Goal: Communication & Community: Answer question/provide support

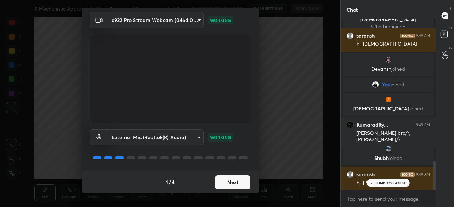
scroll to position [844, 0]
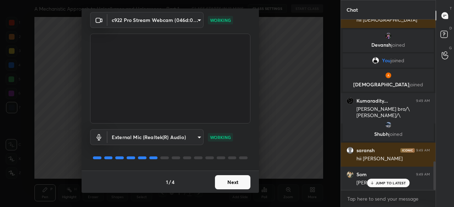
click at [235, 180] on button "Next" at bounding box center [232, 182] width 35 height 14
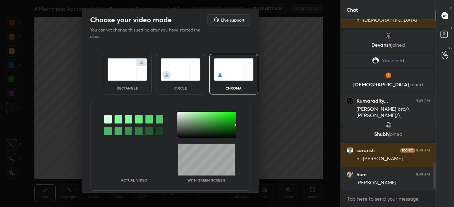
scroll to position [868, 0]
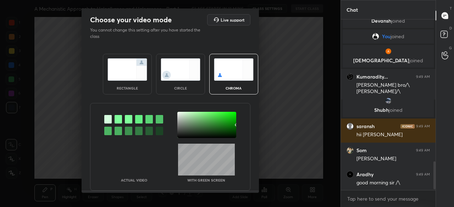
click at [136, 72] on img at bounding box center [127, 69] width 40 height 22
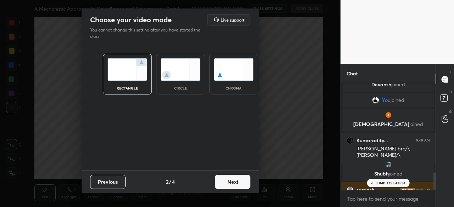
click at [228, 181] on button "Next" at bounding box center [232, 182] width 35 height 14
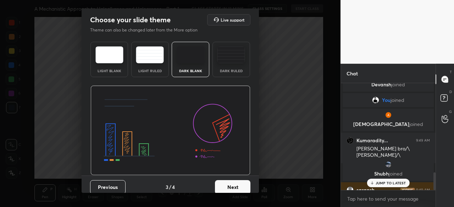
click at [197, 51] on img at bounding box center [190, 54] width 28 height 17
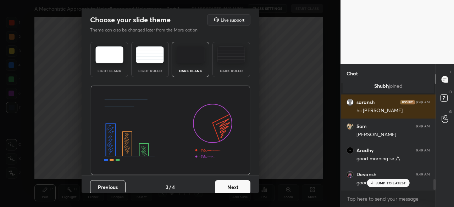
click at [242, 187] on button "Next" at bounding box center [232, 187] width 35 height 14
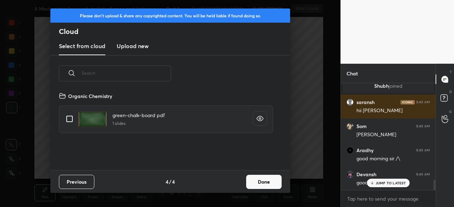
scroll to position [1004, 0]
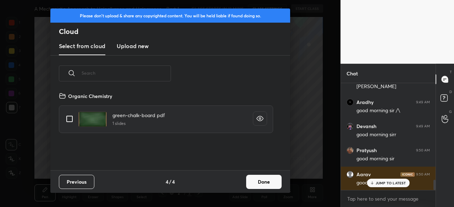
click at [131, 44] on h3 "Upload new" at bounding box center [133, 46] width 32 height 9
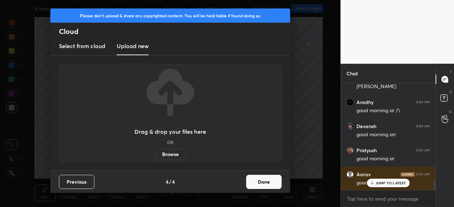
click at [174, 153] on label "Browse" at bounding box center [171, 154] width 32 height 11
click at [155, 153] on input "Browse" at bounding box center [155, 154] width 0 height 11
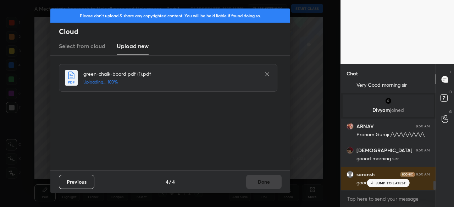
scroll to position [1200, 0]
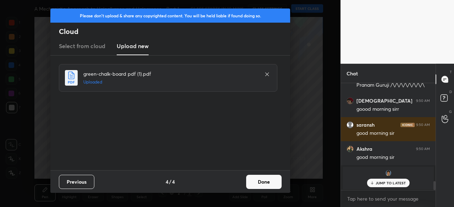
click at [258, 184] on button "Done" at bounding box center [263, 182] width 35 height 14
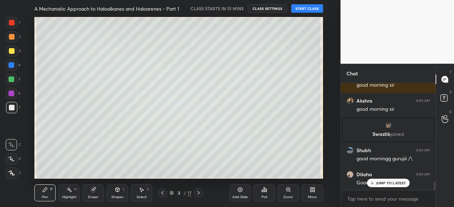
scroll to position [1272, 0]
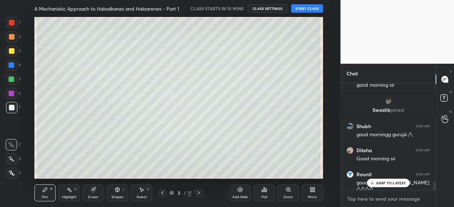
click at [369, 196] on textarea at bounding box center [387, 198] width 83 height 11
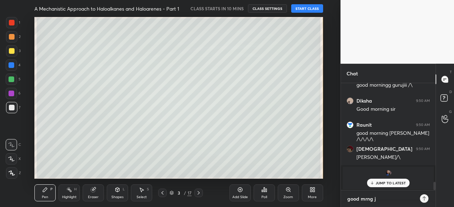
type textarea "good mrng [PERSON_NAME]"
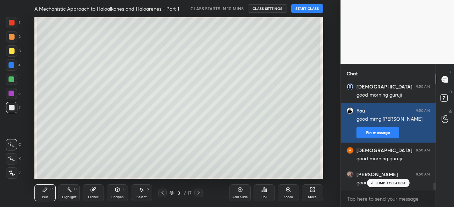
click at [370, 133] on button "Pin message" at bounding box center [377, 132] width 43 height 11
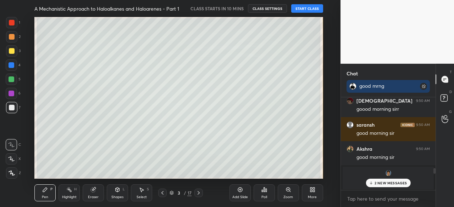
click at [171, 192] on icon at bounding box center [171, 193] width 4 height 4
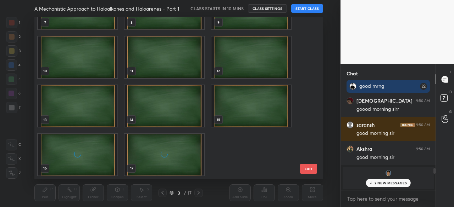
click at [178, 149] on div "grid" at bounding box center [164, 154] width 79 height 41
click at [178, 149] on img "grid" at bounding box center [164, 154] width 79 height 41
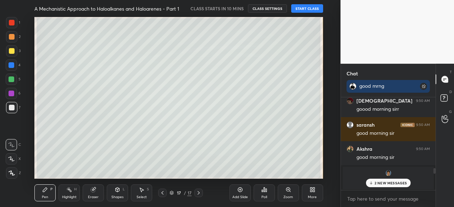
click at [178, 149] on img "grid" at bounding box center [164, 154] width 79 height 41
click at [314, 199] on div "More" at bounding box center [312, 198] width 9 height 4
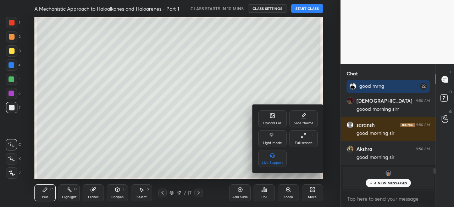
click at [271, 124] on div "Upload File" at bounding box center [272, 124] width 18 height 4
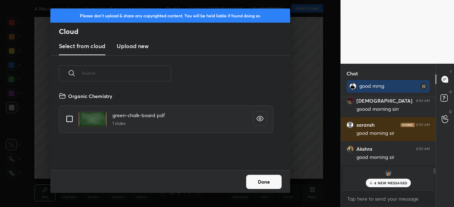
click at [137, 43] on h3 "Upload new" at bounding box center [133, 46] width 32 height 9
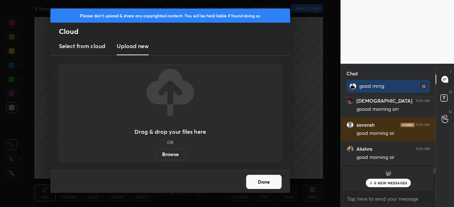
click at [168, 155] on label "Browse" at bounding box center [171, 154] width 32 height 11
click at [155, 155] on input "Browse" at bounding box center [155, 154] width 0 height 11
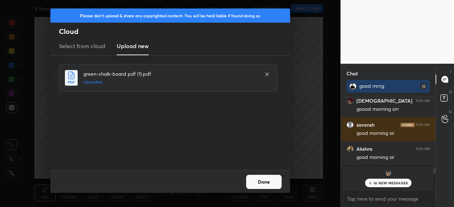
click at [266, 184] on button "Done" at bounding box center [263, 182] width 35 height 14
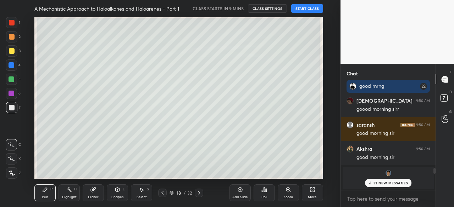
click at [317, 197] on div "More" at bounding box center [312, 193] width 21 height 17
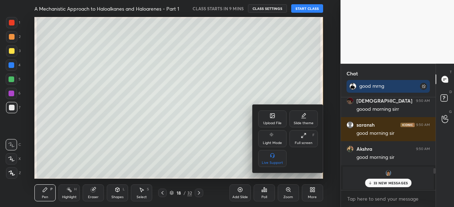
click at [306, 145] on div "Full screen" at bounding box center [303, 143] width 18 height 4
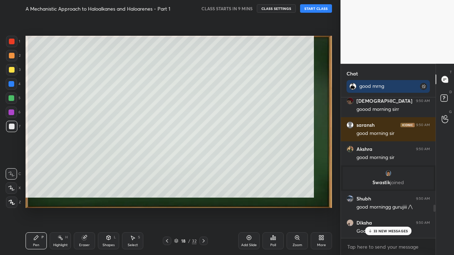
scroll to position [79, 92]
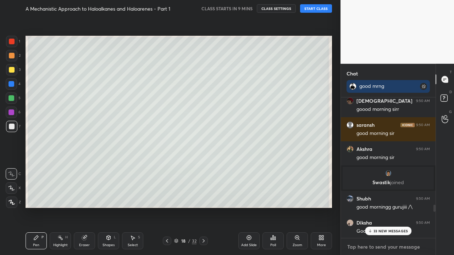
click at [385, 207] on textarea at bounding box center [387, 246] width 83 height 11
paste textarea "[URL][DOMAIN_NAME]"
click at [365, 207] on textarea "[URL][DOMAIN_NAME]" at bounding box center [380, 246] width 69 height 11
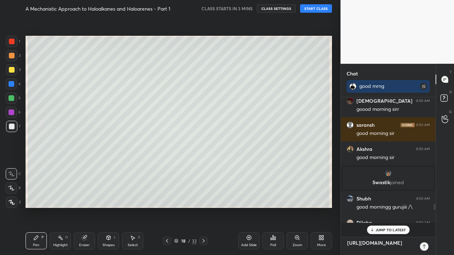
scroll to position [137, 92]
type textarea "[URL][DOMAIN_NAME]"
click at [393, 207] on p "JUMP TO LATEST" at bounding box center [390, 230] width 30 height 4
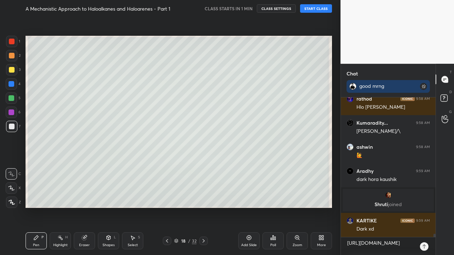
scroll to position [6342, 0]
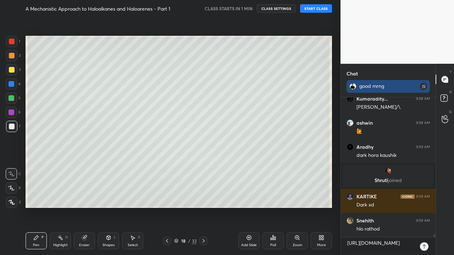
click at [425, 85] on icon at bounding box center [423, 86] width 7 height 7
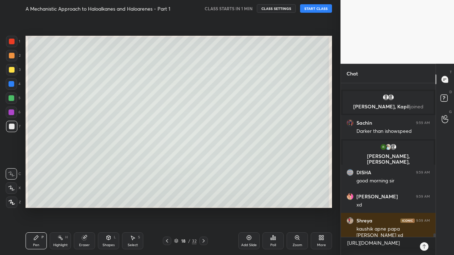
scroll to position [6678, 0]
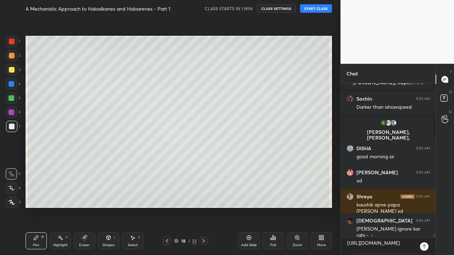
click at [167, 207] on icon at bounding box center [167, 241] width 6 height 6
click at [167, 207] on icon at bounding box center [167, 241] width 2 height 4
click at [167, 207] on icon at bounding box center [167, 241] width 6 height 6
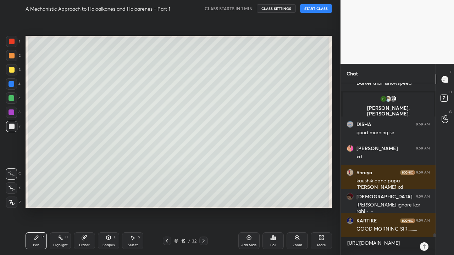
click at [166, 207] on icon at bounding box center [167, 241] width 6 height 6
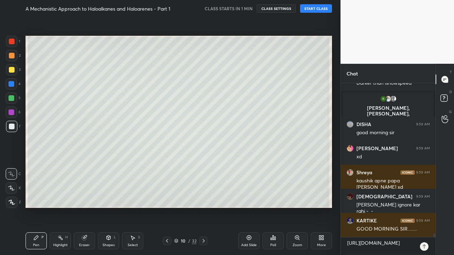
click at [166, 207] on icon at bounding box center [167, 241] width 6 height 6
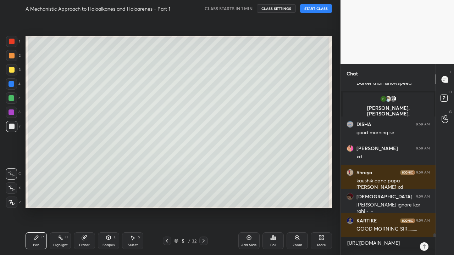
click at [166, 207] on icon at bounding box center [167, 241] width 6 height 6
click at [167, 207] on icon at bounding box center [167, 241] width 6 height 6
click at [166, 207] on icon at bounding box center [167, 241] width 6 height 6
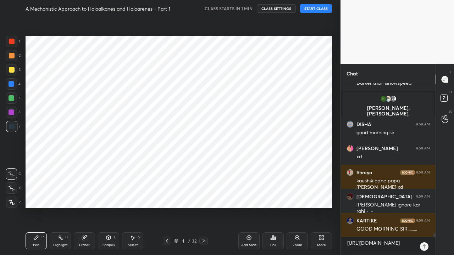
scroll to position [6726, 0]
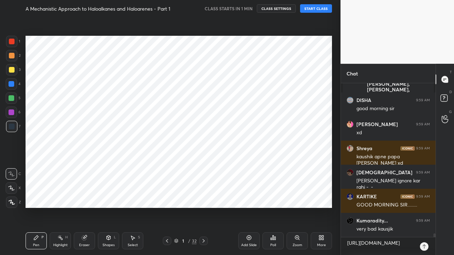
click at [201, 207] on icon at bounding box center [204, 241] width 6 height 6
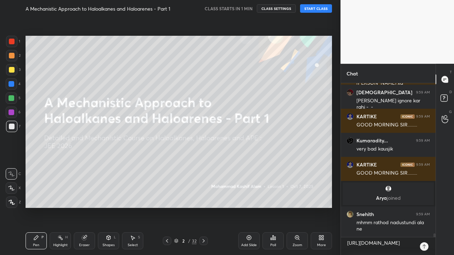
scroll to position [6830, 0]
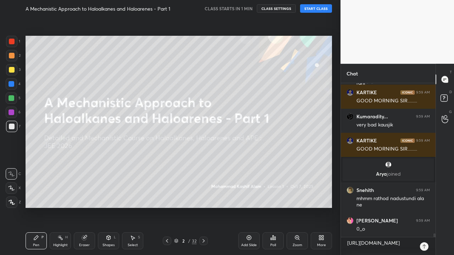
click at [314, 9] on button "START CLASS" at bounding box center [316, 8] width 32 height 9
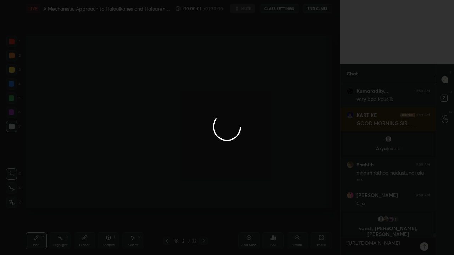
scroll to position [6861, 0]
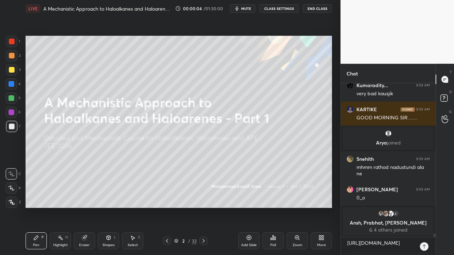
click at [279, 7] on button "CLASS SETTINGS" at bounding box center [278, 8] width 39 height 9
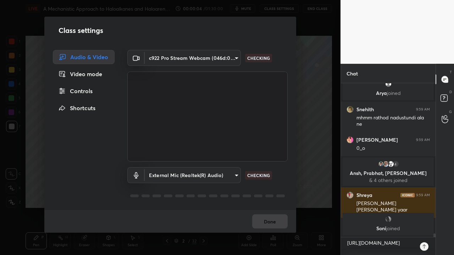
scroll to position [6809, 0]
click at [83, 91] on div "Controls" at bounding box center [84, 91] width 62 height 14
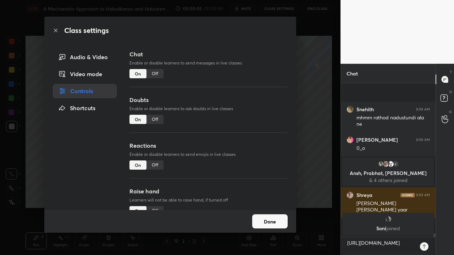
scroll to position [6859, 0]
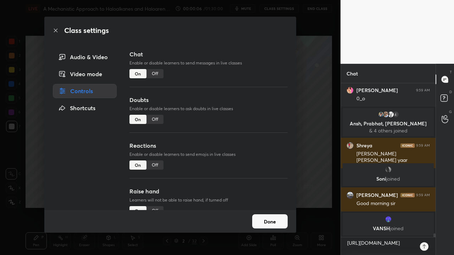
click at [155, 116] on div "Off" at bounding box center [154, 119] width 17 height 9
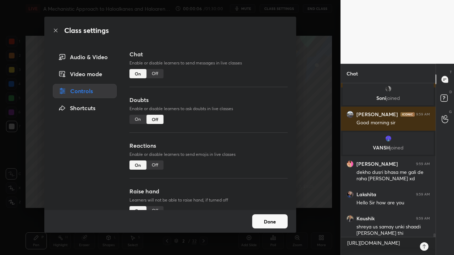
scroll to position [6863, 0]
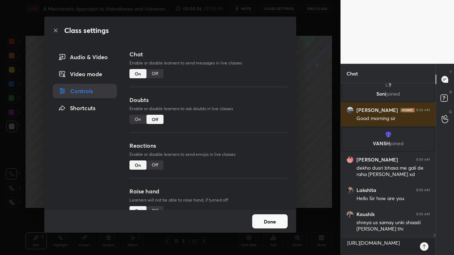
click at [155, 165] on div "Off" at bounding box center [154, 165] width 17 height 9
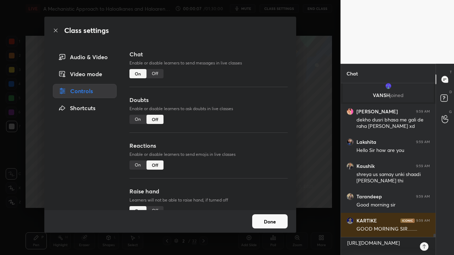
click at [156, 206] on div "Off" at bounding box center [154, 210] width 17 height 9
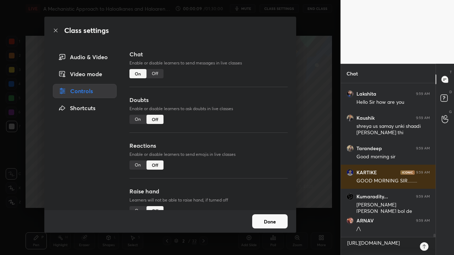
click at [261, 207] on button "Done" at bounding box center [269, 221] width 35 height 14
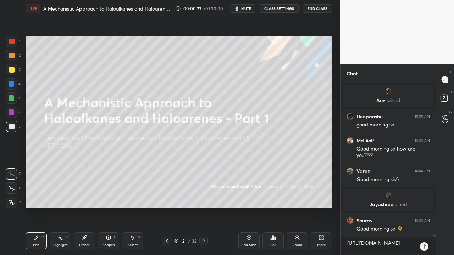
scroll to position [7957, 0]
click at [279, 9] on button "CLASS SETTINGS" at bounding box center [278, 8] width 39 height 9
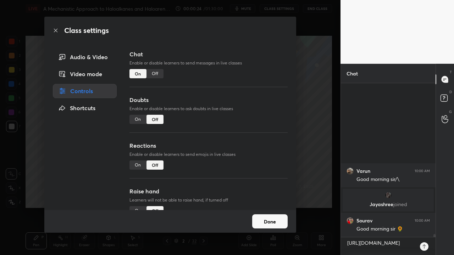
scroll to position [8078, 0]
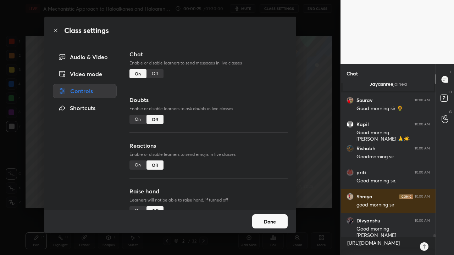
click at [272, 207] on button "Done" at bounding box center [269, 221] width 35 height 14
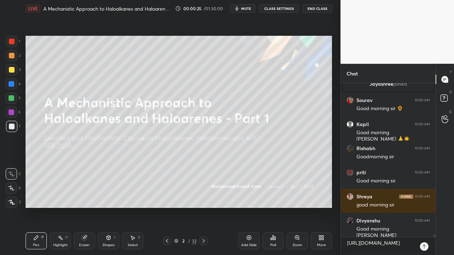
scroll to position [8254, 0]
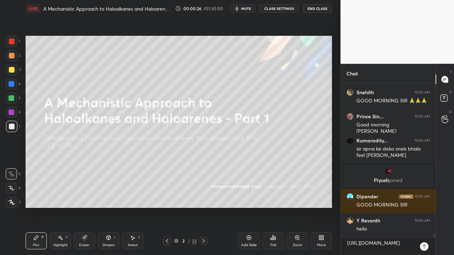
click at [423, 207] on icon at bounding box center [424, 247] width 6 height 6
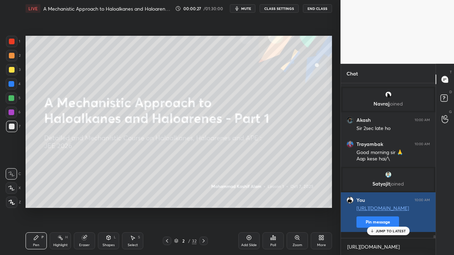
click at [362, 207] on button "Pin message" at bounding box center [377, 222] width 43 height 11
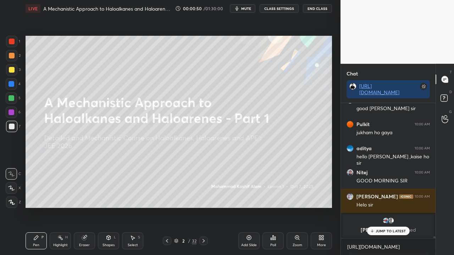
click at [203, 207] on icon at bounding box center [204, 241] width 6 height 6
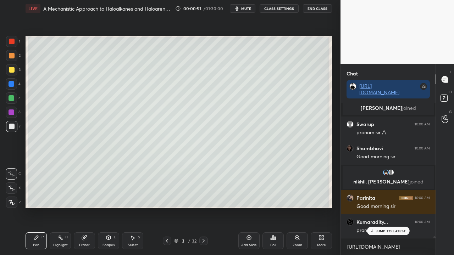
click at [395, 207] on div "Kumaradity... 10:00 AM /\ [PERSON_NAME] 10:00 AM sir chat padh rhe the xd [PERS…" at bounding box center [388, 170] width 95 height 135
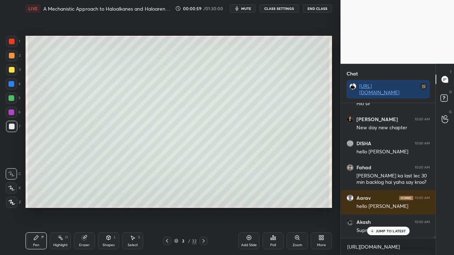
click at [391, 207] on p "JUMP TO LATEST" at bounding box center [390, 231] width 30 height 4
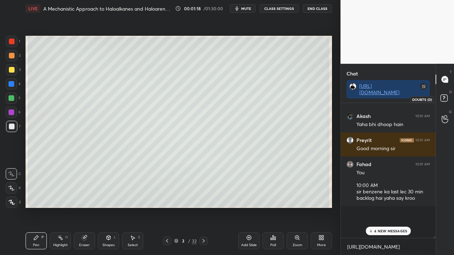
click at [445, 99] on rect at bounding box center [443, 98] width 7 height 7
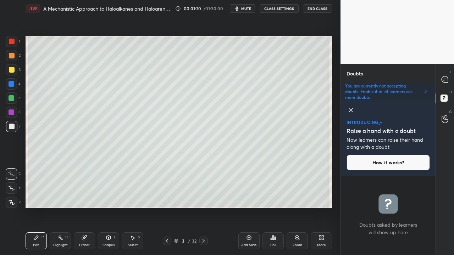
click at [350, 111] on icon at bounding box center [350, 110] width 9 height 9
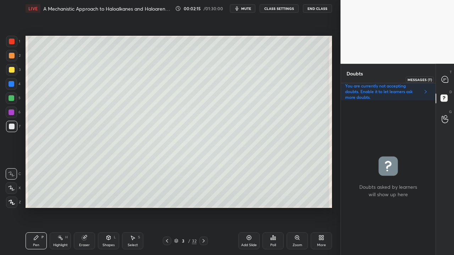
drag, startPoint x: 444, startPoint y: 81, endPoint x: 446, endPoint y: 78, distance: 3.6
click at [445, 81] on icon at bounding box center [444, 79] width 6 height 6
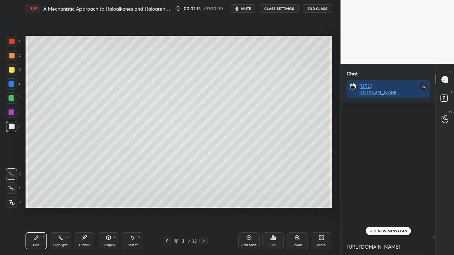
scroll to position [133, 92]
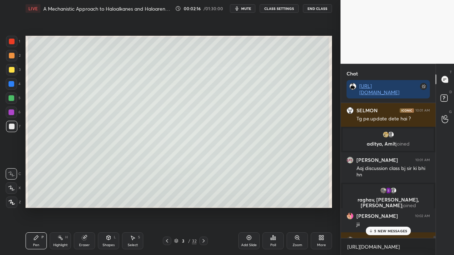
click at [381, 207] on p "5 NEW MESSAGES" at bounding box center [390, 231] width 33 height 4
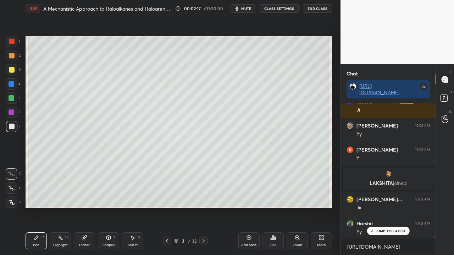
click at [384, 207] on p "JUMP TO LATEST" at bounding box center [390, 231] width 30 height 4
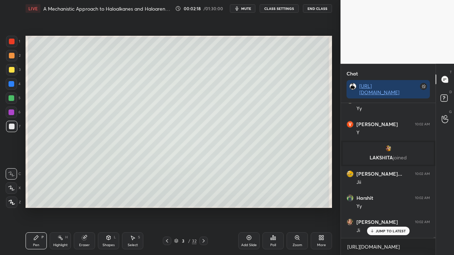
scroll to position [15064, 0]
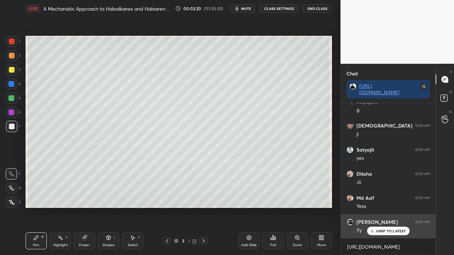
click at [391, 207] on div "JUMP TO LATEST" at bounding box center [387, 231] width 43 height 9
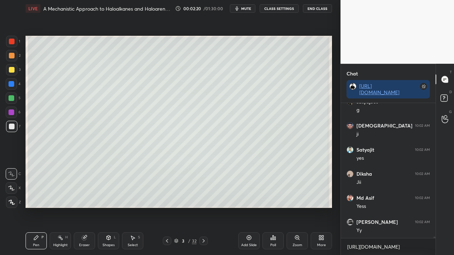
scroll to position [13632, 0]
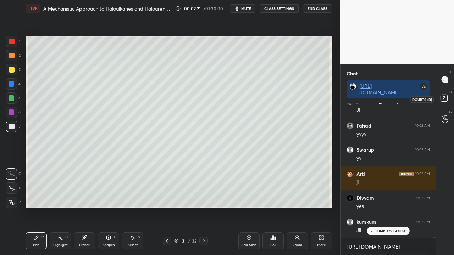
click at [444, 101] on rect at bounding box center [443, 98] width 7 height 7
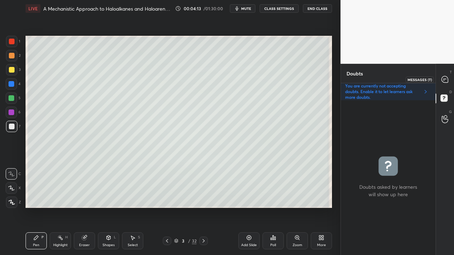
click at [445, 79] on icon at bounding box center [444, 79] width 6 height 6
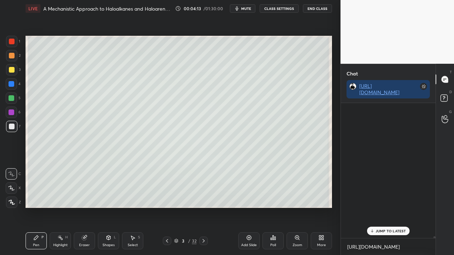
scroll to position [133, 92]
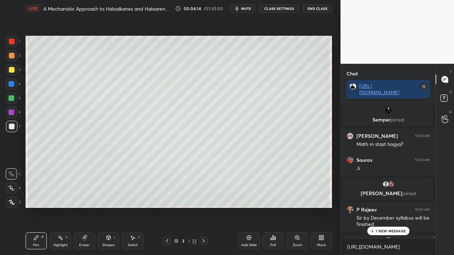
click at [381, 207] on p "1 NEW MESSAGE" at bounding box center [390, 231] width 30 height 4
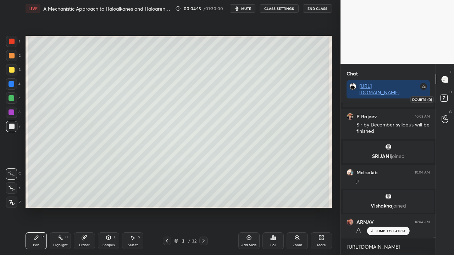
scroll to position [15480, 0]
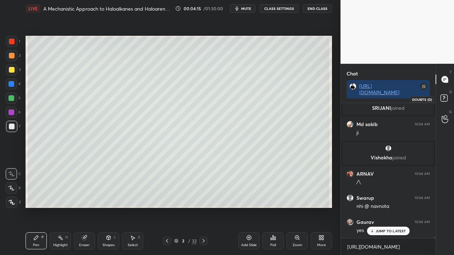
click at [445, 98] on rect at bounding box center [443, 98] width 7 height 7
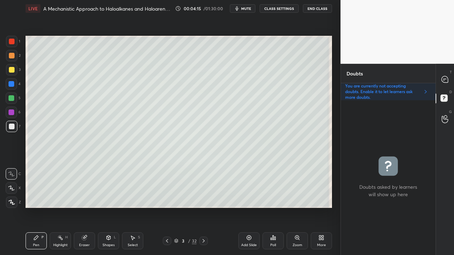
scroll to position [153, 92]
click at [11, 69] on div at bounding box center [12, 70] width 6 height 6
click at [443, 77] on icon at bounding box center [444, 79] width 6 height 6
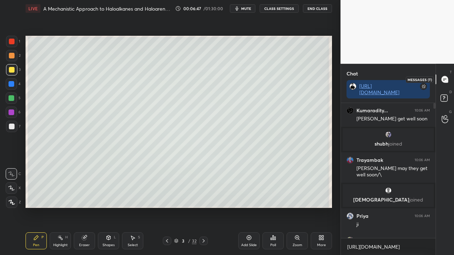
scroll to position [133, 92]
click at [381, 207] on div "1 NEW MESSAGE" at bounding box center [388, 231] width 42 height 9
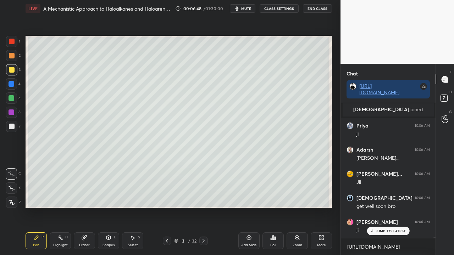
scroll to position [17611, 0]
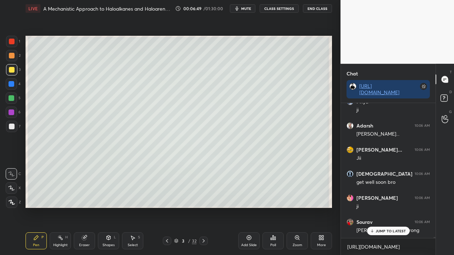
click at [386, 207] on p "JUMP TO LATEST" at bounding box center [390, 231] width 30 height 4
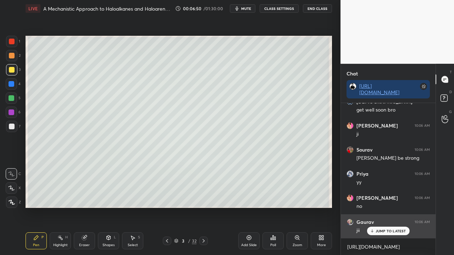
click at [393, 207] on p "JUMP TO LATEST" at bounding box center [390, 231] width 30 height 4
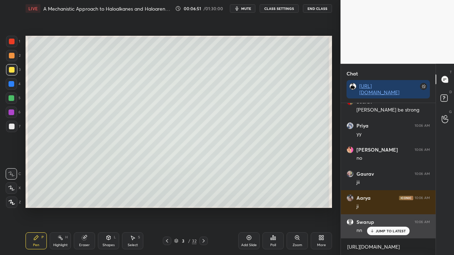
click at [391, 207] on p "JUMP TO LATEST" at bounding box center [390, 231] width 30 height 4
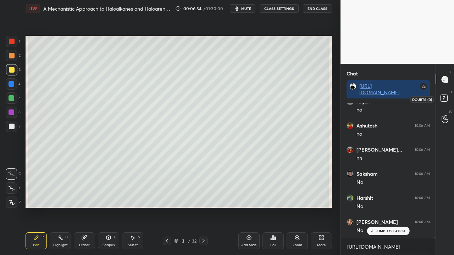
scroll to position [18045, 0]
click at [444, 101] on rect at bounding box center [443, 98] width 7 height 7
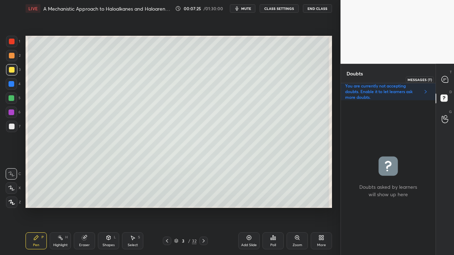
click at [449, 77] on div at bounding box center [445, 79] width 14 height 13
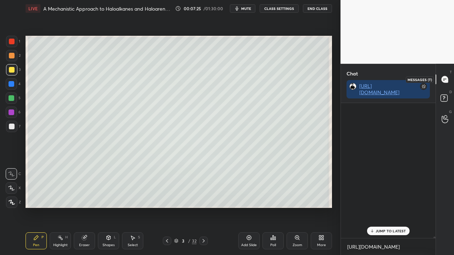
scroll to position [133, 92]
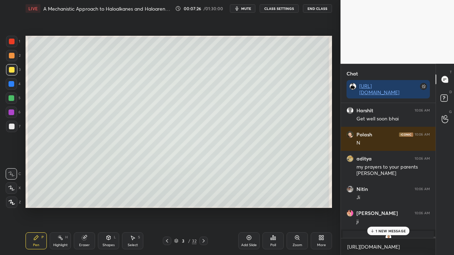
click at [385, 207] on div "1 NEW MESSAGE" at bounding box center [388, 231] width 42 height 9
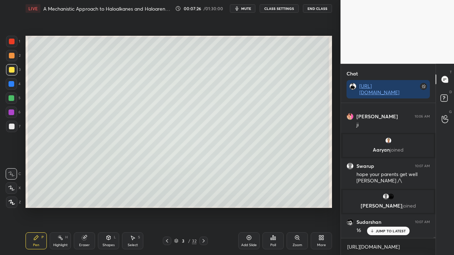
scroll to position [18423, 0]
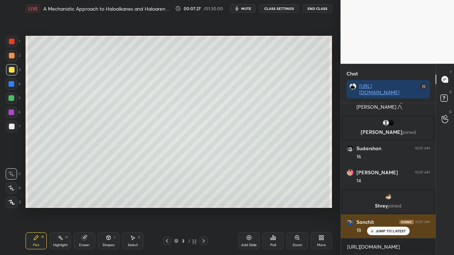
click at [387, 207] on p "JUMP TO LATEST" at bounding box center [390, 231] width 30 height 4
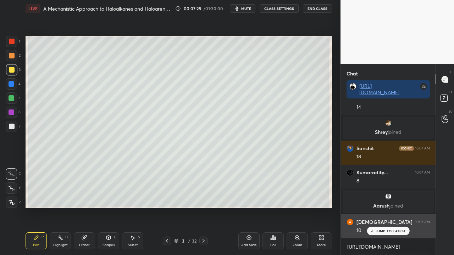
click at [388, 207] on p "JUMP TO LATEST" at bounding box center [390, 231] width 30 height 4
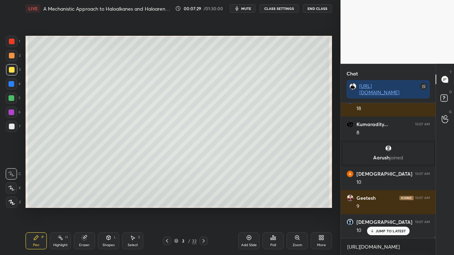
scroll to position [18545, 0]
click at [443, 97] on rect at bounding box center [443, 98] width 7 height 7
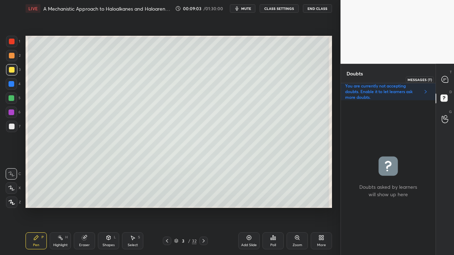
click at [446, 77] on icon at bounding box center [444, 79] width 6 height 6
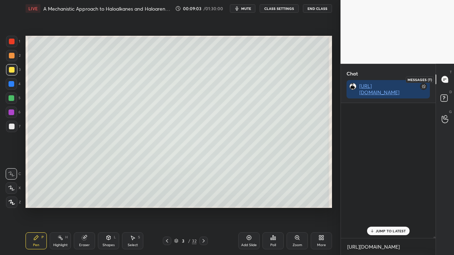
scroll to position [133, 92]
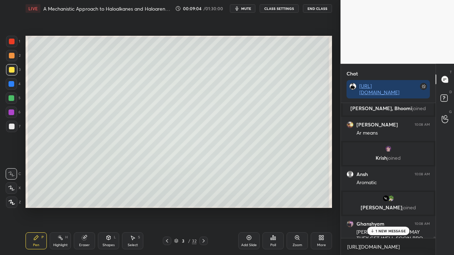
click at [381, 207] on p "1 NEW MESSAGE" at bounding box center [390, 231] width 30 height 4
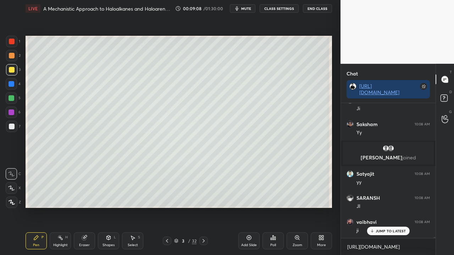
scroll to position [19789, 0]
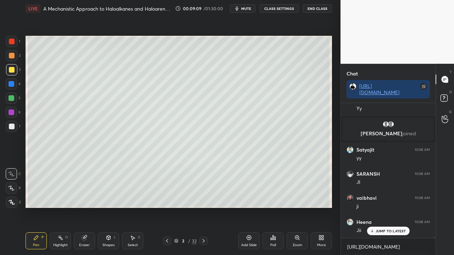
click at [385, 207] on div "JUMP TO LATEST" at bounding box center [387, 231] width 43 height 9
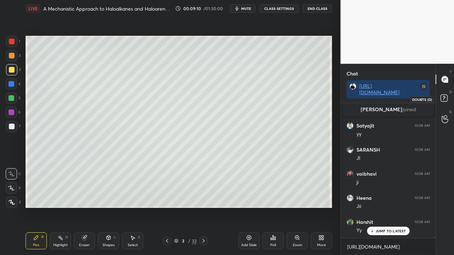
scroll to position [19837, 0]
click at [443, 99] on icon at bounding box center [443, 97] width 2 height 3
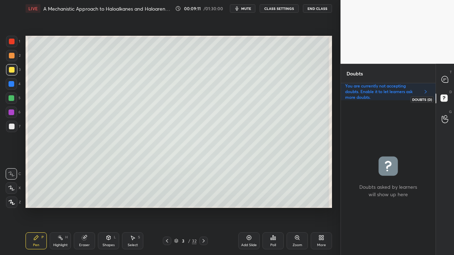
scroll to position [153, 92]
click at [12, 128] on div at bounding box center [12, 127] width 6 height 6
click at [449, 77] on div at bounding box center [445, 79] width 14 height 13
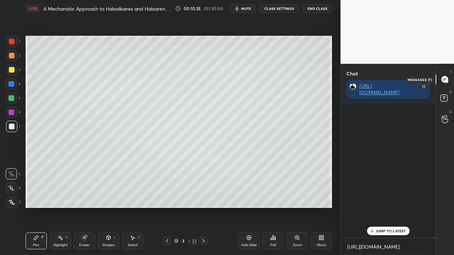
scroll to position [133, 92]
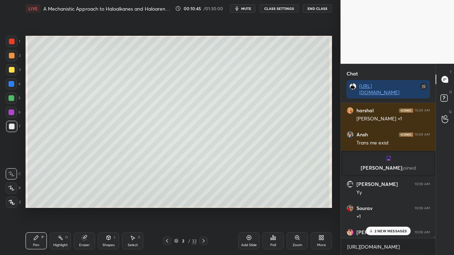
click at [387, 207] on div "2 NEW MESSAGES" at bounding box center [387, 231] width 45 height 9
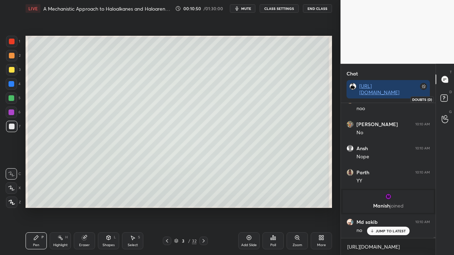
scroll to position [20435, 0]
click at [447, 97] on icon at bounding box center [444, 99] width 13 height 13
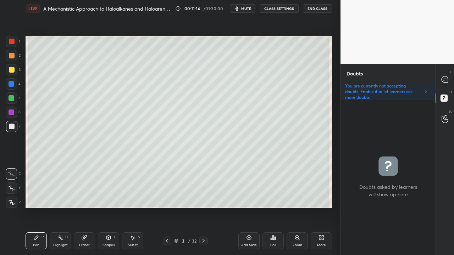
click at [90, 207] on div "Eraser" at bounding box center [84, 240] width 21 height 17
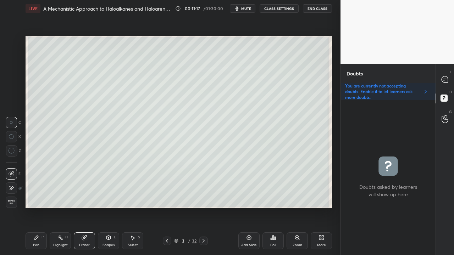
click at [38, 207] on div "Pen P" at bounding box center [36, 240] width 21 height 17
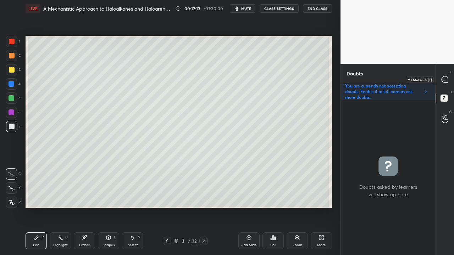
click at [446, 77] on icon at bounding box center [444, 79] width 6 height 6
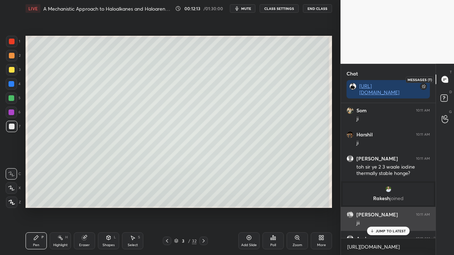
scroll to position [133, 92]
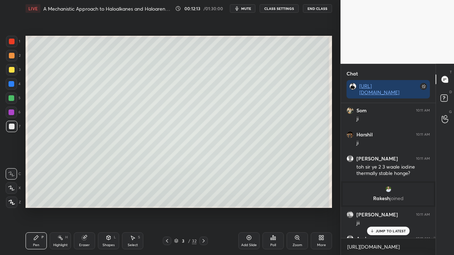
click at [383, 207] on p "JUMP TO LATEST" at bounding box center [390, 231] width 30 height 4
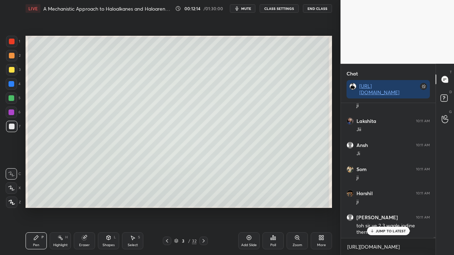
scroll to position [21020, 0]
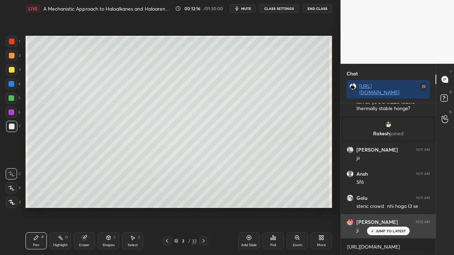
click at [388, 207] on p "JUMP TO LATEST" at bounding box center [390, 231] width 30 height 4
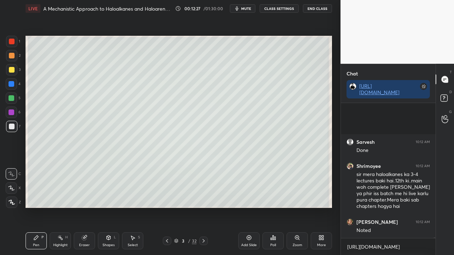
scroll to position [21602, 0]
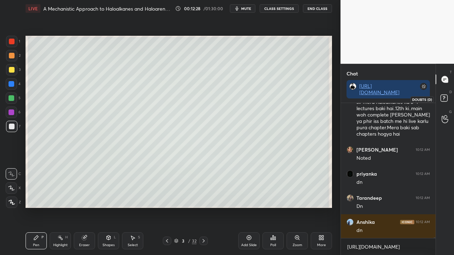
click at [446, 99] on rect at bounding box center [443, 98] width 7 height 7
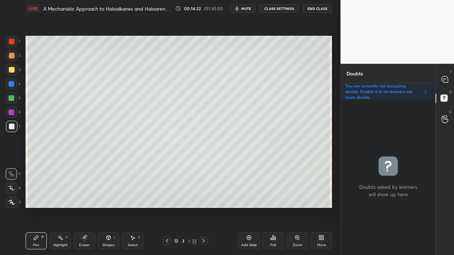
click at [205, 207] on icon at bounding box center [204, 241] width 6 height 6
click at [11, 71] on div at bounding box center [12, 70] width 6 height 6
click at [164, 207] on icon at bounding box center [167, 241] width 6 height 6
click at [204, 207] on icon at bounding box center [204, 241] width 6 height 6
click at [11, 71] on div at bounding box center [12, 70] width 6 height 6
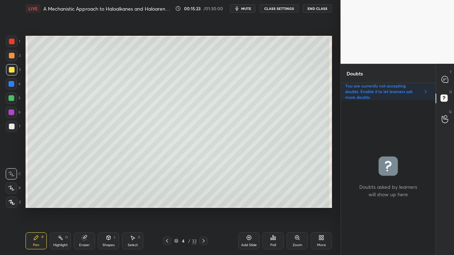
click at [9, 128] on div at bounding box center [12, 127] width 6 height 6
click at [13, 66] on div at bounding box center [11, 69] width 11 height 11
drag, startPoint x: 446, startPoint y: 77, endPoint x: 442, endPoint y: 75, distance: 4.3
click at [445, 77] on icon at bounding box center [444, 79] width 6 height 6
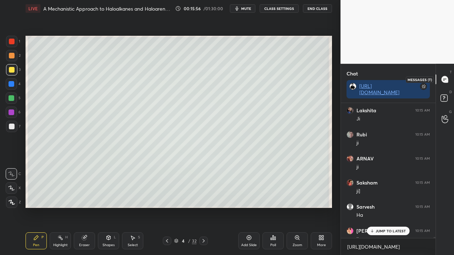
scroll to position [133, 92]
click at [393, 207] on p "3 NEW MESSAGES" at bounding box center [390, 231] width 33 height 4
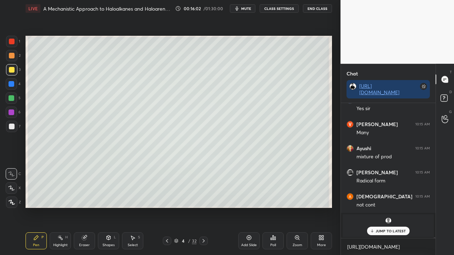
scroll to position [23498, 0]
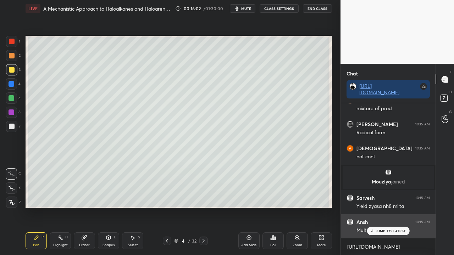
click at [392, 207] on p "JUMP TO LATEST" at bounding box center [390, 231] width 30 height 4
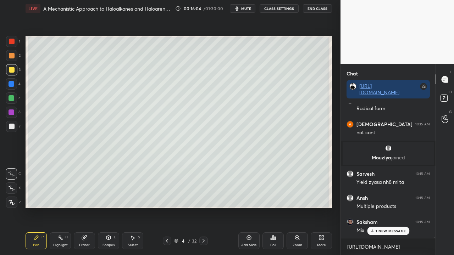
scroll to position [23546, 0]
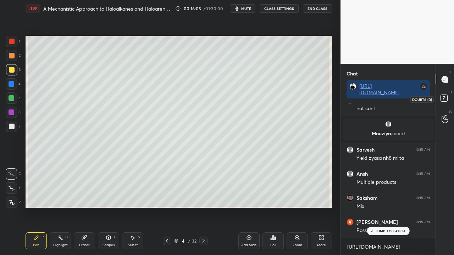
click at [448, 98] on icon at bounding box center [444, 99] width 13 height 13
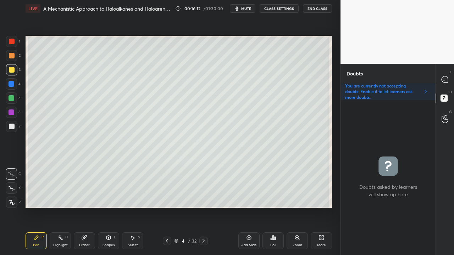
click at [11, 128] on div at bounding box center [12, 127] width 6 height 6
click at [449, 78] on div at bounding box center [445, 79] width 14 height 13
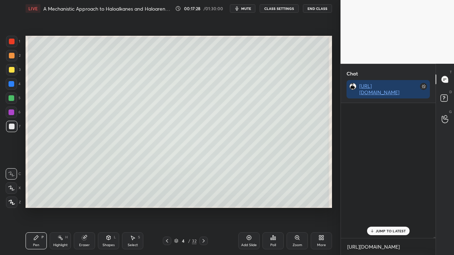
scroll to position [133, 92]
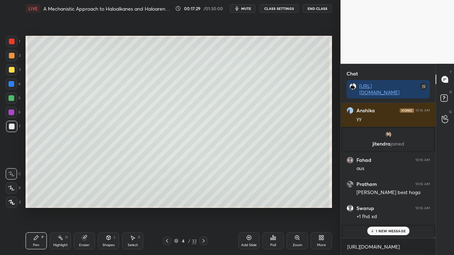
click at [383, 207] on p "1 NEW MESSAGE" at bounding box center [390, 231] width 30 height 4
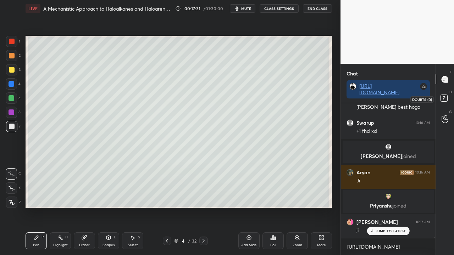
click at [446, 95] on rect at bounding box center [443, 98] width 7 height 7
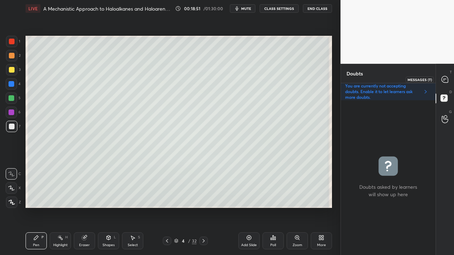
click at [446, 78] on icon at bounding box center [444, 79] width 6 height 6
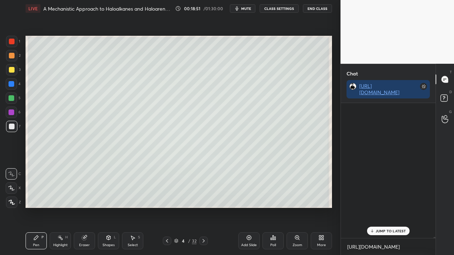
scroll to position [133, 92]
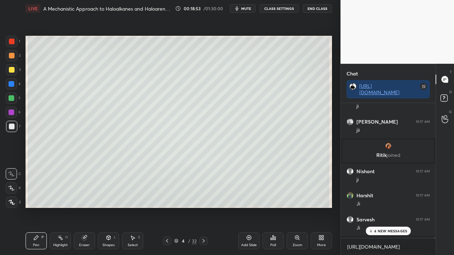
click at [383, 207] on p "4 NEW MESSAGES" at bounding box center [390, 231] width 33 height 4
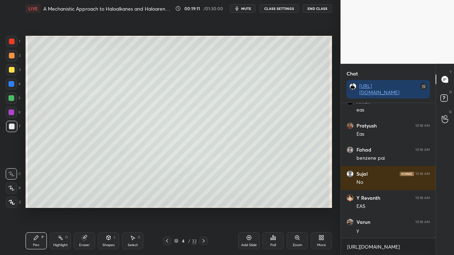
scroll to position [25127, 0]
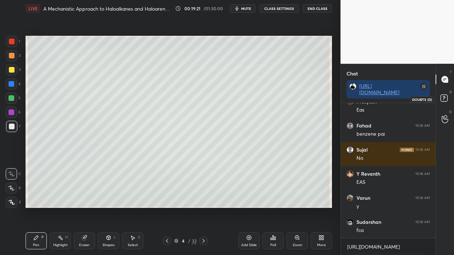
click at [445, 98] on rect at bounding box center [443, 98] width 7 height 7
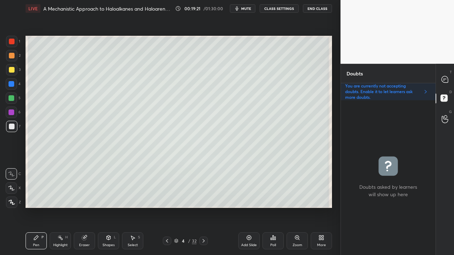
scroll to position [153, 92]
click at [449, 77] on div at bounding box center [445, 79] width 14 height 13
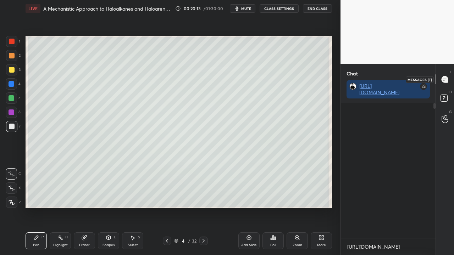
scroll to position [133, 92]
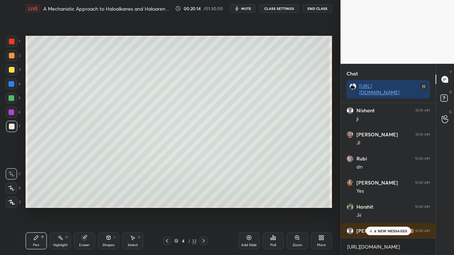
click at [381, 207] on p "4 NEW MESSAGES" at bounding box center [390, 231] width 33 height 4
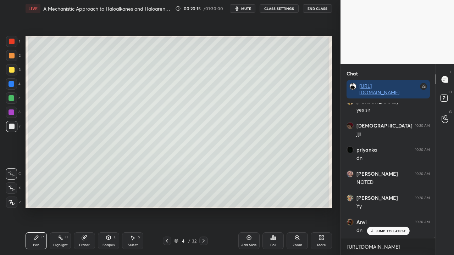
click at [386, 207] on p "JUMP TO LATEST" at bounding box center [390, 231] width 30 height 4
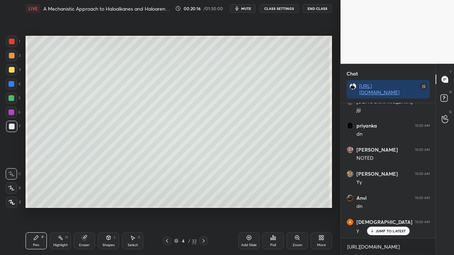
click at [386, 207] on p "JUMP TO LATEST" at bounding box center [390, 231] width 30 height 4
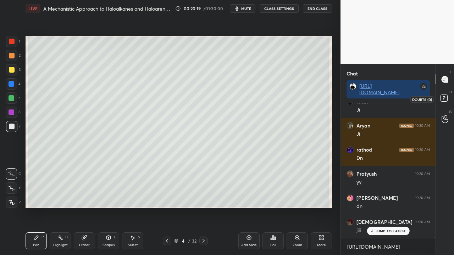
click at [443, 98] on rect at bounding box center [443, 98] width 7 height 7
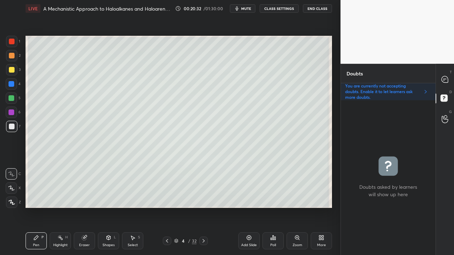
click at [452, 75] on div "T Messages (T)" at bounding box center [445, 79] width 18 height 20
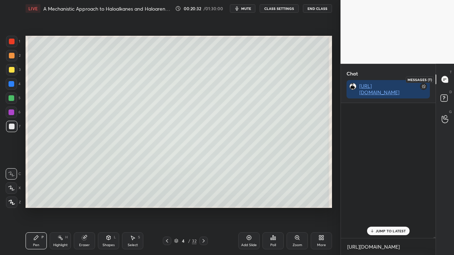
scroll to position [133, 92]
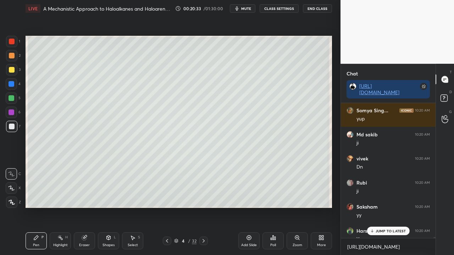
click at [383, 207] on div "JUMP TO LATEST" at bounding box center [387, 231] width 43 height 9
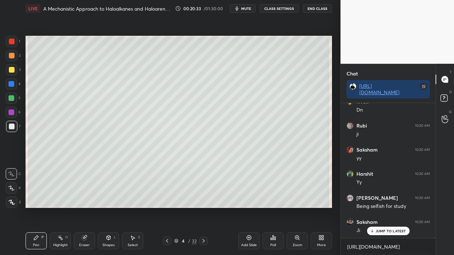
scroll to position [27376, 0]
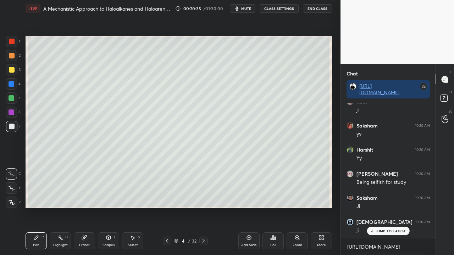
click at [447, 91] on div "D Doubts (D)" at bounding box center [445, 99] width 18 height 20
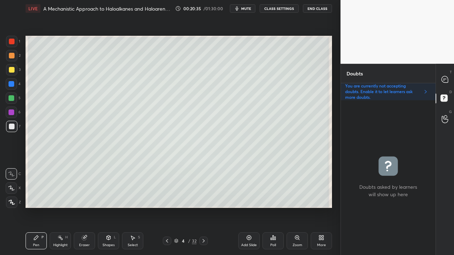
scroll to position [153, 92]
click at [204, 207] on icon at bounding box center [204, 241] width 6 height 6
click at [11, 69] on div at bounding box center [12, 70] width 6 height 6
click at [164, 207] on icon at bounding box center [167, 241] width 6 height 6
click at [202, 207] on icon at bounding box center [204, 241] width 6 height 6
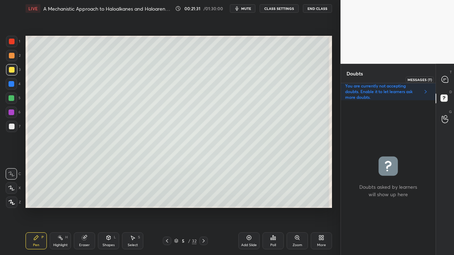
click at [445, 79] on icon at bounding box center [444, 79] width 3 height 0
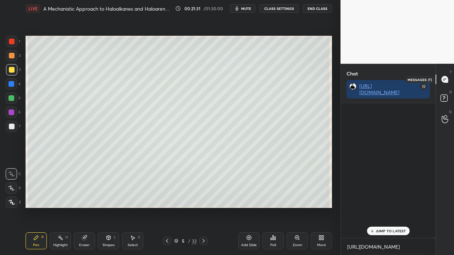
scroll to position [133, 92]
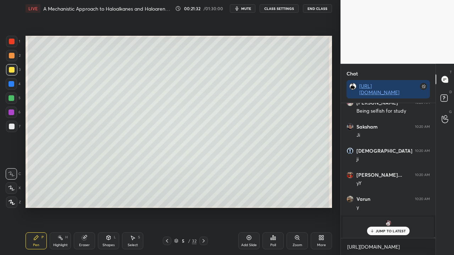
drag, startPoint x: 382, startPoint y: 232, endPoint x: 376, endPoint y: 235, distance: 7.3
click at [383, 207] on p "JUMP TO LATEST" at bounding box center [390, 231] width 30 height 4
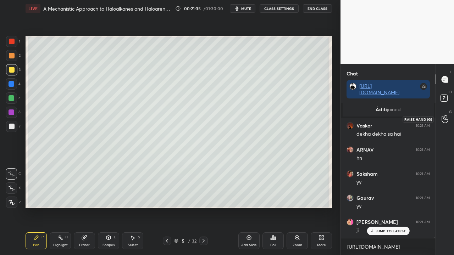
scroll to position [27667, 0]
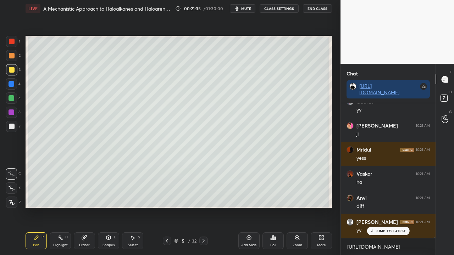
click at [450, 96] on icon at bounding box center [444, 99] width 13 height 13
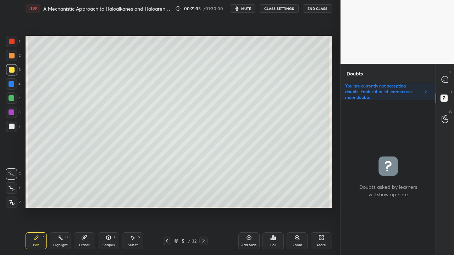
scroll to position [153, 92]
click at [12, 129] on div at bounding box center [12, 127] width 6 height 6
click at [11, 129] on div at bounding box center [12, 127] width 6 height 6
click at [445, 78] on icon at bounding box center [444, 79] width 6 height 6
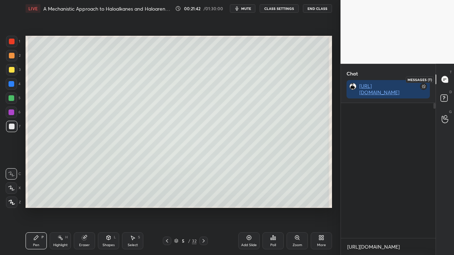
scroll to position [133, 92]
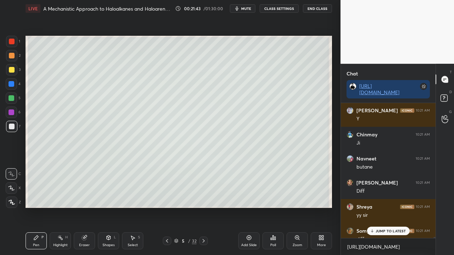
click at [382, 207] on p "JUMP TO LATEST" at bounding box center [390, 231] width 30 height 4
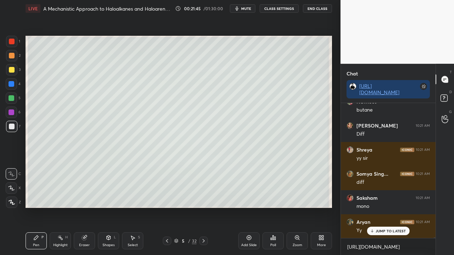
drag, startPoint x: 450, startPoint y: 92, endPoint x: 453, endPoint y: 79, distance: 13.8
click at [451, 92] on p "D" at bounding box center [450, 91] width 2 height 5
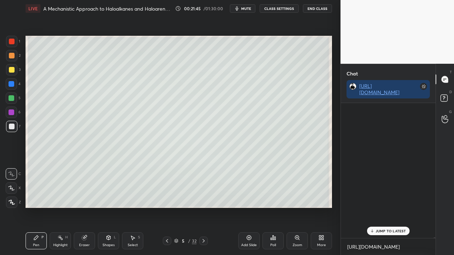
scroll to position [153, 92]
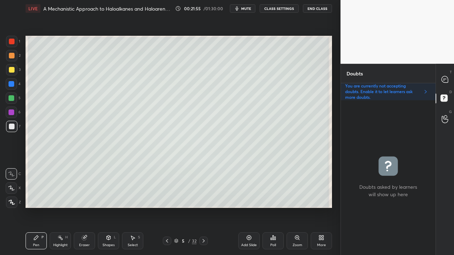
click at [13, 71] on div at bounding box center [12, 70] width 6 height 6
click at [443, 76] on div at bounding box center [445, 79] width 14 height 13
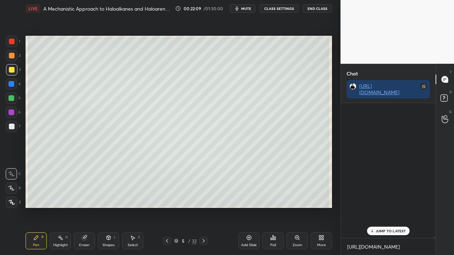
scroll to position [133, 92]
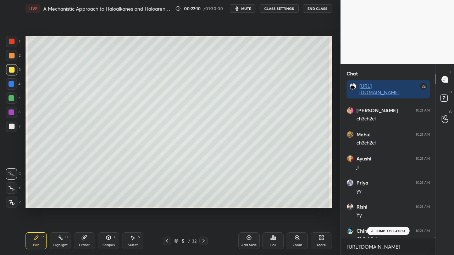
click at [379, 207] on div "JUMP TO LATEST" at bounding box center [387, 231] width 43 height 9
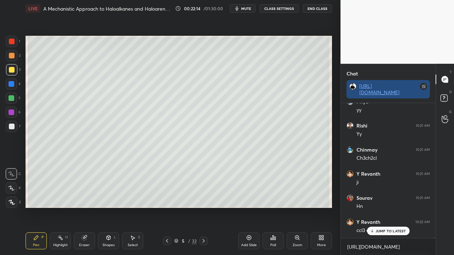
scroll to position [28890, 0]
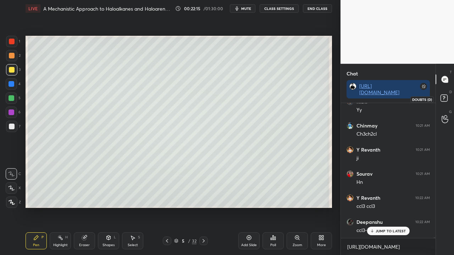
click at [449, 96] on icon at bounding box center [444, 99] width 13 height 13
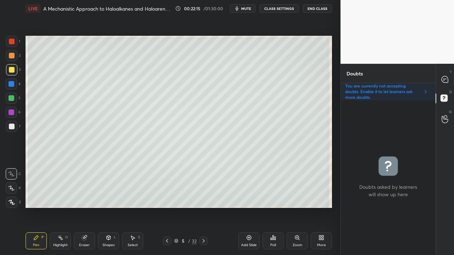
scroll to position [153, 92]
click at [167, 207] on icon at bounding box center [167, 241] width 6 height 6
click at [447, 78] on icon at bounding box center [444, 79] width 6 height 6
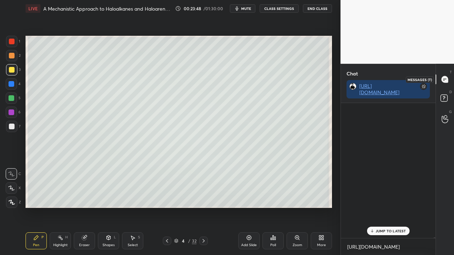
scroll to position [133, 92]
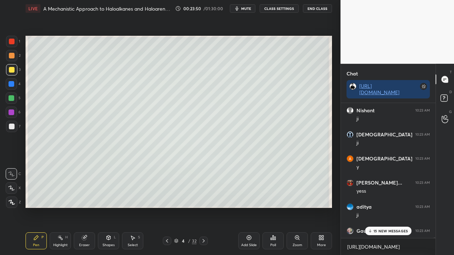
click at [391, 207] on p "15 NEW MESSAGES" at bounding box center [390, 231] width 34 height 4
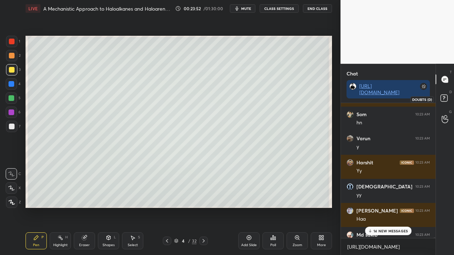
scroll to position [30814, 0]
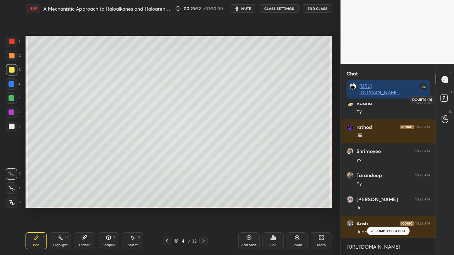
click at [446, 98] on rect at bounding box center [443, 98] width 7 height 7
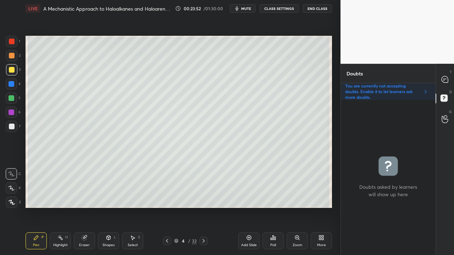
scroll to position [153, 92]
click at [203, 207] on icon at bounding box center [204, 241] width 6 height 6
click at [11, 126] on div at bounding box center [12, 127] width 6 height 6
click at [445, 78] on icon at bounding box center [444, 79] width 6 height 6
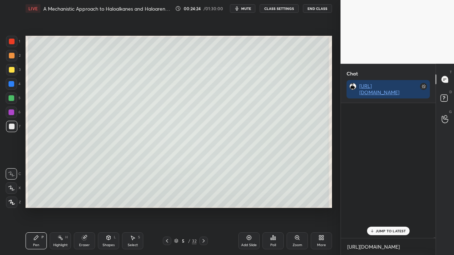
scroll to position [133, 92]
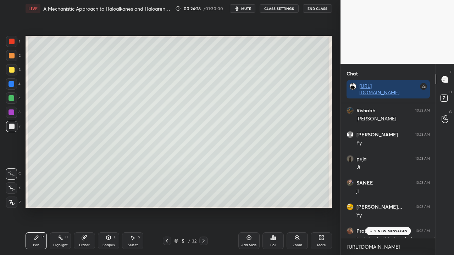
click at [386, 207] on p "5 NEW MESSAGES" at bounding box center [390, 231] width 33 height 4
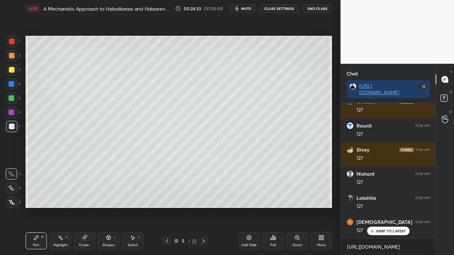
scroll to position [32564, 0]
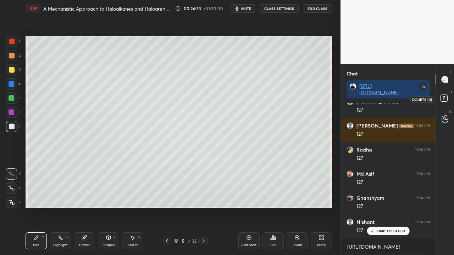
click at [446, 96] on rect at bounding box center [443, 98] width 7 height 7
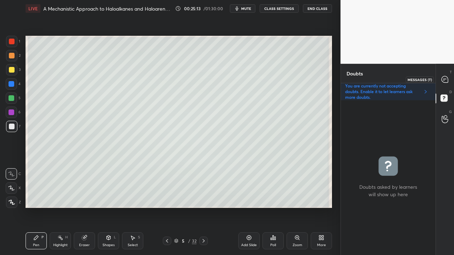
click at [447, 77] on icon at bounding box center [444, 79] width 7 height 7
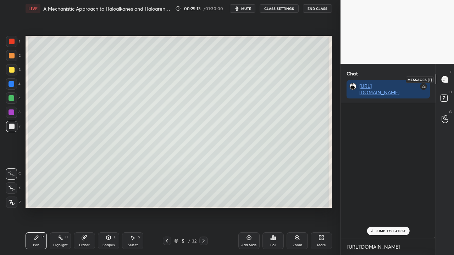
scroll to position [133, 92]
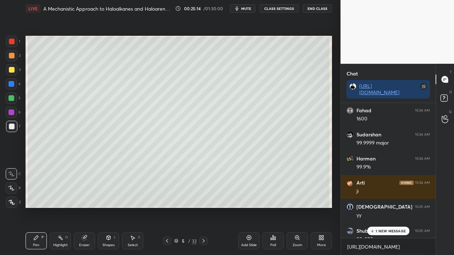
click at [387, 207] on div "1 NEW MESSAGE" at bounding box center [388, 231] width 42 height 9
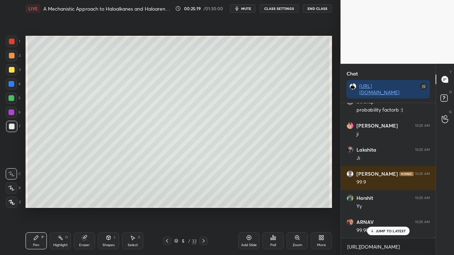
scroll to position [33497, 0]
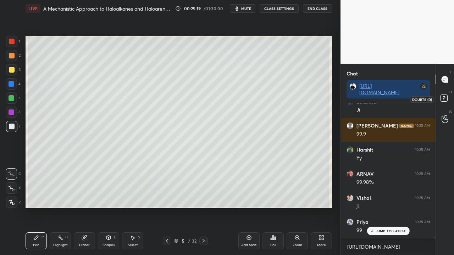
click at [448, 99] on icon at bounding box center [444, 99] width 13 height 13
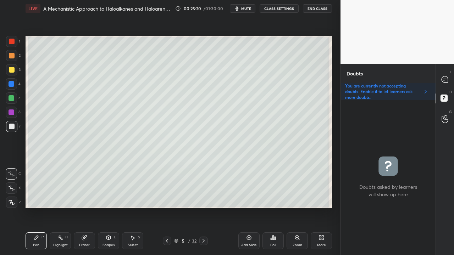
click at [13, 68] on div at bounding box center [11, 69] width 11 height 11
click at [447, 76] on icon at bounding box center [444, 79] width 7 height 7
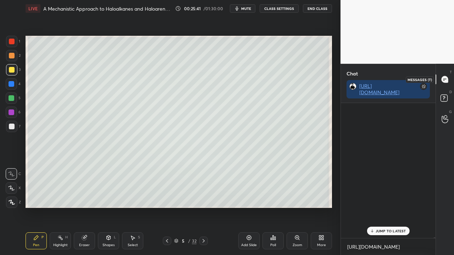
scroll to position [133, 92]
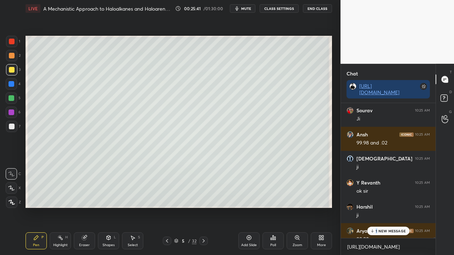
click at [376, 207] on p "1 NEW MESSAGE" at bounding box center [390, 231] width 30 height 4
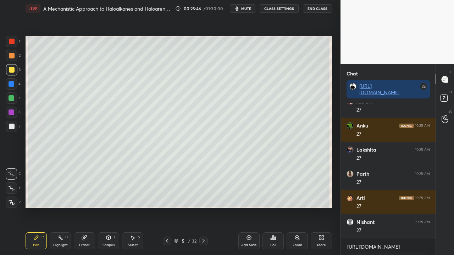
scroll to position [34128, 0]
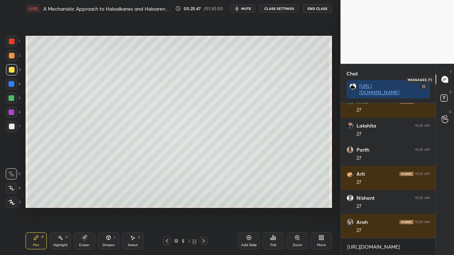
click at [449, 84] on div at bounding box center [445, 79] width 14 height 13
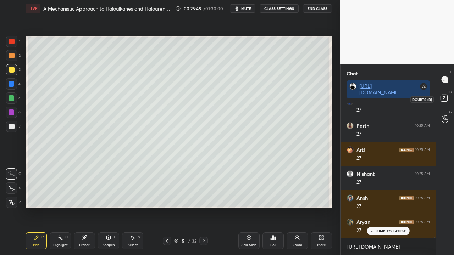
click at [446, 94] on icon at bounding box center [444, 99] width 13 height 13
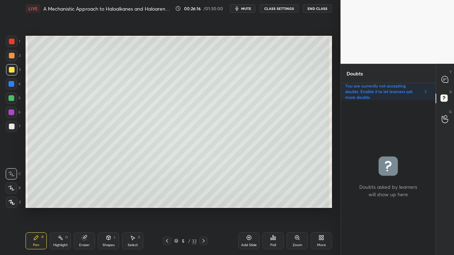
click at [450, 75] on div at bounding box center [445, 79] width 14 height 13
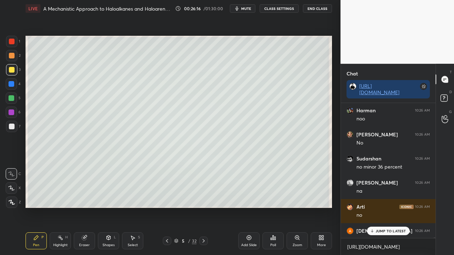
scroll to position [133, 92]
click at [388, 207] on p "JUMP TO LATEST" at bounding box center [390, 231] width 30 height 4
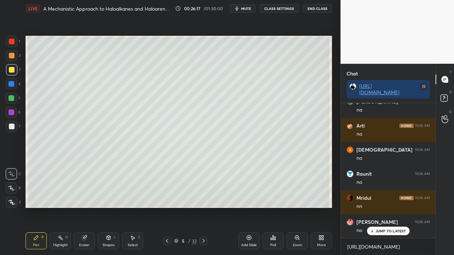
scroll to position [35042, 0]
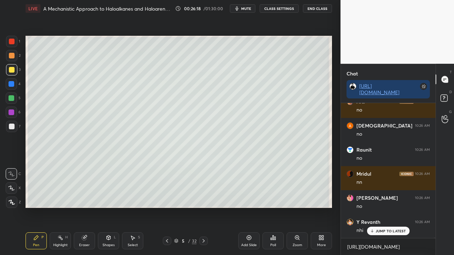
click at [8, 126] on div at bounding box center [11, 126] width 11 height 11
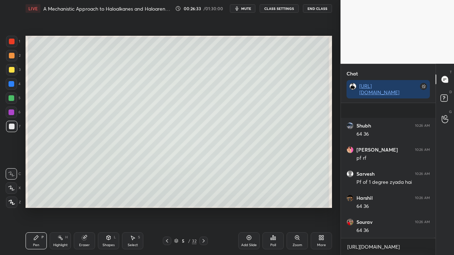
scroll to position [35500, 0]
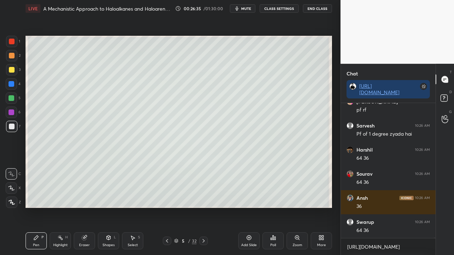
click at [449, 97] on icon at bounding box center [444, 99] width 13 height 13
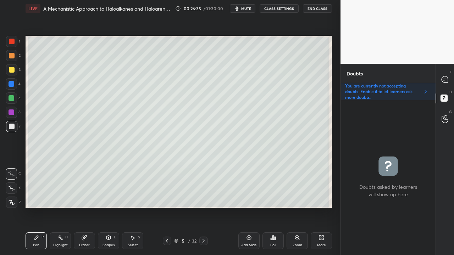
scroll to position [153, 92]
click at [12, 68] on div at bounding box center [12, 70] width 6 height 6
click at [450, 77] on div at bounding box center [445, 79] width 14 height 13
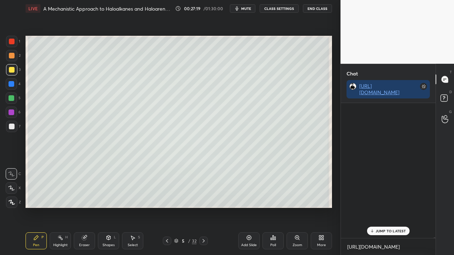
scroll to position [133, 92]
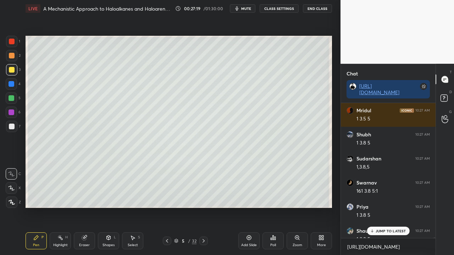
click at [381, 207] on p "JUMP TO LATEST" at bounding box center [390, 231] width 30 height 4
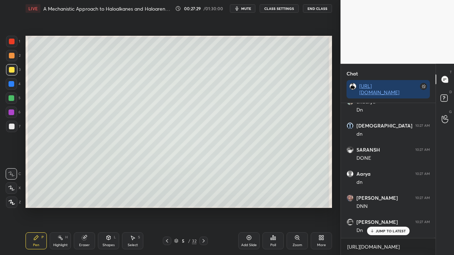
scroll to position [36491, 0]
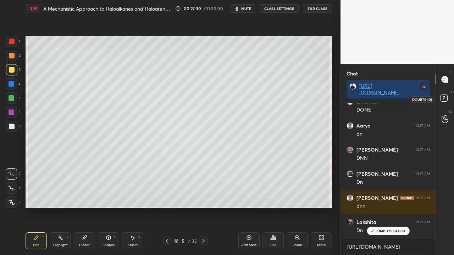
click at [444, 97] on rect at bounding box center [443, 98] width 7 height 7
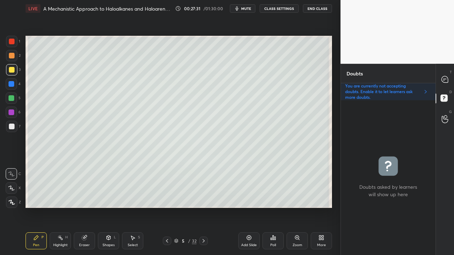
click at [167, 207] on icon at bounding box center [167, 241] width 6 height 6
click at [204, 207] on icon at bounding box center [204, 241] width 6 height 6
click at [446, 78] on icon at bounding box center [444, 79] width 6 height 6
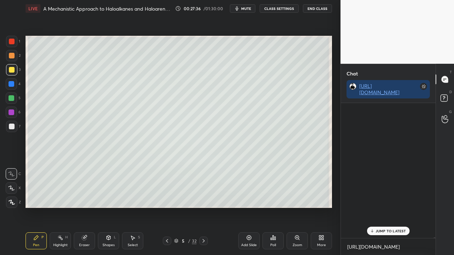
scroll to position [133, 92]
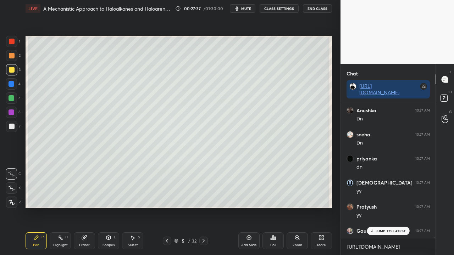
drag, startPoint x: 377, startPoint y: 235, endPoint x: 372, endPoint y: 235, distance: 4.7
click at [377, 207] on div "JUMP TO LATEST" at bounding box center [387, 231] width 43 height 9
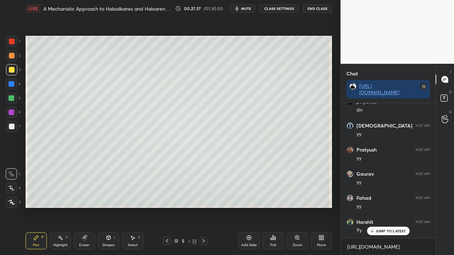
scroll to position [36877, 0]
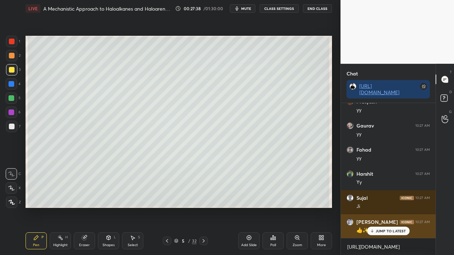
click at [383, 207] on p "JUMP TO LATEST" at bounding box center [390, 231] width 30 height 4
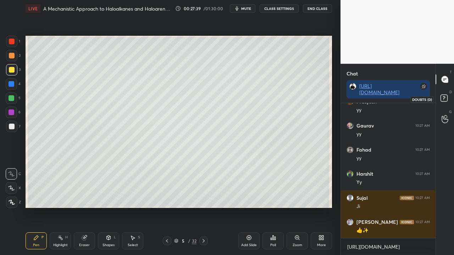
click at [445, 98] on rect at bounding box center [443, 98] width 7 height 7
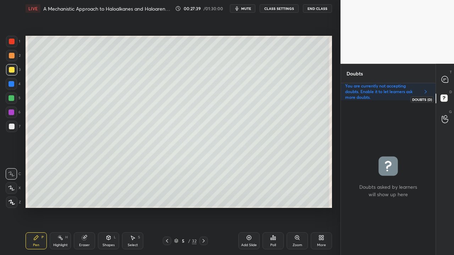
scroll to position [153, 92]
click at [444, 79] on icon at bounding box center [444, 79] width 6 height 6
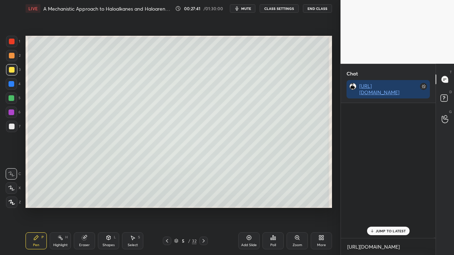
scroll to position [133, 92]
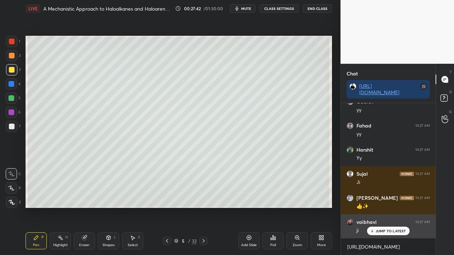
click at [381, 207] on p "JUMP TO LATEST" at bounding box center [390, 231] width 30 height 4
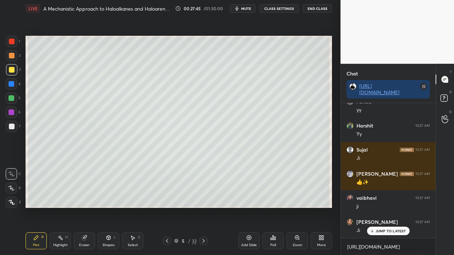
scroll to position [36949, 0]
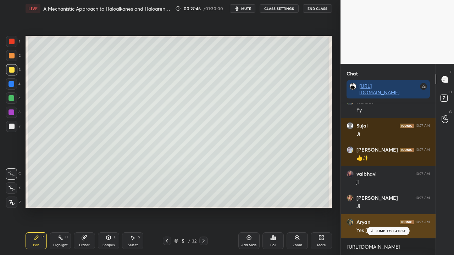
click at [391, 207] on p "JUMP TO LATEST" at bounding box center [390, 231] width 30 height 4
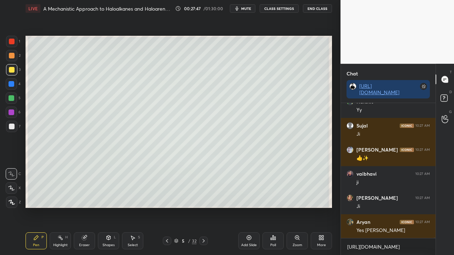
scroll to position [36973, 0]
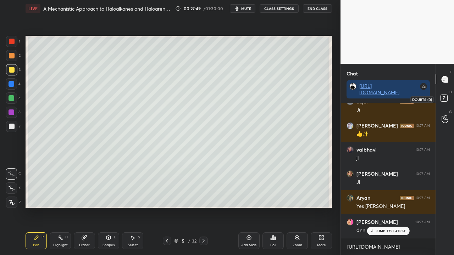
click at [448, 97] on icon at bounding box center [444, 99] width 13 height 13
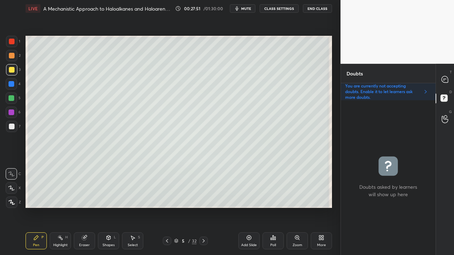
drag, startPoint x: 203, startPoint y: 242, endPoint x: 193, endPoint y: 243, distance: 10.0
click at [203, 207] on icon at bounding box center [204, 241] width 6 height 6
click at [13, 128] on div at bounding box center [12, 127] width 6 height 6
click at [448, 76] on icon at bounding box center [444, 79] width 7 height 7
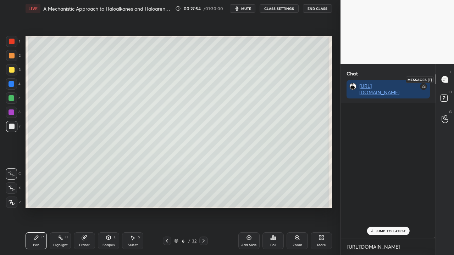
scroll to position [2, 2]
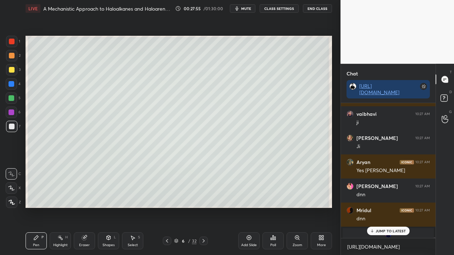
click at [384, 207] on p "JUMP TO LATEST" at bounding box center [390, 231] width 30 height 4
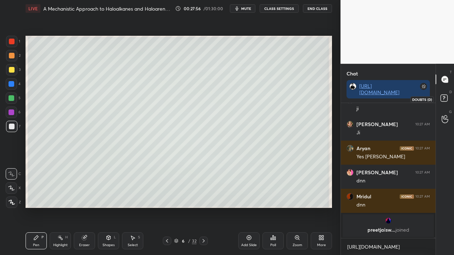
click at [448, 99] on icon at bounding box center [444, 99] width 13 height 13
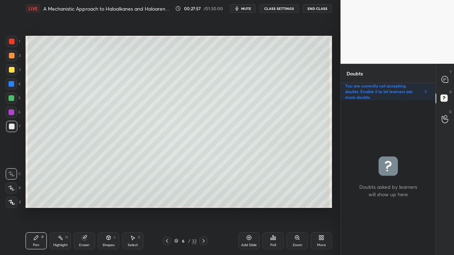
click at [17, 68] on div at bounding box center [11, 69] width 11 height 11
click at [449, 78] on div at bounding box center [445, 79] width 14 height 13
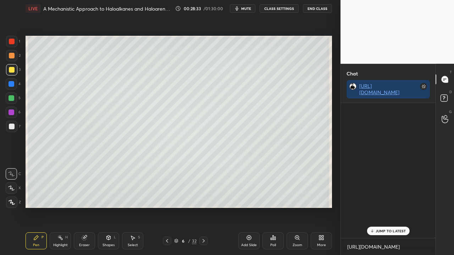
scroll to position [133, 92]
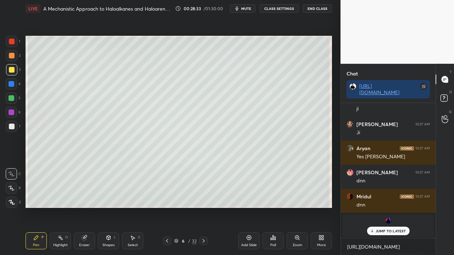
click at [385, 207] on p "JUMP TO LATEST" at bounding box center [390, 231] width 30 height 4
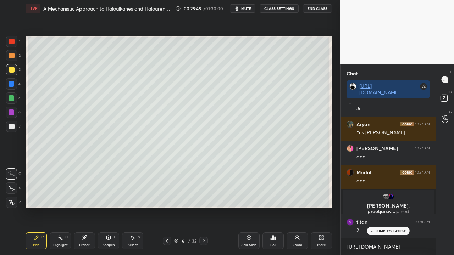
scroll to position [37071, 0]
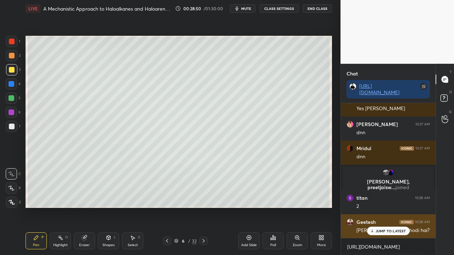
click at [384, 207] on p "JUMP TO LATEST" at bounding box center [390, 231] width 30 height 4
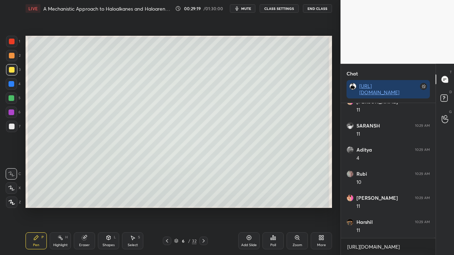
scroll to position [37505, 0]
click at [448, 98] on icon at bounding box center [444, 99] width 13 height 13
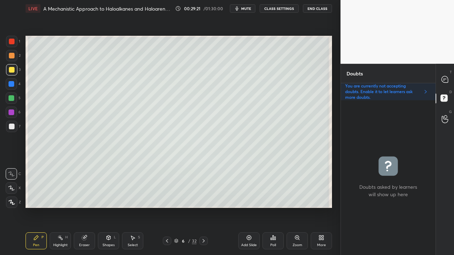
click at [14, 130] on div at bounding box center [11, 126] width 11 height 11
click at [165, 207] on icon at bounding box center [167, 241] width 6 height 6
click at [204, 207] on icon at bounding box center [204, 241] width 6 height 6
click at [203, 207] on icon at bounding box center [204, 241] width 6 height 6
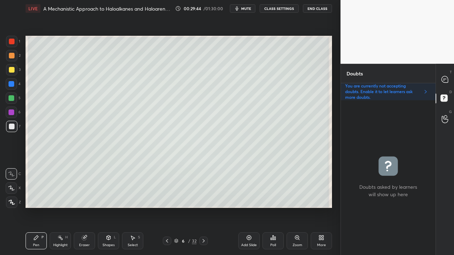
click at [440, 75] on div at bounding box center [445, 79] width 14 height 13
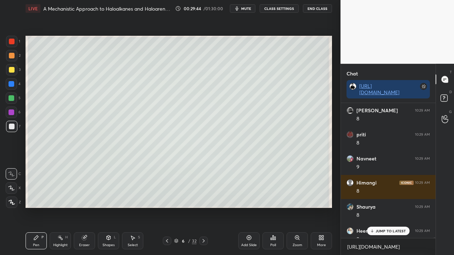
scroll to position [133, 92]
click at [379, 207] on p "1 NEW MESSAGE" at bounding box center [390, 231] width 30 height 4
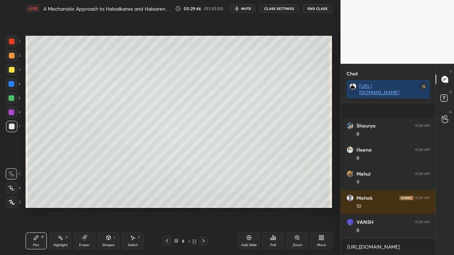
scroll to position [38483, 0]
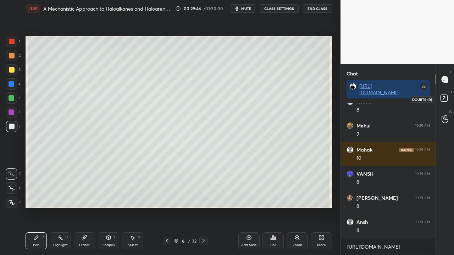
click at [448, 99] on icon at bounding box center [444, 99] width 13 height 13
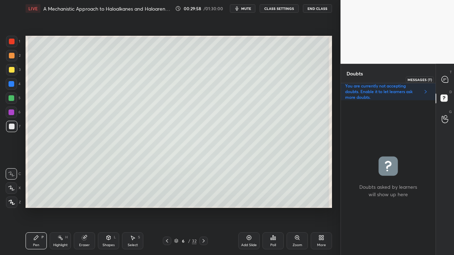
click at [445, 82] on icon at bounding box center [444, 79] width 6 height 6
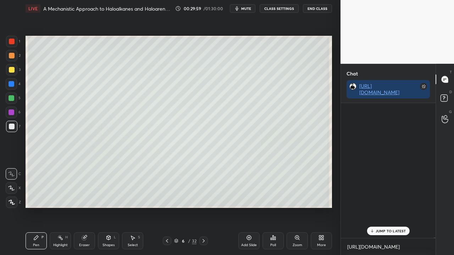
scroll to position [133, 92]
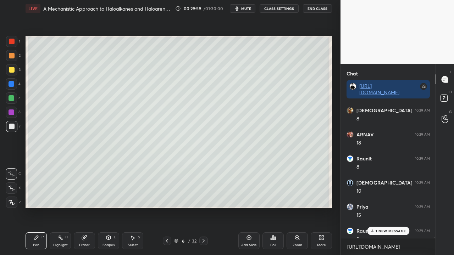
click at [393, 207] on p "1 NEW MESSAGE" at bounding box center [390, 231] width 30 height 4
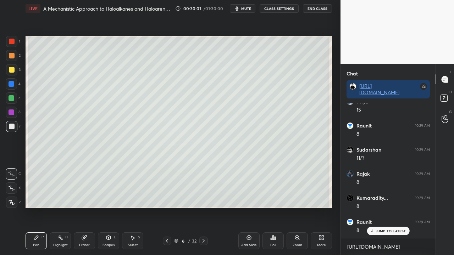
scroll to position [39035, 0]
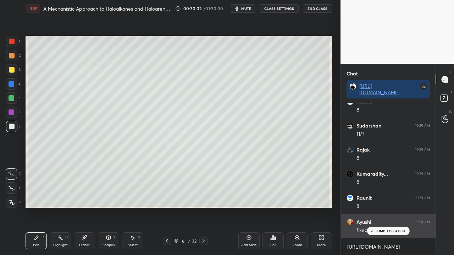
click at [391, 207] on p "JUMP TO LATEST" at bounding box center [390, 231] width 30 height 4
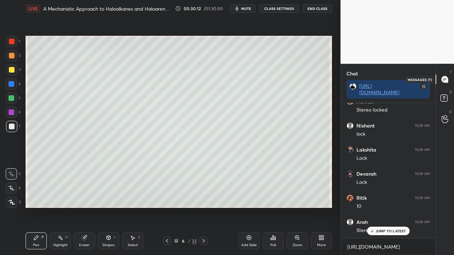
scroll to position [40049, 0]
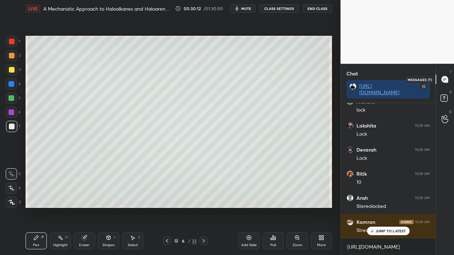
click at [448, 97] on icon at bounding box center [444, 99] width 13 height 13
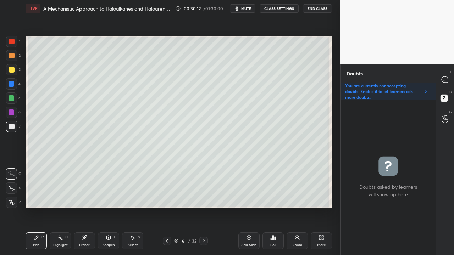
scroll to position [153, 92]
click at [11, 68] on div at bounding box center [12, 70] width 6 height 6
click at [11, 125] on div at bounding box center [12, 127] width 6 height 6
click at [446, 77] on icon at bounding box center [444, 79] width 7 height 7
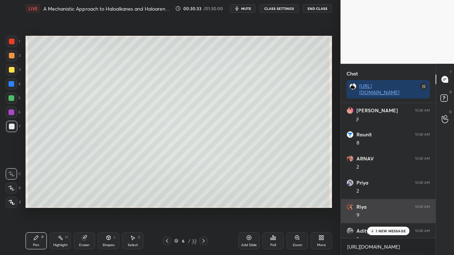
scroll to position [133, 92]
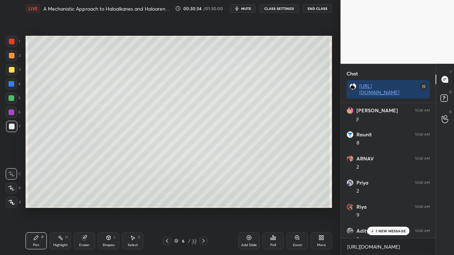
click at [380, 207] on p "1 NEW MESSAGE" at bounding box center [390, 231] width 30 height 4
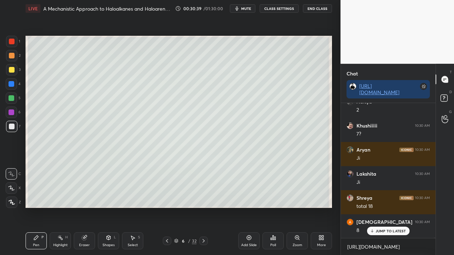
scroll to position [40483, 0]
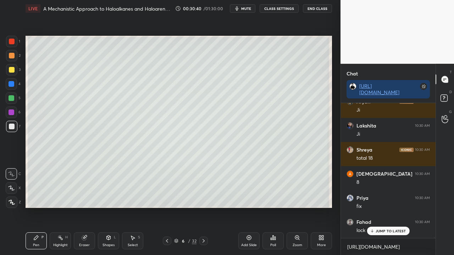
click at [12, 68] on div at bounding box center [12, 70] width 6 height 6
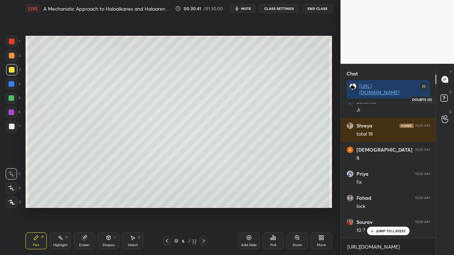
click at [447, 101] on icon at bounding box center [444, 99] width 13 height 13
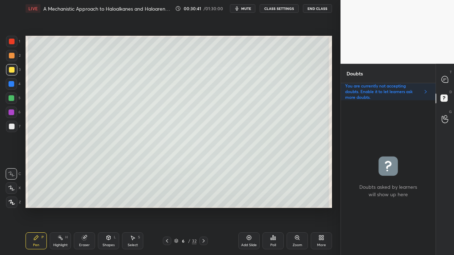
scroll to position [2, 2]
click at [12, 122] on div at bounding box center [11, 126] width 11 height 11
click at [445, 78] on icon at bounding box center [444, 79] width 6 height 6
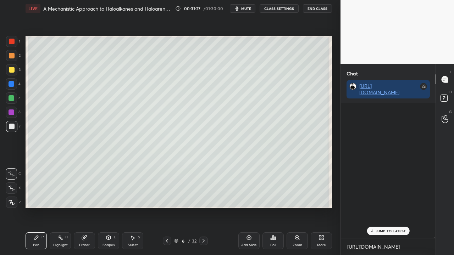
scroll to position [133, 92]
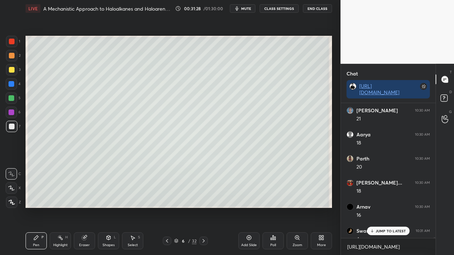
click at [380, 207] on p "JUMP TO LATEST" at bounding box center [390, 231] width 30 height 4
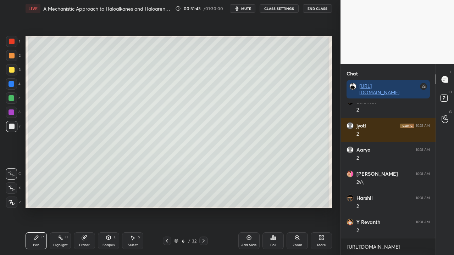
scroll to position [41215, 0]
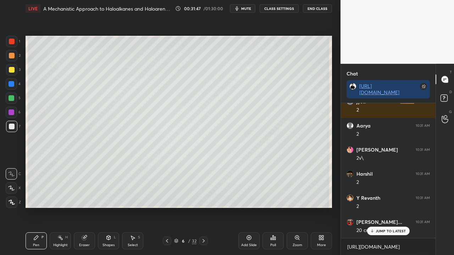
drag, startPoint x: 84, startPoint y: 240, endPoint x: 117, endPoint y: 211, distance: 43.4
click at [84, 207] on div "Eraser" at bounding box center [84, 240] width 21 height 17
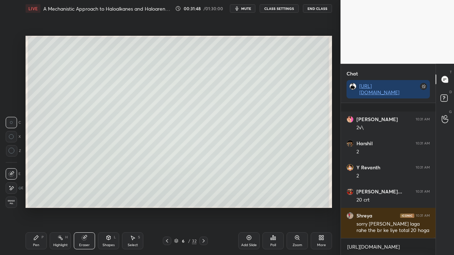
scroll to position [41294, 0]
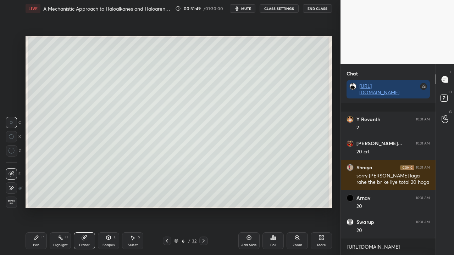
click at [37, 207] on div "Pen" at bounding box center [36, 245] width 6 height 4
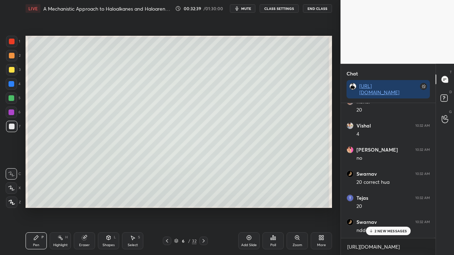
scroll to position [42041, 0]
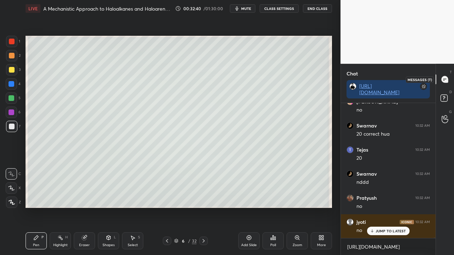
click at [442, 97] on rect at bounding box center [443, 98] width 7 height 7
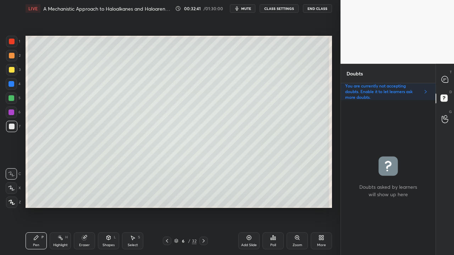
scroll to position [153, 92]
click at [442, 88] on div "T Messages (T)" at bounding box center [445, 79] width 18 height 20
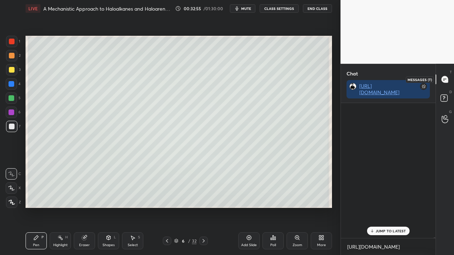
scroll to position [133, 92]
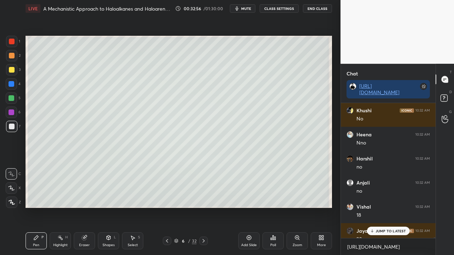
drag, startPoint x: 390, startPoint y: 231, endPoint x: 386, endPoint y: 233, distance: 4.8
click at [389, 207] on p "JUMP TO LATEST" at bounding box center [390, 231] width 30 height 4
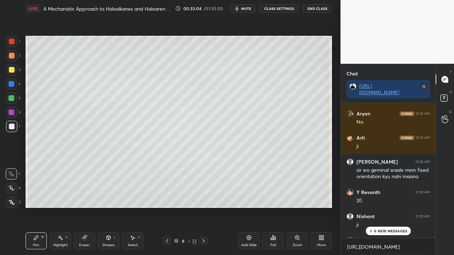
scroll to position [42558, 0]
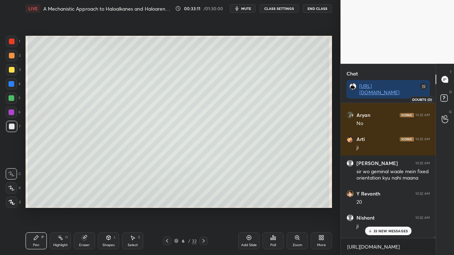
click at [452, 100] on div "D Doubts (D)" at bounding box center [445, 99] width 18 height 20
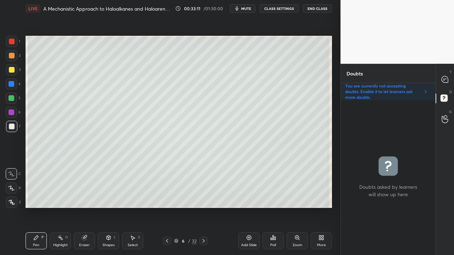
scroll to position [153, 92]
click at [451, 79] on div at bounding box center [445, 79] width 14 height 13
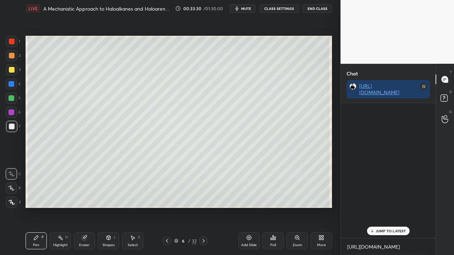
scroll to position [133, 92]
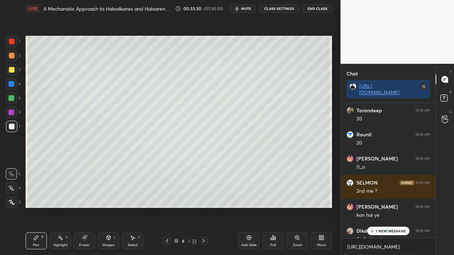
click at [387, 207] on p "1 NEW MESSAGE" at bounding box center [390, 231] width 30 height 4
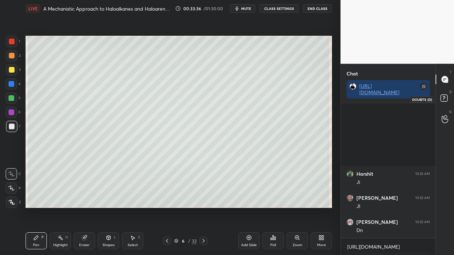
scroll to position [44137, 0]
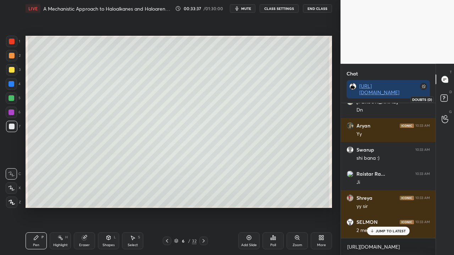
click at [444, 99] on rect at bounding box center [443, 98] width 7 height 7
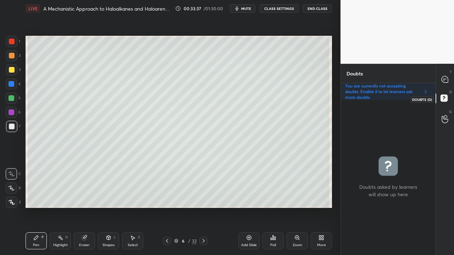
scroll to position [153, 92]
click at [166, 207] on icon at bounding box center [167, 241] width 2 height 4
click at [166, 207] on icon at bounding box center [167, 241] width 6 height 6
click at [202, 207] on icon at bounding box center [204, 241] width 6 height 6
click at [203, 207] on icon at bounding box center [204, 241] width 6 height 6
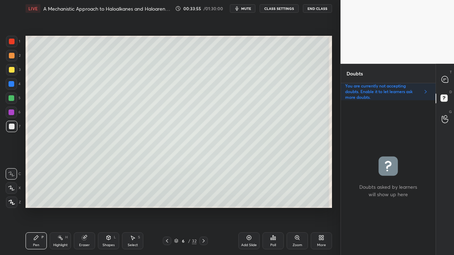
drag, startPoint x: 444, startPoint y: 71, endPoint x: 441, endPoint y: 69, distance: 3.8
click at [444, 71] on div "T Messages (T)" at bounding box center [445, 79] width 18 height 20
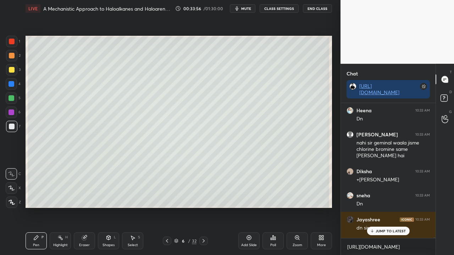
scroll to position [133, 92]
drag, startPoint x: 377, startPoint y: 231, endPoint x: 371, endPoint y: 232, distance: 5.8
click at [377, 207] on p "1 NEW MESSAGE" at bounding box center [390, 231] width 30 height 4
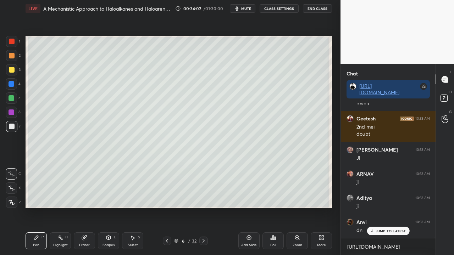
scroll to position [44549, 0]
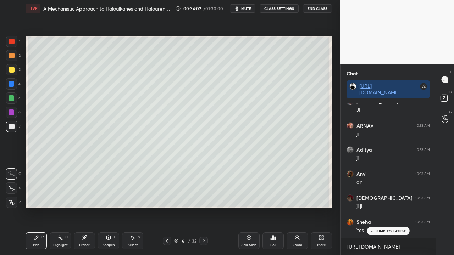
click at [448, 99] on icon at bounding box center [444, 99] width 13 height 13
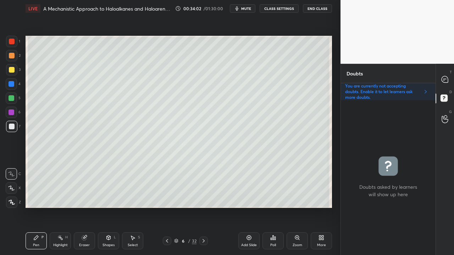
scroll to position [153, 92]
click at [167, 207] on icon at bounding box center [167, 241] width 6 height 6
click at [205, 207] on icon at bounding box center [204, 241] width 6 height 6
click at [204, 207] on icon at bounding box center [204, 241] width 6 height 6
click at [11, 68] on div at bounding box center [12, 70] width 6 height 6
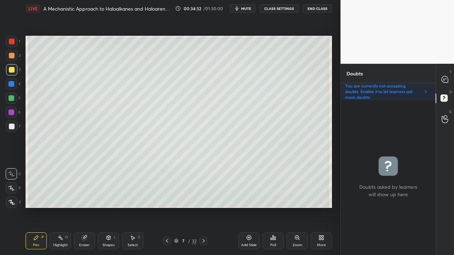
click at [88, 207] on div "Eraser" at bounding box center [84, 240] width 21 height 17
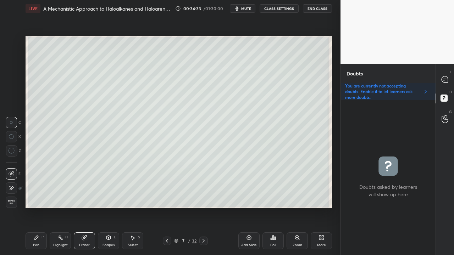
click at [14, 200] on span "Erase all" at bounding box center [11, 202] width 11 height 5
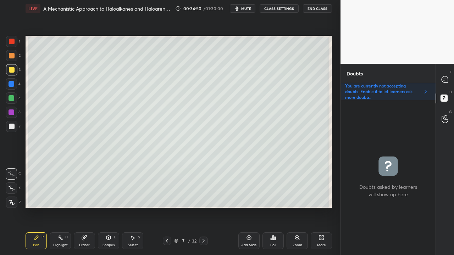
click at [451, 80] on div at bounding box center [445, 79] width 14 height 13
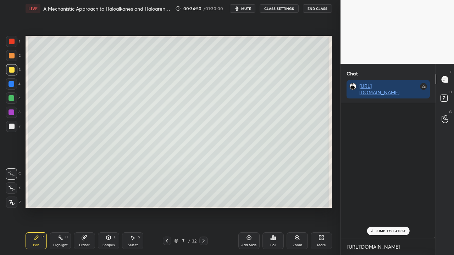
scroll to position [133, 92]
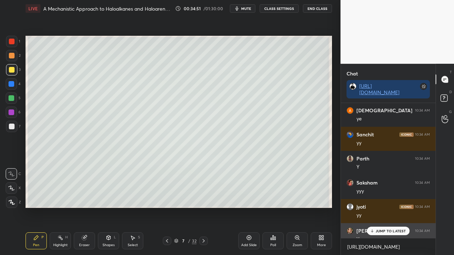
click at [382, 207] on div "Yes" at bounding box center [392, 239] width 73 height 7
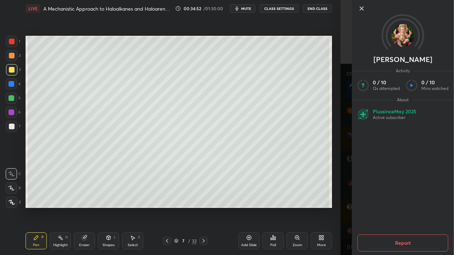
click at [347, 207] on div "[PERSON_NAME] Activity 0 / 10 Qs attempted 0 / 10 Mins watched About Plus since…" at bounding box center [396, 127] width 113 height 255
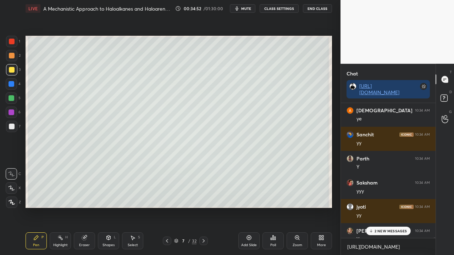
click at [389, 207] on p "2 NEW MESSAGES" at bounding box center [390, 231] width 33 height 4
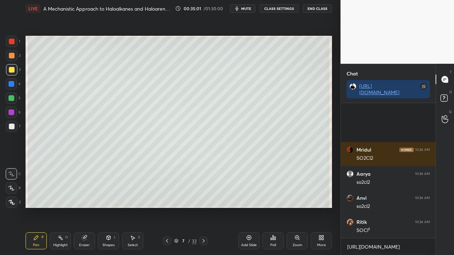
scroll to position [46004, 0]
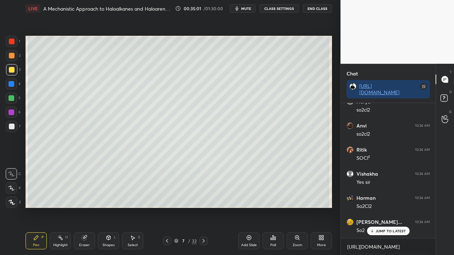
click at [12, 132] on div at bounding box center [11, 126] width 11 height 11
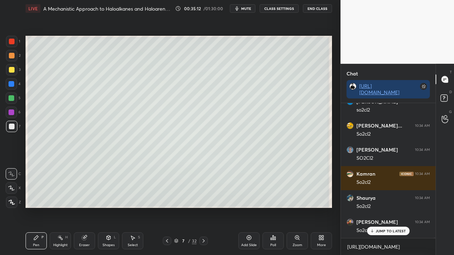
scroll to position [46607, 0]
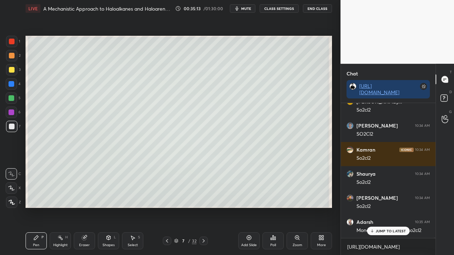
click at [446, 96] on rect at bounding box center [443, 98] width 7 height 7
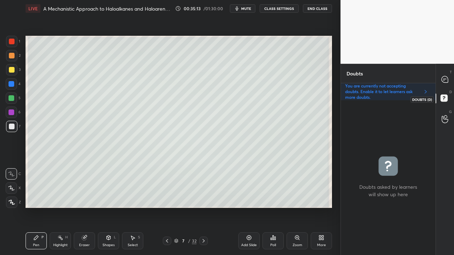
scroll to position [153, 92]
click at [451, 78] on div at bounding box center [445, 79] width 14 height 13
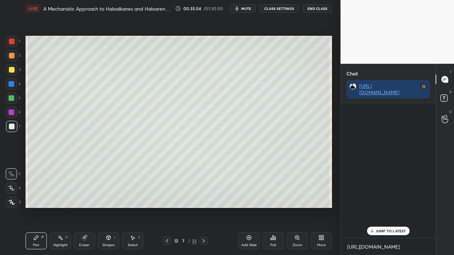
scroll to position [133, 92]
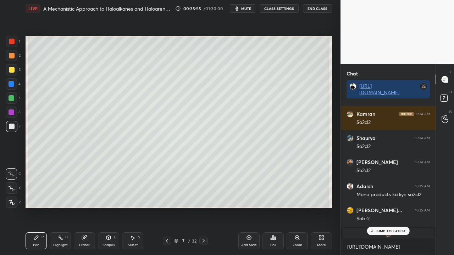
click at [386, 207] on p "JUMP TO LATEST" at bounding box center [390, 231] width 30 height 4
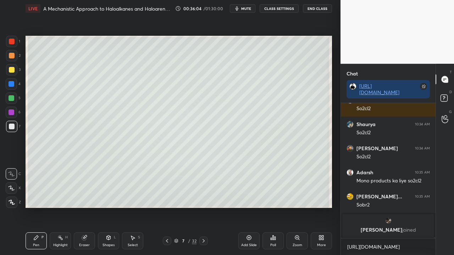
scroll to position [46680, 0]
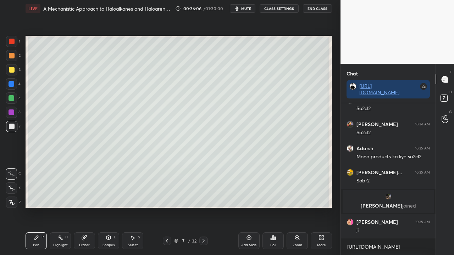
click at [13, 70] on div at bounding box center [12, 70] width 6 height 6
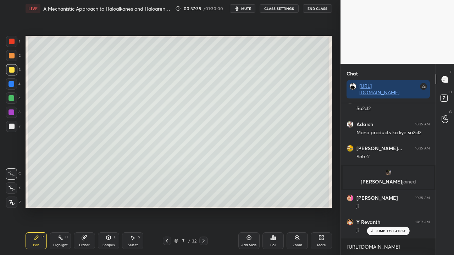
scroll to position [46729, 0]
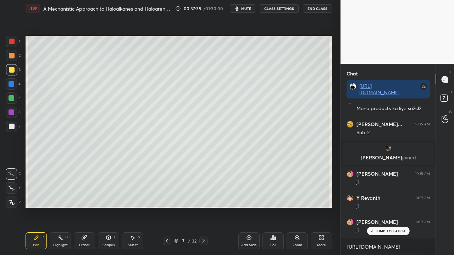
click at [444, 95] on icon at bounding box center [444, 99] width 13 height 13
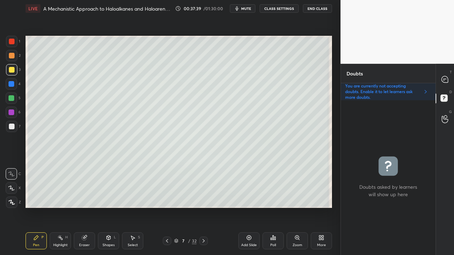
scroll to position [153, 92]
click at [447, 79] on icon at bounding box center [444, 79] width 6 height 6
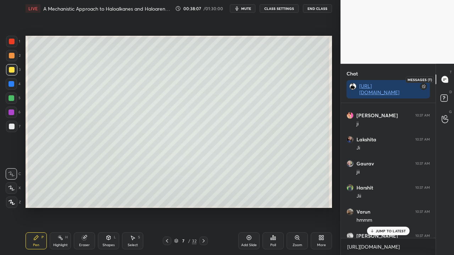
scroll to position [133, 92]
drag, startPoint x: 383, startPoint y: 232, endPoint x: 361, endPoint y: 243, distance: 25.0
click at [383, 207] on p "1 NEW MESSAGE" at bounding box center [390, 231] width 30 height 4
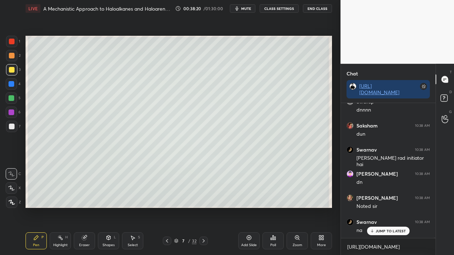
scroll to position [47162, 0]
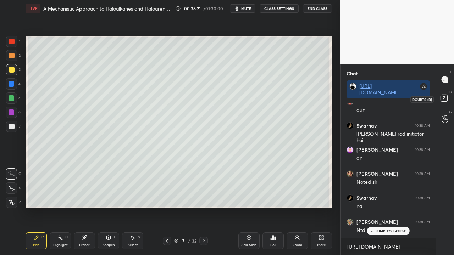
click at [449, 100] on icon at bounding box center [444, 99] width 13 height 13
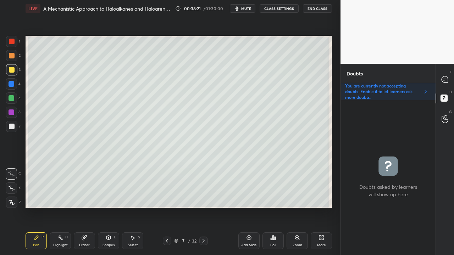
scroll to position [153, 92]
click at [446, 79] on icon at bounding box center [444, 79] width 6 height 6
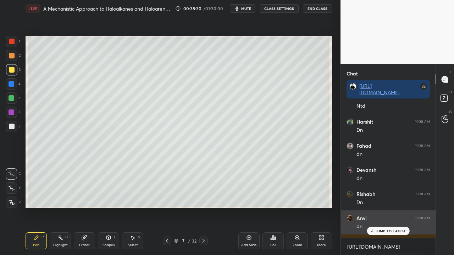
scroll to position [133, 92]
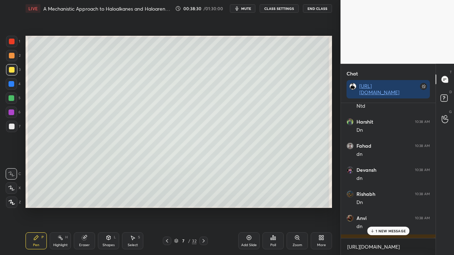
click at [384, 207] on p "1 NEW MESSAGE" at bounding box center [390, 231] width 30 height 4
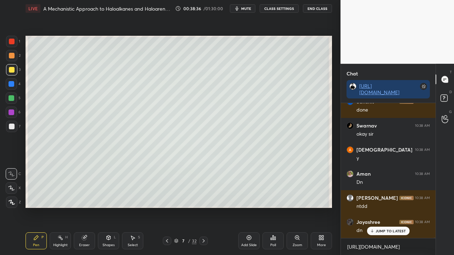
scroll to position [47476, 0]
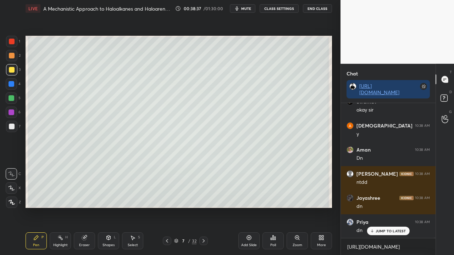
click at [387, 207] on p "JUMP TO LATEST" at bounding box center [390, 231] width 30 height 4
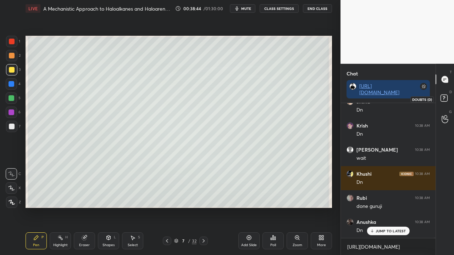
scroll to position [47716, 0]
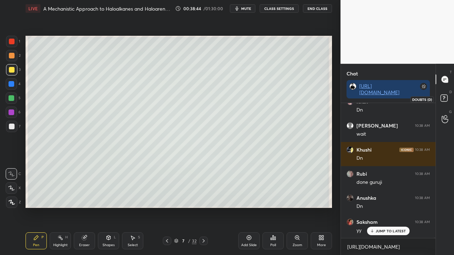
drag, startPoint x: 447, startPoint y: 97, endPoint x: 449, endPoint y: 94, distance: 3.8
click at [447, 97] on icon at bounding box center [444, 99] width 13 height 13
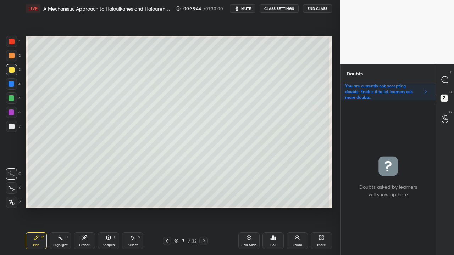
scroll to position [153, 92]
click at [448, 77] on div at bounding box center [445, 79] width 14 height 13
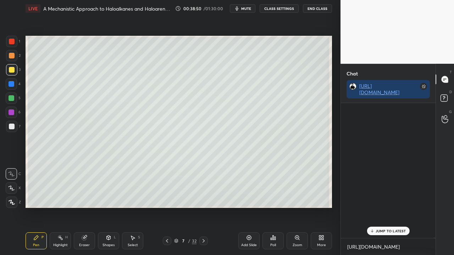
scroll to position [133, 92]
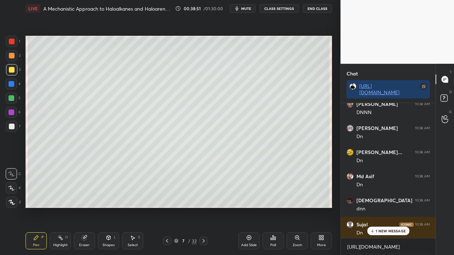
click at [388, 207] on p "1 NEW MESSAGE" at bounding box center [390, 231] width 30 height 4
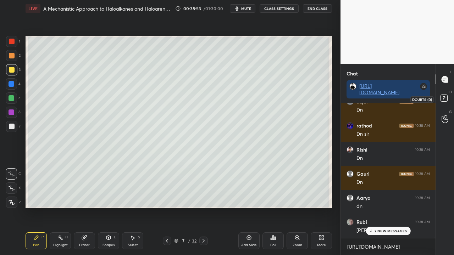
click at [442, 97] on rect at bounding box center [443, 98] width 7 height 7
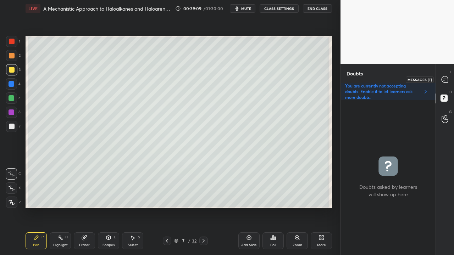
drag, startPoint x: 445, startPoint y: 76, endPoint x: 442, endPoint y: 78, distance: 3.6
click at [446, 77] on icon at bounding box center [444, 79] width 6 height 6
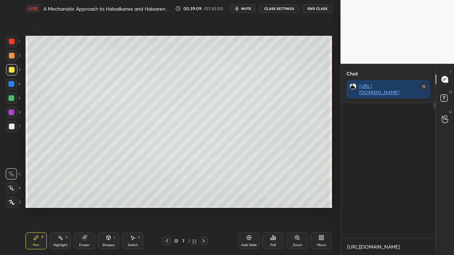
scroll to position [150, 92]
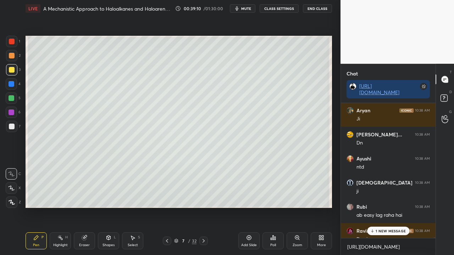
drag, startPoint x: 385, startPoint y: 230, endPoint x: 382, endPoint y: 233, distance: 3.8
click at [385, 207] on p "1 NEW MESSAGE" at bounding box center [390, 231] width 30 height 4
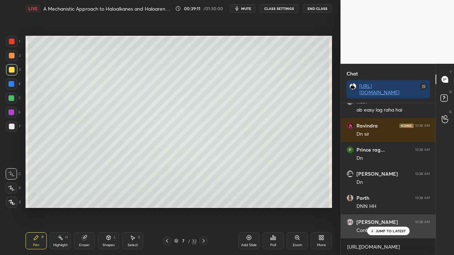
click at [395, 207] on p "JUMP TO LATEST" at bounding box center [390, 231] width 30 height 4
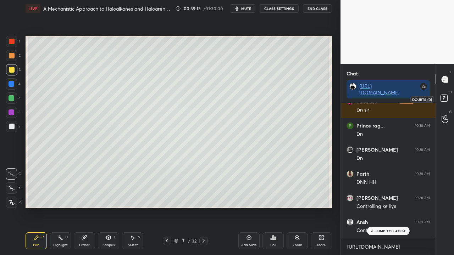
click at [445, 98] on rect at bounding box center [443, 98] width 7 height 7
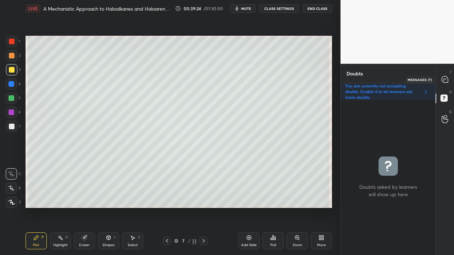
click at [446, 76] on icon at bounding box center [444, 79] width 7 height 7
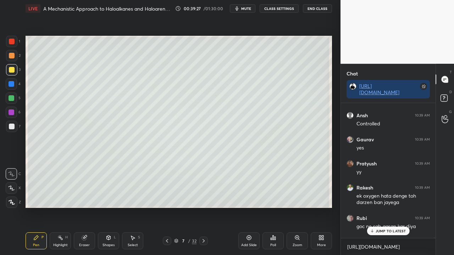
click at [387, 207] on div "JUMP TO LATEST" at bounding box center [387, 231] width 43 height 9
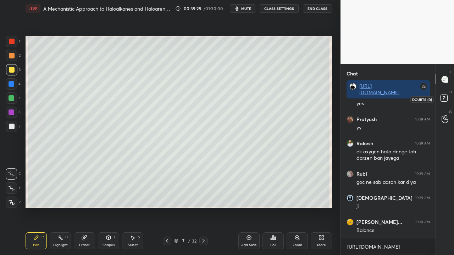
click at [447, 96] on rect at bounding box center [443, 98] width 7 height 7
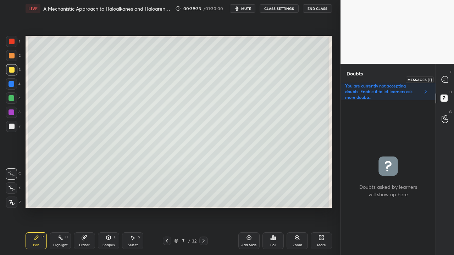
click at [447, 80] on icon at bounding box center [444, 79] width 6 height 6
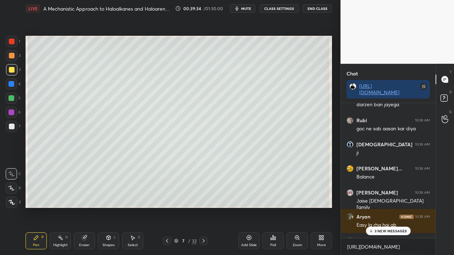
click at [382, 207] on p "3 NEW MESSAGES" at bounding box center [390, 231] width 33 height 4
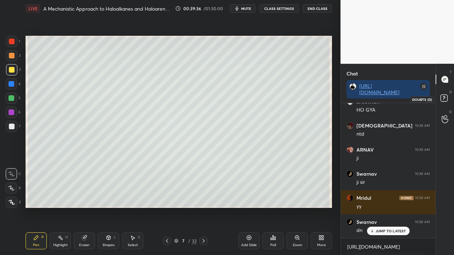
click at [448, 98] on icon at bounding box center [444, 99] width 13 height 13
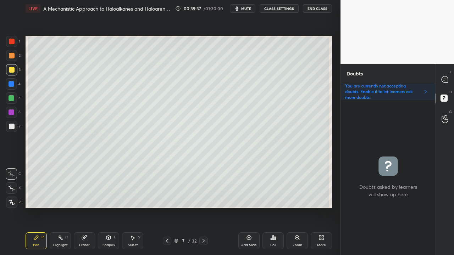
click at [204, 207] on icon at bounding box center [204, 241] width 6 height 6
click at [13, 70] on div at bounding box center [12, 70] width 6 height 6
click at [12, 70] on div at bounding box center [12, 70] width 6 height 6
click at [443, 78] on icon at bounding box center [444, 79] width 6 height 6
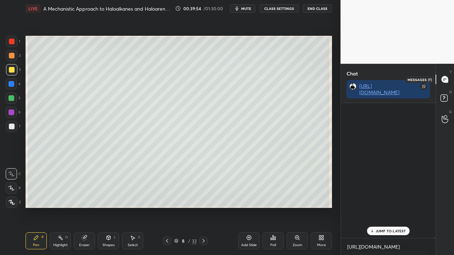
scroll to position [133, 92]
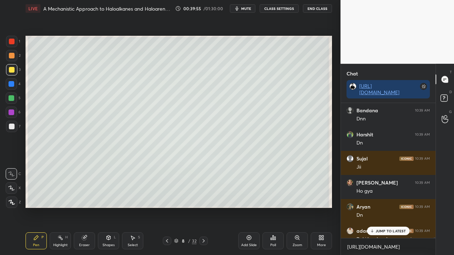
click at [397, 207] on p "JUMP TO LATEST" at bounding box center [390, 231] width 30 height 4
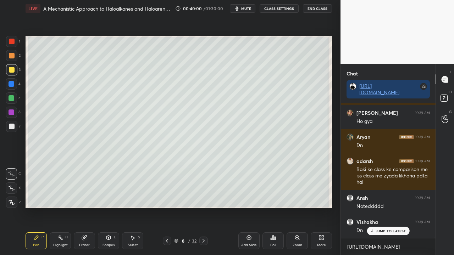
scroll to position [49061, 0]
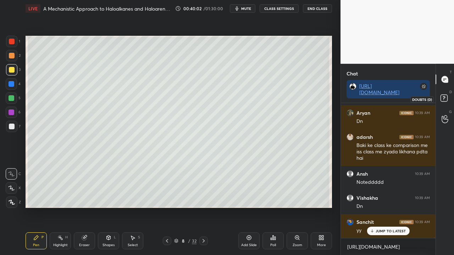
click at [445, 98] on rect at bounding box center [443, 98] width 7 height 7
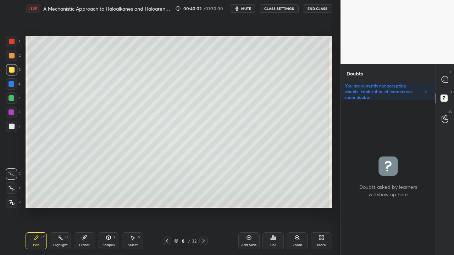
scroll to position [2, 2]
click at [165, 207] on icon at bounding box center [167, 241] width 6 height 6
click at [166, 207] on icon at bounding box center [167, 241] width 6 height 6
click at [167, 207] on icon at bounding box center [167, 241] width 6 height 6
click at [169, 207] on icon at bounding box center [167, 241] width 6 height 6
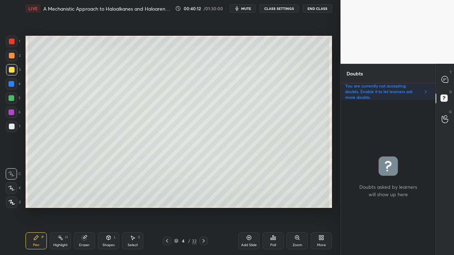
click at [169, 207] on icon at bounding box center [167, 241] width 6 height 6
click at [203, 207] on icon at bounding box center [204, 241] width 6 height 6
click at [202, 207] on icon at bounding box center [204, 241] width 6 height 6
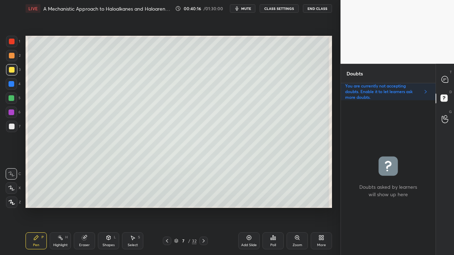
click at [201, 207] on icon at bounding box center [204, 241] width 6 height 6
click at [11, 128] on div at bounding box center [12, 127] width 6 height 6
click at [449, 79] on div at bounding box center [445, 79] width 14 height 13
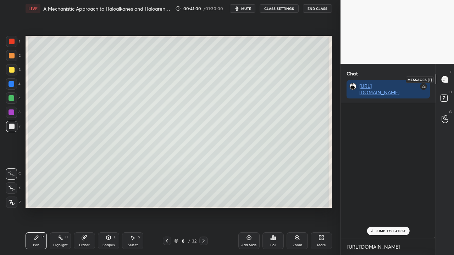
scroll to position [133, 92]
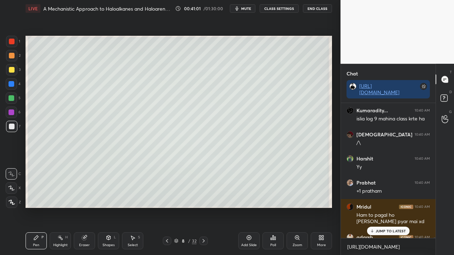
click at [384, 207] on p "JUMP TO LATEST" at bounding box center [390, 231] width 30 height 4
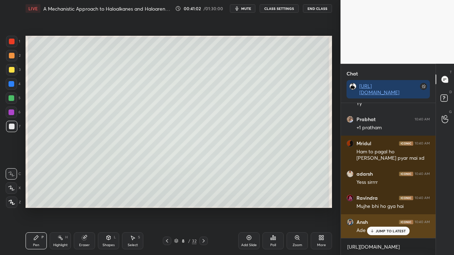
click at [385, 207] on p "JUMP TO LATEST" at bounding box center [390, 231] width 30 height 4
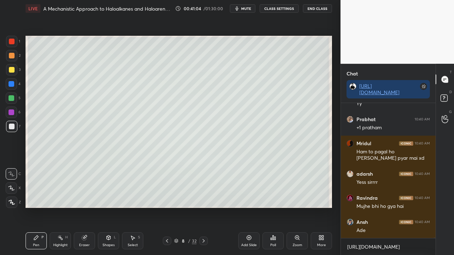
scroll to position [49844, 0]
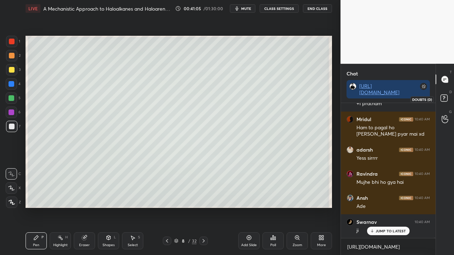
click at [446, 100] on rect at bounding box center [443, 98] width 7 height 7
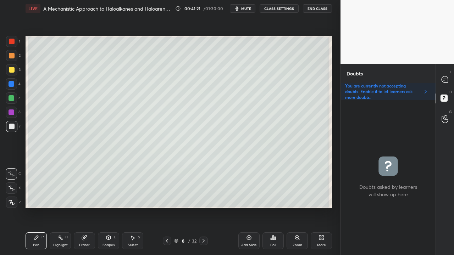
click at [448, 79] on div at bounding box center [445, 79] width 14 height 13
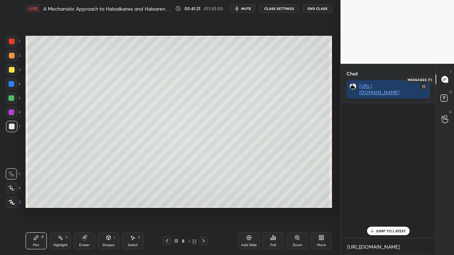
scroll to position [133, 92]
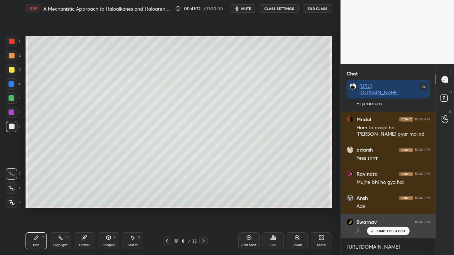
click at [381, 207] on p "JUMP TO LATEST" at bounding box center [390, 231] width 30 height 4
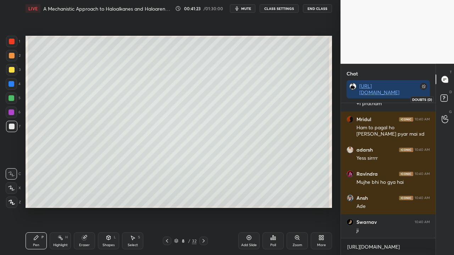
drag, startPoint x: 447, startPoint y: 97, endPoint x: 436, endPoint y: 93, distance: 11.7
click at [447, 97] on icon at bounding box center [444, 99] width 13 height 13
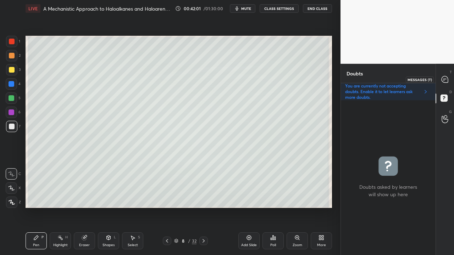
click at [449, 79] on div at bounding box center [445, 79] width 14 height 13
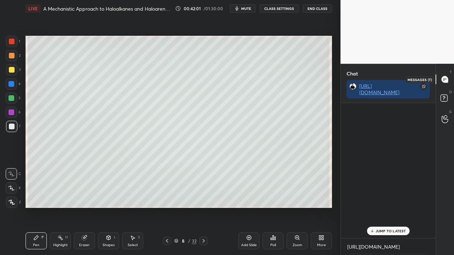
scroll to position [133, 92]
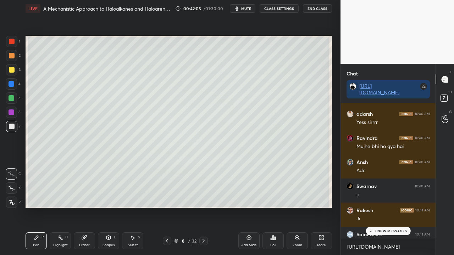
click at [388, 207] on p "3 NEW MESSAGES" at bounding box center [390, 231] width 33 height 4
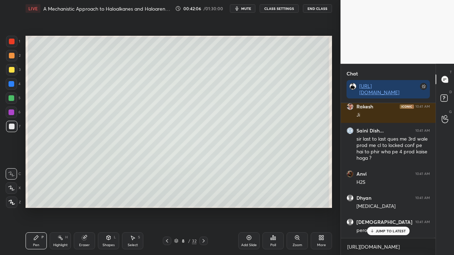
scroll to position [50033, 0]
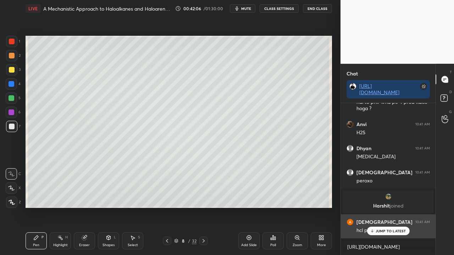
click at [389, 207] on p "JUMP TO LATEST" at bounding box center [390, 231] width 30 height 4
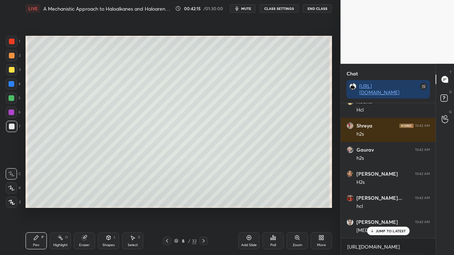
scroll to position [50515, 0]
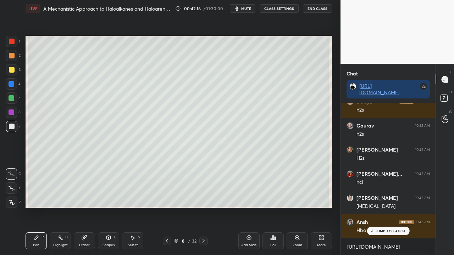
click at [381, 207] on p "JUMP TO LATEST" at bounding box center [390, 231] width 30 height 4
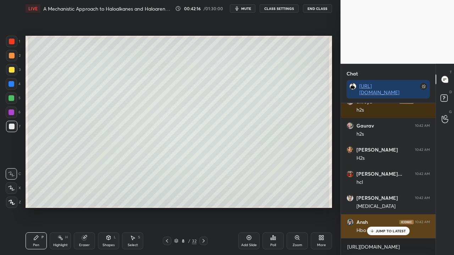
scroll to position [50539, 0]
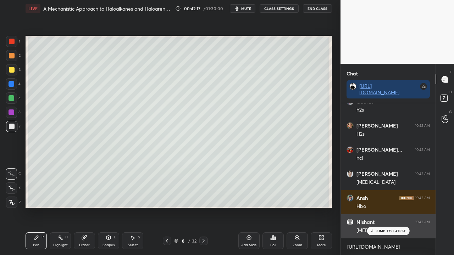
click at [381, 207] on p "JUMP TO LATEST" at bounding box center [390, 231] width 30 height 4
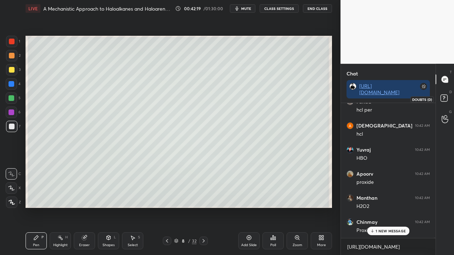
scroll to position [50708, 0]
click at [446, 94] on icon at bounding box center [444, 99] width 13 height 13
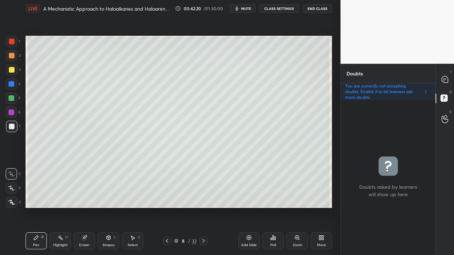
scroll to position [153, 92]
click at [446, 75] on div at bounding box center [445, 79] width 14 height 13
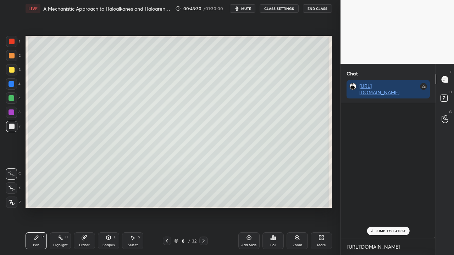
scroll to position [133, 92]
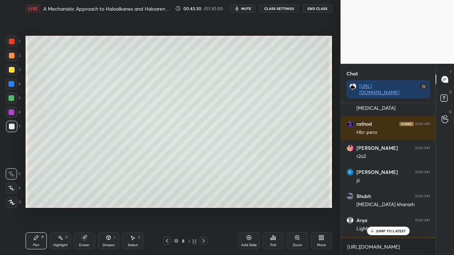
drag, startPoint x: 378, startPoint y: 228, endPoint x: 371, endPoint y: 230, distance: 7.3
click at [378, 207] on div "JUMP TO LATEST" at bounding box center [387, 231] width 43 height 9
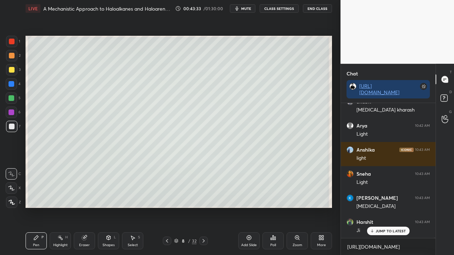
scroll to position [51197, 0]
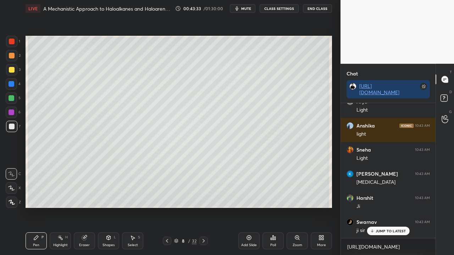
click at [12, 69] on div at bounding box center [12, 70] width 6 height 6
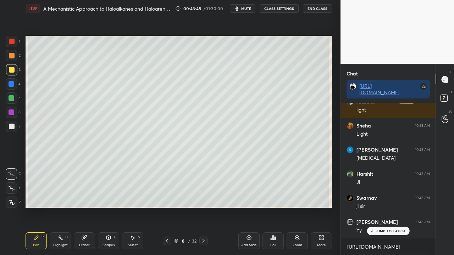
scroll to position [51245, 0]
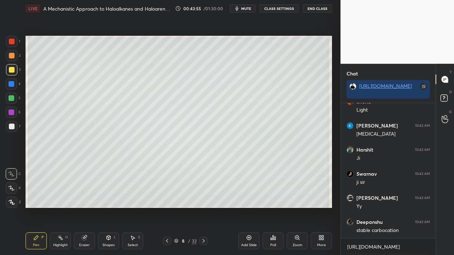
click at [447, 96] on icon at bounding box center [444, 99] width 13 height 13
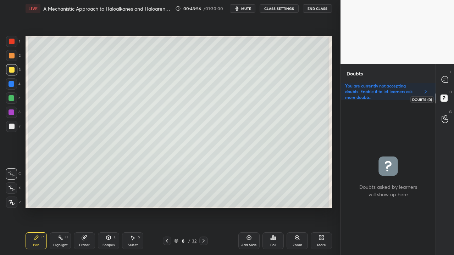
scroll to position [153, 92]
click at [320, 207] on div "Setting up your live class Poll for secs No correct answer Start poll" at bounding box center [179, 122] width 312 height 210
click at [449, 77] on div at bounding box center [445, 79] width 14 height 13
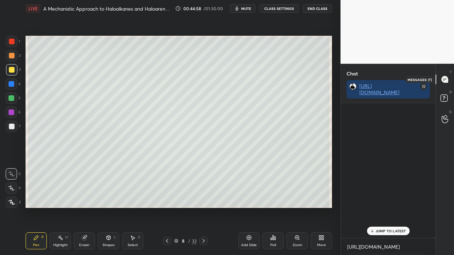
scroll to position [133, 92]
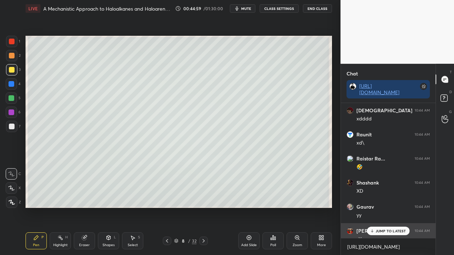
click at [381, 207] on div "yY" at bounding box center [392, 239] width 73 height 7
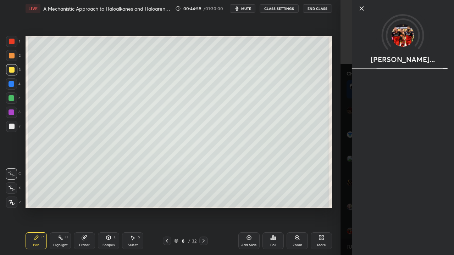
click at [337, 207] on div "1 2 3 4 5 6 7 C X Z C X Z E E Erase all H H LIVE A Mechanistic Approach to Halo…" at bounding box center [170, 127] width 340 height 255
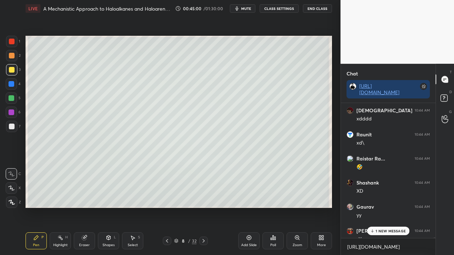
click at [386, 207] on div "1 NEW MESSAGE" at bounding box center [388, 231] width 42 height 9
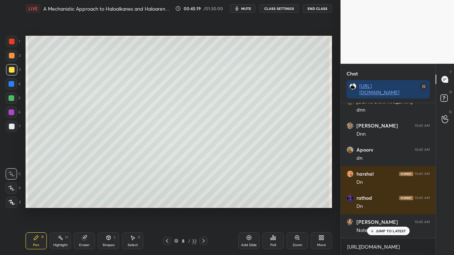
scroll to position [52526, 0]
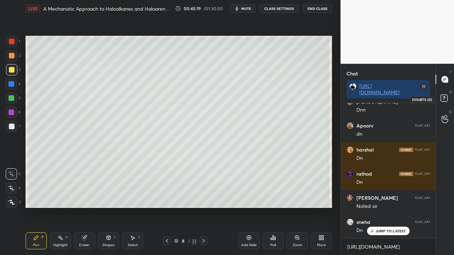
click at [448, 97] on icon at bounding box center [444, 99] width 13 height 13
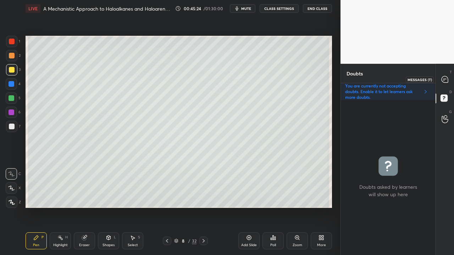
drag, startPoint x: 449, startPoint y: 80, endPoint x: 445, endPoint y: 82, distance: 3.7
click at [449, 80] on div at bounding box center [445, 79] width 14 height 13
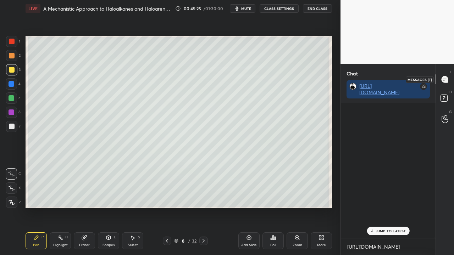
scroll to position [133, 92]
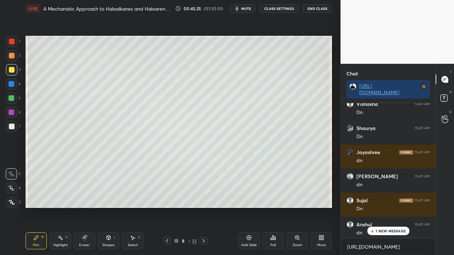
click at [393, 207] on p "1 NEW MESSAGE" at bounding box center [390, 231] width 30 height 4
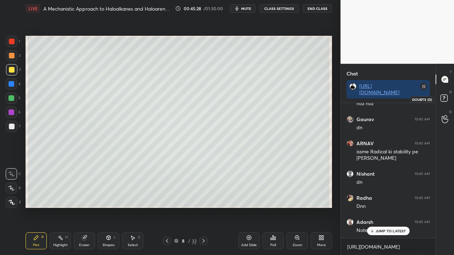
scroll to position [52871, 0]
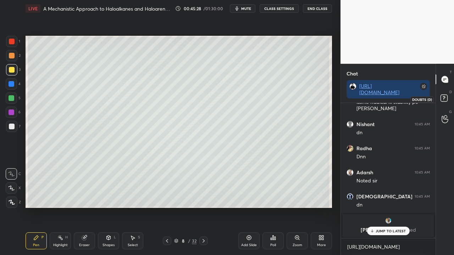
click at [446, 99] on rect at bounding box center [443, 98] width 7 height 7
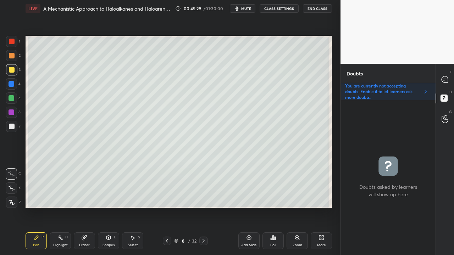
scroll to position [153, 92]
click at [451, 78] on div at bounding box center [445, 79] width 14 height 13
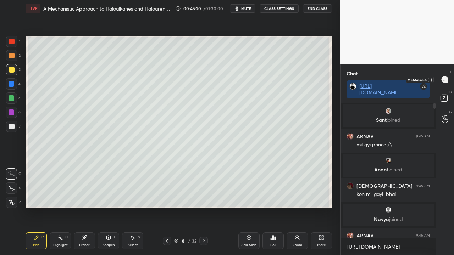
scroll to position [133, 92]
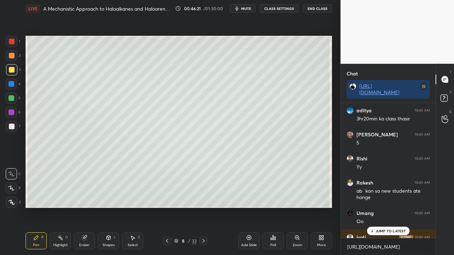
click at [381, 207] on p "JUMP TO LATEST" at bounding box center [390, 231] width 30 height 4
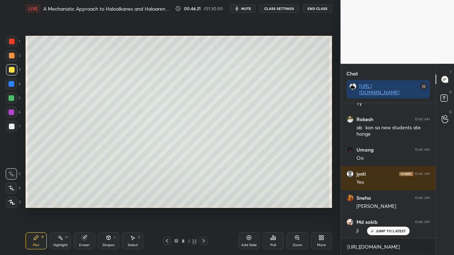
scroll to position [54008, 0]
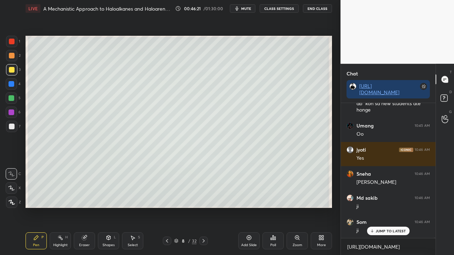
click at [382, 207] on p "JUMP TO LATEST" at bounding box center [390, 231] width 30 height 4
click at [444, 97] on icon at bounding box center [443, 97] width 2 height 3
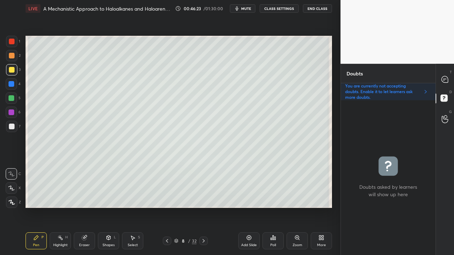
scroll to position [153, 92]
click at [203, 207] on icon at bounding box center [203, 241] width 2 height 4
click at [13, 68] on div at bounding box center [12, 70] width 6 height 6
click at [164, 207] on icon at bounding box center [167, 241] width 6 height 6
click at [202, 207] on icon at bounding box center [204, 241] width 6 height 6
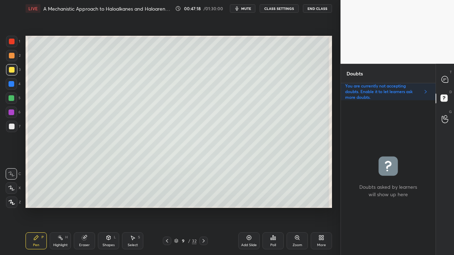
drag, startPoint x: 12, startPoint y: 131, endPoint x: 14, endPoint y: 126, distance: 4.9
click at [13, 129] on div at bounding box center [11, 126] width 11 height 11
click at [446, 80] on icon at bounding box center [444, 79] width 6 height 6
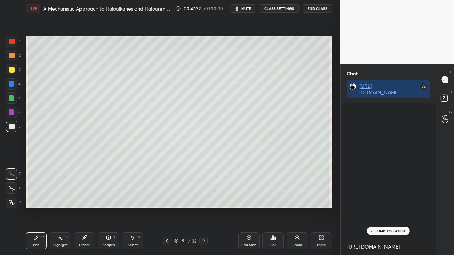
scroll to position [133, 92]
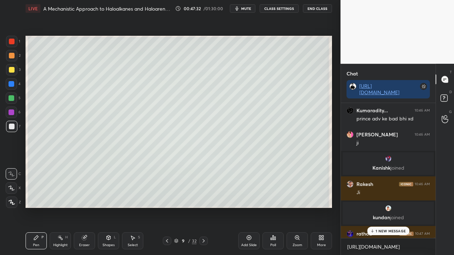
click at [381, 207] on div "1 NEW MESSAGE" at bounding box center [388, 231] width 42 height 9
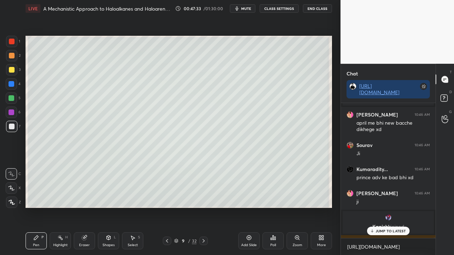
scroll to position [54725, 0]
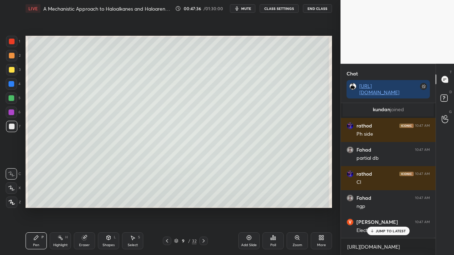
click at [384, 207] on div "JUMP TO LATEST" at bounding box center [387, 231] width 43 height 9
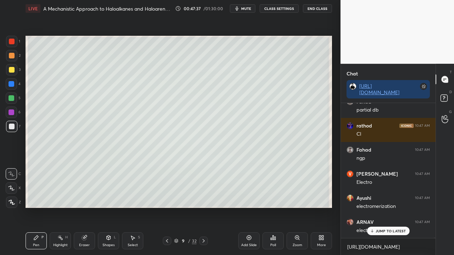
scroll to position [54821, 0]
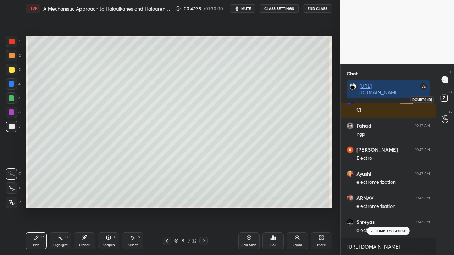
click at [447, 101] on icon at bounding box center [444, 99] width 13 height 13
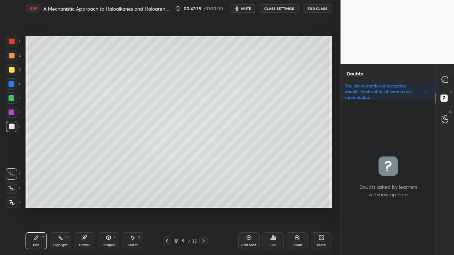
scroll to position [153, 92]
click at [166, 207] on icon at bounding box center [167, 241] width 6 height 6
drag, startPoint x: 203, startPoint y: 239, endPoint x: 206, endPoint y: 236, distance: 4.3
click at [204, 207] on icon at bounding box center [204, 241] width 6 height 6
click at [450, 73] on div at bounding box center [445, 79] width 14 height 13
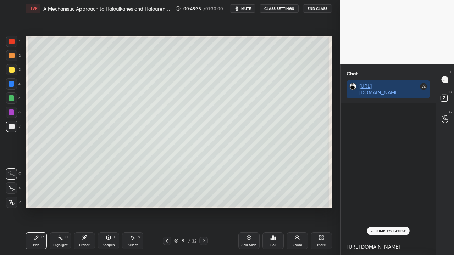
scroll to position [133, 92]
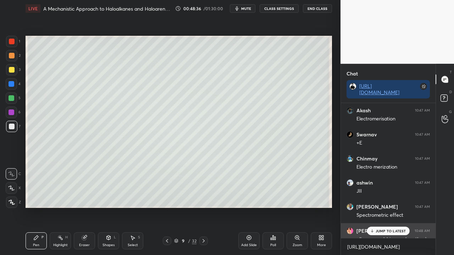
click at [387, 207] on div "alkenes me bhi same hua tha :)" at bounding box center [392, 239] width 73 height 7
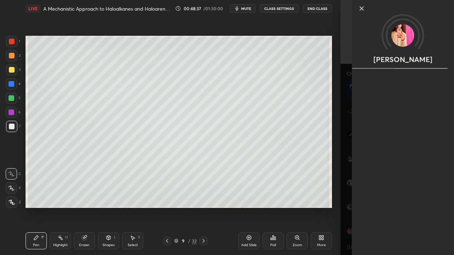
drag, startPoint x: 342, startPoint y: 229, endPoint x: 373, endPoint y: 227, distance: 31.6
click at [342, 207] on div "[PERSON_NAME]" at bounding box center [396, 127] width 113 height 255
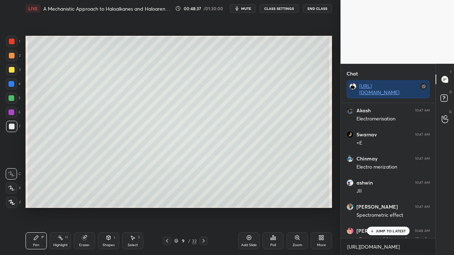
click at [387, 207] on p "JUMP TO LATEST" at bounding box center [390, 231] width 30 height 4
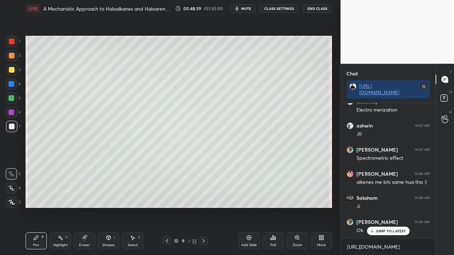
scroll to position [55464, 0]
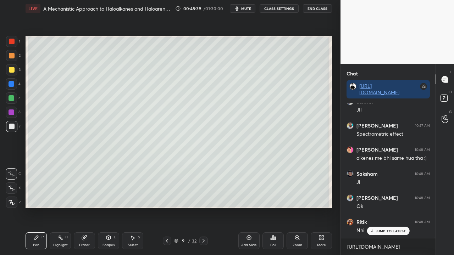
click at [386, 207] on p "JUMP TO LATEST" at bounding box center [390, 231] width 30 height 4
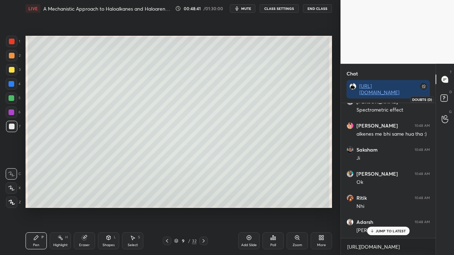
click at [449, 97] on icon at bounding box center [444, 99] width 13 height 13
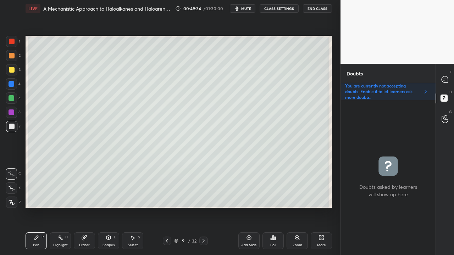
click at [453, 78] on div "T Messages (T)" at bounding box center [445, 79] width 18 height 20
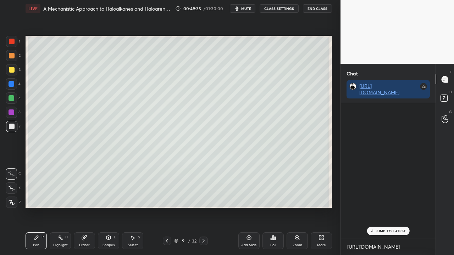
scroll to position [133, 92]
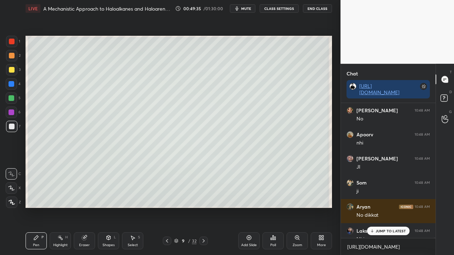
click at [386, 207] on p "JUMP TO LATEST" at bounding box center [390, 231] width 30 height 4
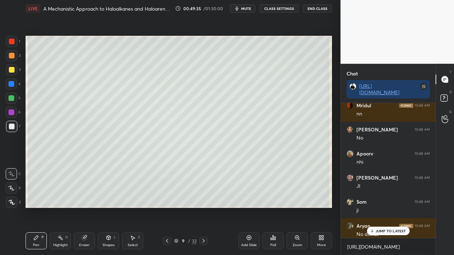
scroll to position [55777, 0]
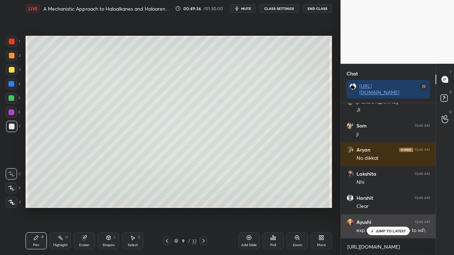
click at [383, 207] on p "JUMP TO LATEST" at bounding box center [390, 231] width 30 height 4
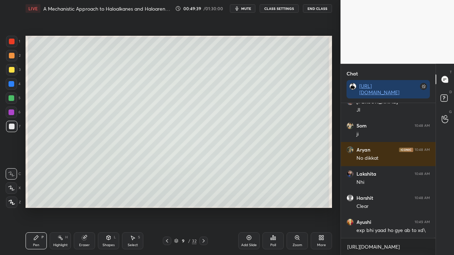
scroll to position [55808, 0]
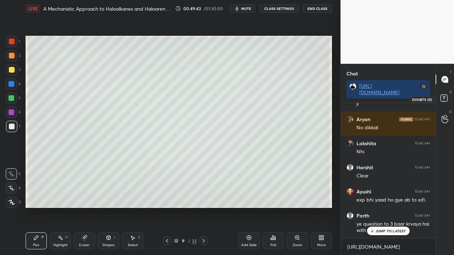
click at [448, 100] on icon at bounding box center [444, 99] width 13 height 13
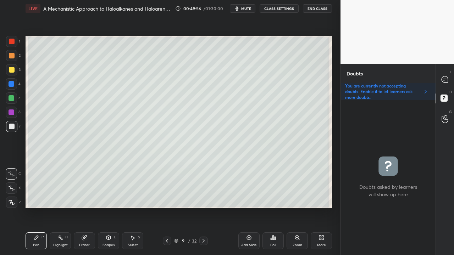
click at [248, 9] on span "mute" at bounding box center [246, 8] width 10 height 5
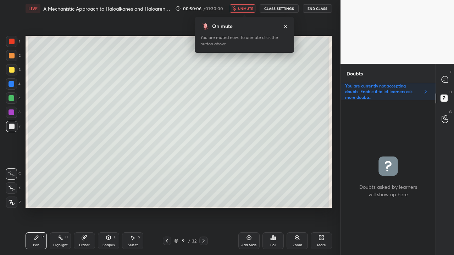
click at [285, 25] on icon at bounding box center [285, 27] width 6 height 6
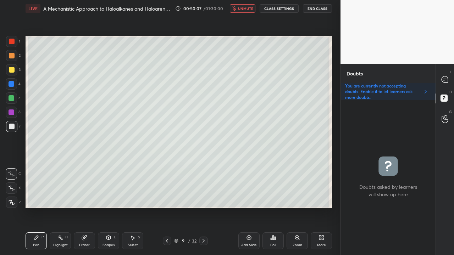
click at [250, 10] on span "unmute" at bounding box center [245, 8] width 15 height 5
click at [447, 77] on icon at bounding box center [444, 79] width 7 height 7
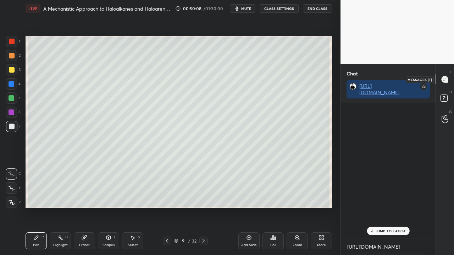
scroll to position [133, 92]
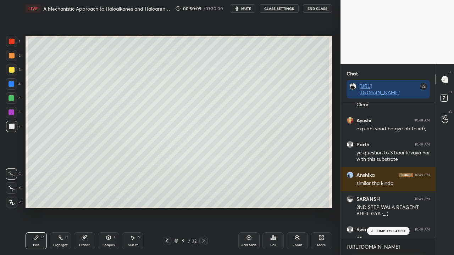
click at [384, 207] on p "JUMP TO LATEST" at bounding box center [390, 231] width 30 height 4
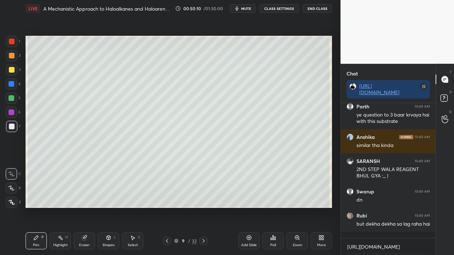
scroll to position [55941, 0]
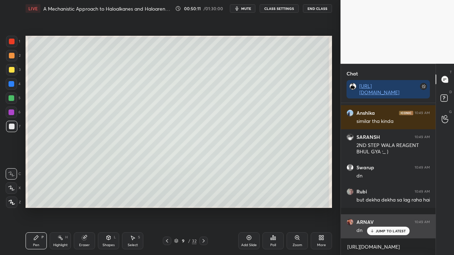
click at [388, 207] on p "JUMP TO LATEST" at bounding box center [390, 231] width 30 height 4
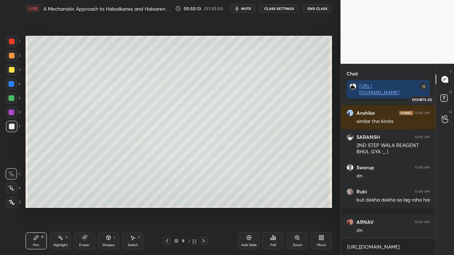
click at [449, 94] on icon at bounding box center [444, 99] width 13 height 13
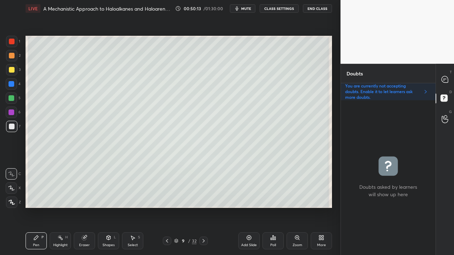
scroll to position [153, 92]
click at [11, 71] on div at bounding box center [12, 70] width 6 height 6
click at [10, 72] on div at bounding box center [12, 70] width 6 height 6
click at [451, 76] on div at bounding box center [445, 79] width 14 height 13
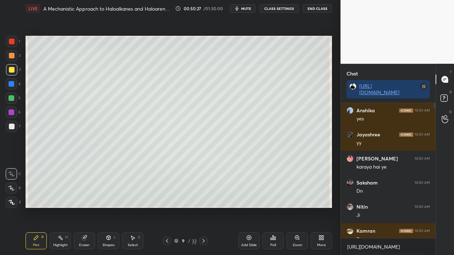
scroll to position [133, 92]
click at [380, 207] on p "JUMP TO LATEST" at bounding box center [390, 231] width 30 height 4
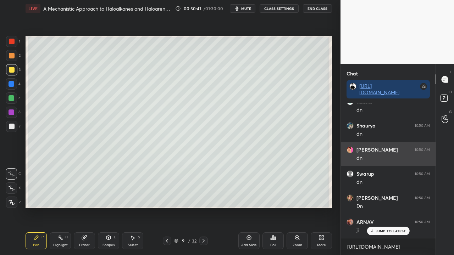
scroll to position [56495, 0]
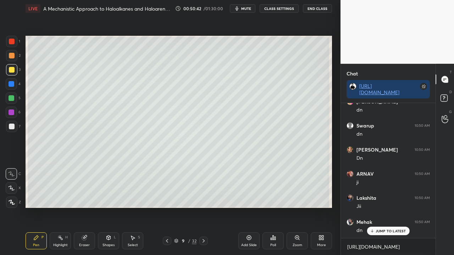
drag, startPoint x: 382, startPoint y: 234, endPoint x: 373, endPoint y: 235, distance: 8.9
click at [381, 207] on div "JUMP TO LATEST" at bounding box center [387, 231] width 43 height 9
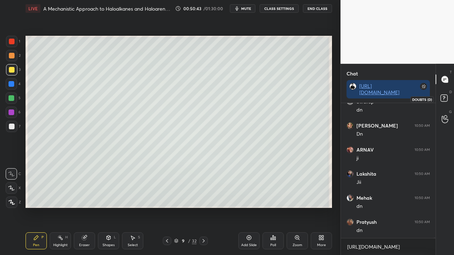
click at [446, 98] on rect at bounding box center [443, 98] width 7 height 7
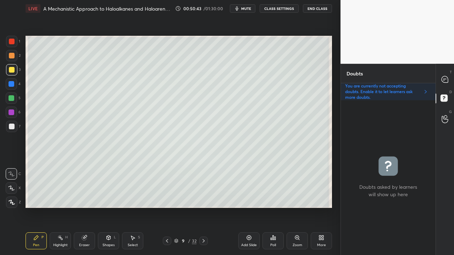
scroll to position [153, 92]
click at [11, 128] on div at bounding box center [12, 127] width 6 height 6
click at [11, 71] on div at bounding box center [12, 70] width 6 height 6
click at [296, 207] on div "Zoom" at bounding box center [296, 240] width 21 height 17
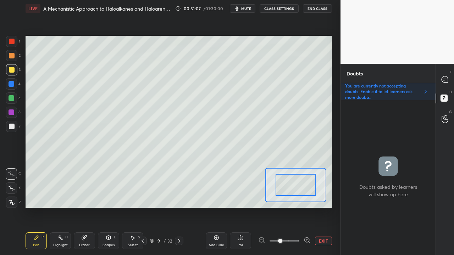
click at [296, 207] on span at bounding box center [284, 241] width 30 height 11
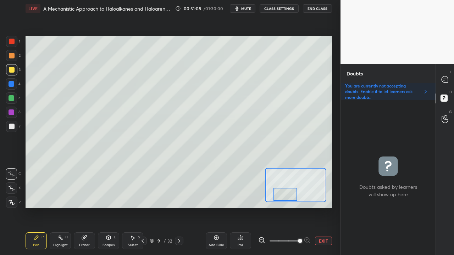
drag, startPoint x: 291, startPoint y: 191, endPoint x: 285, endPoint y: 194, distance: 6.3
click at [285, 195] on div at bounding box center [285, 194] width 24 height 13
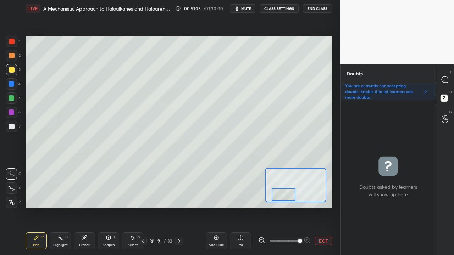
click at [447, 80] on icon at bounding box center [444, 79] width 6 height 6
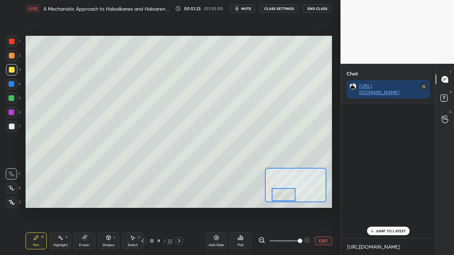
scroll to position [133, 92]
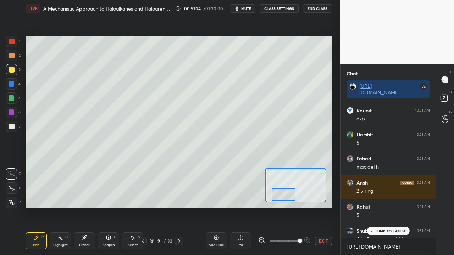
click at [382, 207] on p "JUMP TO LATEST" at bounding box center [390, 231] width 30 height 4
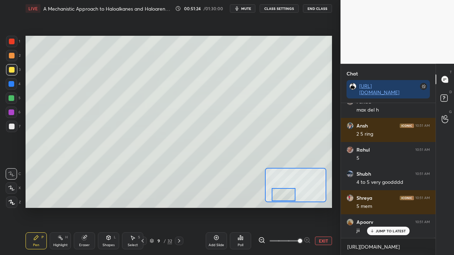
scroll to position [57434, 0]
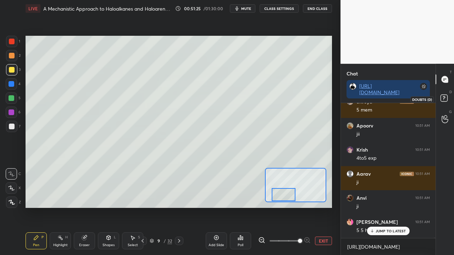
click at [449, 97] on icon at bounding box center [444, 99] width 13 height 13
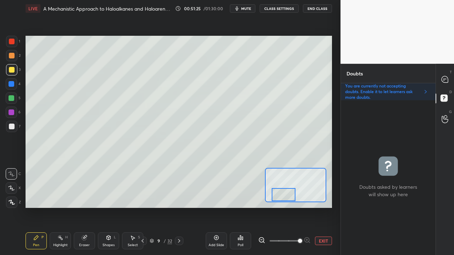
scroll to position [153, 92]
click at [448, 82] on icon at bounding box center [444, 79] width 7 height 7
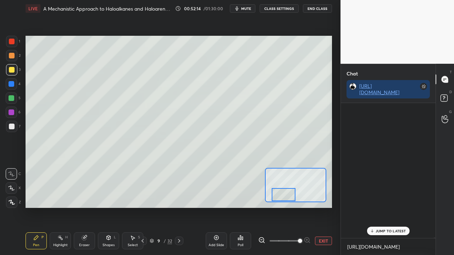
scroll to position [133, 92]
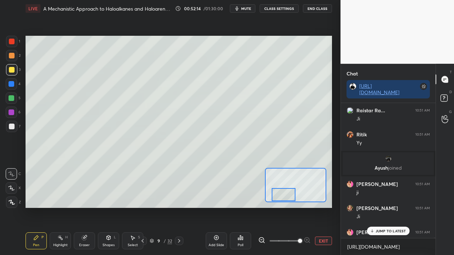
click at [383, 207] on p "JUMP TO LATEST" at bounding box center [390, 231] width 30 height 4
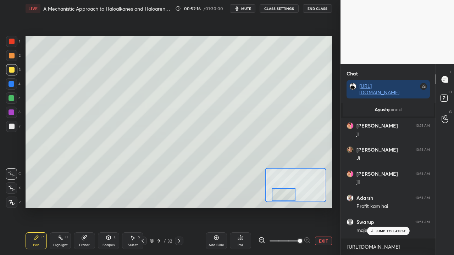
click at [381, 207] on p "JUMP TO LATEST" at bounding box center [390, 231] width 30 height 4
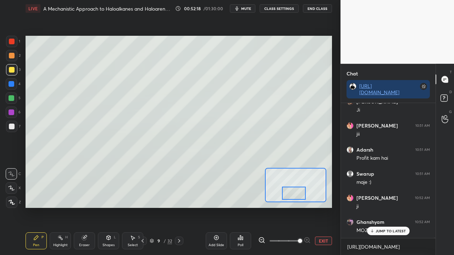
scroll to position [57845, 0]
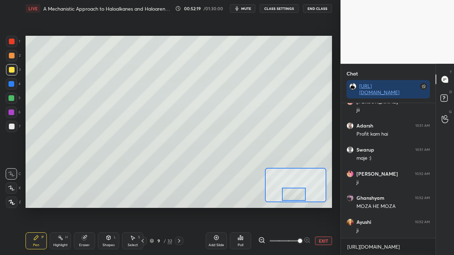
drag, startPoint x: 282, startPoint y: 193, endPoint x: 293, endPoint y: 192, distance: 10.3
click at [293, 192] on div at bounding box center [294, 194] width 24 height 13
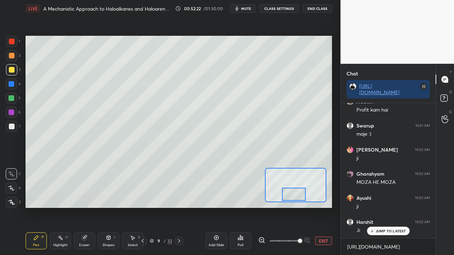
click at [325, 207] on button "EXIT" at bounding box center [323, 241] width 17 height 9
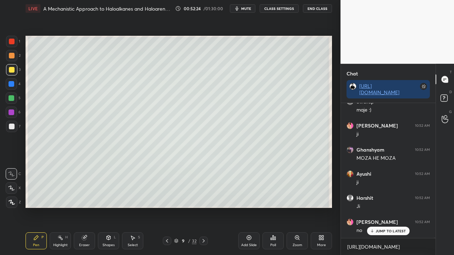
scroll to position [58038, 0]
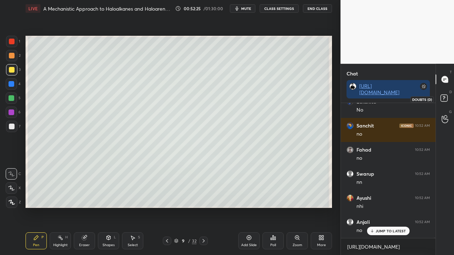
drag, startPoint x: 448, startPoint y: 95, endPoint x: 448, endPoint y: 91, distance: 4.3
click at [446, 97] on icon at bounding box center [444, 99] width 13 height 13
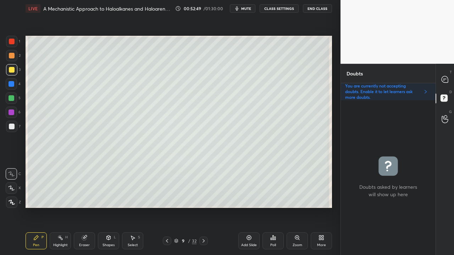
click at [449, 77] on div at bounding box center [445, 79] width 14 height 13
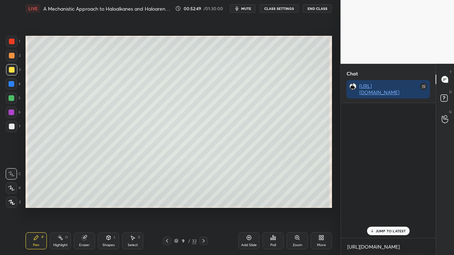
scroll to position [133, 92]
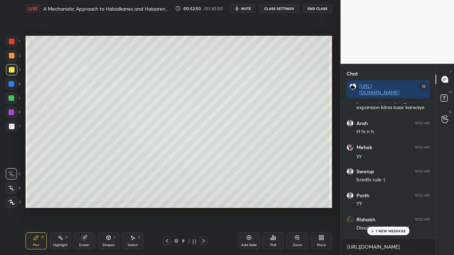
drag, startPoint x: 381, startPoint y: 230, endPoint x: 356, endPoint y: 218, distance: 27.9
click at [381, 207] on p "1 NEW MESSAGE" at bounding box center [390, 231] width 30 height 4
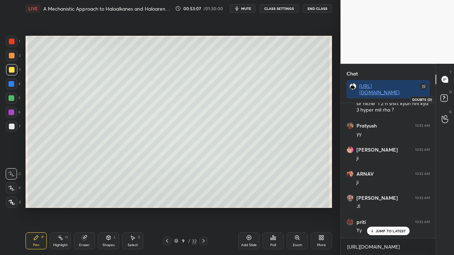
scroll to position [59152, 0]
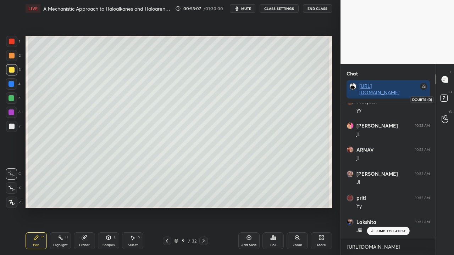
click at [447, 99] on rect at bounding box center [443, 98] width 7 height 7
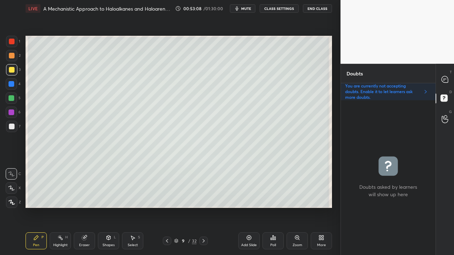
scroll to position [153, 92]
click at [449, 75] on div at bounding box center [445, 79] width 14 height 13
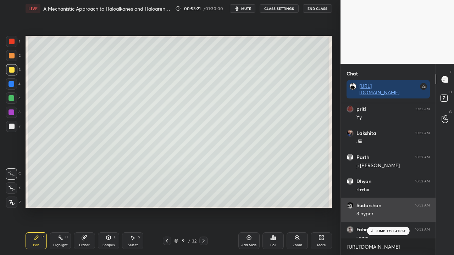
scroll to position [133, 92]
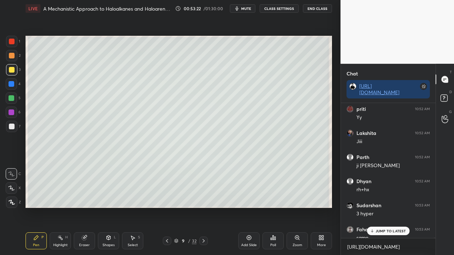
click at [386, 207] on div "JUMP TO LATEST" at bounding box center [387, 231] width 43 height 9
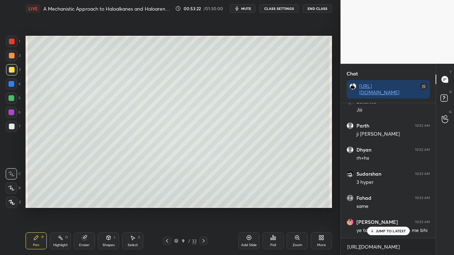
scroll to position [59297, 0]
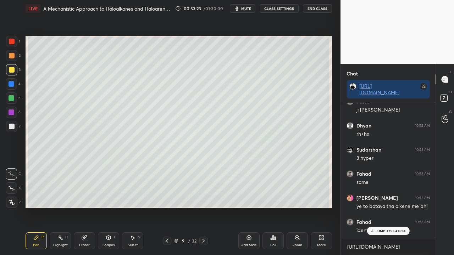
click at [452, 93] on div "D Doubts (D)" at bounding box center [445, 99] width 18 height 20
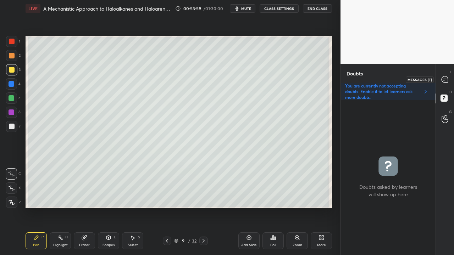
click at [447, 76] on icon at bounding box center [444, 79] width 7 height 7
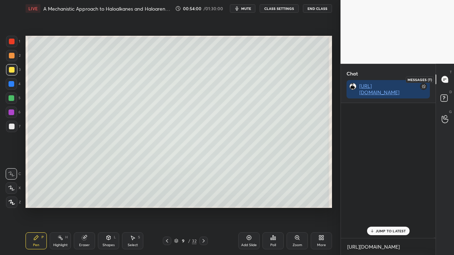
scroll to position [133, 92]
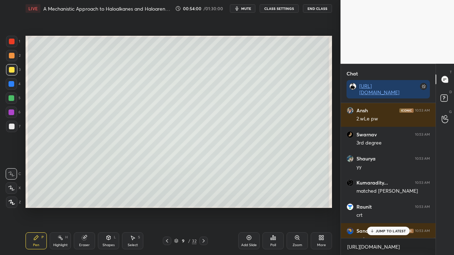
click at [385, 207] on div "JUMP TO LATEST" at bounding box center [387, 231] width 43 height 9
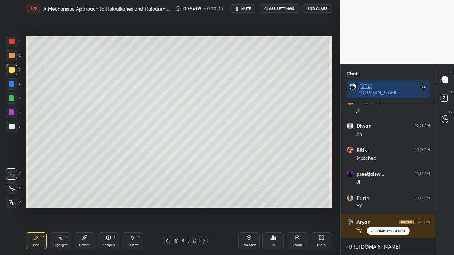
scroll to position [60195, 0]
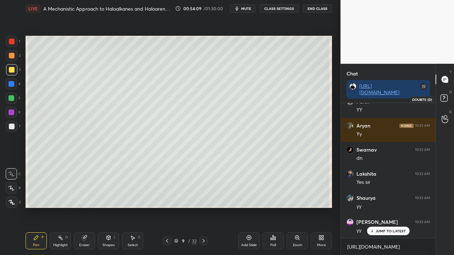
click at [450, 96] on icon at bounding box center [444, 99] width 13 height 13
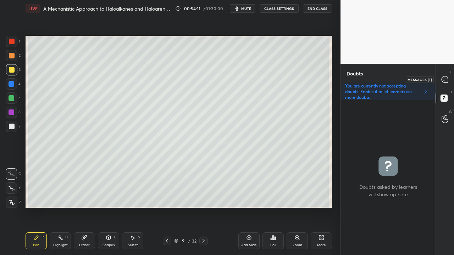
click at [449, 77] on div at bounding box center [445, 79] width 14 height 13
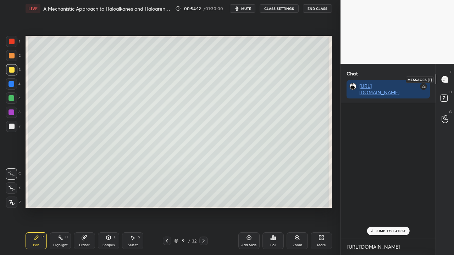
scroll to position [133, 92]
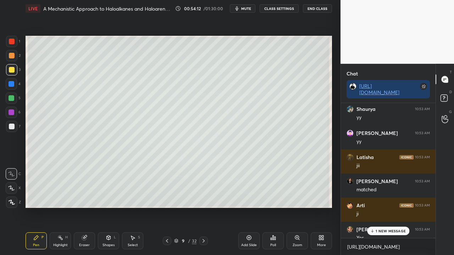
click at [381, 207] on p "1 NEW MESSAGE" at bounding box center [390, 231] width 30 height 4
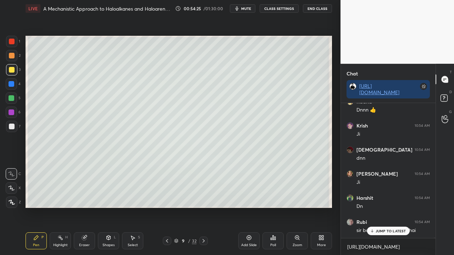
scroll to position [61093, 0]
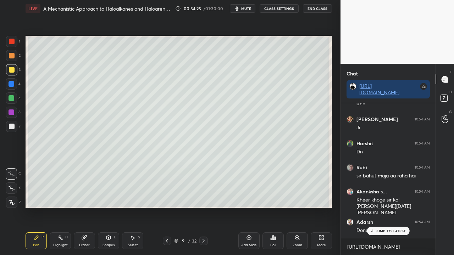
click at [398, 207] on p "JUMP TO LATEST" at bounding box center [390, 231] width 30 height 4
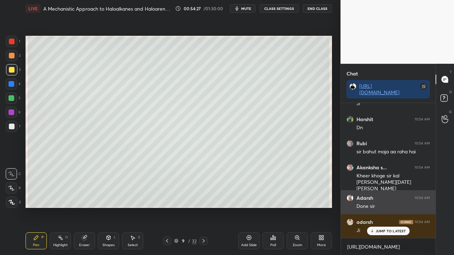
scroll to position [61189, 0]
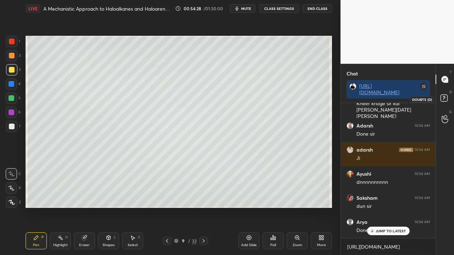
click at [446, 97] on rect at bounding box center [443, 98] width 7 height 7
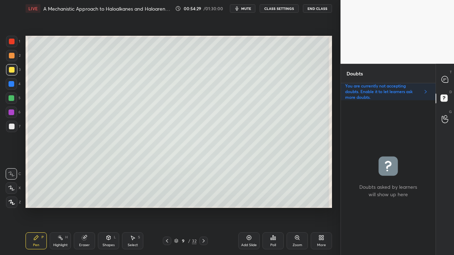
scroll to position [153, 92]
click at [204, 207] on icon at bounding box center [204, 241] width 6 height 6
click at [10, 72] on div at bounding box center [12, 70] width 6 height 6
click at [167, 207] on icon at bounding box center [167, 241] width 6 height 6
click at [203, 207] on icon at bounding box center [204, 241] width 6 height 6
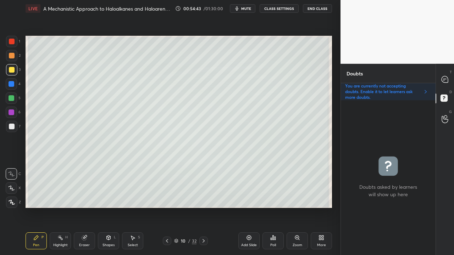
click at [74, 207] on div "Eraser" at bounding box center [84, 240] width 21 height 17
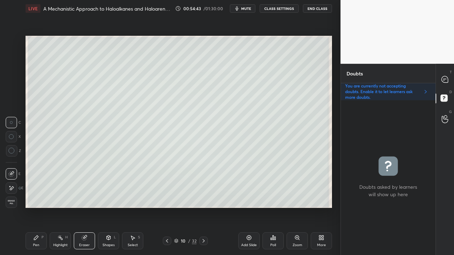
click at [87, 207] on div "Eraser" at bounding box center [84, 240] width 21 height 17
click at [13, 201] on span "Erase all" at bounding box center [11, 202] width 11 height 5
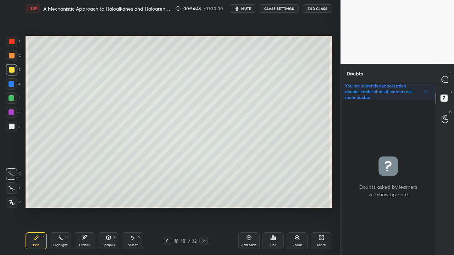
click at [13, 125] on div at bounding box center [12, 127] width 6 height 6
click at [90, 207] on div "Eraser" at bounding box center [84, 240] width 21 height 17
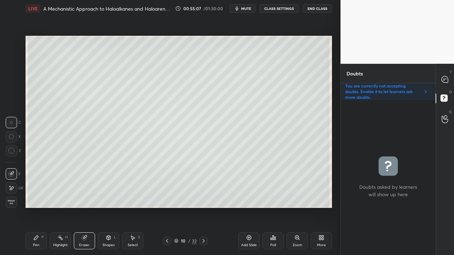
click at [39, 207] on div "Pen P" at bounding box center [36, 240] width 21 height 17
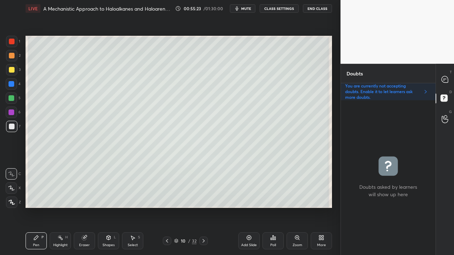
click at [449, 80] on div at bounding box center [445, 79] width 14 height 13
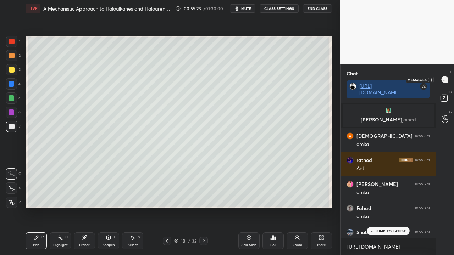
scroll to position [133, 92]
click at [377, 207] on p "JUMP TO LATEST" at bounding box center [390, 231] width 30 height 4
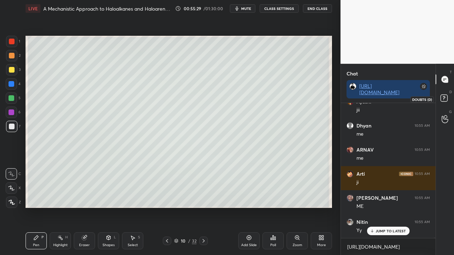
scroll to position [62410, 0]
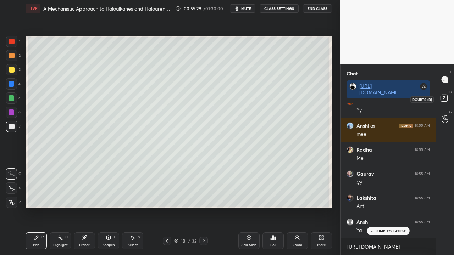
click at [447, 98] on icon at bounding box center [444, 99] width 13 height 13
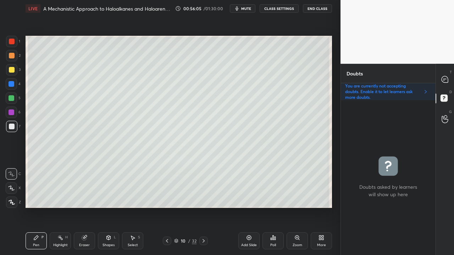
click at [10, 72] on div at bounding box center [12, 70] width 6 height 6
click at [84, 207] on g at bounding box center [84, 237] width 5 height 5
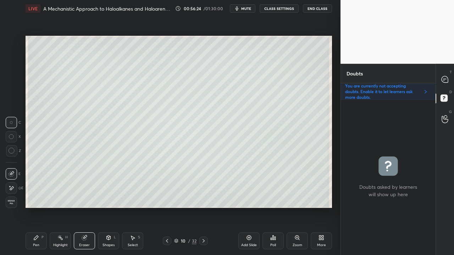
click at [41, 207] on div "Pen P" at bounding box center [36, 240] width 21 height 17
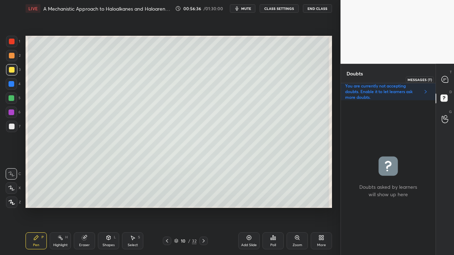
click at [446, 79] on icon at bounding box center [444, 79] width 6 height 6
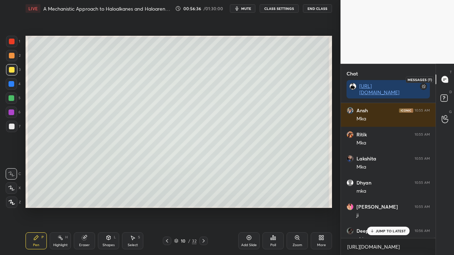
scroll to position [133, 92]
click at [380, 207] on p "8 NEW MESSAGES" at bounding box center [390, 231] width 33 height 4
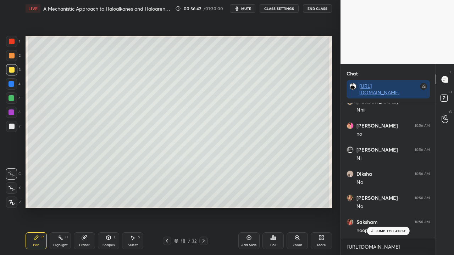
scroll to position [63682, 0]
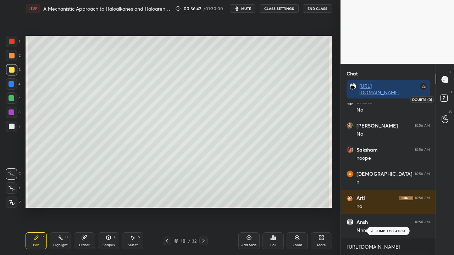
click at [449, 95] on icon at bounding box center [444, 99] width 13 height 13
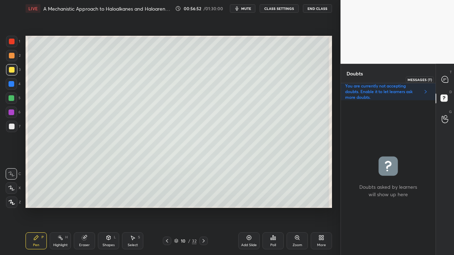
click at [449, 77] on div at bounding box center [445, 79] width 14 height 13
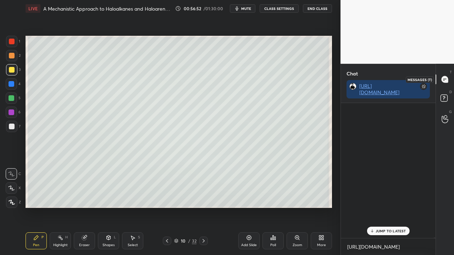
scroll to position [133, 92]
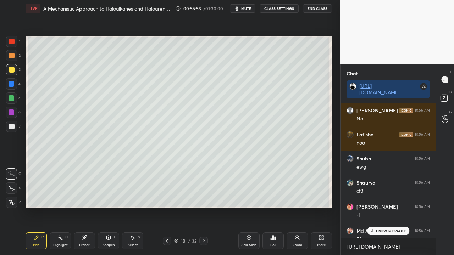
click at [385, 207] on p "1 NEW MESSAGE" at bounding box center [390, 231] width 30 height 4
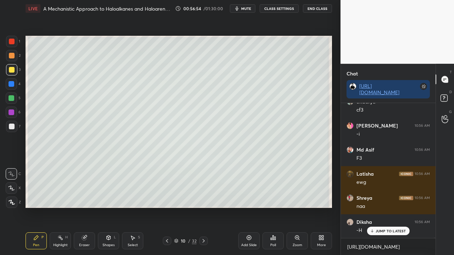
click at [452, 94] on div "D Doubts (D)" at bounding box center [445, 99] width 18 height 20
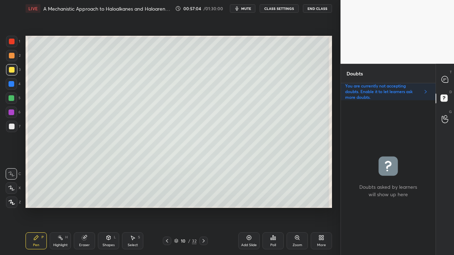
click at [83, 207] on div "Eraser" at bounding box center [84, 245] width 11 height 4
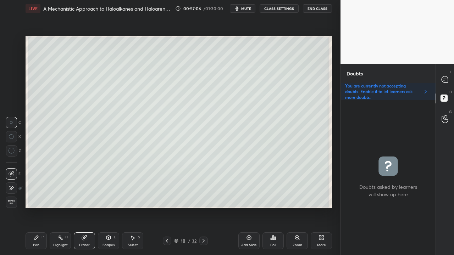
click at [37, 207] on div "Pen P" at bounding box center [36, 240] width 21 height 17
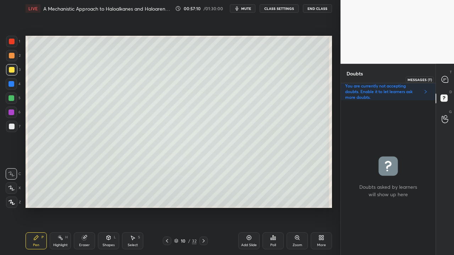
click at [447, 77] on icon at bounding box center [444, 79] width 7 height 7
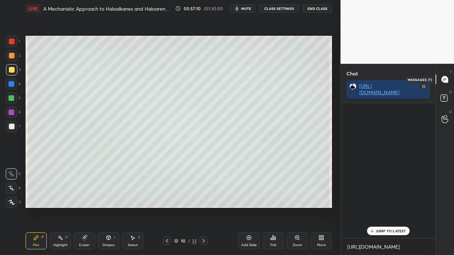
scroll to position [133, 92]
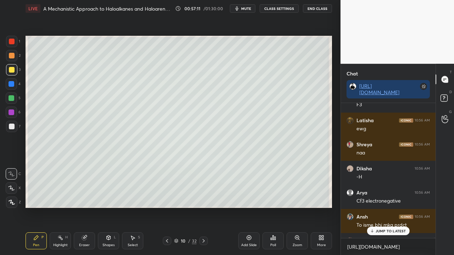
click at [383, 207] on p "JUMP TO LATEST" at bounding box center [390, 231] width 30 height 4
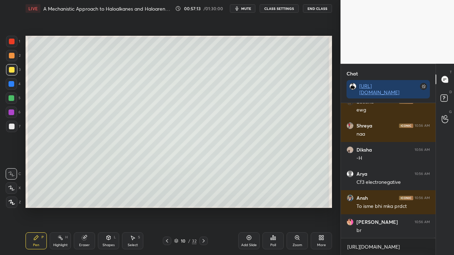
click at [450, 98] on icon at bounding box center [444, 99] width 13 height 13
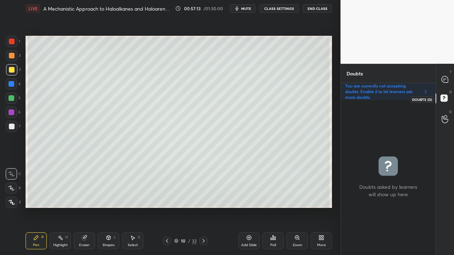
scroll to position [153, 92]
click at [447, 77] on icon at bounding box center [444, 79] width 7 height 7
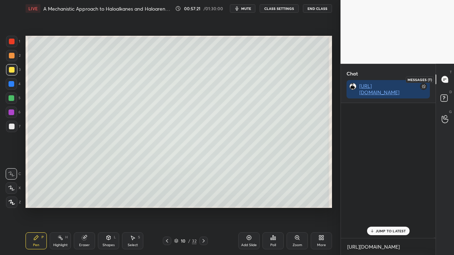
scroll to position [133, 92]
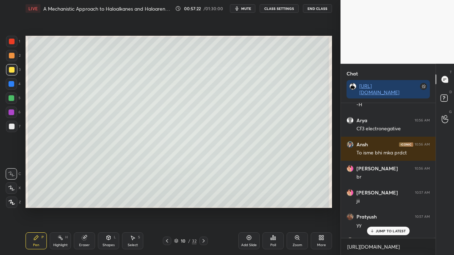
click at [377, 207] on div "Shreya 10:56 AM naa [PERSON_NAME] 10:56 AM -H Arya 10:56 AM Cf3 electronegative…" at bounding box center [388, 170] width 95 height 135
click at [381, 207] on p "JUMP TO LATEST" at bounding box center [390, 231] width 30 height 4
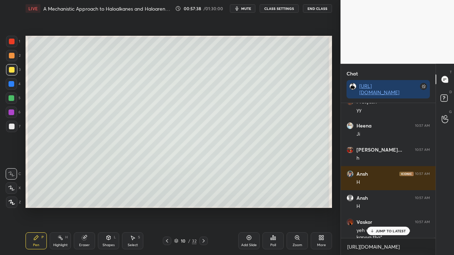
scroll to position [64417, 0]
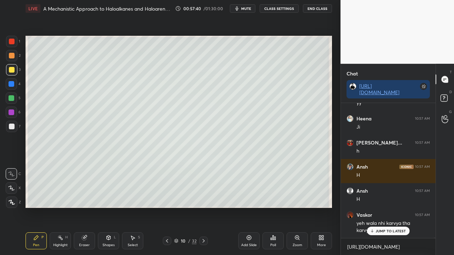
drag, startPoint x: 393, startPoint y: 234, endPoint x: 374, endPoint y: 240, distance: 20.0
click at [394, 207] on div "JUMP TO LATEST" at bounding box center [387, 231] width 43 height 9
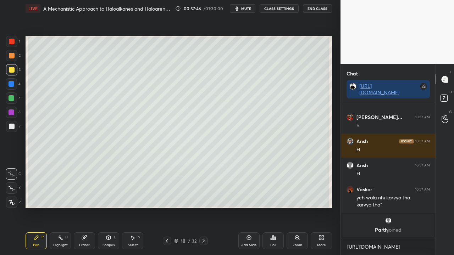
click at [87, 207] on div "Eraser" at bounding box center [84, 240] width 21 height 17
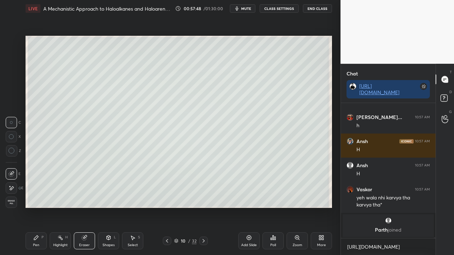
drag, startPoint x: 41, startPoint y: 241, endPoint x: 70, endPoint y: 228, distance: 31.9
click at [42, 207] on div "Pen P" at bounding box center [36, 240] width 21 height 17
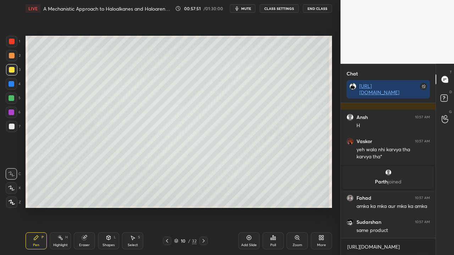
scroll to position [54093, 0]
click at [447, 96] on icon at bounding box center [444, 99] width 13 height 13
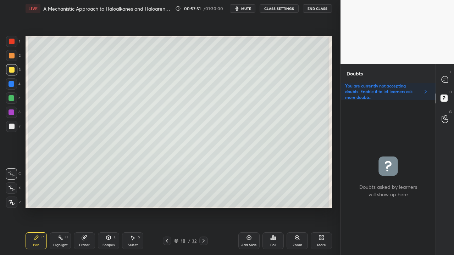
scroll to position [153, 92]
click at [90, 207] on div "Eraser" at bounding box center [84, 240] width 21 height 17
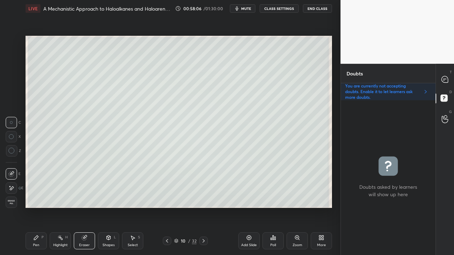
click at [36, 207] on div "Pen P" at bounding box center [36, 240] width 21 height 17
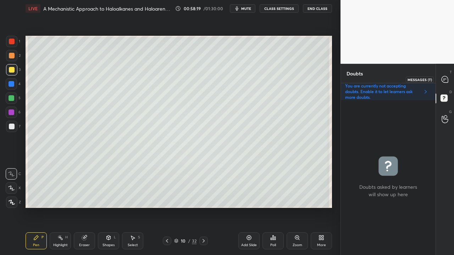
click at [447, 81] on icon at bounding box center [444, 79] width 6 height 6
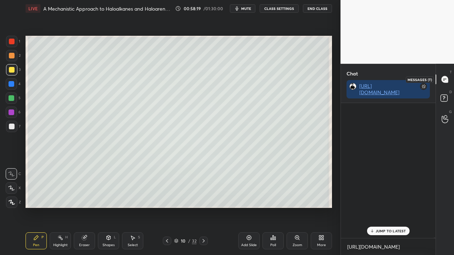
scroll to position [133, 92]
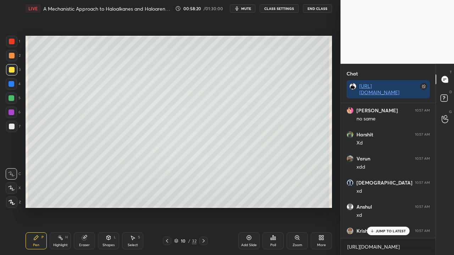
drag, startPoint x: 378, startPoint y: 230, endPoint x: 374, endPoint y: 232, distance: 4.1
click at [378, 207] on p "JUMP TO LATEST" at bounding box center [390, 231] width 30 height 4
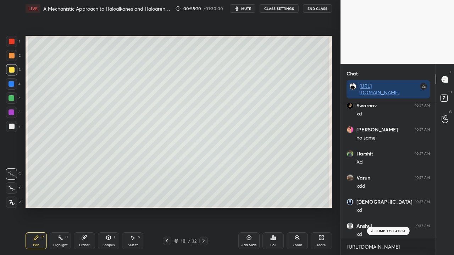
scroll to position [54541, 0]
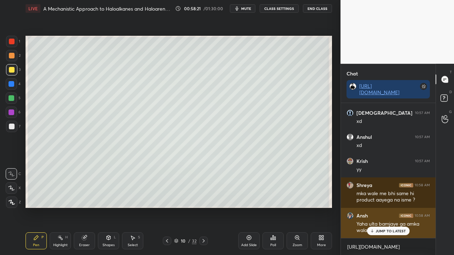
click at [378, 207] on p "JUMP TO LATEST" at bounding box center [390, 231] width 30 height 4
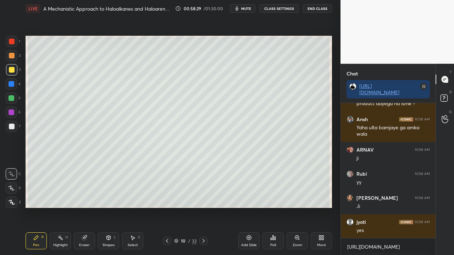
scroll to position [54661, 0]
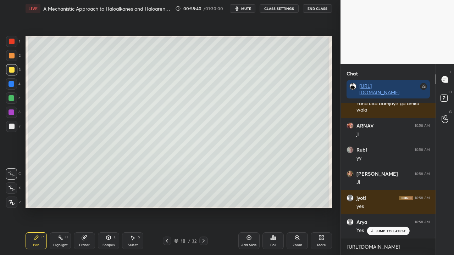
click at [451, 97] on div "D Doubts (D)" at bounding box center [445, 99] width 18 height 20
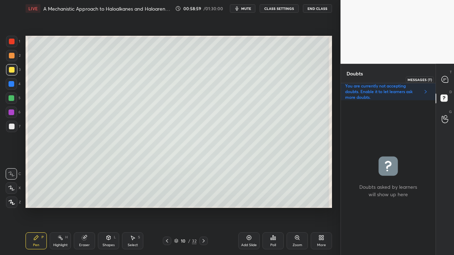
click at [446, 77] on icon at bounding box center [444, 79] width 6 height 6
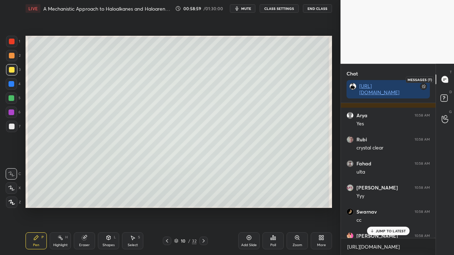
scroll to position [133, 92]
click at [378, 207] on p "1 NEW MESSAGE" at bounding box center [390, 231] width 30 height 4
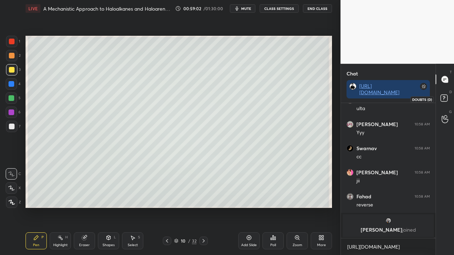
click at [448, 102] on icon at bounding box center [444, 99] width 13 height 13
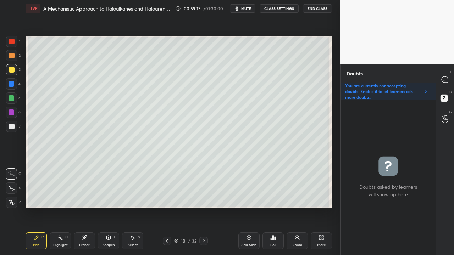
click at [167, 207] on icon at bounding box center [167, 241] width 6 height 6
click at [166, 207] on icon at bounding box center [167, 241] width 6 height 6
click at [201, 207] on icon at bounding box center [204, 241] width 6 height 6
click at [446, 76] on div at bounding box center [445, 79] width 14 height 13
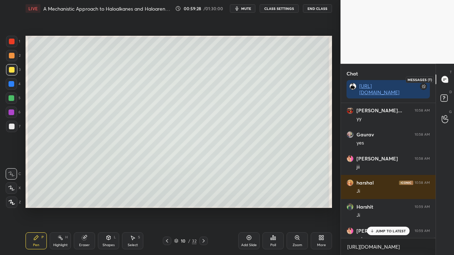
scroll to position [133, 92]
click at [377, 207] on div "1 NEW MESSAGE" at bounding box center [388, 231] width 42 height 9
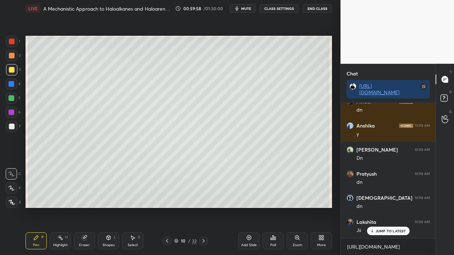
scroll to position [56400, 0]
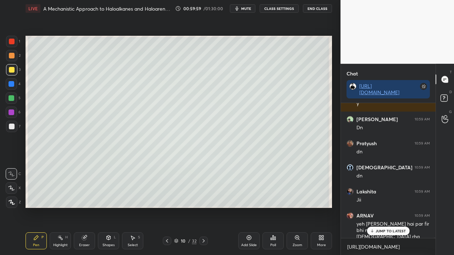
click at [393, 207] on p "JUMP TO LATEST" at bounding box center [390, 231] width 30 height 4
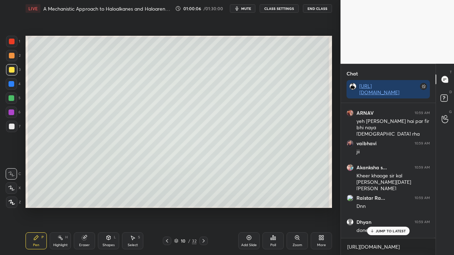
scroll to position [56527, 0]
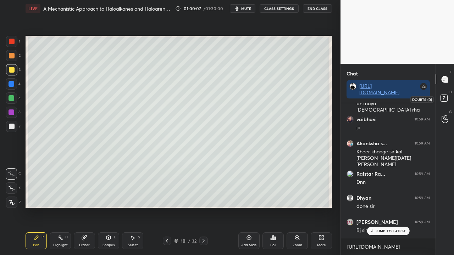
drag, startPoint x: 447, startPoint y: 97, endPoint x: 417, endPoint y: 111, distance: 32.7
click at [447, 98] on icon at bounding box center [444, 99] width 13 height 13
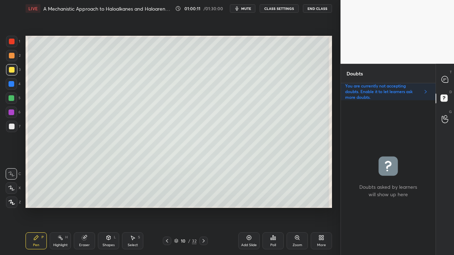
click at [443, 78] on icon at bounding box center [444, 79] width 6 height 6
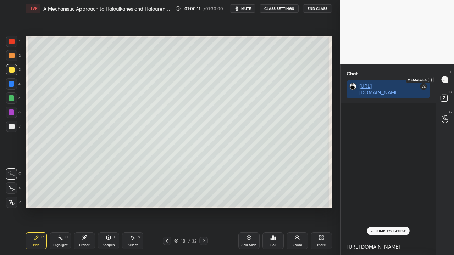
scroll to position [133, 92]
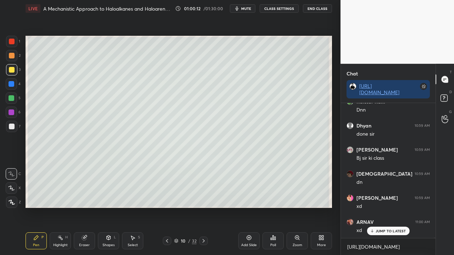
click at [381, 207] on p "JUMP TO LATEST" at bounding box center [390, 231] width 30 height 4
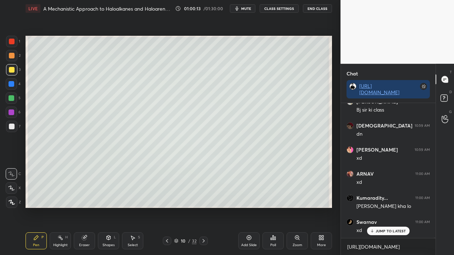
click at [381, 207] on p "JUMP TO LATEST" at bounding box center [390, 231] width 30 height 4
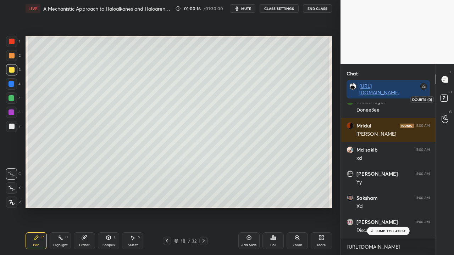
click at [446, 101] on icon at bounding box center [444, 99] width 13 height 13
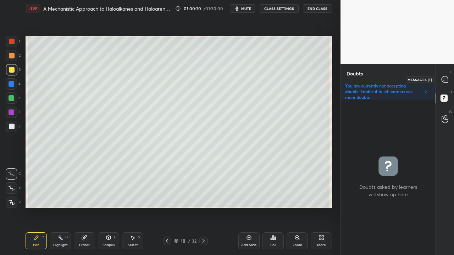
click at [448, 76] on icon at bounding box center [444, 79] width 7 height 7
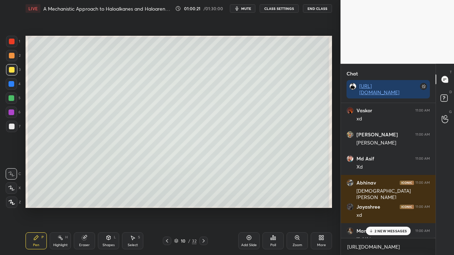
click at [384, 207] on p "2 NEW MESSAGES" at bounding box center [390, 231] width 33 height 4
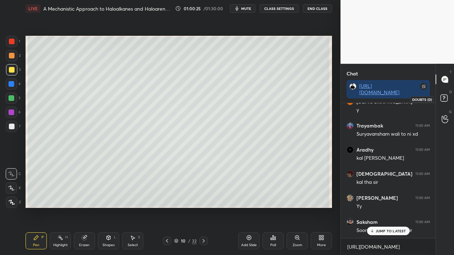
drag, startPoint x: 445, startPoint y: 99, endPoint x: 436, endPoint y: 109, distance: 13.8
click at [445, 100] on rect at bounding box center [443, 98] width 7 height 7
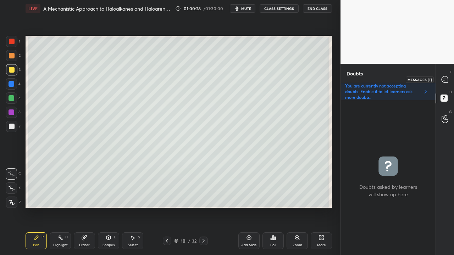
click at [452, 79] on div "T Messages (T)" at bounding box center [445, 79] width 18 height 20
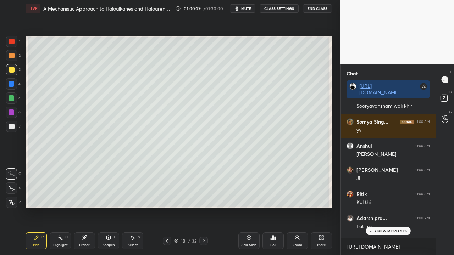
click at [383, 207] on p "2 NEW MESSAGES" at bounding box center [390, 231] width 33 height 4
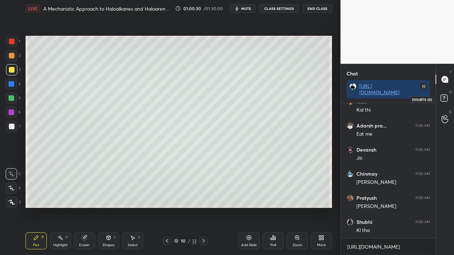
click at [446, 98] on rect at bounding box center [443, 98] width 7 height 7
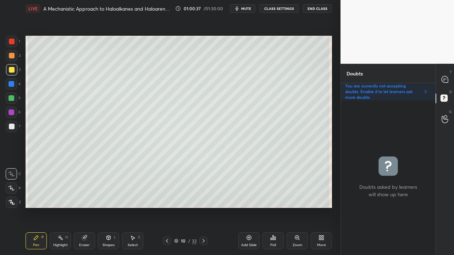
click at [205, 207] on icon at bounding box center [204, 241] width 6 height 6
click at [450, 77] on div at bounding box center [445, 79] width 14 height 13
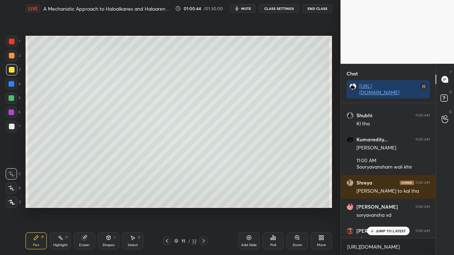
click at [382, 207] on p "JUMP TO LATEST" at bounding box center [390, 231] width 30 height 4
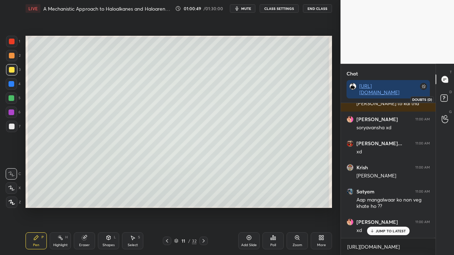
click at [446, 99] on rect at bounding box center [443, 98] width 7 height 7
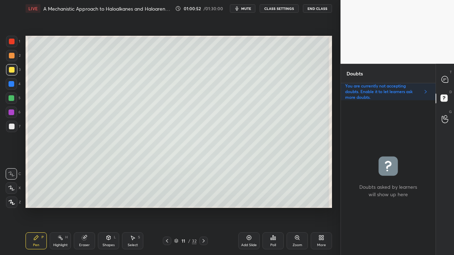
click at [13, 71] on div at bounding box center [12, 70] width 6 height 6
click at [444, 79] on icon at bounding box center [444, 79] width 6 height 6
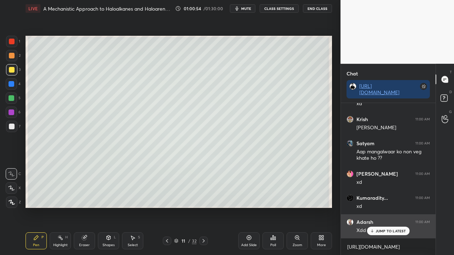
click at [381, 207] on p "JUMP TO LATEST" at bounding box center [390, 231] width 30 height 4
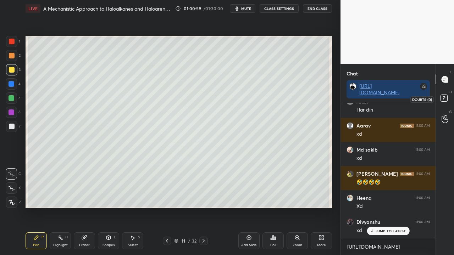
click at [446, 99] on rect at bounding box center [443, 98] width 7 height 7
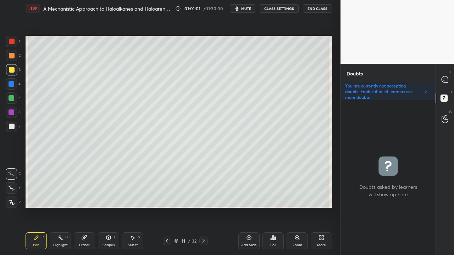
click at [11, 125] on div at bounding box center [12, 127] width 6 height 6
click at [447, 82] on icon at bounding box center [444, 79] width 6 height 6
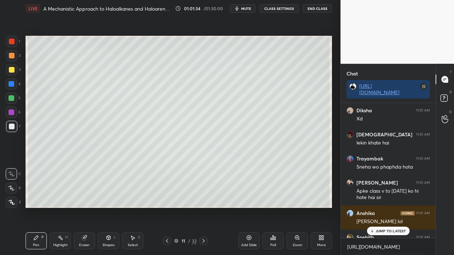
scroll to position [133, 92]
drag, startPoint x: 385, startPoint y: 235, endPoint x: 381, endPoint y: 236, distance: 3.7
click at [386, 207] on div "2 NEW MESSAGES" at bounding box center [387, 231] width 45 height 9
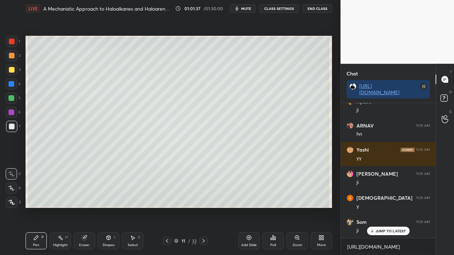
scroll to position [59192, 0]
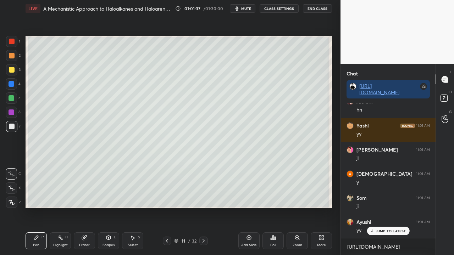
click at [450, 93] on icon at bounding box center [444, 99] width 13 height 13
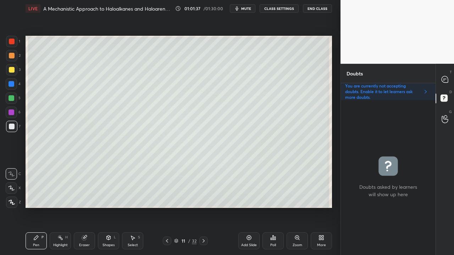
scroll to position [153, 92]
click at [451, 78] on div at bounding box center [445, 79] width 14 height 13
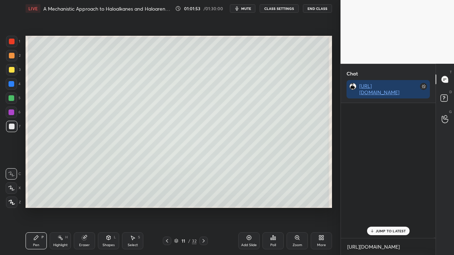
scroll to position [133, 92]
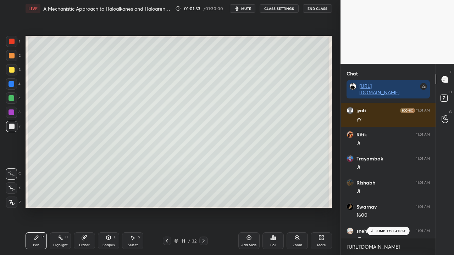
click at [381, 207] on p "JUMP TO LATEST" at bounding box center [390, 231] width 30 height 4
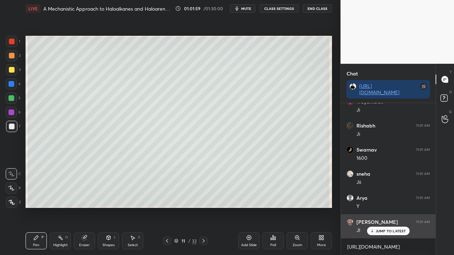
click at [389, 207] on p "JUMP TO LATEST" at bounding box center [390, 231] width 30 height 4
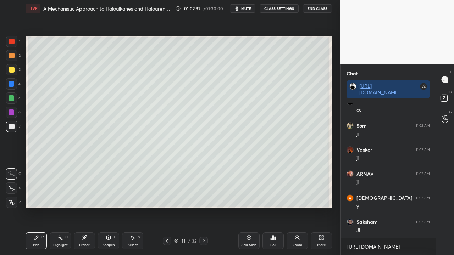
scroll to position [59915, 0]
click at [446, 102] on icon at bounding box center [444, 99] width 13 height 13
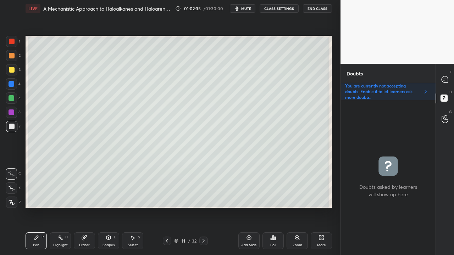
click at [444, 79] on icon at bounding box center [444, 79] width 7 height 7
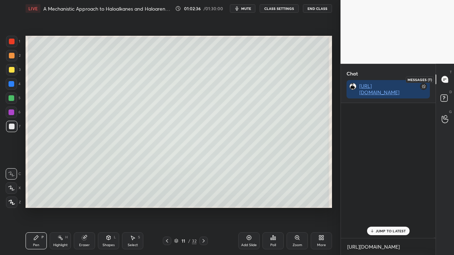
scroll to position [133, 92]
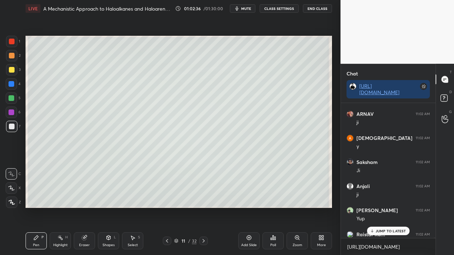
click at [169, 207] on icon at bounding box center [167, 241] width 6 height 6
click at [450, 96] on icon at bounding box center [444, 99] width 13 height 13
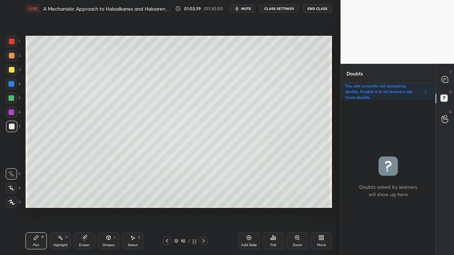
click at [202, 207] on icon at bounding box center [204, 241] width 6 height 6
click at [446, 78] on icon at bounding box center [444, 79] width 6 height 6
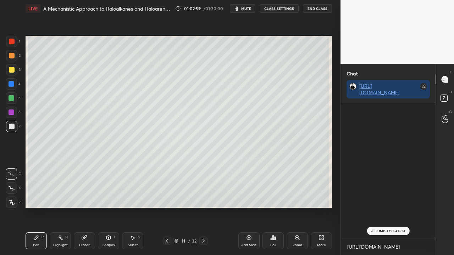
scroll to position [133, 92]
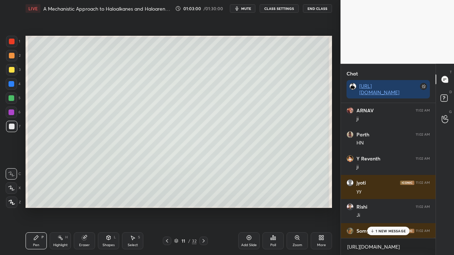
click at [387, 207] on p "1 NEW MESSAGE" at bounding box center [390, 231] width 30 height 4
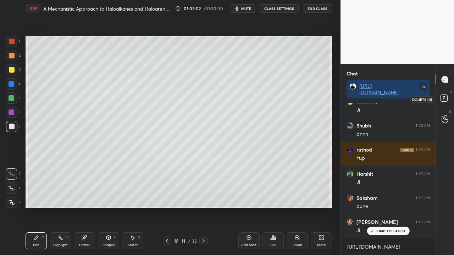
scroll to position [60617, 0]
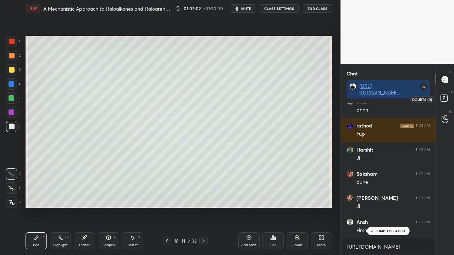
click at [451, 97] on icon at bounding box center [444, 99] width 13 height 13
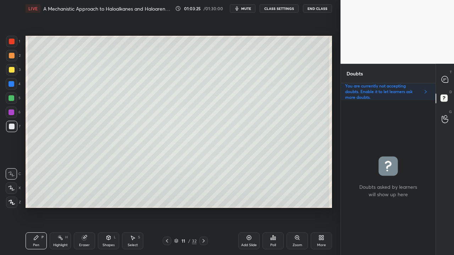
click at [12, 66] on div at bounding box center [11, 69] width 11 height 11
drag, startPoint x: 86, startPoint y: 243, endPoint x: 136, endPoint y: 218, distance: 55.1
click at [91, 207] on div "Eraser" at bounding box center [84, 240] width 21 height 17
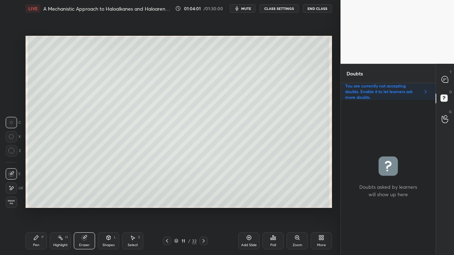
drag, startPoint x: 38, startPoint y: 240, endPoint x: 57, endPoint y: 225, distance: 24.5
click at [39, 207] on icon at bounding box center [36, 238] width 6 height 6
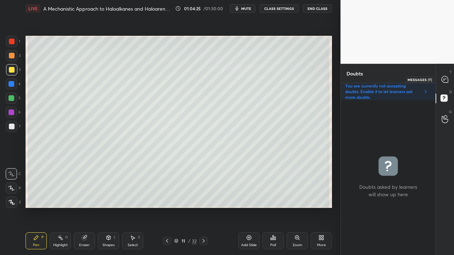
click at [448, 78] on div at bounding box center [445, 79] width 14 height 13
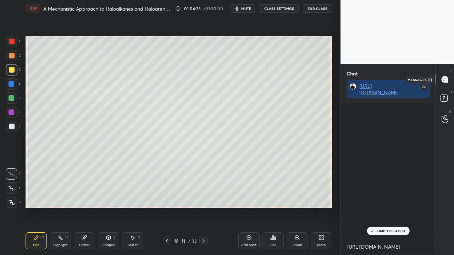
scroll to position [133, 92]
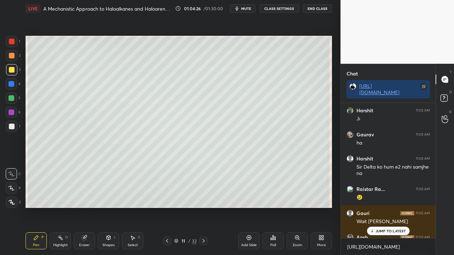
click at [383, 207] on p "JUMP TO LATEST" at bounding box center [390, 231] width 30 height 4
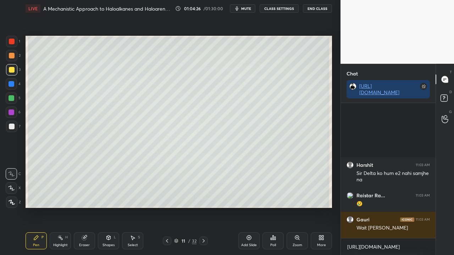
scroll to position [60895, 0]
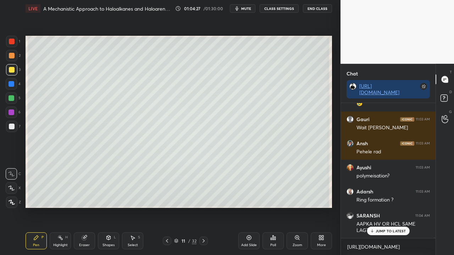
click at [394, 207] on div "JUMP TO LATEST" at bounding box center [387, 231] width 43 height 9
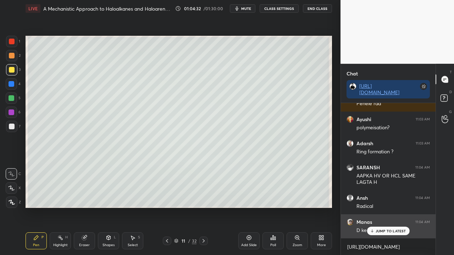
click at [380, 207] on p "JUMP TO LATEST" at bounding box center [390, 231] width 30 height 4
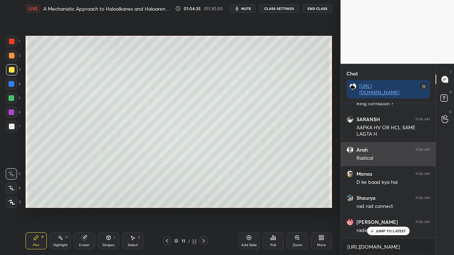
scroll to position [61016, 0]
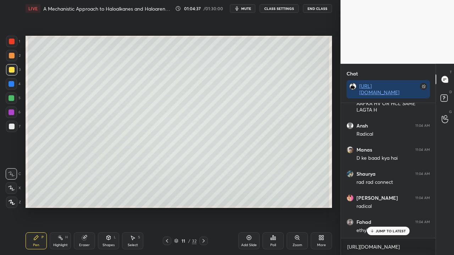
click at [375, 207] on div "JUMP TO LATEST" at bounding box center [387, 231] width 43 height 9
click at [451, 96] on div at bounding box center [445, 99] width 14 height 13
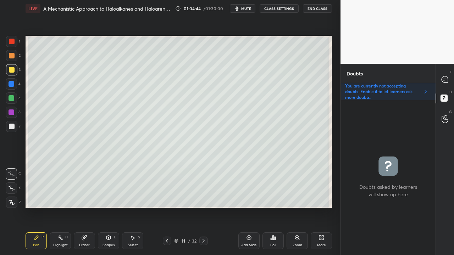
click at [9, 127] on div at bounding box center [12, 127] width 6 height 6
click at [450, 77] on div at bounding box center [445, 79] width 14 height 13
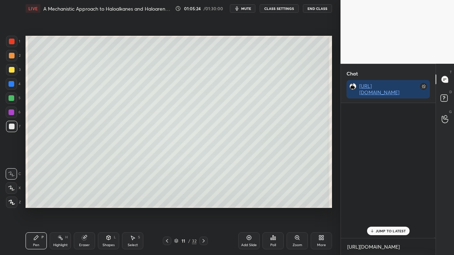
scroll to position [133, 92]
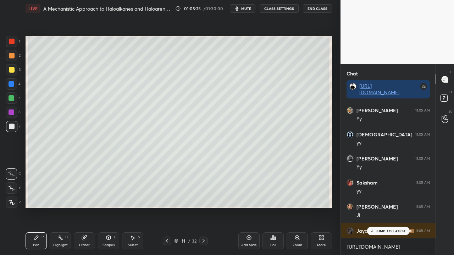
drag, startPoint x: 379, startPoint y: 231, endPoint x: 362, endPoint y: 231, distance: 17.0
click at [379, 207] on p "JUMP TO LATEST" at bounding box center [390, 231] width 30 height 4
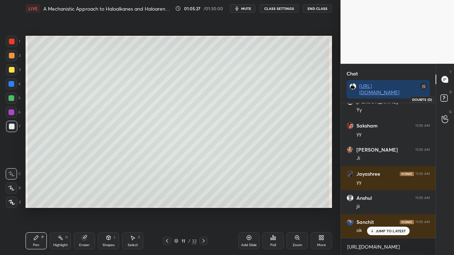
click at [444, 96] on icon at bounding box center [444, 99] width 13 height 13
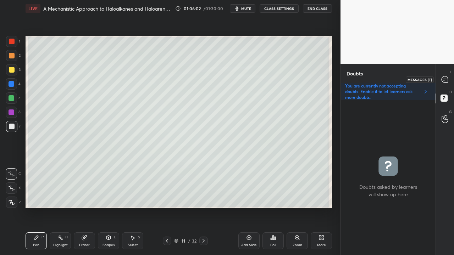
click at [448, 78] on icon at bounding box center [444, 79] width 7 height 7
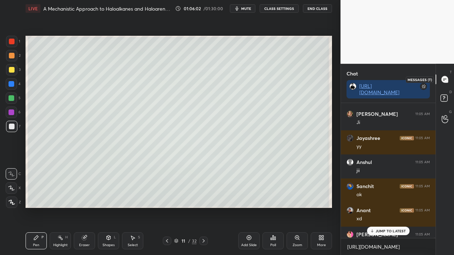
scroll to position [133, 92]
click at [393, 207] on div "[PERSON_NAME] 11:05 AM [PERSON_NAME] 11:05 AM [PERSON_NAME] 11:05 AM [PERSON_NA…" at bounding box center [388, 170] width 95 height 135
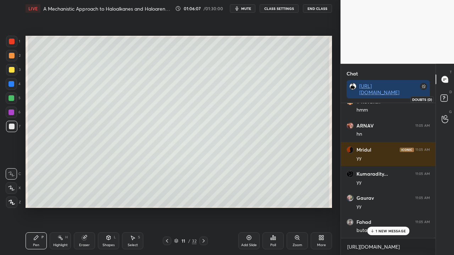
scroll to position [61962, 0]
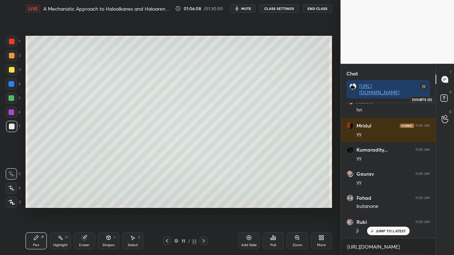
drag, startPoint x: 446, startPoint y: 99, endPoint x: 440, endPoint y: 100, distance: 6.2
click at [446, 99] on rect at bounding box center [443, 98] width 7 height 7
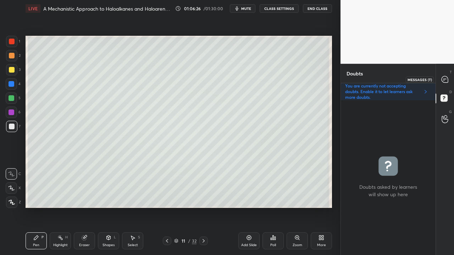
click at [445, 78] on icon at bounding box center [444, 79] width 6 height 6
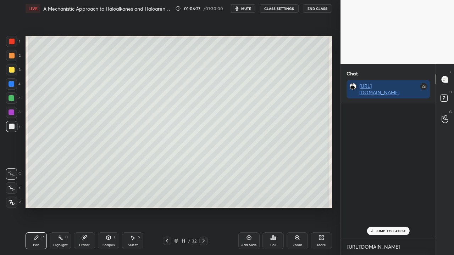
scroll to position [133, 92]
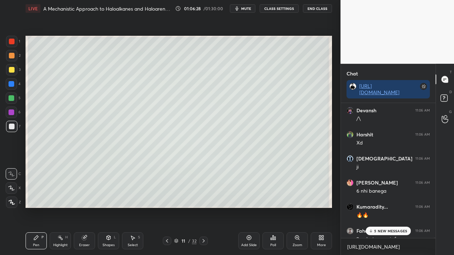
click at [384, 207] on p "5 NEW MESSAGES" at bounding box center [390, 231] width 33 height 4
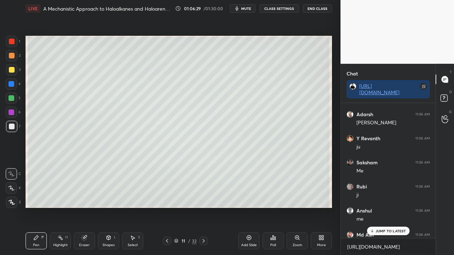
click at [384, 207] on p "JUMP TO LATEST" at bounding box center [390, 231] width 30 height 4
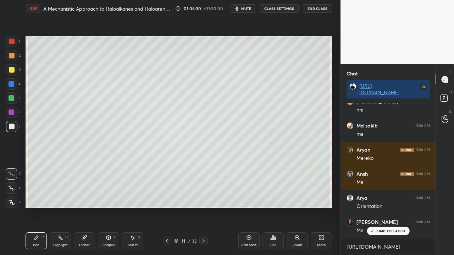
scroll to position [63298, 0]
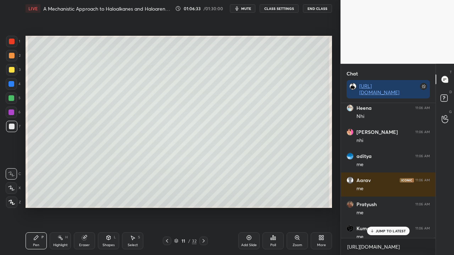
click at [384, 207] on div "Aradhy 11:06 AM [PERSON_NAME] 11:06 AM [PERSON_NAME] 11:06 AM Mujhe [PERSON_NAM…" at bounding box center [388, 170] width 95 height 135
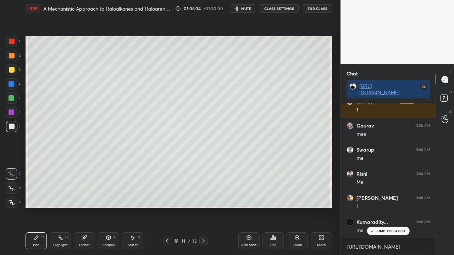
scroll to position [63967, 0]
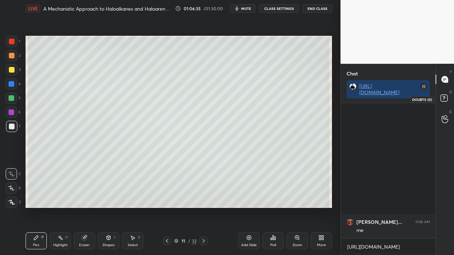
drag, startPoint x: 449, startPoint y: 97, endPoint x: 445, endPoint y: 97, distance: 4.3
click at [450, 97] on icon at bounding box center [444, 99] width 13 height 13
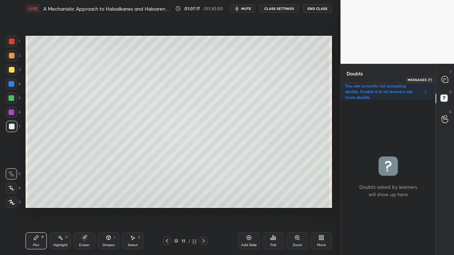
click at [445, 77] on icon at bounding box center [444, 79] width 6 height 6
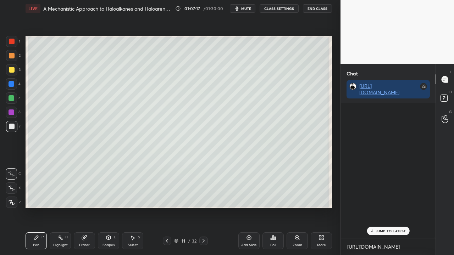
scroll to position [133, 92]
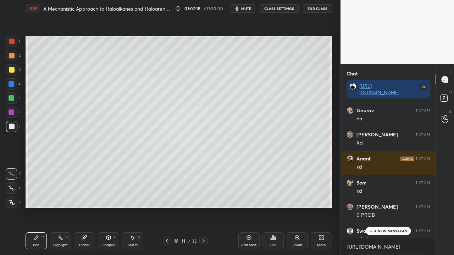
click at [379, 207] on p "4 NEW MESSAGES" at bounding box center [390, 231] width 33 height 4
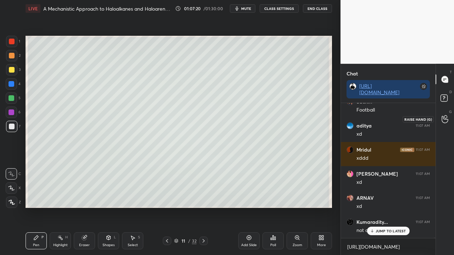
scroll to position [65565, 0]
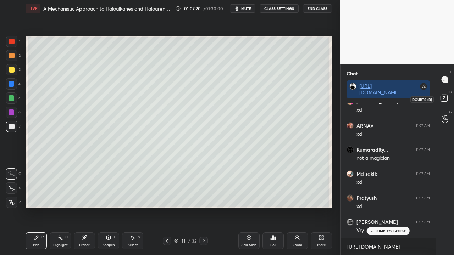
click at [445, 97] on rect at bounding box center [443, 98] width 7 height 7
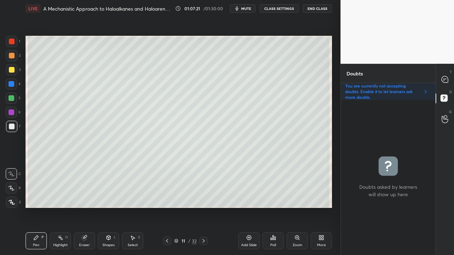
scroll to position [153, 92]
click at [444, 80] on icon at bounding box center [444, 79] width 6 height 6
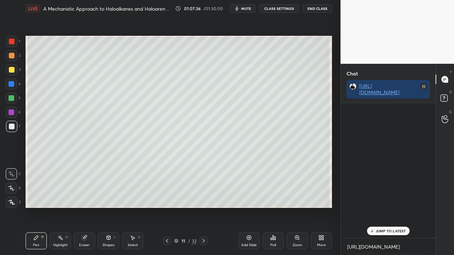
scroll to position [133, 92]
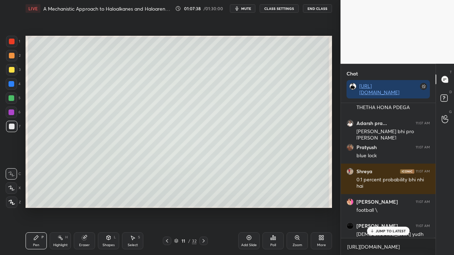
click at [392, 207] on p "JUMP TO LATEST" at bounding box center [390, 231] width 30 height 4
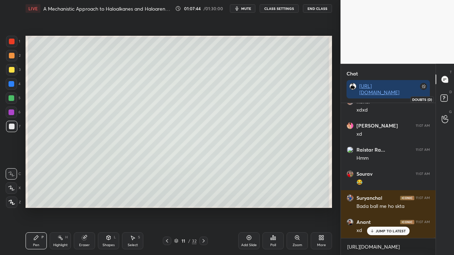
scroll to position [66572, 0]
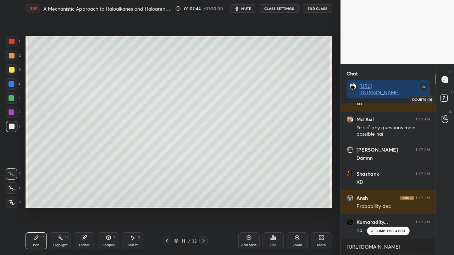
drag, startPoint x: 444, startPoint y: 100, endPoint x: 447, endPoint y: 97, distance: 3.8
click at [445, 100] on rect at bounding box center [443, 98] width 7 height 7
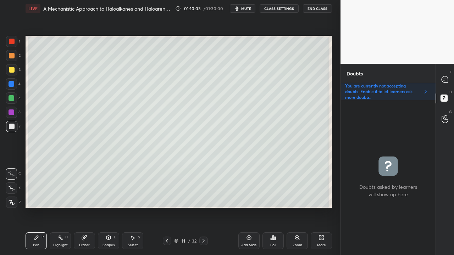
click at [449, 70] on div "T Messages (T)" at bounding box center [445, 79] width 18 height 20
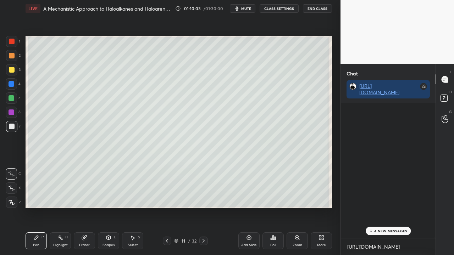
scroll to position [133, 92]
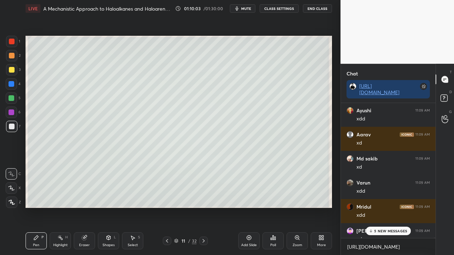
click at [375, 207] on p "5 NEW MESSAGES" at bounding box center [390, 231] width 33 height 4
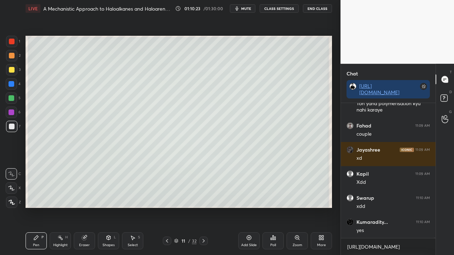
scroll to position [68314, 0]
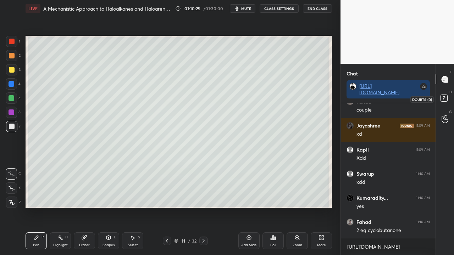
click at [447, 99] on rect at bounding box center [443, 98] width 7 height 7
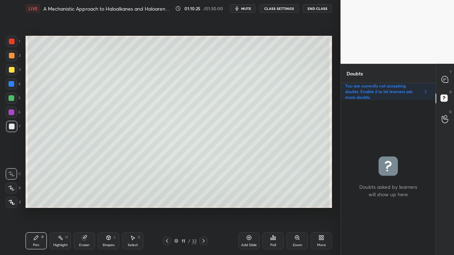
scroll to position [153, 92]
click at [447, 74] on div at bounding box center [445, 79] width 14 height 13
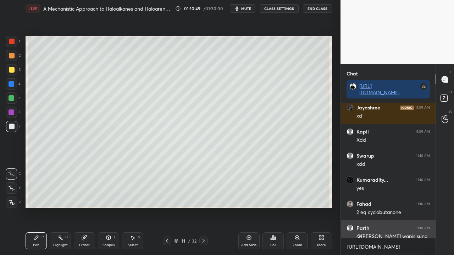
scroll to position [68375, 0]
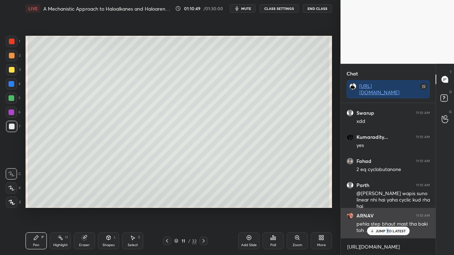
click at [387, 207] on div "JUMP TO LATEST" at bounding box center [387, 231] width 43 height 9
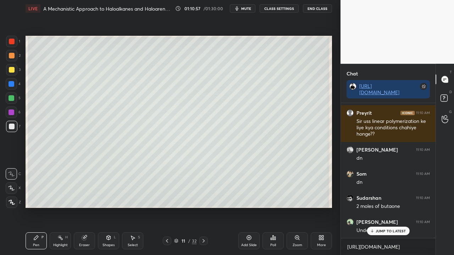
scroll to position [68580, 0]
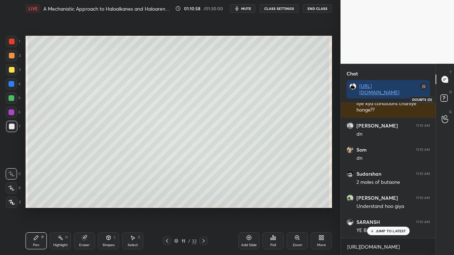
click at [447, 98] on rect at bounding box center [443, 98] width 7 height 7
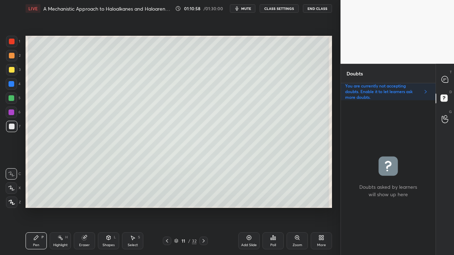
scroll to position [153, 92]
click at [13, 68] on div at bounding box center [12, 70] width 6 height 6
click at [446, 70] on div "T Messages (T)" at bounding box center [445, 79] width 18 height 20
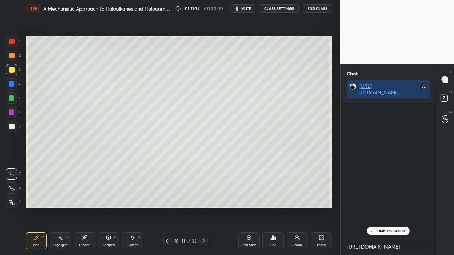
scroll to position [133, 92]
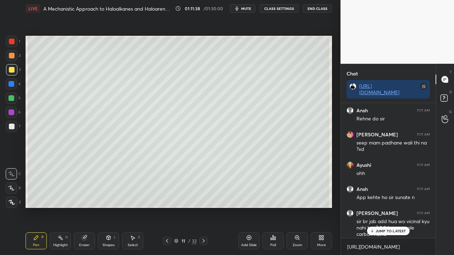
click at [381, 207] on p "JUMP TO LATEST" at bounding box center [390, 231] width 30 height 4
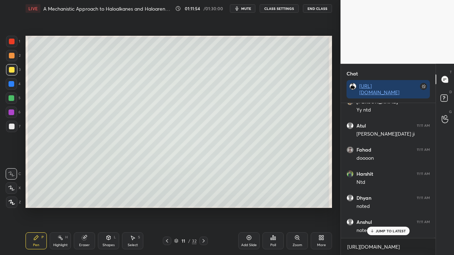
scroll to position [69841, 0]
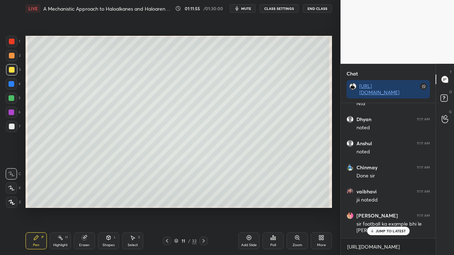
click at [451, 99] on div "D Doubts (D)" at bounding box center [445, 99] width 18 height 20
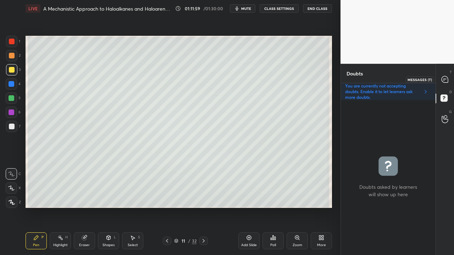
click at [451, 76] on div at bounding box center [445, 79] width 14 height 13
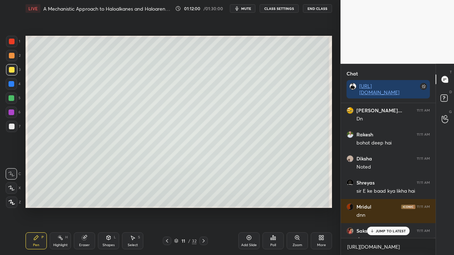
scroll to position [133, 92]
click at [389, 207] on p "1 NEW MESSAGE" at bounding box center [390, 231] width 30 height 4
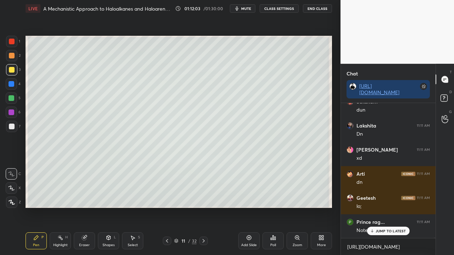
scroll to position [70275, 0]
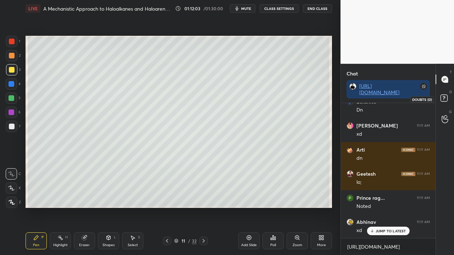
click at [446, 99] on rect at bounding box center [443, 98] width 7 height 7
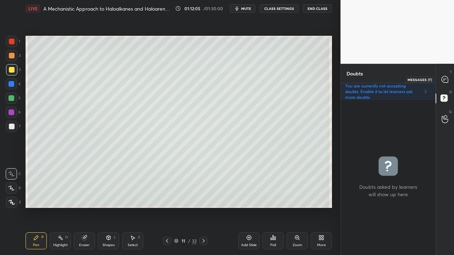
click at [445, 78] on icon at bounding box center [444, 79] width 6 height 6
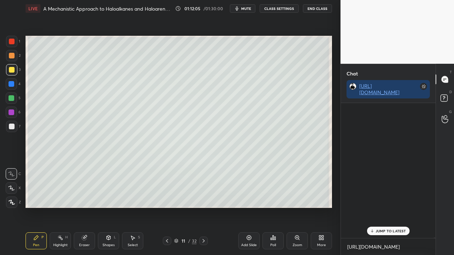
scroll to position [133, 92]
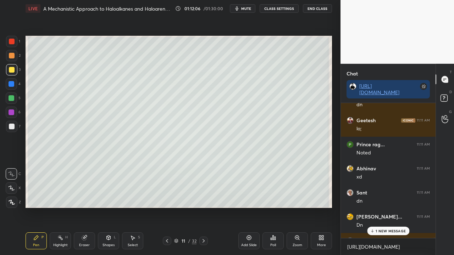
click at [385, 207] on div "1 NEW MESSAGE" at bounding box center [388, 231] width 42 height 9
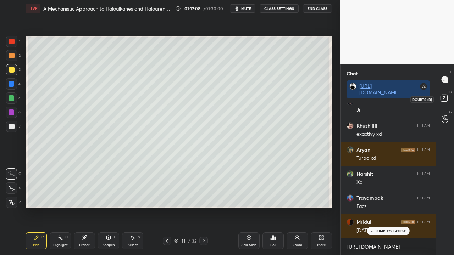
click at [449, 98] on icon at bounding box center [444, 99] width 13 height 13
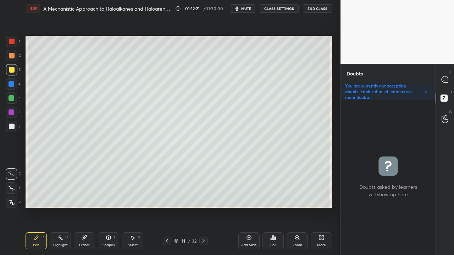
click at [165, 207] on icon at bounding box center [167, 241] width 6 height 6
click at [166, 207] on icon at bounding box center [167, 241] width 6 height 6
click at [203, 207] on icon at bounding box center [204, 241] width 6 height 6
click at [167, 207] on icon at bounding box center [167, 241] width 6 height 6
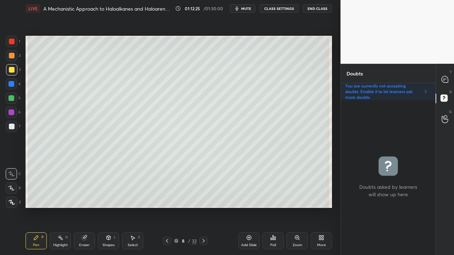
click at [167, 207] on icon at bounding box center [167, 241] width 2 height 4
click at [202, 207] on icon at bounding box center [204, 241] width 6 height 6
click at [203, 207] on icon at bounding box center [204, 241] width 6 height 6
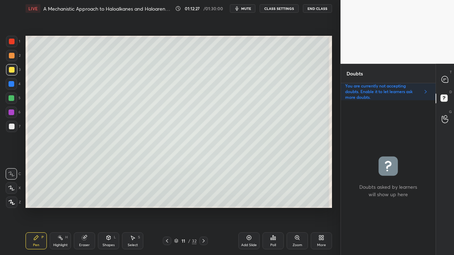
click at [202, 207] on icon at bounding box center [204, 241] width 6 height 6
click at [9, 68] on div at bounding box center [12, 70] width 6 height 6
click at [450, 81] on div at bounding box center [445, 79] width 14 height 13
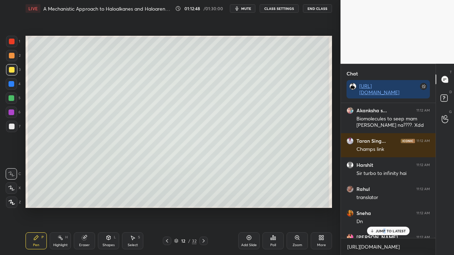
click at [385, 207] on p "JUMP TO LATEST" at bounding box center [390, 231] width 30 height 4
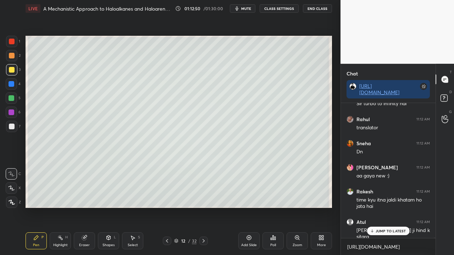
scroll to position [71135, 0]
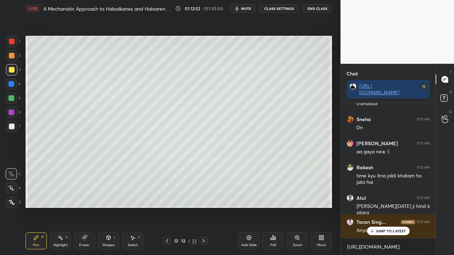
click at [13, 125] on div at bounding box center [12, 127] width 6 height 6
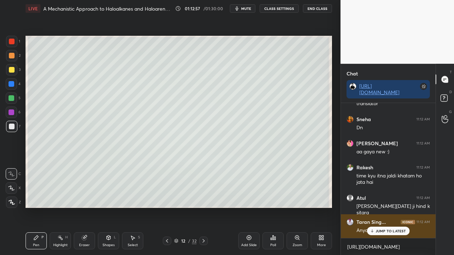
click at [383, 207] on p "JUMP TO LATEST" at bounding box center [390, 231] width 30 height 4
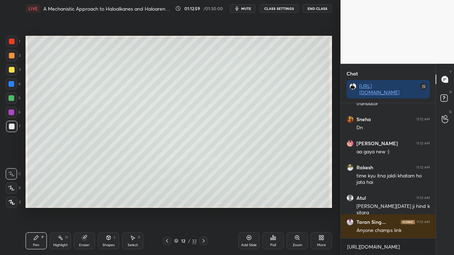
drag, startPoint x: 435, startPoint y: 96, endPoint x: 437, endPoint y: 99, distance: 3.8
click at [437, 96] on div "D Doubts (D)" at bounding box center [445, 99] width 18 height 20
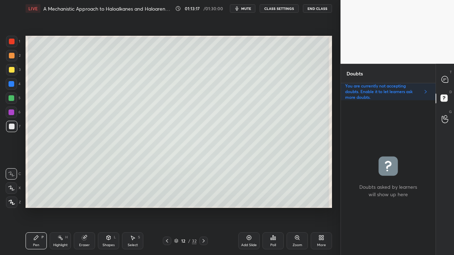
click at [449, 80] on div at bounding box center [445, 79] width 14 height 13
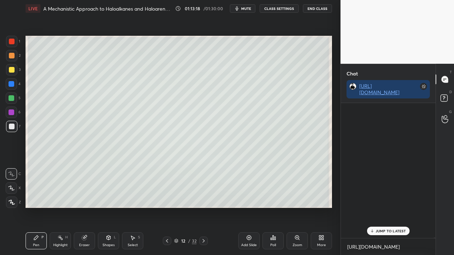
scroll to position [133, 92]
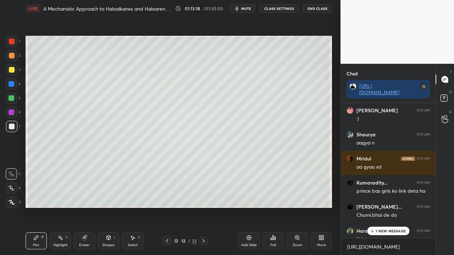
drag, startPoint x: 386, startPoint y: 231, endPoint x: 384, endPoint y: 222, distance: 9.0
click at [386, 207] on p "1 NEW MESSAGE" at bounding box center [390, 231] width 30 height 4
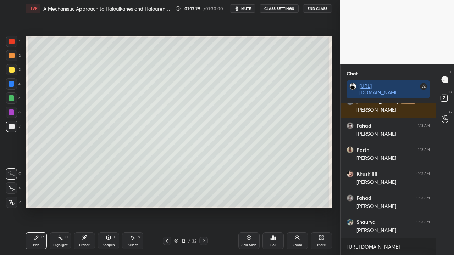
scroll to position [71931, 0]
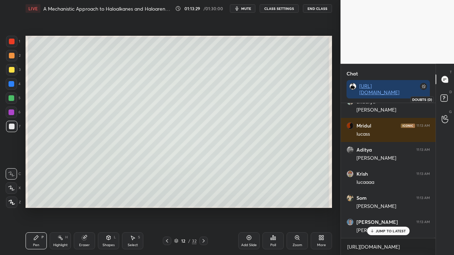
click at [447, 95] on icon at bounding box center [444, 99] width 13 height 13
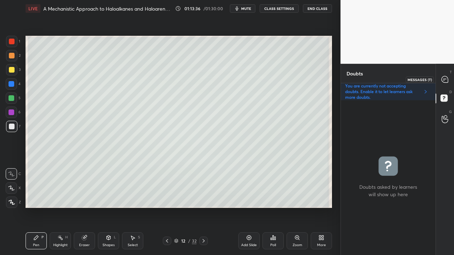
click at [446, 81] on icon at bounding box center [444, 79] width 6 height 6
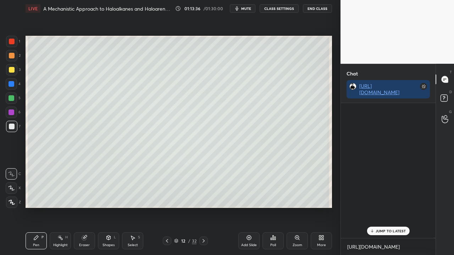
scroll to position [133, 92]
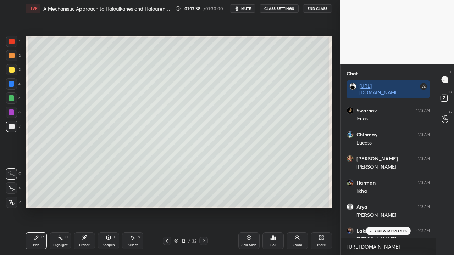
click at [381, 207] on p "2 NEW MESSAGES" at bounding box center [390, 231] width 33 height 4
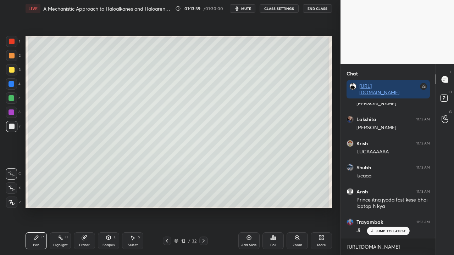
scroll to position [72299, 0]
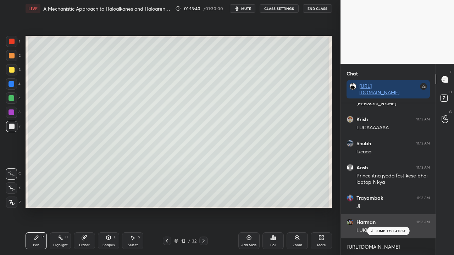
drag, startPoint x: 385, startPoint y: 231, endPoint x: 365, endPoint y: 236, distance: 20.8
click at [385, 207] on p "JUMP TO LATEST" at bounding box center [390, 231] width 30 height 4
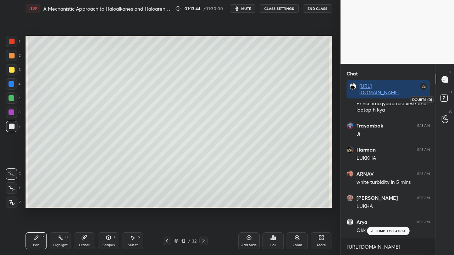
scroll to position [72395, 0]
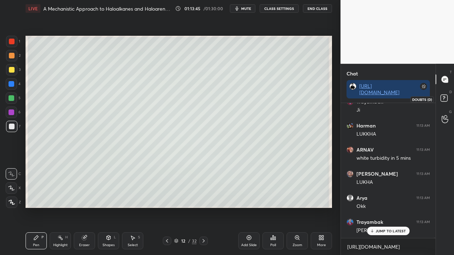
click at [445, 100] on rect at bounding box center [443, 98] width 7 height 7
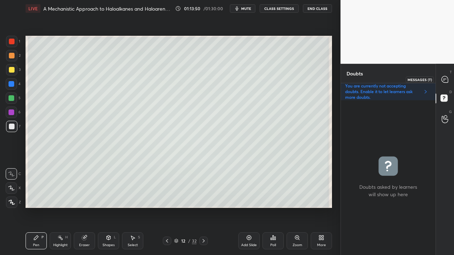
click at [446, 84] on div at bounding box center [445, 79] width 14 height 13
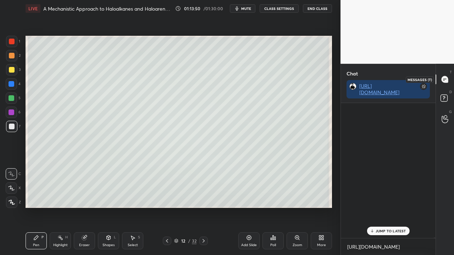
scroll to position [133, 92]
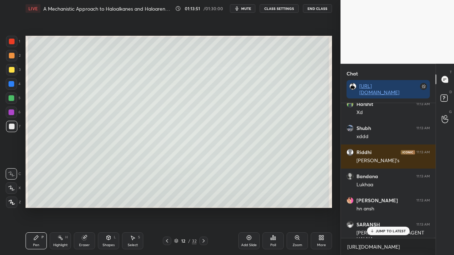
click at [381, 207] on p "JUMP TO LATEST" at bounding box center [390, 231] width 30 height 4
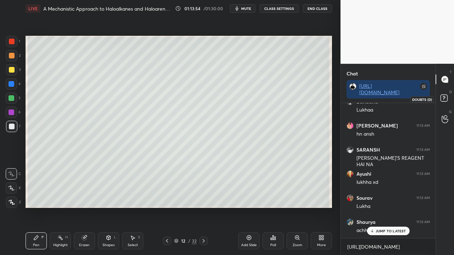
click at [446, 96] on rect at bounding box center [443, 98] width 7 height 7
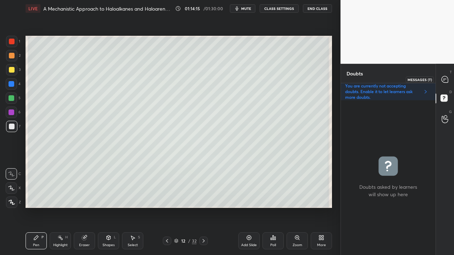
click at [443, 78] on icon at bounding box center [444, 79] width 6 height 6
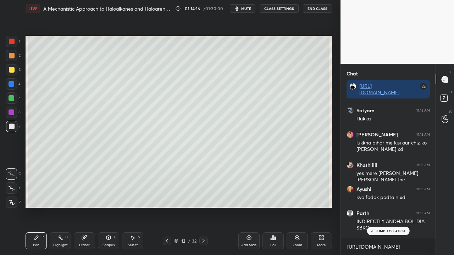
click at [379, 207] on p "JUMP TO LATEST" at bounding box center [390, 231] width 30 height 4
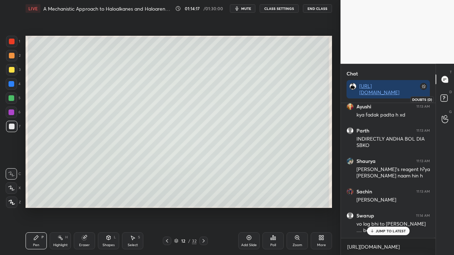
click at [447, 98] on icon at bounding box center [444, 99] width 13 height 13
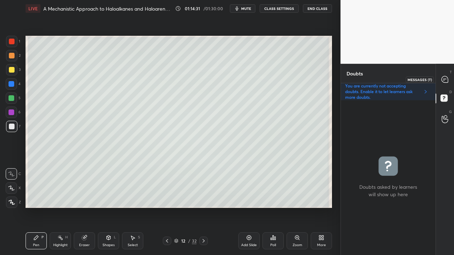
click at [446, 77] on icon at bounding box center [444, 79] width 6 height 6
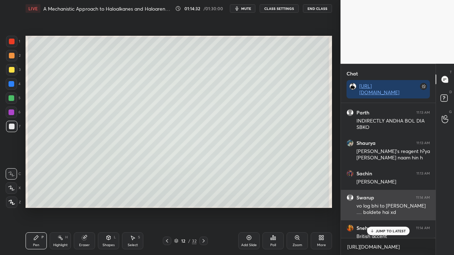
scroll to position [133, 92]
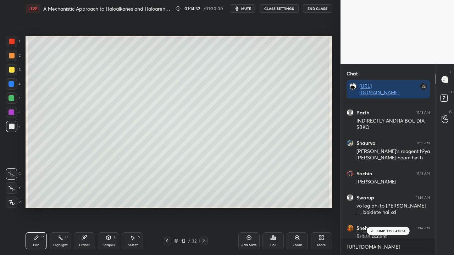
click at [384, 207] on div "JUMP TO LATEST" at bounding box center [387, 231] width 43 height 9
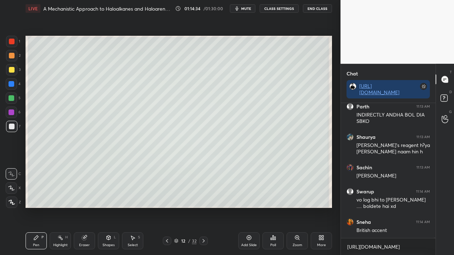
click at [11, 67] on div at bounding box center [12, 70] width 6 height 6
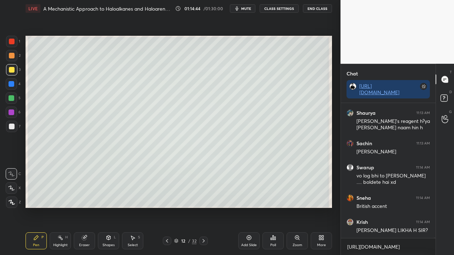
scroll to position [72951, 0]
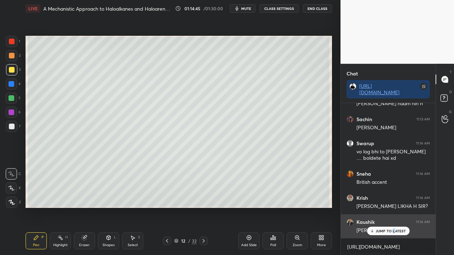
click at [394, 207] on p "JUMP TO LATEST" at bounding box center [390, 231] width 30 height 4
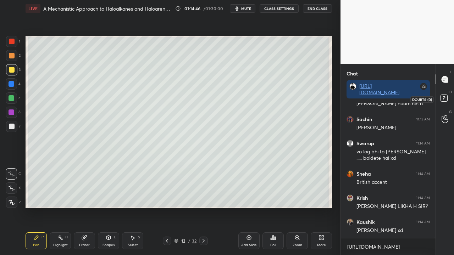
click at [445, 96] on icon at bounding box center [444, 99] width 13 height 13
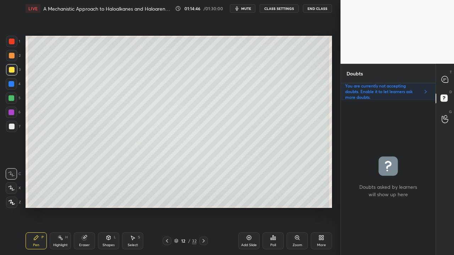
scroll to position [153, 92]
click at [13, 130] on div at bounding box center [11, 126] width 11 height 11
click at [13, 129] on div at bounding box center [12, 127] width 6 height 6
click at [13, 129] on div at bounding box center [11, 126] width 11 height 11
click at [449, 80] on div at bounding box center [445, 79] width 14 height 13
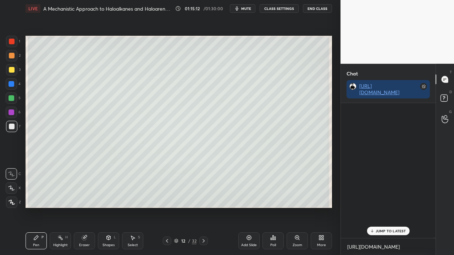
scroll to position [133, 92]
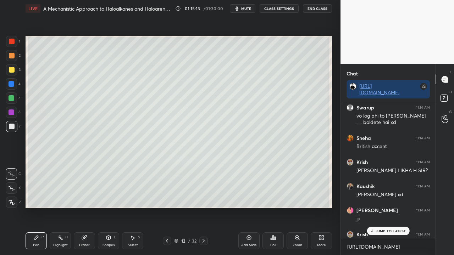
click at [383, 207] on p "JUMP TO LATEST" at bounding box center [390, 231] width 30 height 4
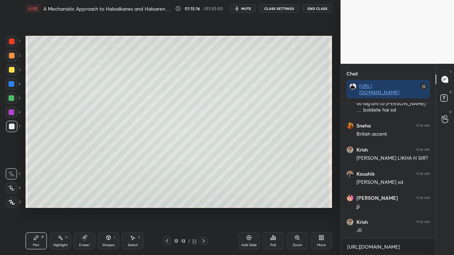
scroll to position [73023, 0]
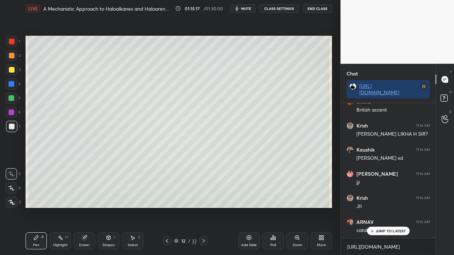
click at [385, 207] on p "JUMP TO LATEST" at bounding box center [390, 231] width 30 height 4
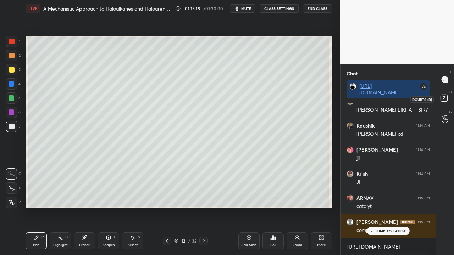
click at [449, 100] on icon at bounding box center [444, 99] width 13 height 13
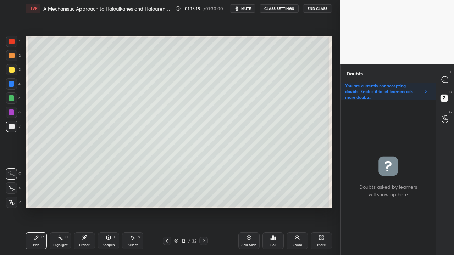
scroll to position [153, 92]
click at [447, 77] on icon at bounding box center [444, 79] width 7 height 7
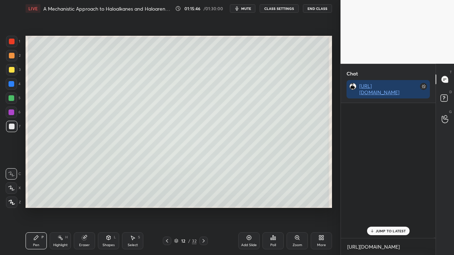
scroll to position [133, 92]
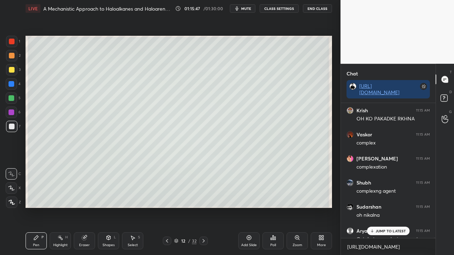
click at [390, 207] on p "JUMP TO LATEST" at bounding box center [390, 231] width 30 height 4
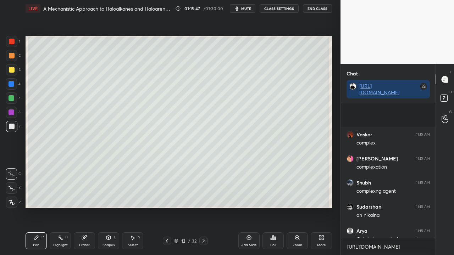
scroll to position [73264, 0]
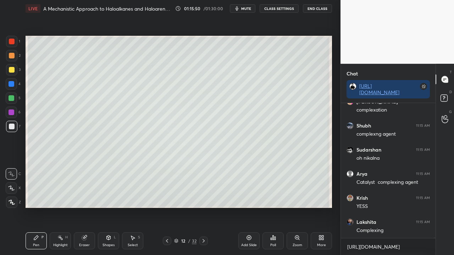
click at [11, 70] on div at bounding box center [12, 70] width 6 height 6
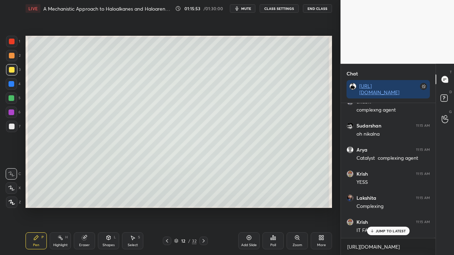
click at [11, 127] on div at bounding box center [12, 127] width 6 height 6
click at [10, 73] on div at bounding box center [11, 69] width 11 height 11
click at [399, 207] on p "JUMP TO LATEST" at bounding box center [390, 231] width 30 height 4
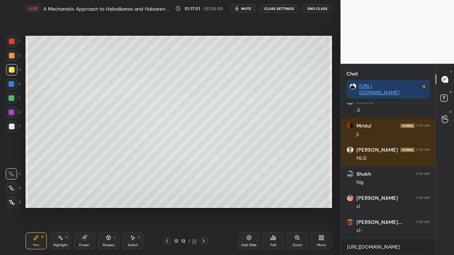
scroll to position [73458, 0]
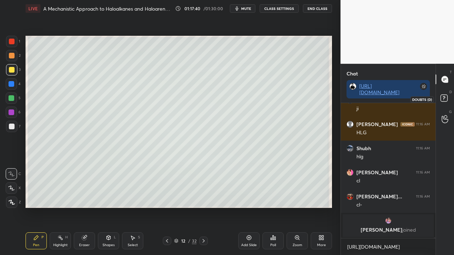
click at [453, 97] on div "D Doubts (D)" at bounding box center [445, 99] width 18 height 20
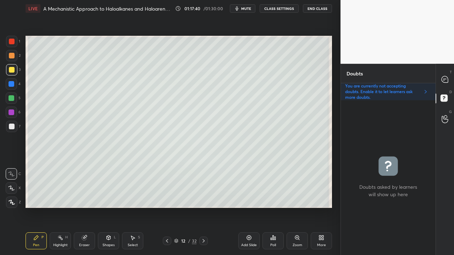
scroll to position [153, 92]
click at [445, 82] on icon at bounding box center [444, 79] width 6 height 6
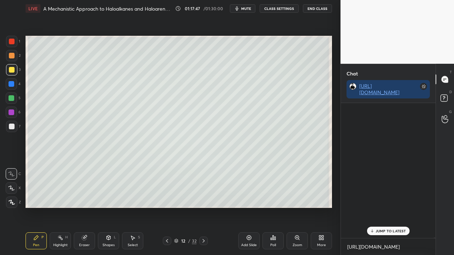
scroll to position [133, 92]
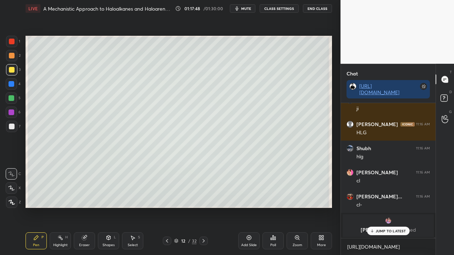
drag, startPoint x: 378, startPoint y: 229, endPoint x: 365, endPoint y: 234, distance: 13.4
click at [377, 207] on p "JUMP TO LATEST" at bounding box center [390, 231] width 30 height 4
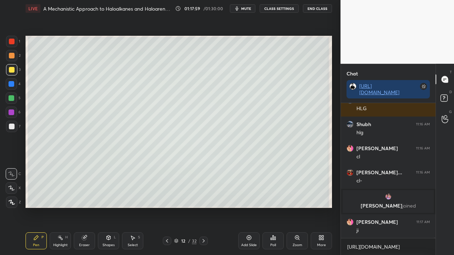
scroll to position [68889, 0]
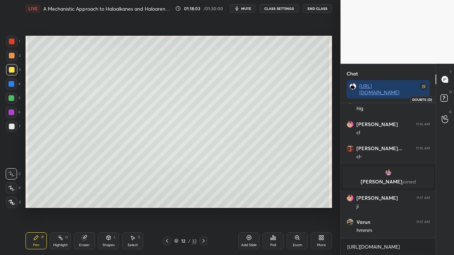
click at [445, 100] on rect at bounding box center [443, 98] width 7 height 7
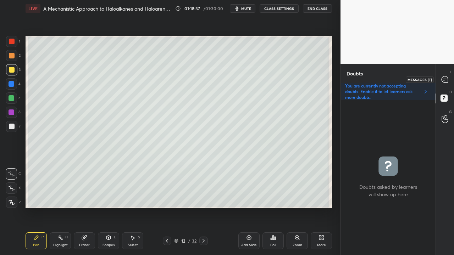
click at [449, 78] on div at bounding box center [445, 79] width 14 height 13
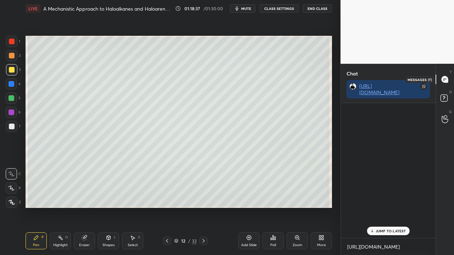
scroll to position [133, 92]
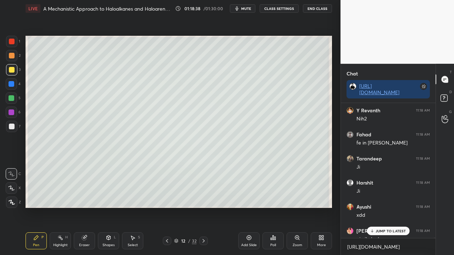
click at [386, 207] on p "JUMP TO LATEST" at bounding box center [390, 231] width 30 height 4
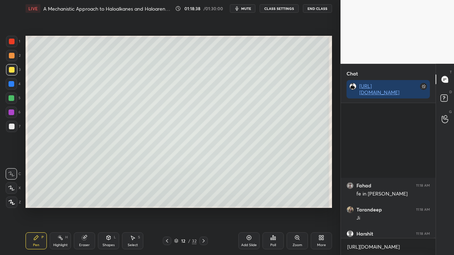
scroll to position [69299, 0]
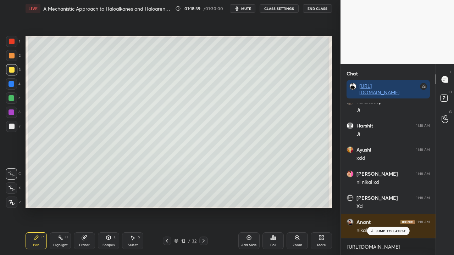
click at [388, 207] on p "JUMP TO LATEST" at bounding box center [390, 231] width 30 height 4
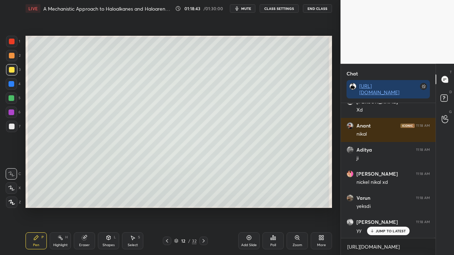
scroll to position [69444, 0]
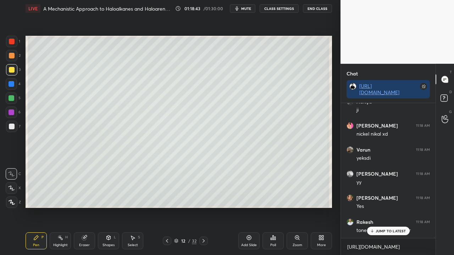
click at [85, 207] on div "Eraser" at bounding box center [84, 240] width 21 height 17
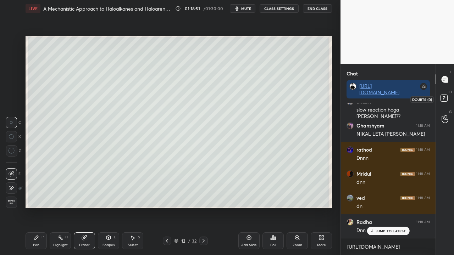
scroll to position [69926, 0]
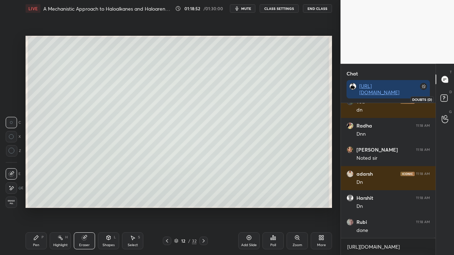
click at [446, 94] on icon at bounding box center [444, 99] width 13 height 13
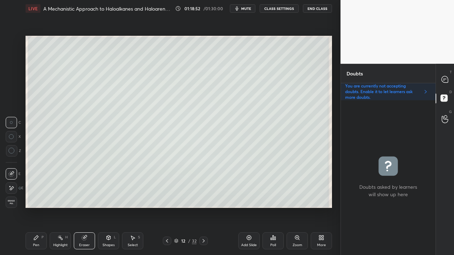
scroll to position [153, 92]
click at [447, 80] on icon at bounding box center [444, 79] width 6 height 6
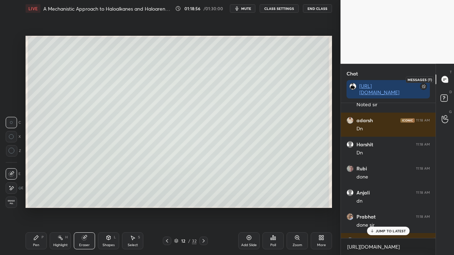
scroll to position [133, 92]
drag, startPoint x: 382, startPoint y: 230, endPoint x: 337, endPoint y: 247, distance: 48.3
click at [382, 207] on p "JUMP TO LATEST" at bounding box center [390, 231] width 30 height 4
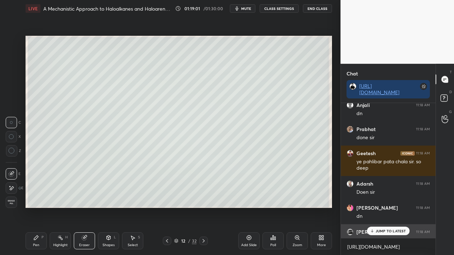
scroll to position [70060, 0]
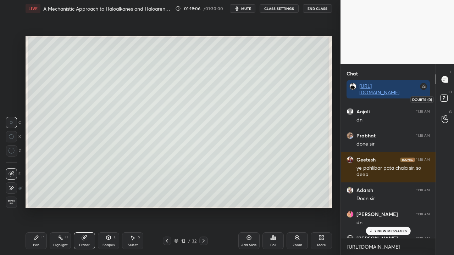
click at [447, 96] on icon at bounding box center [444, 99] width 13 height 13
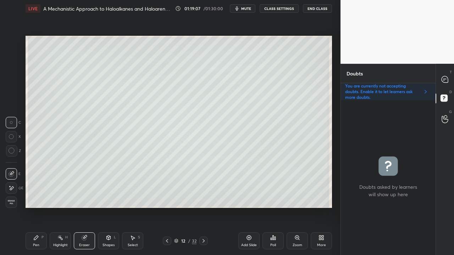
scroll to position [153, 92]
click at [442, 77] on icon at bounding box center [444, 79] width 7 height 7
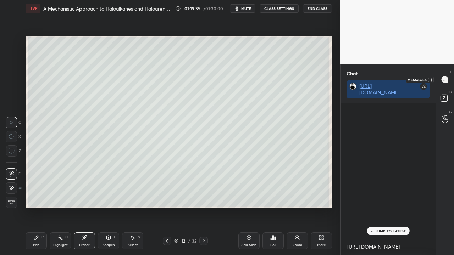
scroll to position [133, 92]
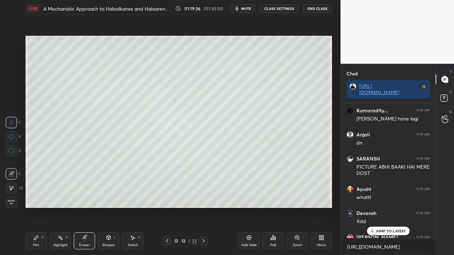
click at [392, 207] on p "JUMP TO LATEST" at bounding box center [390, 231] width 30 height 4
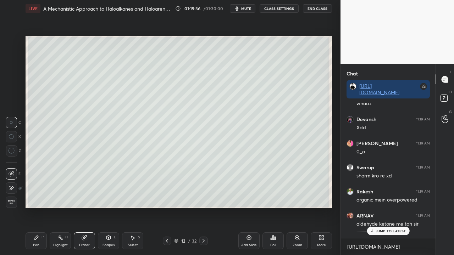
click at [395, 207] on p "JUMP TO LATEST" at bounding box center [390, 231] width 30 height 4
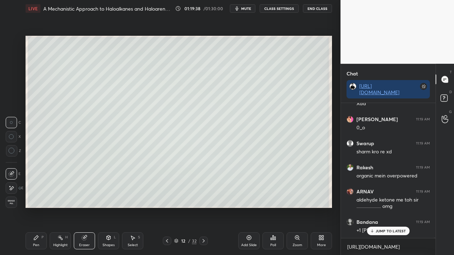
scroll to position [70656, 0]
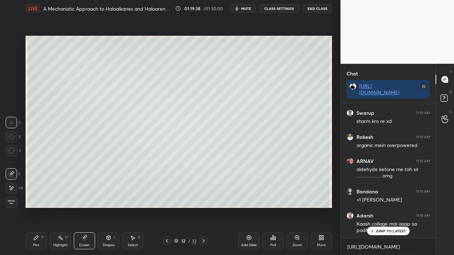
click at [444, 99] on rect at bounding box center [443, 98] width 7 height 7
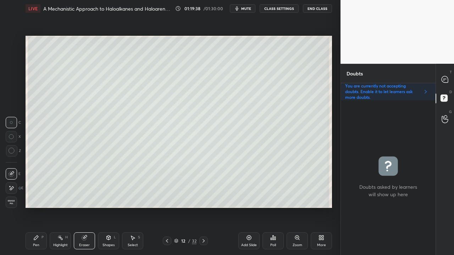
scroll to position [153, 92]
click at [35, 207] on icon at bounding box center [36, 238] width 4 height 4
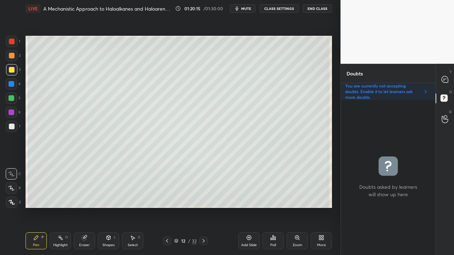
click at [10, 125] on div at bounding box center [12, 127] width 6 height 6
click at [449, 78] on div at bounding box center [445, 79] width 14 height 13
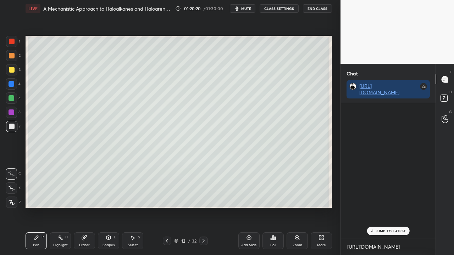
scroll to position [133, 92]
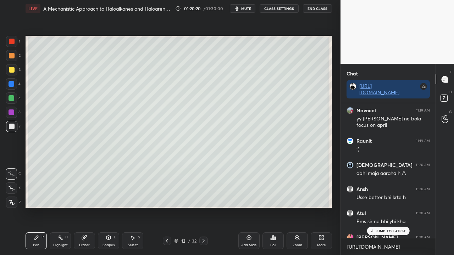
click at [384, 207] on p "JUMP TO LATEST" at bounding box center [390, 231] width 30 height 4
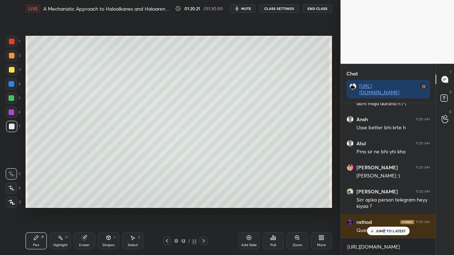
click at [386, 207] on p "JUMP TO LATEST" at bounding box center [390, 231] width 30 height 4
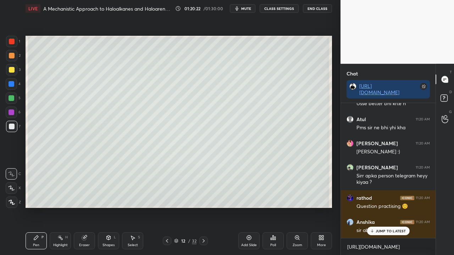
scroll to position [71507, 0]
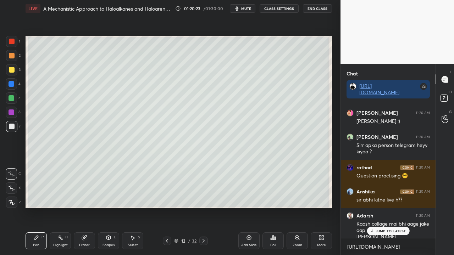
click at [387, 207] on p "JUMP TO LATEST" at bounding box center [390, 231] width 30 height 4
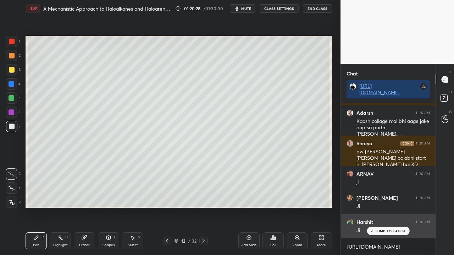
click at [385, 207] on p "JUMP TO LATEST" at bounding box center [390, 231] width 30 height 4
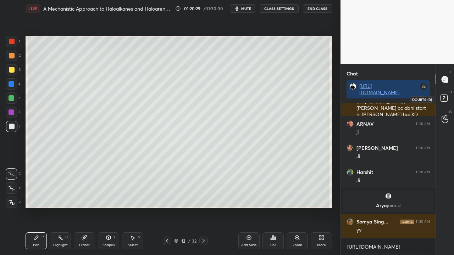
scroll to position [70836, 0]
click at [447, 99] on icon at bounding box center [444, 99] width 13 height 13
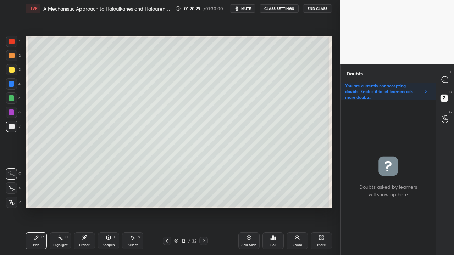
scroll to position [153, 92]
click at [447, 80] on icon at bounding box center [444, 79] width 6 height 6
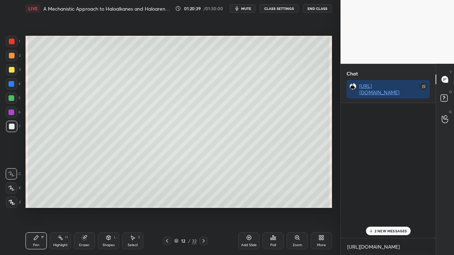
scroll to position [133, 92]
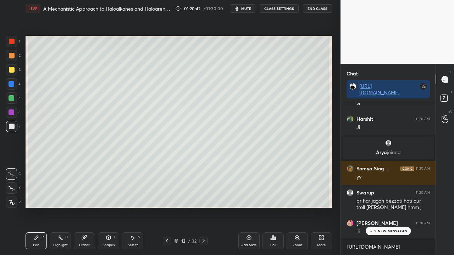
click at [385, 207] on p "5 NEW MESSAGES" at bounding box center [390, 231] width 33 height 4
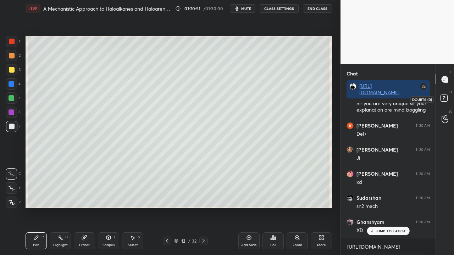
scroll to position [71405, 0]
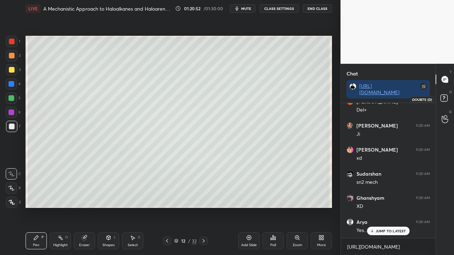
click at [443, 97] on rect at bounding box center [443, 98] width 7 height 7
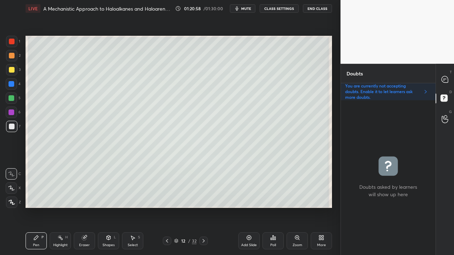
click at [202, 207] on icon at bounding box center [204, 241] width 6 height 6
click at [12, 72] on div at bounding box center [12, 70] width 6 height 6
click at [166, 207] on icon at bounding box center [167, 241] width 6 height 6
click at [448, 77] on div at bounding box center [445, 79] width 14 height 13
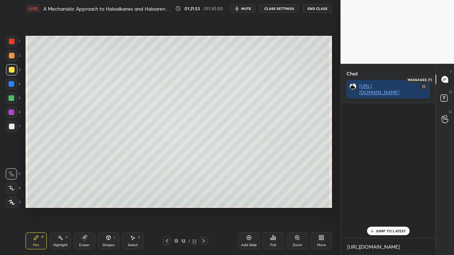
scroll to position [133, 92]
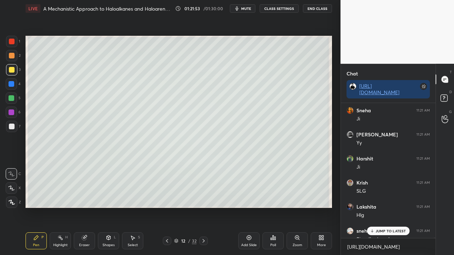
click at [381, 207] on p "JUMP TO LATEST" at bounding box center [390, 231] width 30 height 4
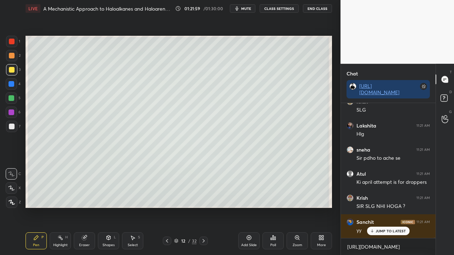
scroll to position [71994, 0]
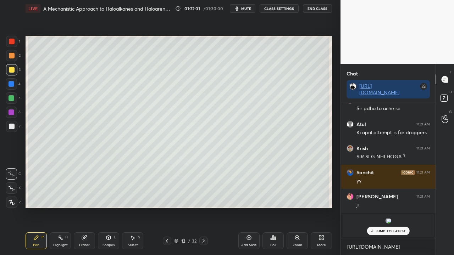
click at [203, 207] on icon at bounding box center [204, 241] width 6 height 6
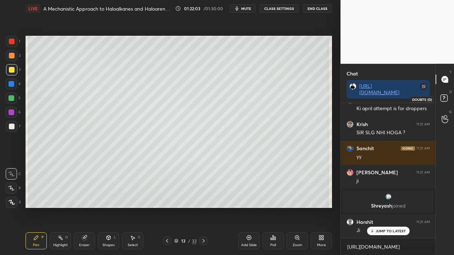
click at [443, 97] on icon at bounding box center [444, 99] width 13 height 13
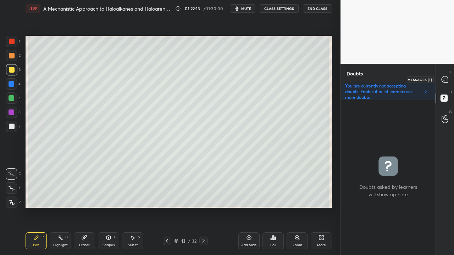
click at [447, 80] on icon at bounding box center [444, 79] width 6 height 6
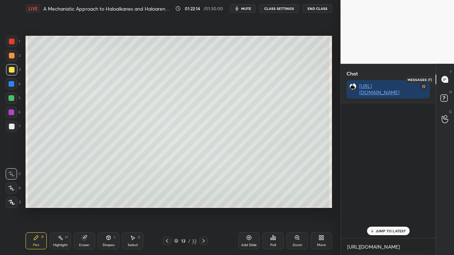
scroll to position [133, 92]
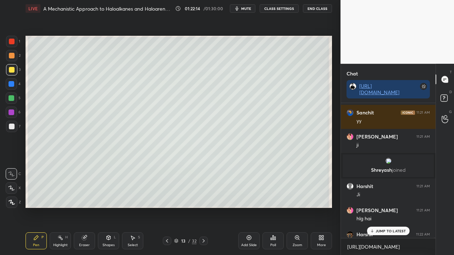
click at [379, 207] on p "JUMP TO LATEST" at bounding box center [390, 231] width 30 height 4
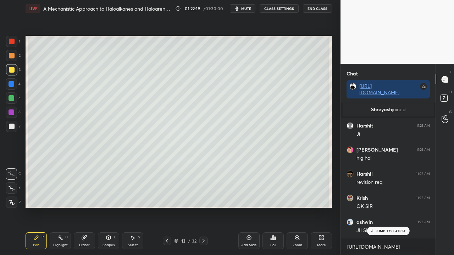
scroll to position [72188, 0]
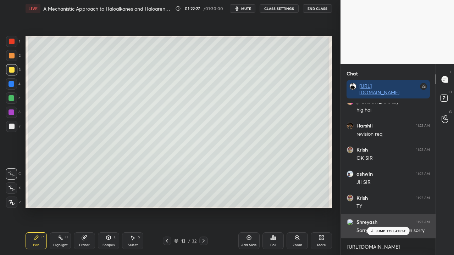
click at [393, 207] on p "JUMP TO LATEST" at bounding box center [390, 231] width 30 height 4
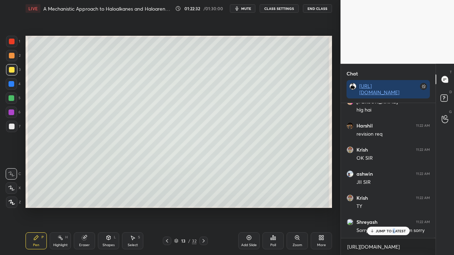
scroll to position [72212, 0]
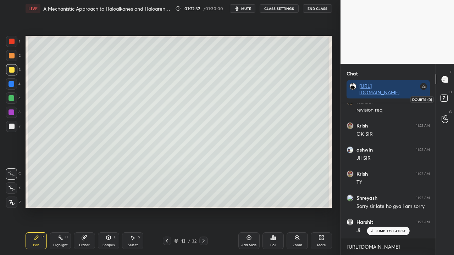
click at [443, 99] on rect at bounding box center [443, 98] width 7 height 7
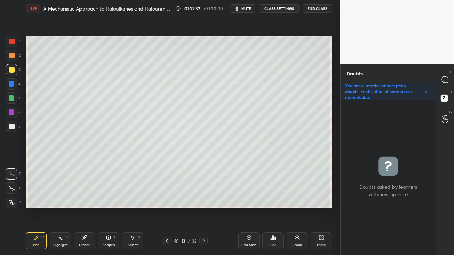
scroll to position [153, 92]
click at [448, 80] on icon at bounding box center [444, 79] width 6 height 6
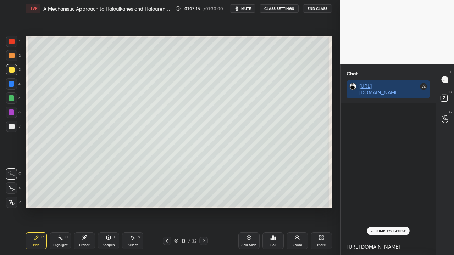
scroll to position [133, 92]
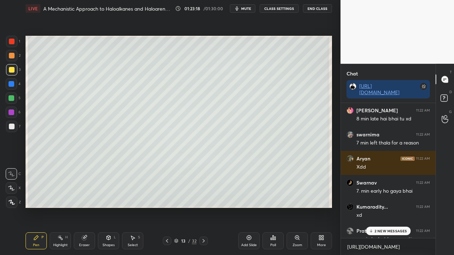
click at [378, 207] on p "2 NEW MESSAGES" at bounding box center [390, 231] width 33 height 4
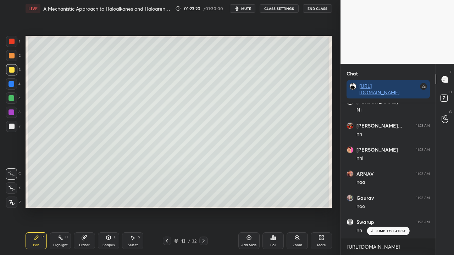
scroll to position [73157, 0]
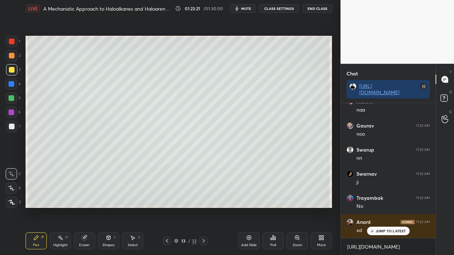
click at [442, 102] on icon at bounding box center [444, 99] width 13 height 13
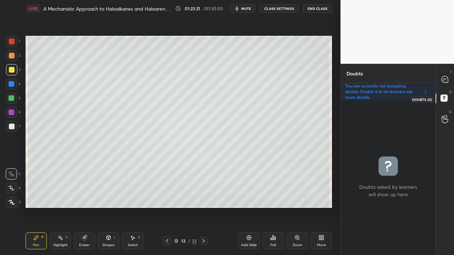
scroll to position [153, 92]
click at [447, 78] on icon at bounding box center [444, 79] width 6 height 6
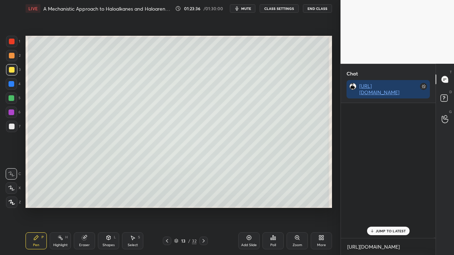
scroll to position [133, 92]
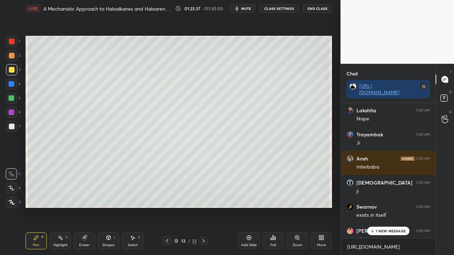
click at [386, 207] on p "1 NEW MESSAGE" at bounding box center [390, 231] width 30 height 4
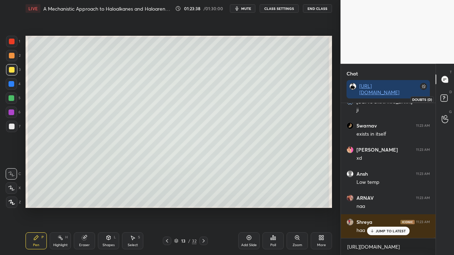
click at [444, 96] on rect at bounding box center [443, 98] width 7 height 7
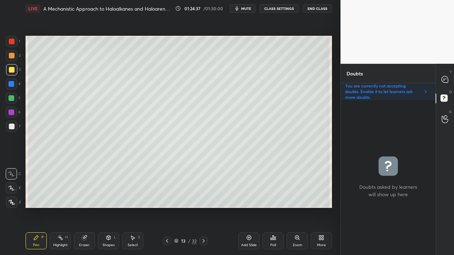
click at [448, 76] on icon at bounding box center [444, 79] width 7 height 7
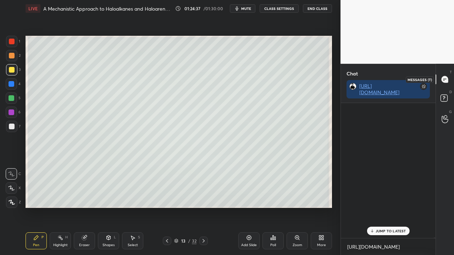
scroll to position [133, 92]
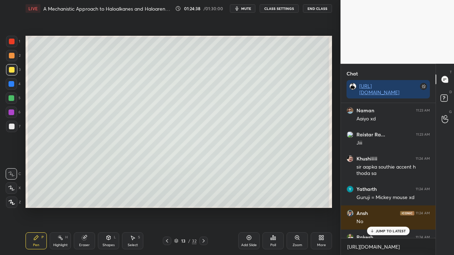
click at [384, 207] on p "JUMP TO LATEST" at bounding box center [390, 231] width 30 height 4
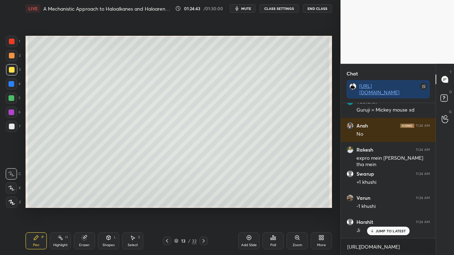
scroll to position [73996, 0]
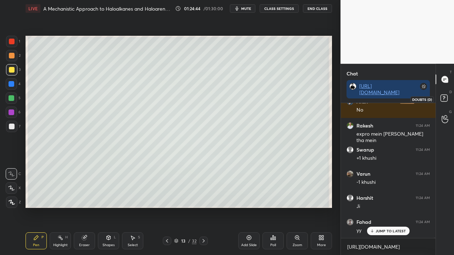
click at [446, 99] on rect at bounding box center [443, 98] width 7 height 7
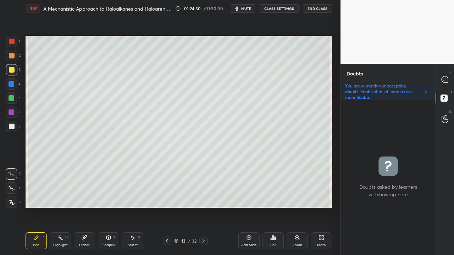
click at [9, 128] on div at bounding box center [12, 127] width 6 height 6
click at [445, 74] on div at bounding box center [445, 79] width 14 height 13
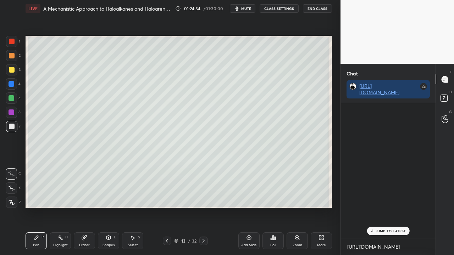
scroll to position [133, 92]
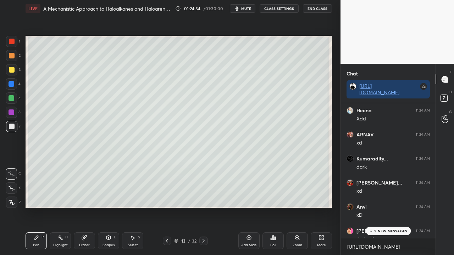
click at [383, 207] on p "5 NEW MESSAGES" at bounding box center [390, 231] width 33 height 4
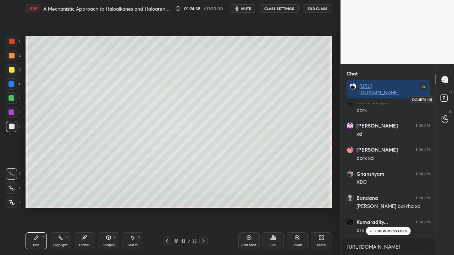
scroll to position [75062, 0]
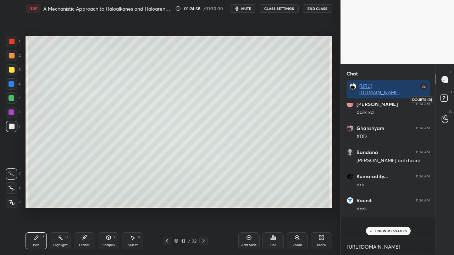
click at [447, 98] on icon at bounding box center [444, 99] width 13 height 13
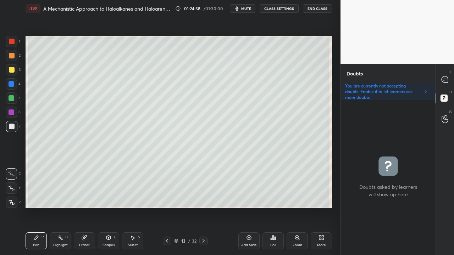
scroll to position [153, 92]
drag, startPoint x: 80, startPoint y: 242, endPoint x: 95, endPoint y: 237, distance: 15.1
click at [85, 207] on div "Eraser" at bounding box center [84, 240] width 21 height 17
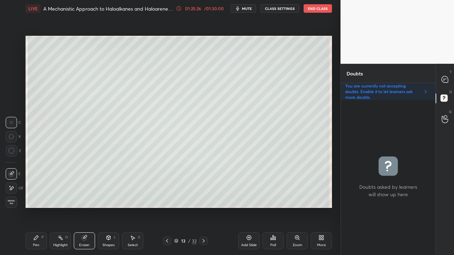
drag, startPoint x: 34, startPoint y: 240, endPoint x: 50, endPoint y: 236, distance: 16.8
click at [39, 207] on div "Pen P" at bounding box center [36, 240] width 21 height 17
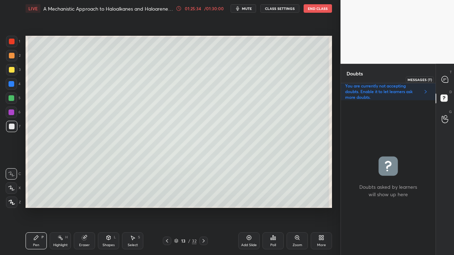
click at [450, 75] on div at bounding box center [445, 79] width 14 height 13
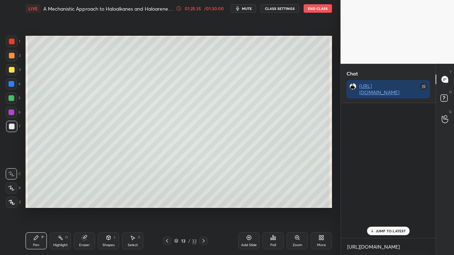
scroll to position [133, 92]
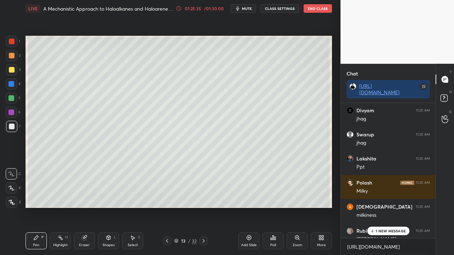
drag, startPoint x: 385, startPoint y: 230, endPoint x: 376, endPoint y: 237, distance: 11.1
click at [385, 207] on p "1 NEW MESSAGE" at bounding box center [390, 231] width 30 height 4
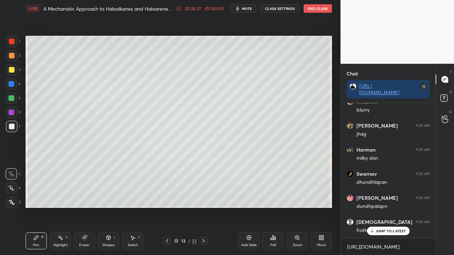
scroll to position [76108, 0]
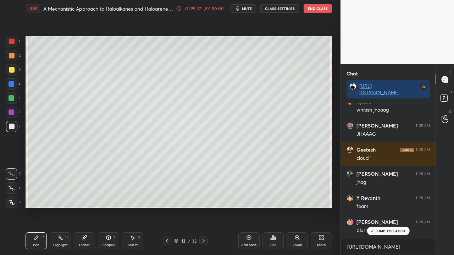
click at [388, 207] on p "JUMP TO LATEST" at bounding box center [390, 231] width 30 height 4
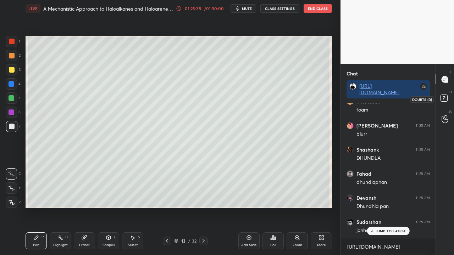
click at [447, 95] on icon at bounding box center [444, 99] width 13 height 13
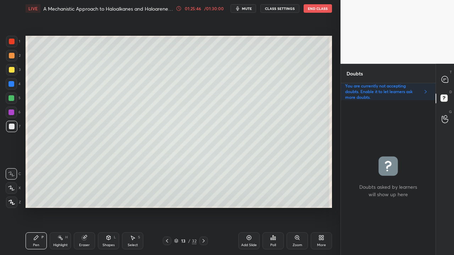
click at [450, 76] on div at bounding box center [445, 79] width 14 height 13
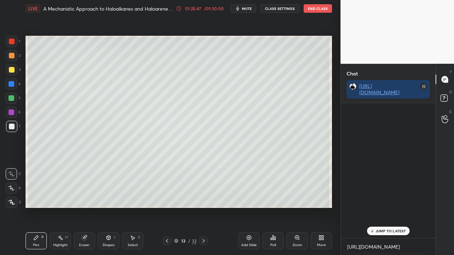
scroll to position [133, 92]
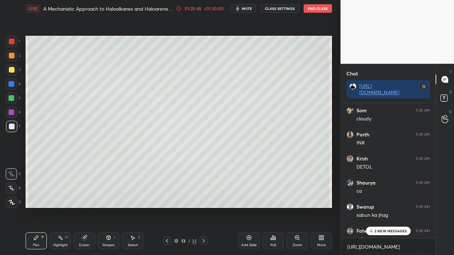
click at [382, 207] on p "2 NEW MESSAGES" at bounding box center [390, 231] width 33 height 4
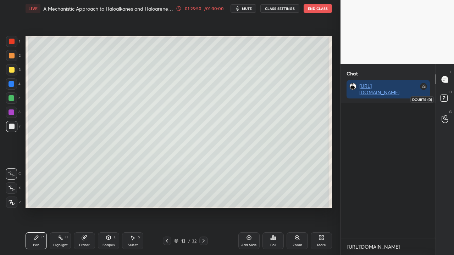
scroll to position [77336, 0]
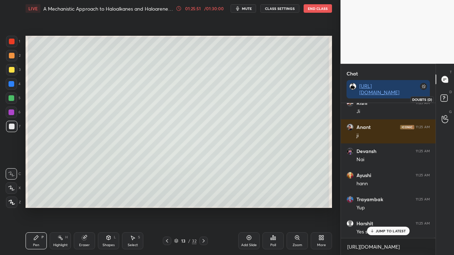
click at [446, 97] on rect at bounding box center [443, 98] width 7 height 7
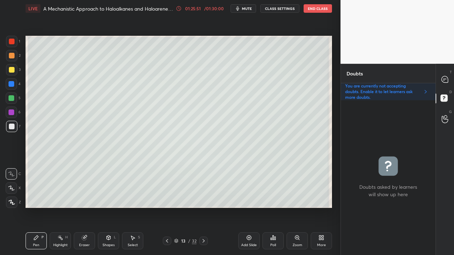
scroll to position [153, 92]
click at [452, 77] on div "T Messages (T)" at bounding box center [445, 79] width 18 height 20
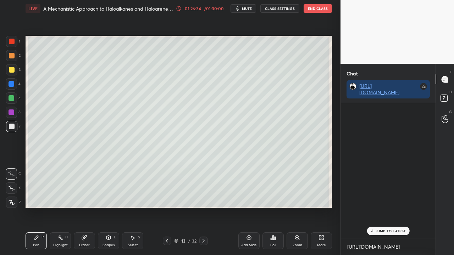
scroll to position [133, 92]
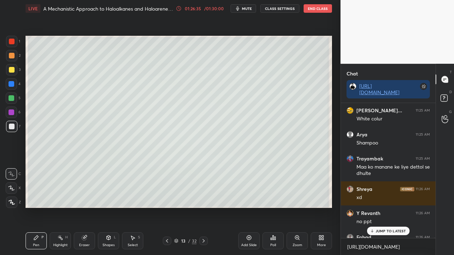
click at [380, 207] on p "JUMP TO LATEST" at bounding box center [390, 231] width 30 height 4
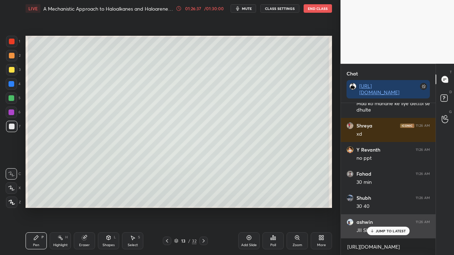
click at [390, 207] on p "JUMP TO LATEST" at bounding box center [390, 231] width 30 height 4
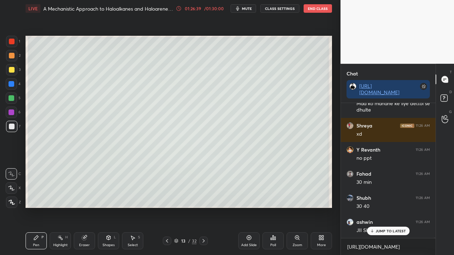
scroll to position [78304, 0]
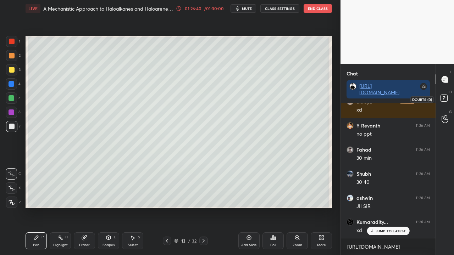
drag, startPoint x: 446, startPoint y: 95, endPoint x: 445, endPoint y: 89, distance: 6.1
click at [446, 96] on rect at bounding box center [443, 98] width 7 height 7
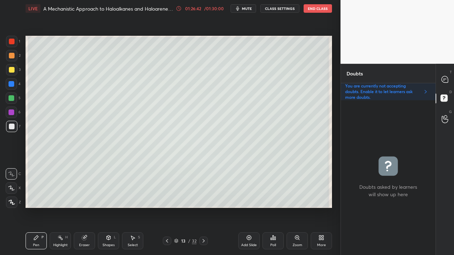
click at [12, 66] on div at bounding box center [11, 69] width 11 height 11
click at [449, 76] on div at bounding box center [445, 79] width 14 height 13
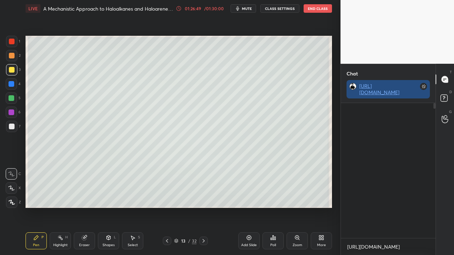
scroll to position [133, 92]
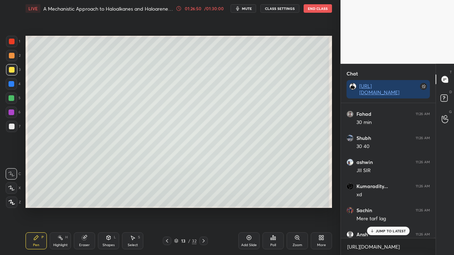
click at [386, 207] on div "JUMP TO LATEST" at bounding box center [387, 231] width 43 height 9
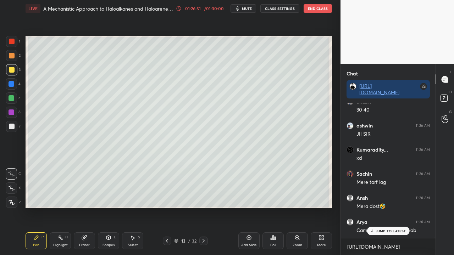
scroll to position [78400, 0]
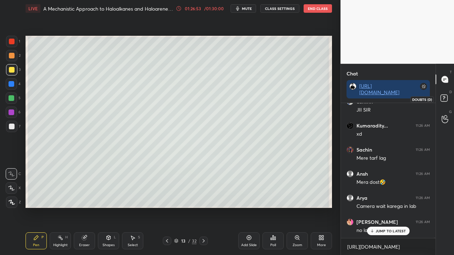
click at [450, 99] on icon at bounding box center [444, 99] width 13 height 13
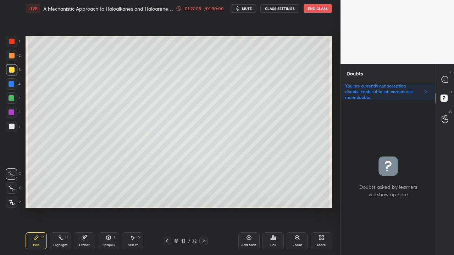
click at [449, 77] on div at bounding box center [445, 79] width 14 height 13
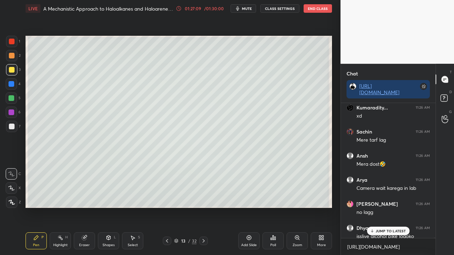
scroll to position [78455, 0]
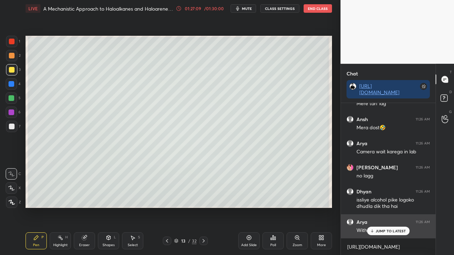
click at [380, 207] on p "JUMP TO LATEST" at bounding box center [390, 231] width 30 height 4
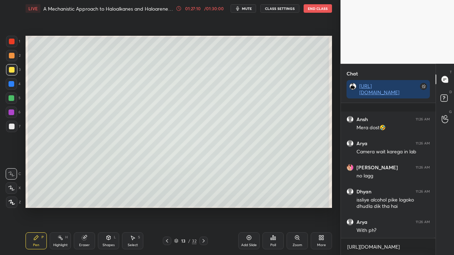
scroll to position [78503, 0]
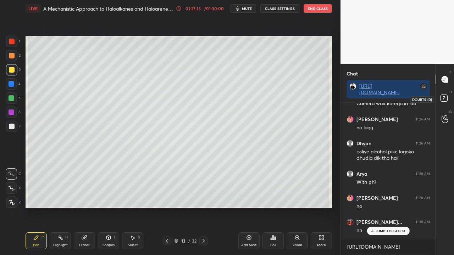
click at [445, 97] on rect at bounding box center [443, 98] width 7 height 7
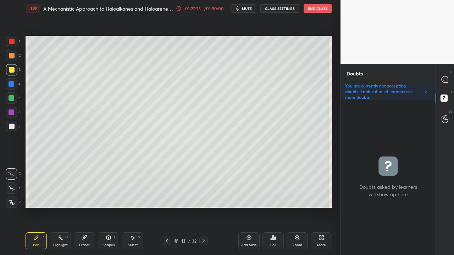
click at [446, 78] on icon at bounding box center [444, 79] width 6 height 6
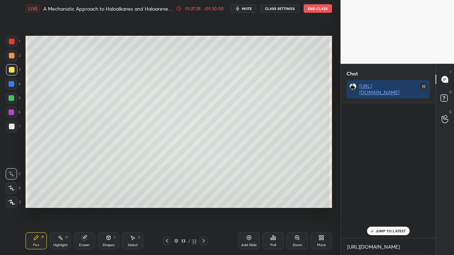
scroll to position [133, 92]
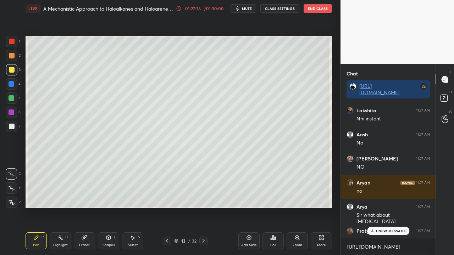
click at [378, 207] on p "1 NEW MESSAGE" at bounding box center [390, 231] width 30 height 4
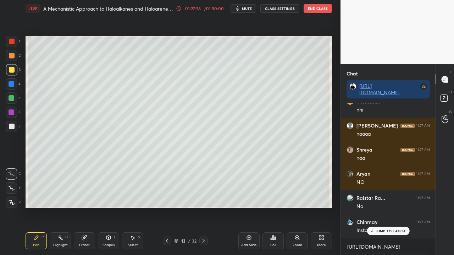
scroll to position [78985, 0]
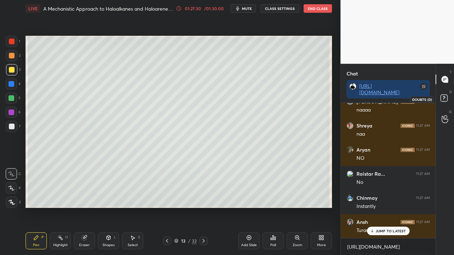
click at [446, 98] on rect at bounding box center [443, 98] width 7 height 7
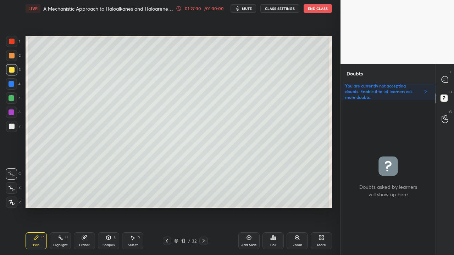
scroll to position [2, 2]
click at [201, 207] on icon at bounding box center [204, 241] width 6 height 6
click at [15, 125] on div at bounding box center [11, 126] width 11 height 11
click at [451, 77] on div at bounding box center [445, 79] width 14 height 13
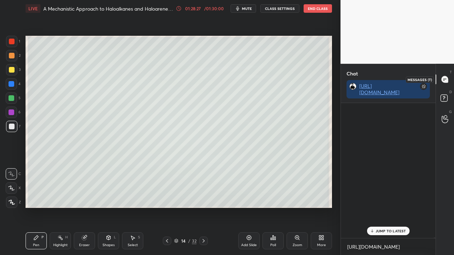
scroll to position [133, 92]
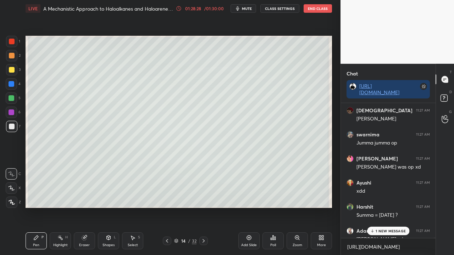
click at [383, 207] on p "1 NEW MESSAGE" at bounding box center [390, 231] width 30 height 4
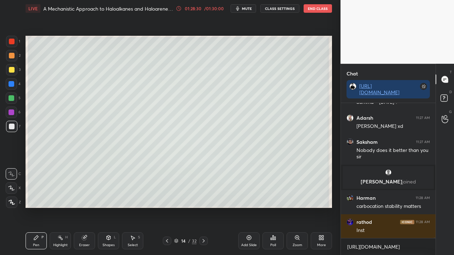
scroll to position [79776, 0]
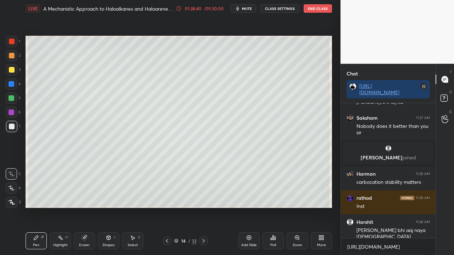
click at [164, 207] on icon at bounding box center [167, 241] width 6 height 6
click at [205, 207] on icon at bounding box center [204, 241] width 6 height 6
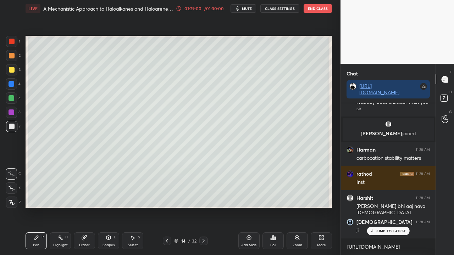
click at [445, 99] on rect at bounding box center [443, 98] width 7 height 7
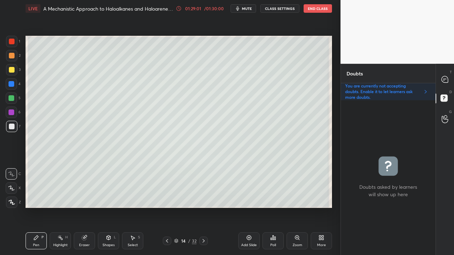
scroll to position [2, 2]
click at [447, 78] on icon at bounding box center [444, 79] width 7 height 7
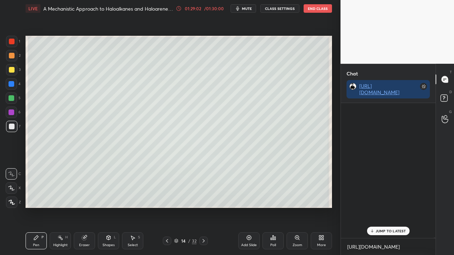
scroll to position [133, 92]
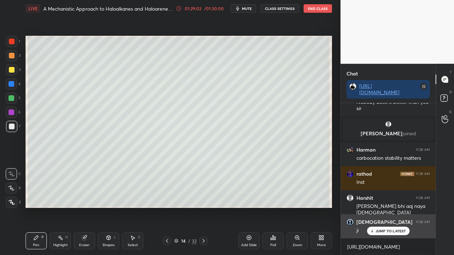
drag, startPoint x: 382, startPoint y: 232, endPoint x: 370, endPoint y: 236, distance: 12.3
click at [382, 207] on p "JUMP TO LATEST" at bounding box center [390, 231] width 30 height 4
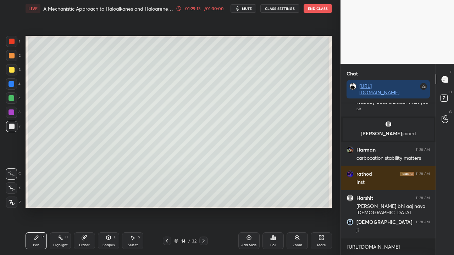
click at [11, 69] on div at bounding box center [12, 70] width 6 height 6
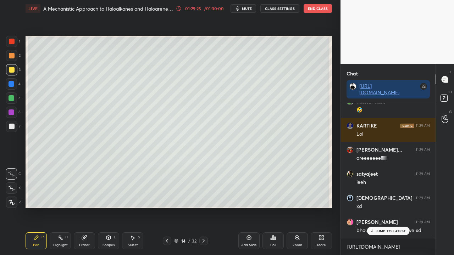
scroll to position [80041, 0]
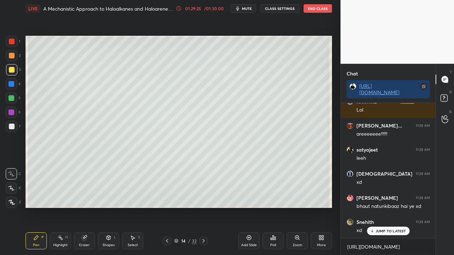
click at [448, 97] on icon at bounding box center [444, 99] width 13 height 13
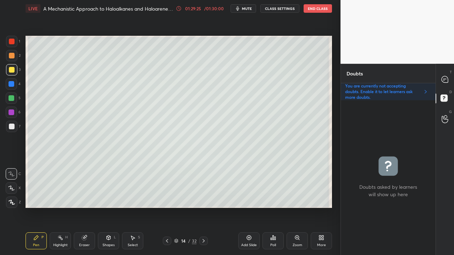
scroll to position [153, 92]
click at [449, 79] on div at bounding box center [445, 79] width 14 height 13
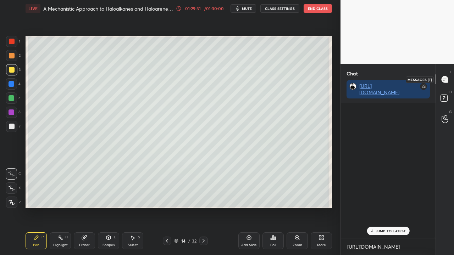
scroll to position [133, 92]
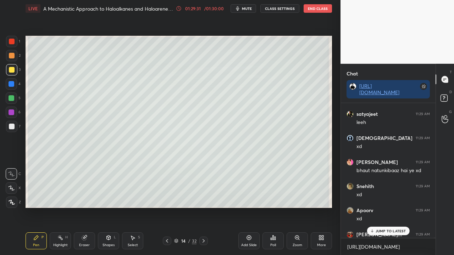
click at [384, 207] on p "JUMP TO LATEST" at bounding box center [390, 231] width 30 height 4
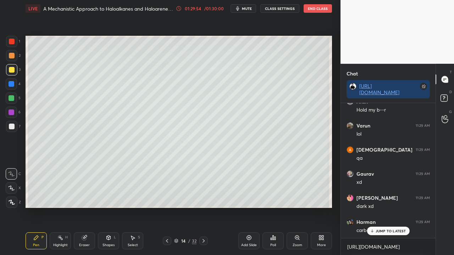
scroll to position [80258, 0]
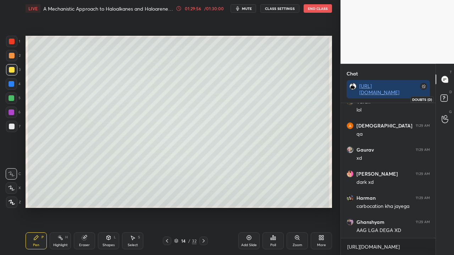
click at [449, 98] on icon at bounding box center [444, 99] width 13 height 13
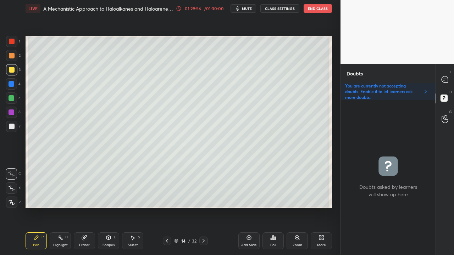
scroll to position [153, 92]
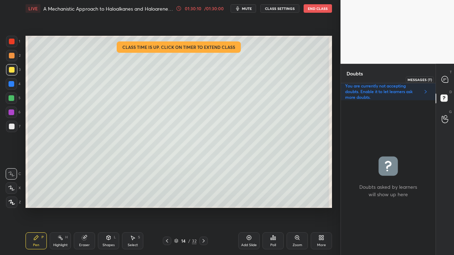
click at [448, 81] on icon at bounding box center [444, 79] width 6 height 6
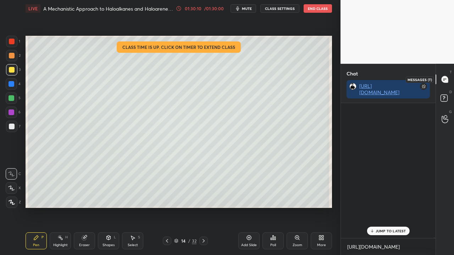
scroll to position [133, 92]
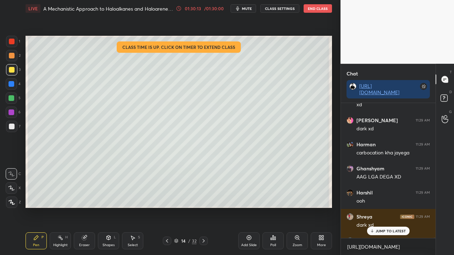
click at [383, 207] on p "JUMP TO LATEST" at bounding box center [390, 231] width 30 height 4
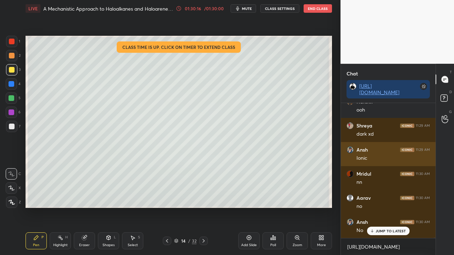
scroll to position [80475, 0]
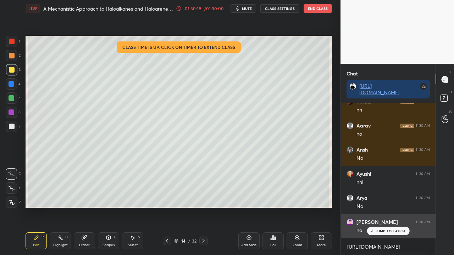
click at [387, 207] on p "JUMP TO LATEST" at bounding box center [390, 231] width 30 height 4
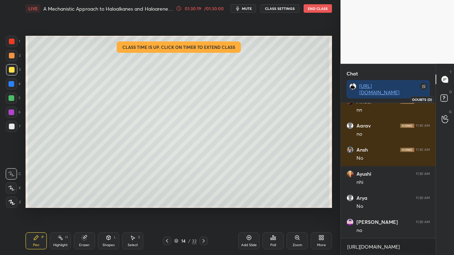
scroll to position [80499, 0]
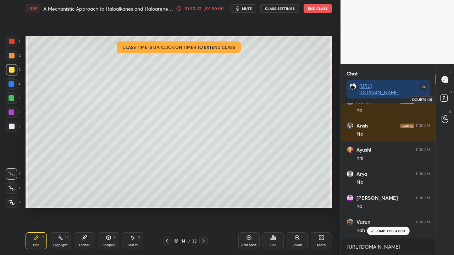
click at [446, 100] on rect at bounding box center [443, 98] width 7 height 7
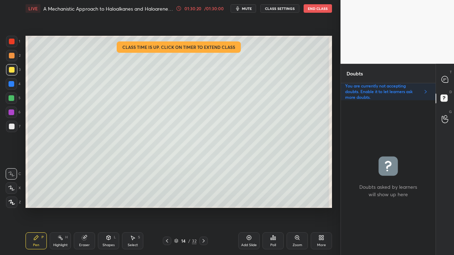
scroll to position [153, 92]
click at [13, 131] on div at bounding box center [11, 126] width 11 height 11
click at [448, 82] on icon at bounding box center [444, 79] width 7 height 7
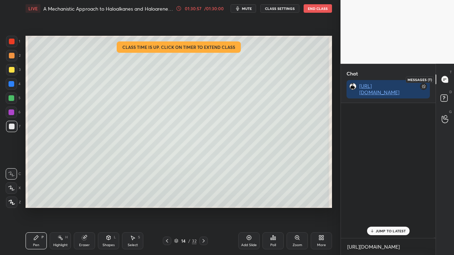
scroll to position [133, 92]
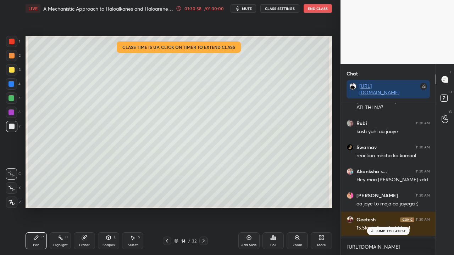
click at [379, 207] on p "JUMP TO LATEST" at bounding box center [390, 231] width 30 height 4
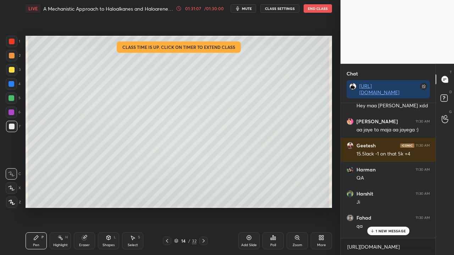
scroll to position [80845, 0]
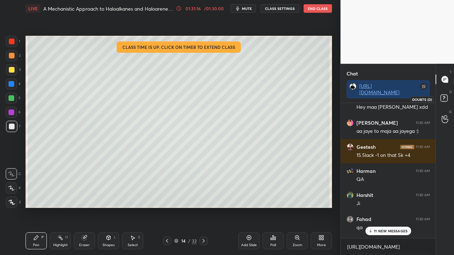
click at [448, 95] on icon at bounding box center [444, 99] width 13 height 13
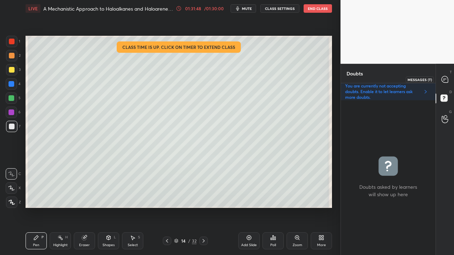
click at [445, 77] on icon at bounding box center [444, 79] width 6 height 6
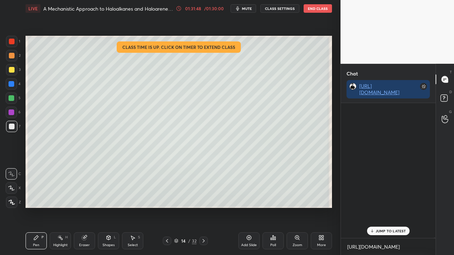
scroll to position [133, 92]
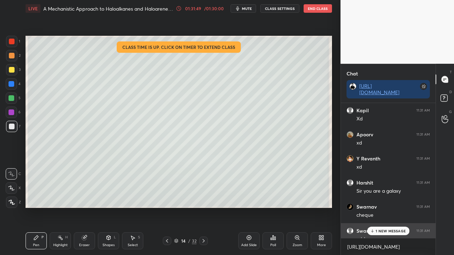
click at [388, 207] on div "xdd" at bounding box center [392, 239] width 73 height 7
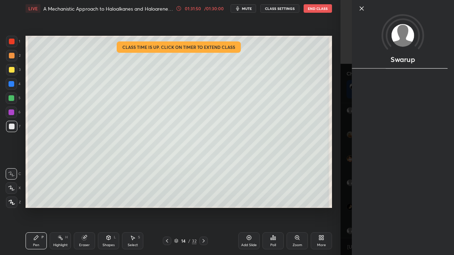
click at [344, 207] on div "Swarup" at bounding box center [396, 127] width 113 height 255
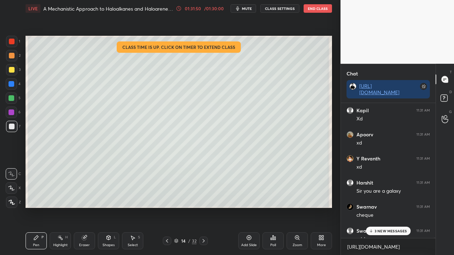
click at [383, 207] on div "3 NEW MESSAGES" at bounding box center [387, 231] width 45 height 9
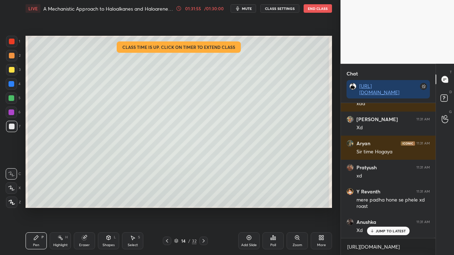
scroll to position [82186, 0]
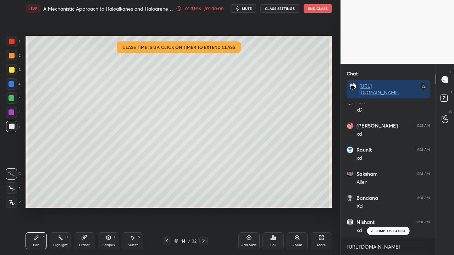
click at [446, 89] on div "T Messages (T)" at bounding box center [445, 79] width 18 height 20
click at [446, 96] on rect at bounding box center [443, 98] width 7 height 7
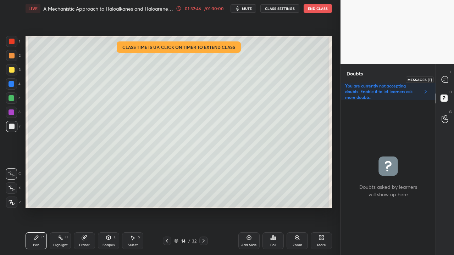
click at [444, 74] on div at bounding box center [445, 79] width 14 height 13
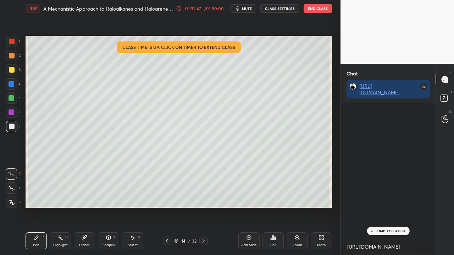
scroll to position [133, 92]
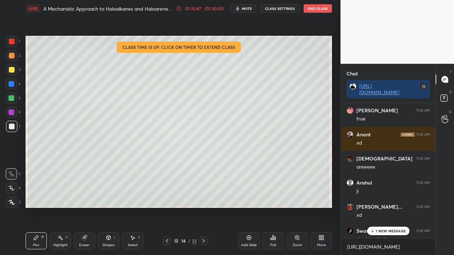
click at [380, 207] on p "1 NEW MESSAGE" at bounding box center [390, 231] width 30 height 4
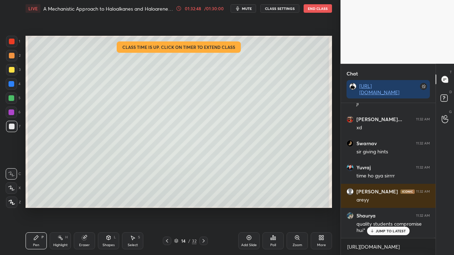
scroll to position [83655, 0]
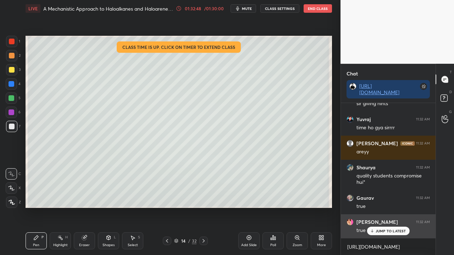
click at [388, 207] on p "JUMP TO LATEST" at bounding box center [390, 231] width 30 height 4
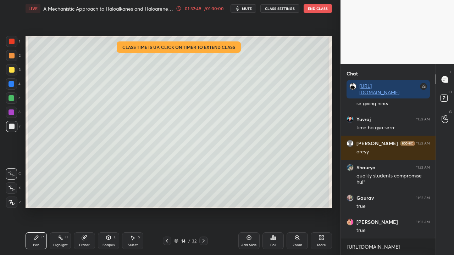
scroll to position [83758, 0]
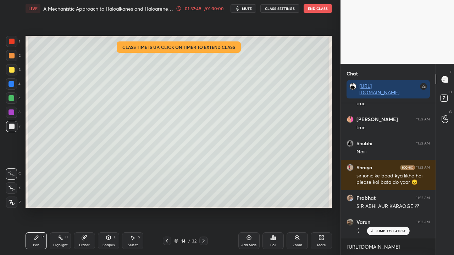
click at [448, 95] on icon at bounding box center [444, 99] width 13 height 13
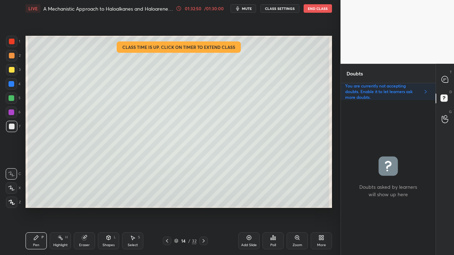
scroll to position [153, 92]
click at [165, 207] on icon at bounding box center [167, 241] width 6 height 6
click at [206, 207] on div at bounding box center [203, 241] width 9 height 9
click at [446, 78] on icon at bounding box center [444, 79] width 6 height 6
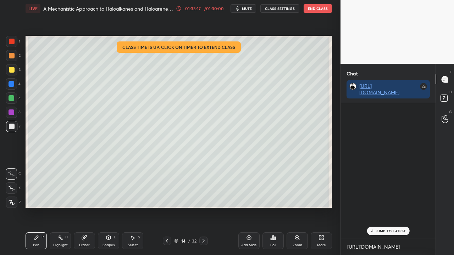
scroll to position [133, 92]
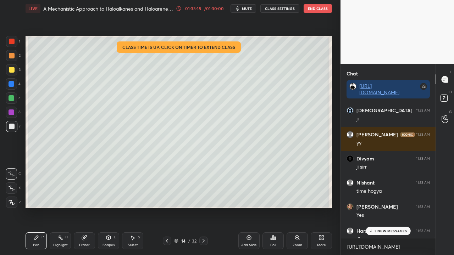
click at [380, 207] on p "3 NEW MESSAGES" at bounding box center [390, 231] width 33 height 4
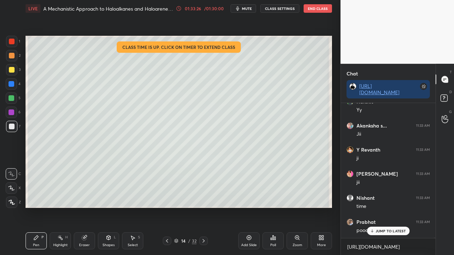
scroll to position [85854, 0]
click at [201, 207] on icon at bounding box center [204, 241] width 6 height 6
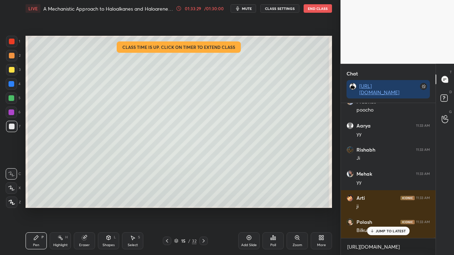
scroll to position [86047, 0]
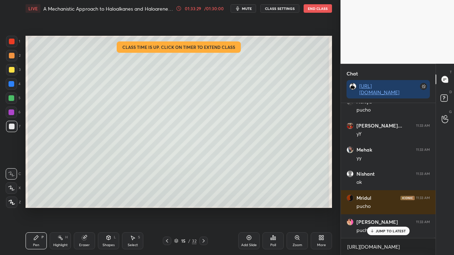
click at [13, 67] on div at bounding box center [12, 70] width 6 height 6
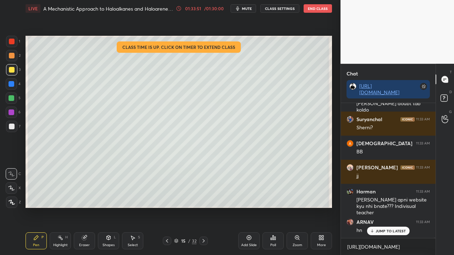
scroll to position [86469, 0]
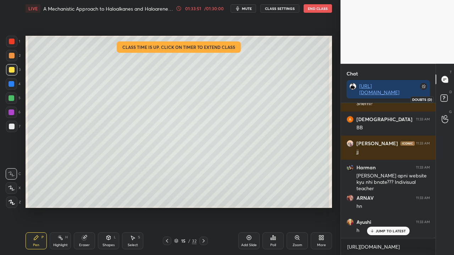
click at [447, 99] on rect at bounding box center [443, 98] width 7 height 7
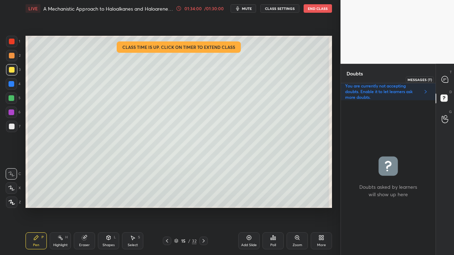
click at [446, 80] on icon at bounding box center [444, 79] width 6 height 6
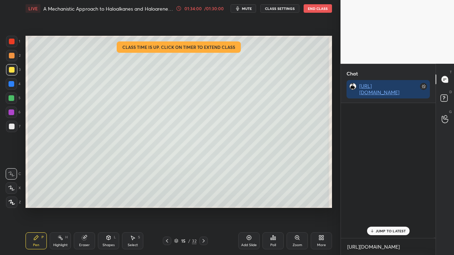
scroll to position [133, 92]
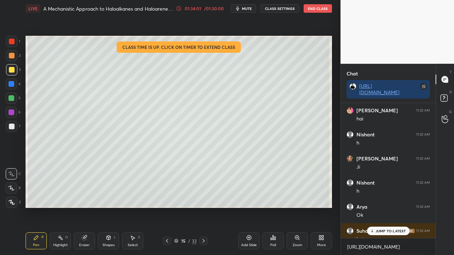
click at [386, 207] on p "JUMP TO LATEST" at bounding box center [390, 231] width 30 height 4
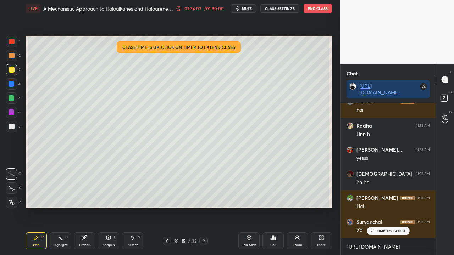
scroll to position [87176, 0]
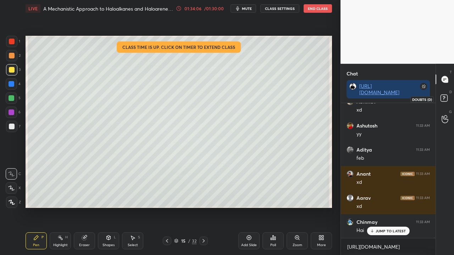
click at [446, 97] on rect at bounding box center [443, 98] width 7 height 7
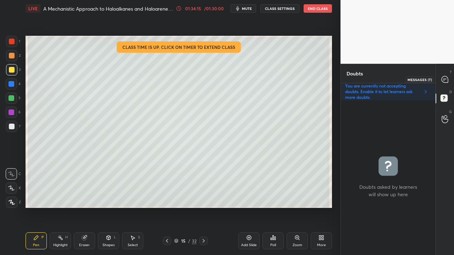
click at [444, 78] on icon at bounding box center [444, 79] width 6 height 6
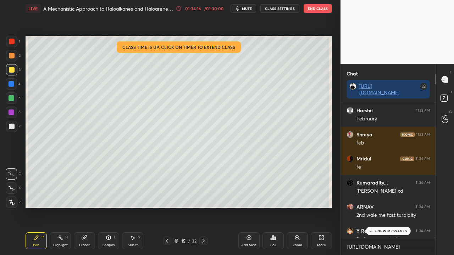
click at [386, 207] on p "3 NEW MESSAGES" at bounding box center [390, 231] width 33 height 4
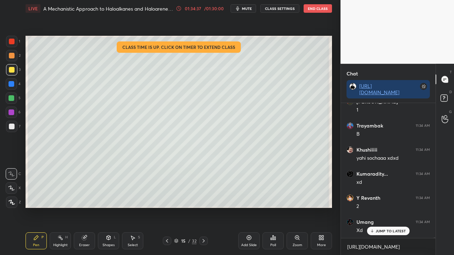
click at [12, 125] on div at bounding box center [12, 127] width 6 height 6
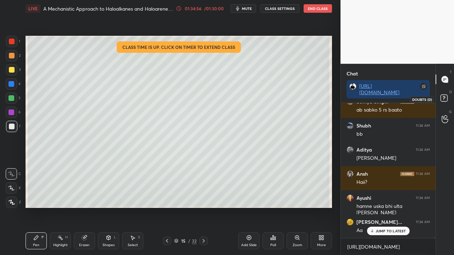
drag, startPoint x: 445, startPoint y: 97, endPoint x: 438, endPoint y: 96, distance: 7.3
click at [445, 97] on rect at bounding box center [443, 98] width 7 height 7
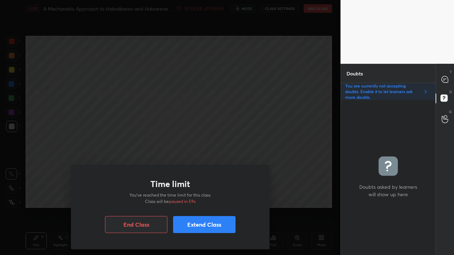
click at [209, 207] on button "Extend Class" at bounding box center [204, 224] width 62 height 17
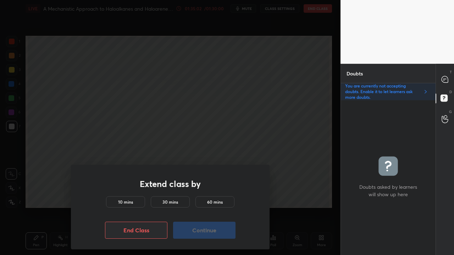
click at [128, 201] on h5 "10 mins" at bounding box center [125, 202] width 15 height 6
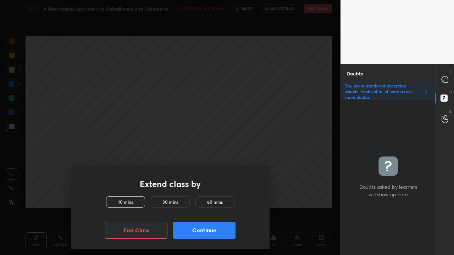
click at [200, 207] on button "Continue" at bounding box center [204, 230] width 62 height 17
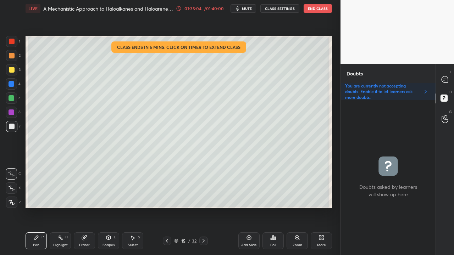
click at [15, 69] on div at bounding box center [11, 69] width 11 height 11
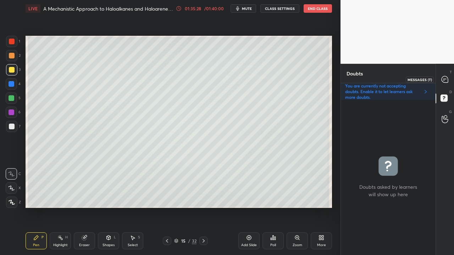
click at [451, 79] on div at bounding box center [445, 79] width 14 height 13
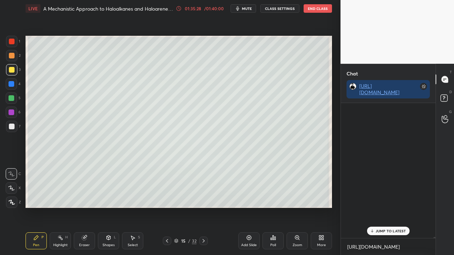
scroll to position [133, 92]
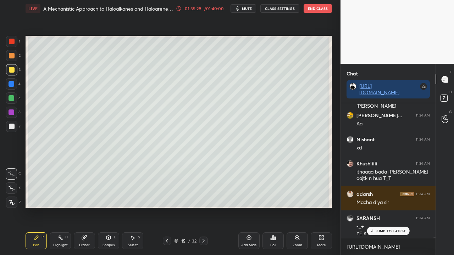
click at [383, 207] on div "JUMP TO LATEST" at bounding box center [387, 231] width 43 height 9
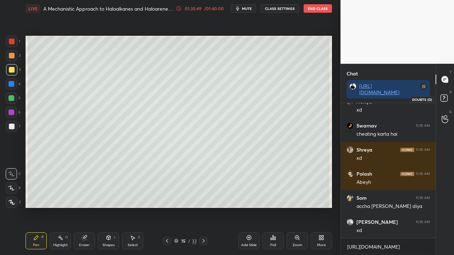
scroll to position [25483, 0]
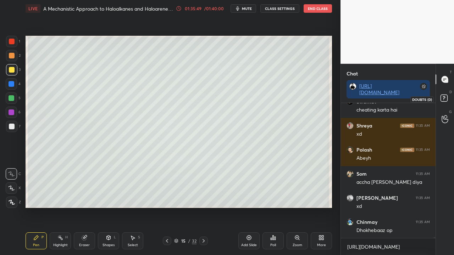
click at [445, 100] on rect at bounding box center [443, 98] width 7 height 7
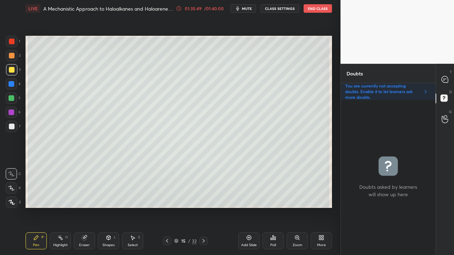
scroll to position [153, 92]
drag, startPoint x: 86, startPoint y: 242, endPoint x: 90, endPoint y: 232, distance: 9.9
click at [87, 207] on div "Eraser" at bounding box center [84, 240] width 21 height 17
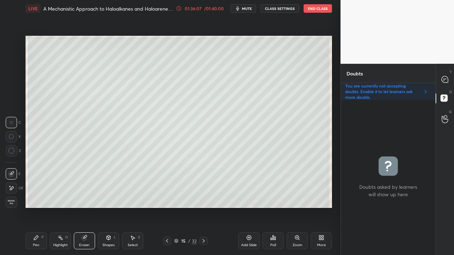
click at [38, 207] on icon at bounding box center [36, 238] width 6 height 6
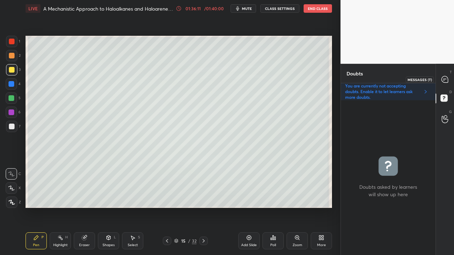
click at [446, 76] on icon at bounding box center [444, 79] width 7 height 7
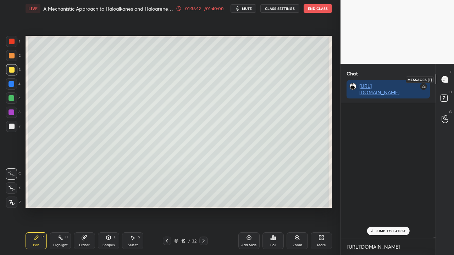
scroll to position [133, 92]
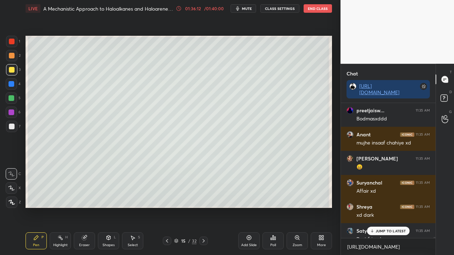
click at [385, 207] on p "JUMP TO LATEST" at bounding box center [390, 231] width 30 height 4
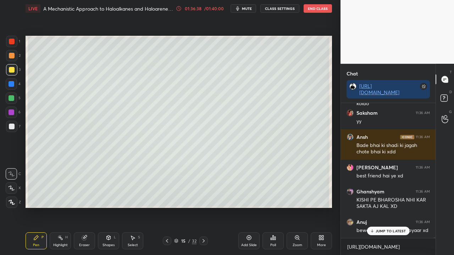
scroll to position [26198, 0]
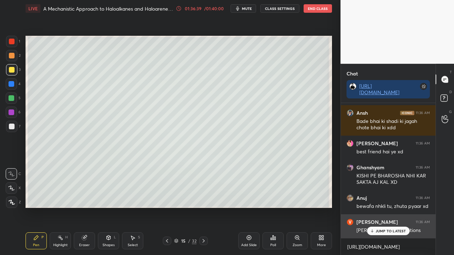
click at [376, 207] on p "JUMP TO LATEST" at bounding box center [390, 231] width 30 height 4
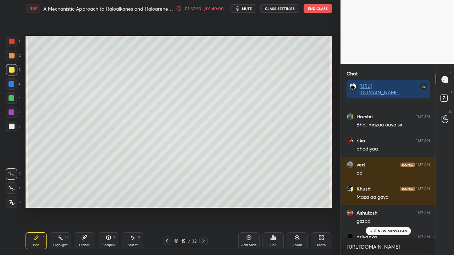
scroll to position [28242, 0]
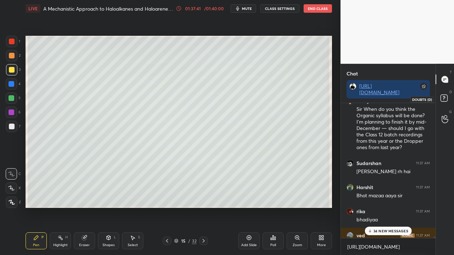
click at [445, 97] on rect at bounding box center [443, 98] width 7 height 7
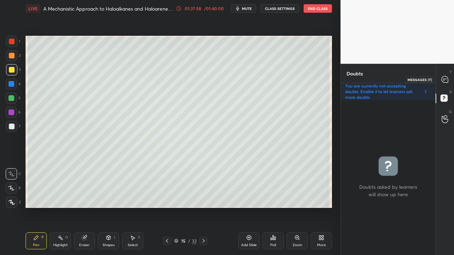
drag, startPoint x: 446, startPoint y: 78, endPoint x: 444, endPoint y: 82, distance: 4.6
click at [446, 78] on icon at bounding box center [444, 79] width 6 height 6
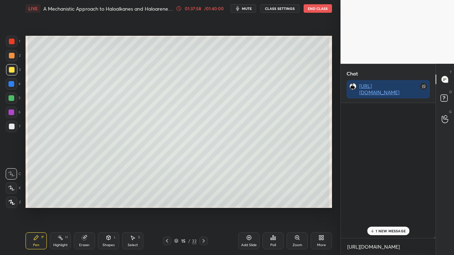
scroll to position [133, 92]
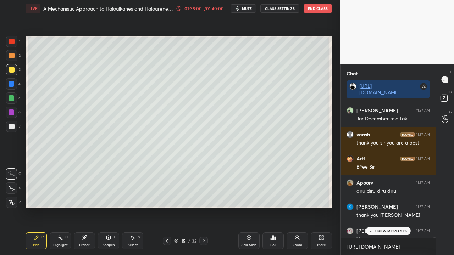
click at [393, 207] on p "3 NEW MESSAGES" at bounding box center [390, 231] width 33 height 4
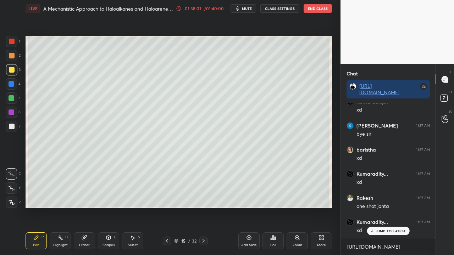
click at [393, 207] on p "JUMP TO LATEST" at bounding box center [390, 231] width 30 height 4
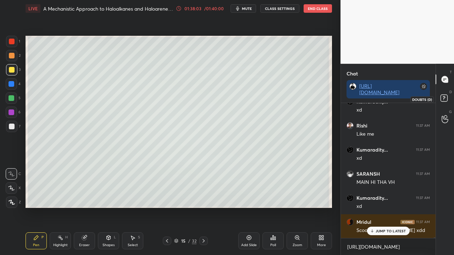
click at [451, 99] on div at bounding box center [445, 99] width 14 height 13
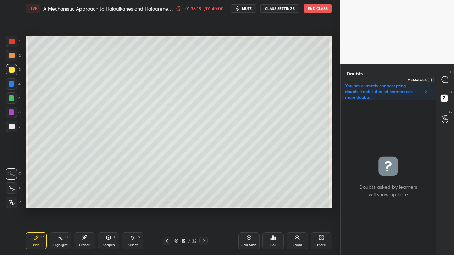
drag, startPoint x: 445, startPoint y: 77, endPoint x: 442, endPoint y: 77, distance: 4.0
click at [446, 78] on icon at bounding box center [444, 79] width 6 height 6
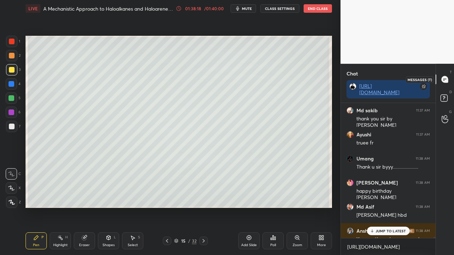
scroll to position [133, 92]
click at [384, 207] on p "2 NEW MESSAGES" at bounding box center [390, 231] width 33 height 4
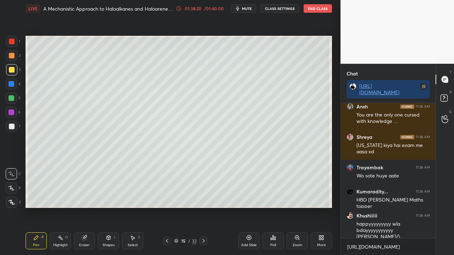
scroll to position [30746, 0]
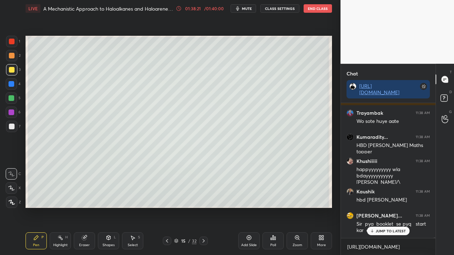
click at [385, 207] on p "JUMP TO LATEST" at bounding box center [390, 231] width 30 height 4
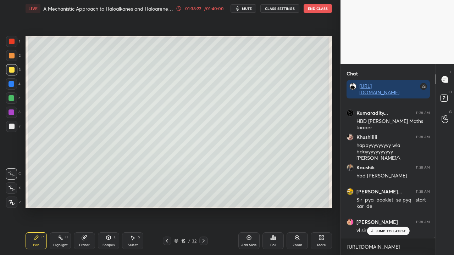
click at [386, 207] on p "JUMP TO LATEST" at bounding box center [390, 231] width 30 height 4
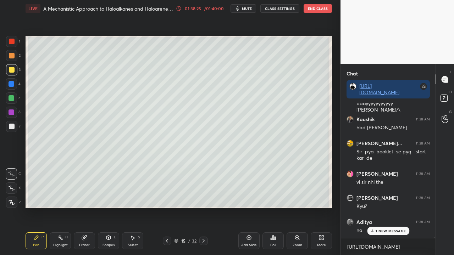
scroll to position [30843, 0]
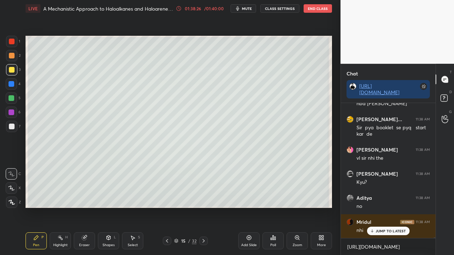
click at [448, 98] on icon at bounding box center [444, 99] width 13 height 13
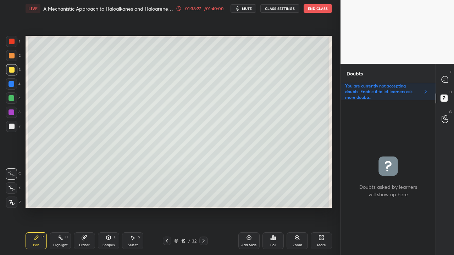
scroll to position [153, 92]
click at [445, 77] on icon at bounding box center [444, 79] width 6 height 6
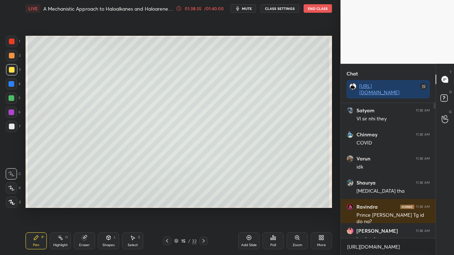
scroll to position [133, 92]
click at [391, 207] on p "1 NEW MESSAGE" at bounding box center [390, 231] width 30 height 4
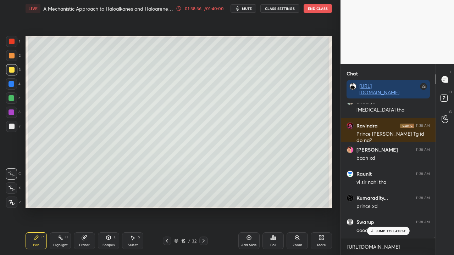
scroll to position [31402, 0]
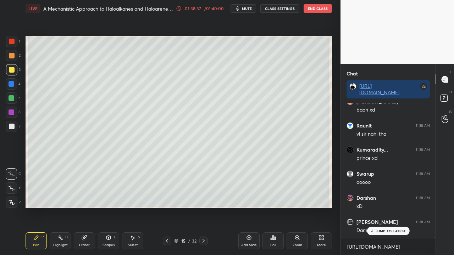
click at [390, 207] on p "JUMP TO LATEST" at bounding box center [390, 231] width 30 height 4
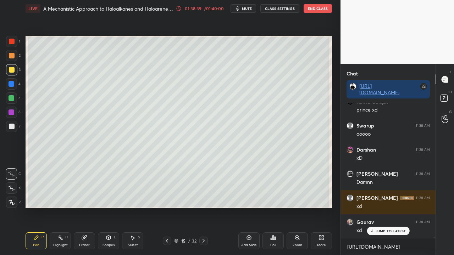
scroll to position [31522, 0]
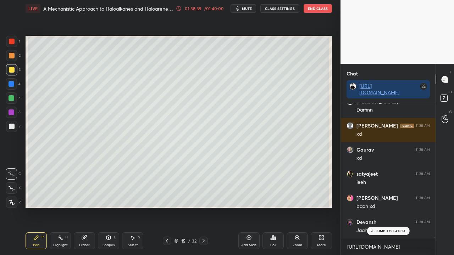
click at [441, 99] on rect at bounding box center [443, 98] width 7 height 7
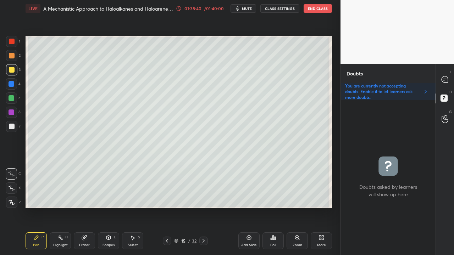
scroll to position [153, 92]
click at [448, 75] on div at bounding box center [445, 79] width 14 height 13
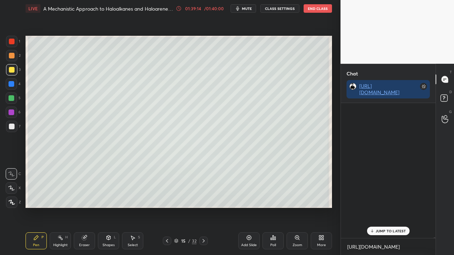
scroll to position [133, 92]
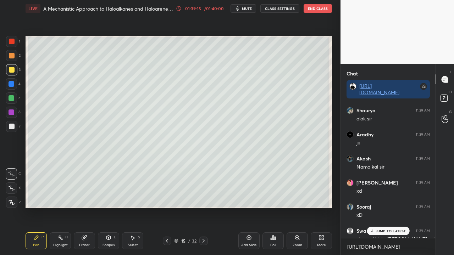
click at [384, 207] on p "JUMP TO LATEST" at bounding box center [390, 231] width 30 height 4
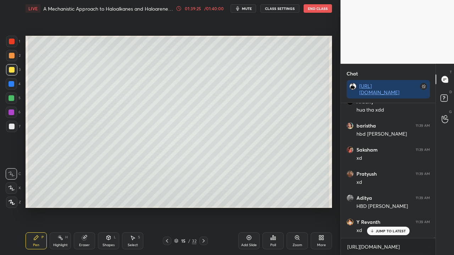
scroll to position [32948, 0]
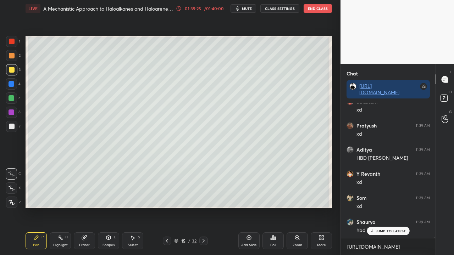
drag, startPoint x: 446, startPoint y: 89, endPoint x: 442, endPoint y: 95, distance: 7.3
click at [445, 93] on div "T Messages (T) D Doubts (D) G Raise Hand (G)" at bounding box center [444, 159] width 18 height 191
click at [442, 98] on rect at bounding box center [443, 98] width 7 height 7
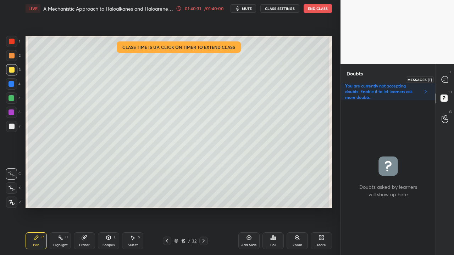
click at [448, 81] on div at bounding box center [445, 79] width 14 height 13
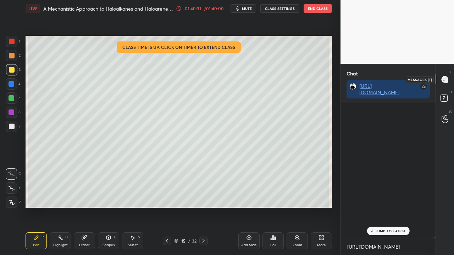
scroll to position [133, 92]
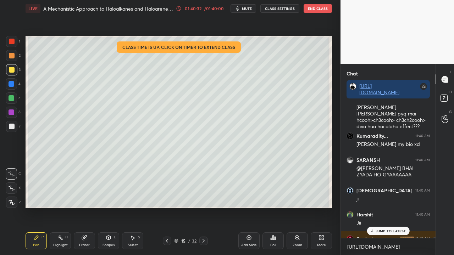
click at [388, 207] on p "JUMP TO LATEST" at bounding box center [390, 231] width 30 height 4
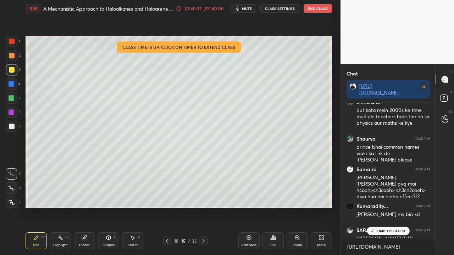
scroll to position [34018, 0]
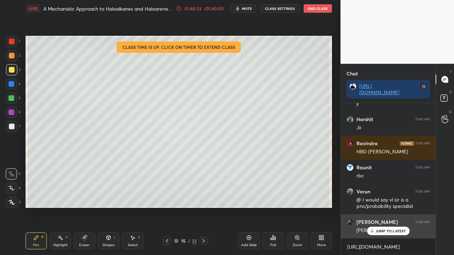
click at [387, 207] on p "JUMP TO LATEST" at bounding box center [390, 231] width 30 height 4
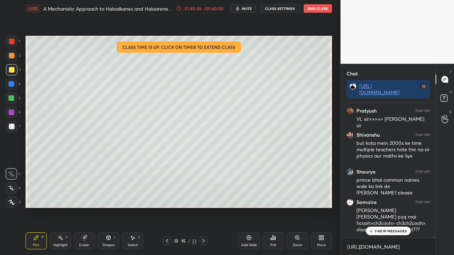
scroll to position [33580, 0]
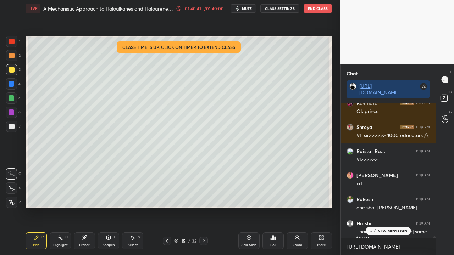
click at [279, 10] on button "CLASS SETTINGS" at bounding box center [279, 8] width 39 height 9
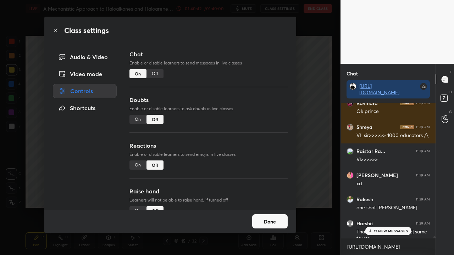
click at [139, 117] on div "On" at bounding box center [137, 119] width 17 height 9
click at [267, 207] on button "Done" at bounding box center [269, 221] width 35 height 14
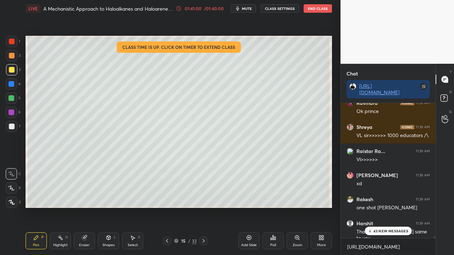
click at [394, 207] on p "43 NEW MESSAGES" at bounding box center [390, 231] width 35 height 4
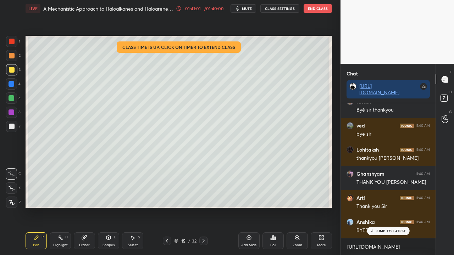
click at [394, 207] on p "JUMP TO LATEST" at bounding box center [390, 231] width 30 height 4
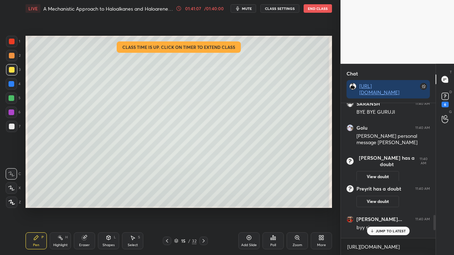
scroll to position [1000, 0]
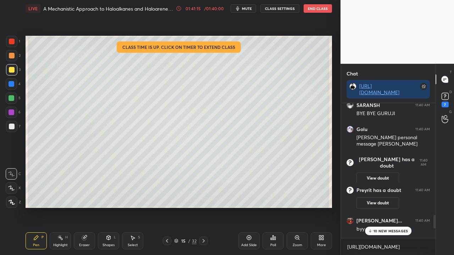
click at [388, 207] on p "10 NEW MESSAGES" at bounding box center [390, 231] width 34 height 4
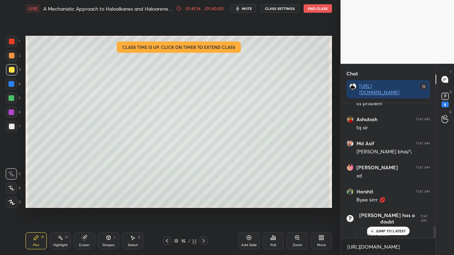
scroll to position [1416, 0]
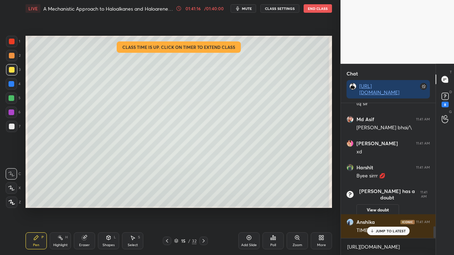
click at [388, 207] on p "JUMP TO LATEST" at bounding box center [390, 231] width 30 height 4
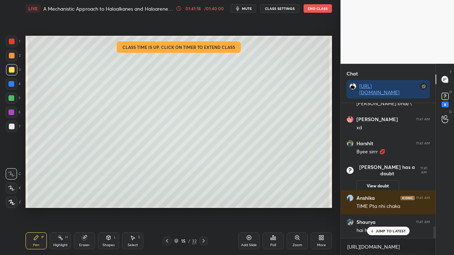
click at [388, 207] on p "JUMP TO LATEST" at bounding box center [390, 231] width 30 height 4
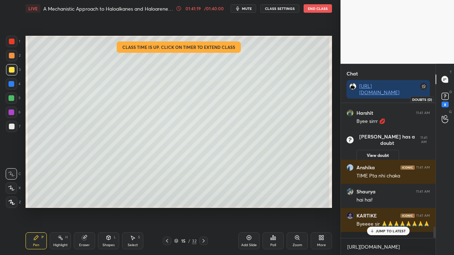
click at [440, 98] on icon at bounding box center [444, 96] width 11 height 11
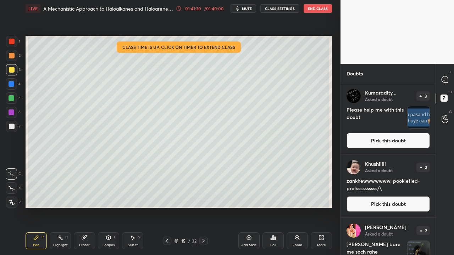
click at [404, 140] on button "Pick this doubt" at bounding box center [387, 141] width 83 height 16
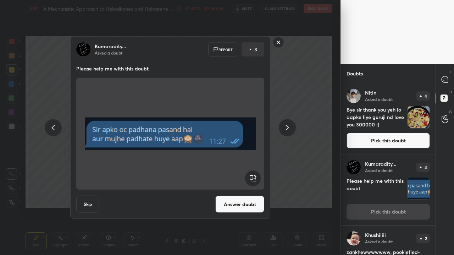
click at [247, 204] on button "Answer doubt" at bounding box center [239, 204] width 49 height 17
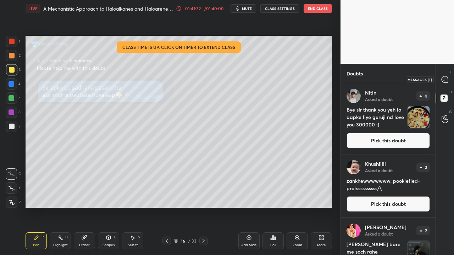
click at [445, 79] on icon at bounding box center [444, 79] width 6 height 6
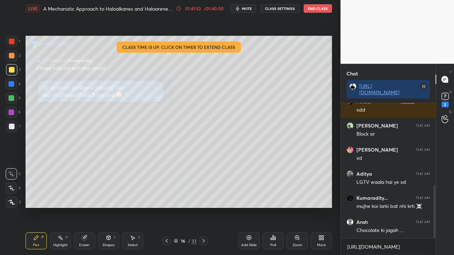
scroll to position [208, 0]
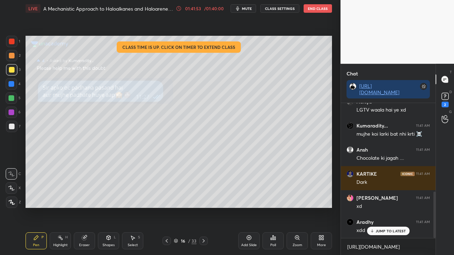
click at [86, 207] on div "Eraser" at bounding box center [84, 240] width 21 height 17
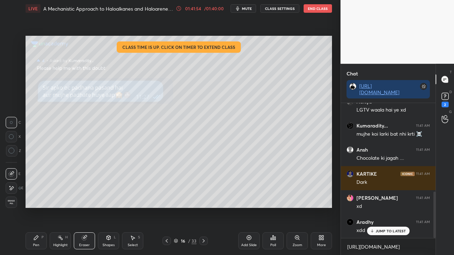
click at [11, 203] on span "Erase all" at bounding box center [11, 202] width 11 height 5
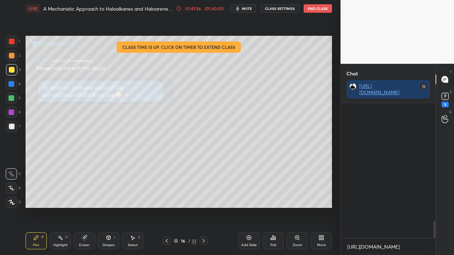
scroll to position [938, 0]
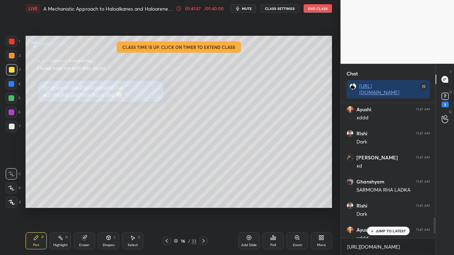
click at [296, 207] on icon at bounding box center [297, 238] width 6 height 6
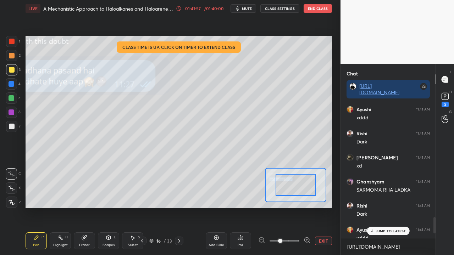
click at [296, 207] on span at bounding box center [284, 241] width 30 height 11
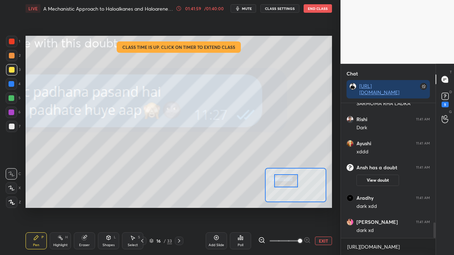
scroll to position [1048, 0]
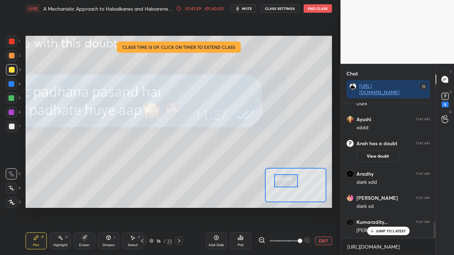
drag, startPoint x: 286, startPoint y: 183, endPoint x: 284, endPoint y: 179, distance: 4.4
click at [284, 179] on div at bounding box center [286, 180] width 24 height 13
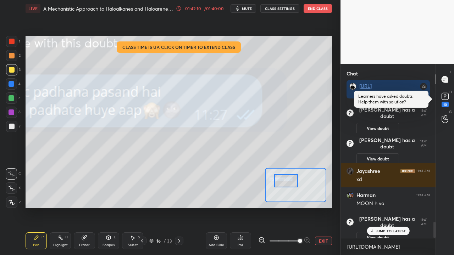
scroll to position [992, 0]
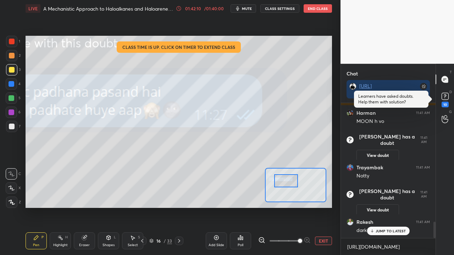
click at [90, 207] on div "Eraser" at bounding box center [84, 240] width 21 height 17
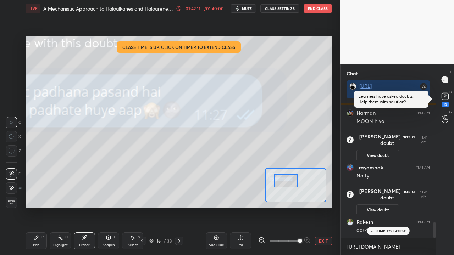
scroll to position [1016, 0]
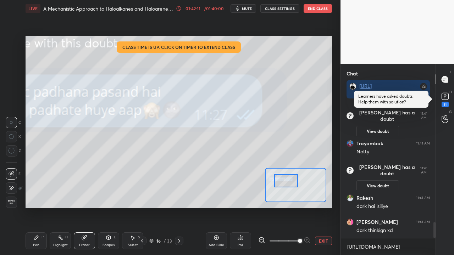
click at [14, 201] on span "Erase all" at bounding box center [11, 202] width 11 height 5
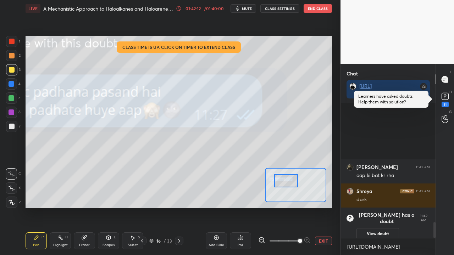
scroll to position [0, 0]
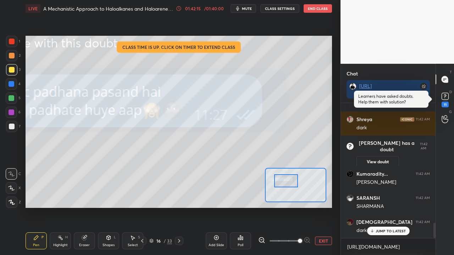
click at [319, 207] on button "EXIT" at bounding box center [323, 241] width 17 height 9
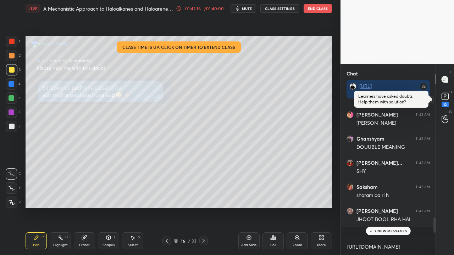
scroll to position [1074, 0]
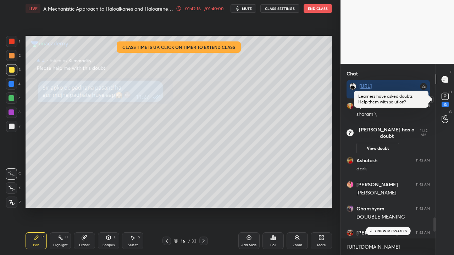
click at [445, 102] on div "13" at bounding box center [444, 105] width 7 height 6
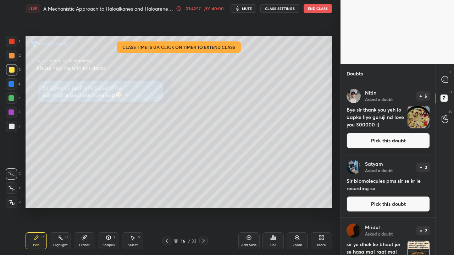
click at [400, 133] on button "Pick this doubt" at bounding box center [387, 141] width 83 height 16
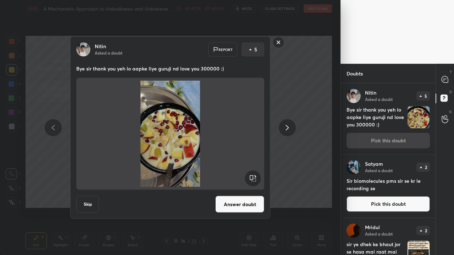
click at [258, 201] on button "Answer doubt" at bounding box center [239, 204] width 49 height 17
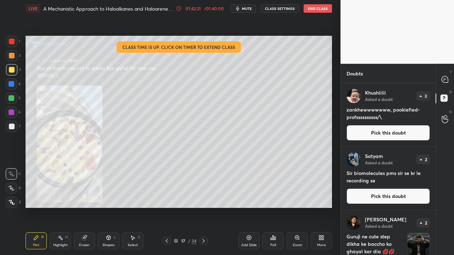
click at [299, 207] on div "Zoom" at bounding box center [296, 240] width 21 height 17
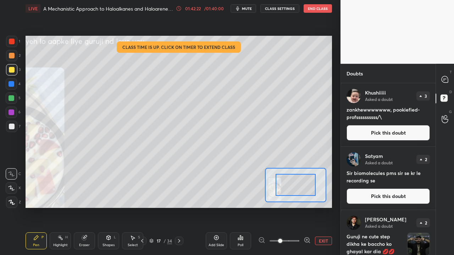
click at [299, 207] on div at bounding box center [284, 241] width 52 height 9
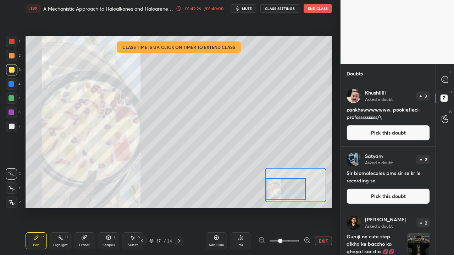
drag, startPoint x: 282, startPoint y: 194, endPoint x: 274, endPoint y: 194, distance: 8.5
click at [274, 194] on div at bounding box center [285, 189] width 40 height 22
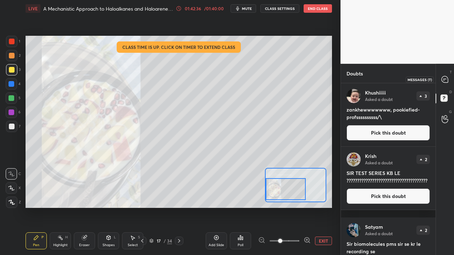
click at [444, 82] on icon at bounding box center [444, 79] width 6 height 6
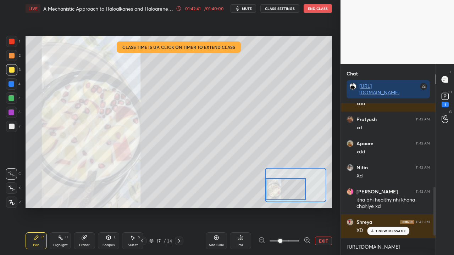
scroll to position [269, 0]
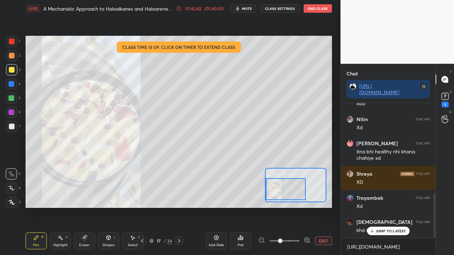
click at [325, 207] on button "EXIT" at bounding box center [323, 241] width 17 height 9
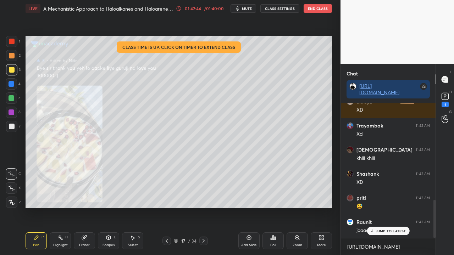
scroll to position [420, 0]
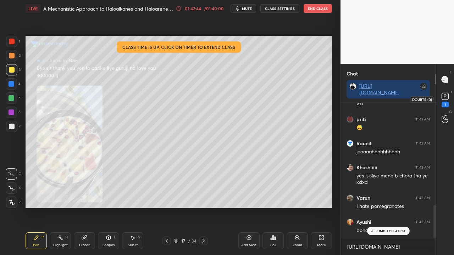
click at [440, 97] on icon at bounding box center [444, 96] width 11 height 11
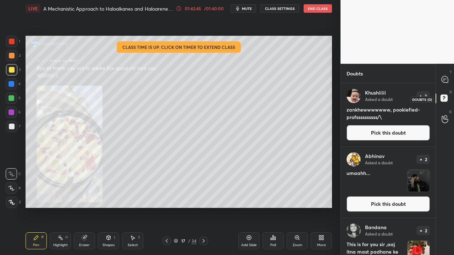
scroll to position [170, 92]
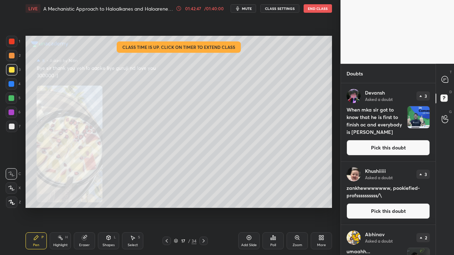
click at [377, 149] on button "Pick this doubt" at bounding box center [387, 148] width 83 height 16
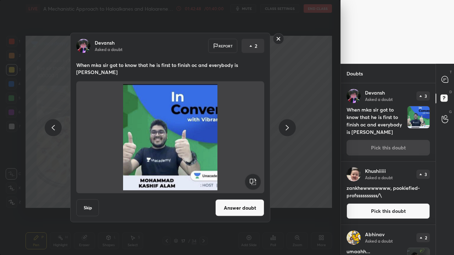
click at [257, 205] on button "Answer doubt" at bounding box center [239, 208] width 49 height 17
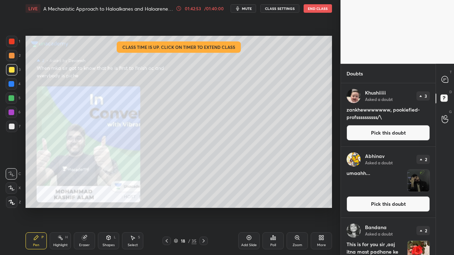
click at [389, 137] on button "Pick this doubt" at bounding box center [387, 133] width 83 height 16
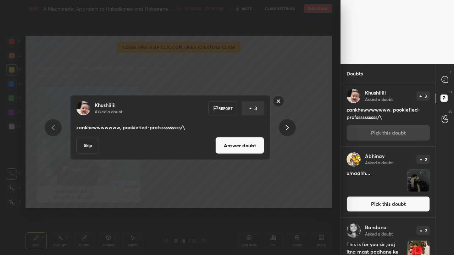
click at [251, 145] on button "Answer doubt" at bounding box center [239, 145] width 49 height 17
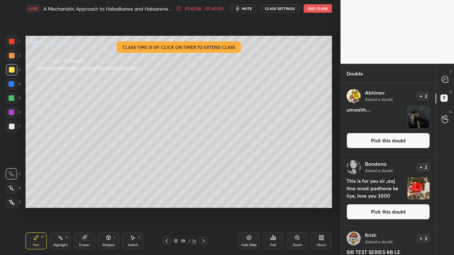
click at [406, 140] on button "Pick this doubt" at bounding box center [387, 141] width 83 height 16
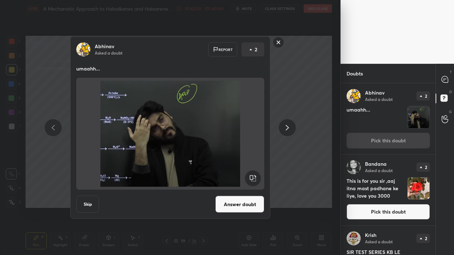
click at [248, 200] on button "Answer doubt" at bounding box center [239, 204] width 49 height 17
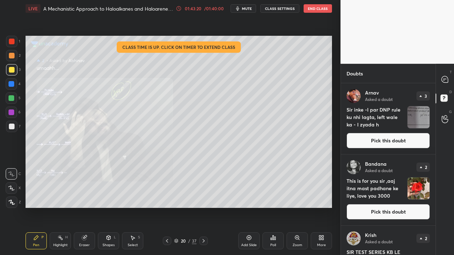
click at [403, 137] on button "Pick this doubt" at bounding box center [387, 141] width 83 height 16
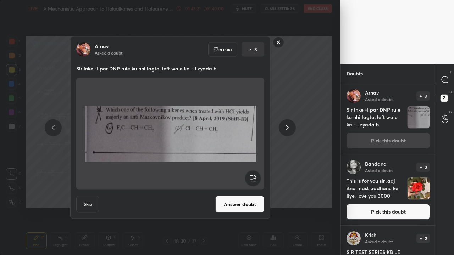
click at [240, 207] on button "Answer doubt" at bounding box center [239, 204] width 49 height 17
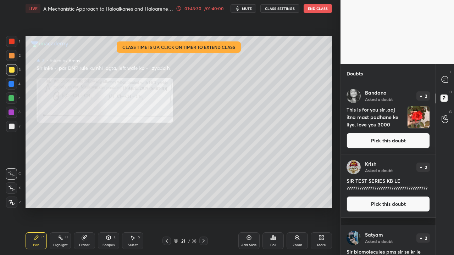
click at [11, 42] on div at bounding box center [12, 42] width 6 height 6
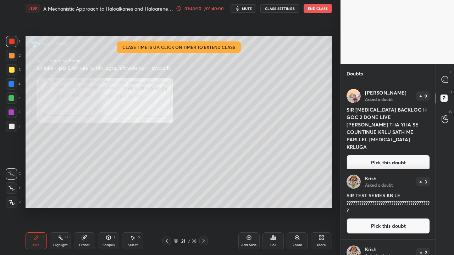
click at [370, 155] on button "Pick this doubt" at bounding box center [387, 163] width 83 height 16
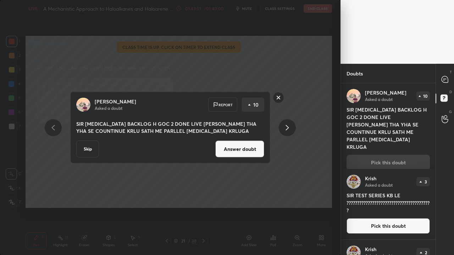
click at [236, 150] on button "Answer doubt" at bounding box center [239, 149] width 49 height 17
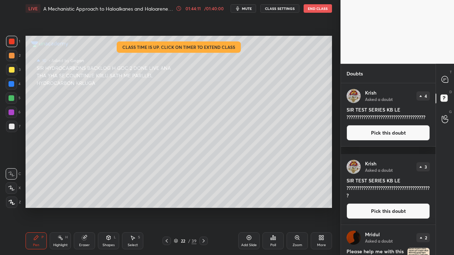
click at [380, 141] on button "Pick this doubt" at bounding box center [387, 133] width 83 height 16
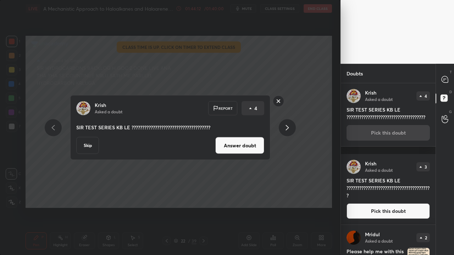
click at [244, 141] on button "Answer doubt" at bounding box center [239, 145] width 49 height 17
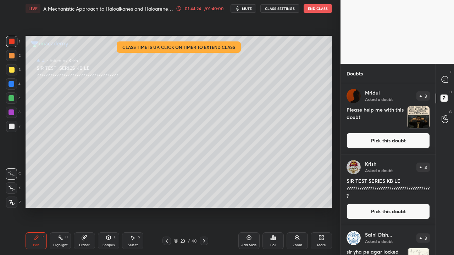
click at [393, 140] on button "Pick this doubt" at bounding box center [387, 141] width 83 height 16
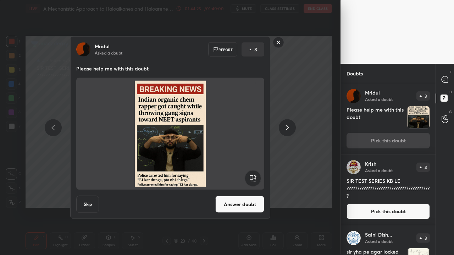
click at [237, 198] on button "Answer doubt" at bounding box center [239, 204] width 49 height 17
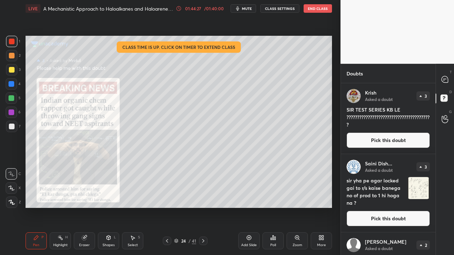
click at [380, 140] on button "Pick this doubt" at bounding box center [387, 141] width 83 height 16
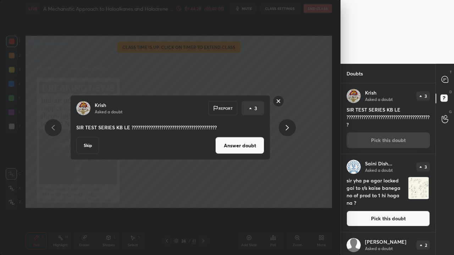
click at [238, 143] on button "Answer doubt" at bounding box center [239, 145] width 49 height 17
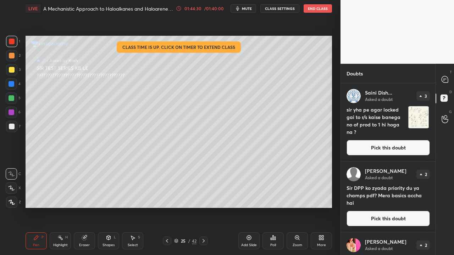
click at [375, 146] on button "Pick this doubt" at bounding box center [387, 148] width 83 height 16
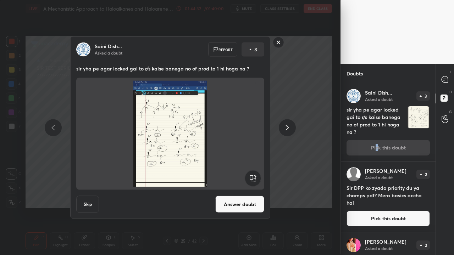
click at [244, 204] on button "Answer doubt" at bounding box center [239, 204] width 49 height 17
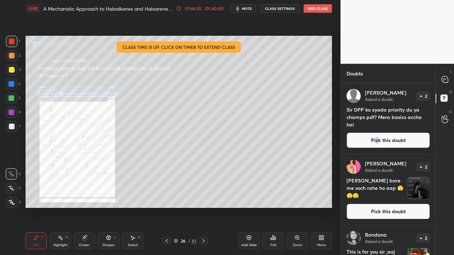
click at [298, 207] on div "Zoom" at bounding box center [296, 240] width 21 height 17
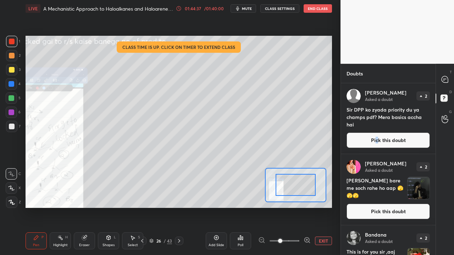
click at [306, 207] on icon at bounding box center [306, 240] width 7 height 7
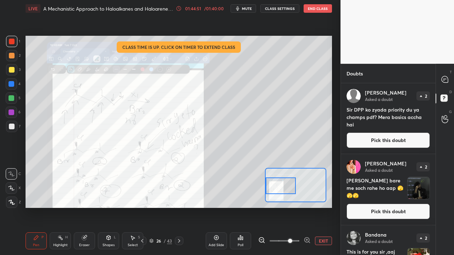
drag, startPoint x: 291, startPoint y: 186, endPoint x: 282, endPoint y: 186, distance: 8.9
click at [282, 187] on div at bounding box center [280, 186] width 30 height 17
click at [319, 207] on button "EXIT" at bounding box center [323, 241] width 17 height 9
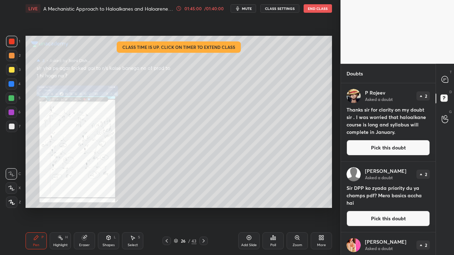
click at [208, 88] on body "1 2 3 4 5 6 7 C X Z C X Z E E Erase all H H LIVE A Mechanistic Approach to Halo…" at bounding box center [227, 127] width 454 height 255
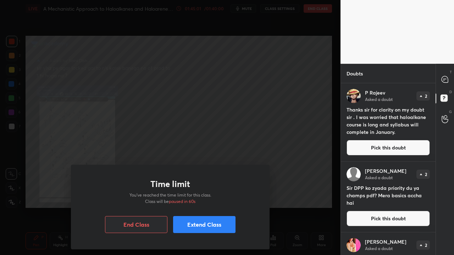
click at [209, 84] on div "Time limit You’ve reached the time limit for this class. Class will be paused i…" at bounding box center [170, 127] width 340 height 255
drag, startPoint x: 211, startPoint y: 82, endPoint x: 169, endPoint y: 203, distance: 128.2
click at [209, 102] on div "Time limit You’ve reached the time limit for this class. Class will be paused i…" at bounding box center [170, 127] width 340 height 255
drag, startPoint x: 196, startPoint y: 224, endPoint x: 192, endPoint y: 223, distance: 3.8
click at [196, 207] on button "Extend Class" at bounding box center [204, 224] width 62 height 17
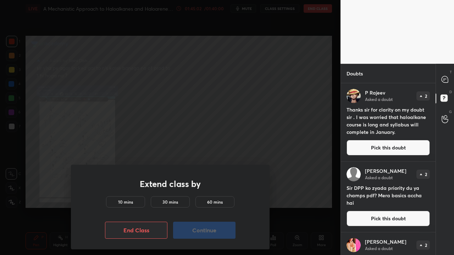
click at [128, 201] on h5 "10 mins" at bounding box center [125, 202] width 15 height 6
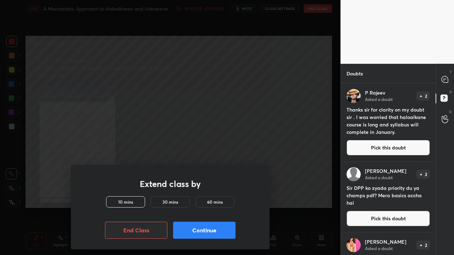
click at [183, 207] on button "Continue" at bounding box center [204, 230] width 62 height 17
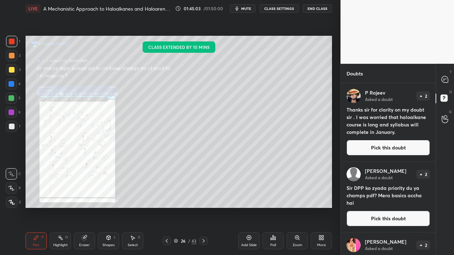
click at [192, 207] on div "Pen P Highlight H Eraser Shapes L Select S 26 / 43 Add Slide Poll Zoom More" at bounding box center [179, 241] width 306 height 28
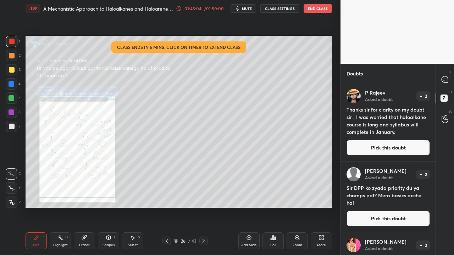
click at [89, 207] on div "Eraser" at bounding box center [84, 240] width 21 height 17
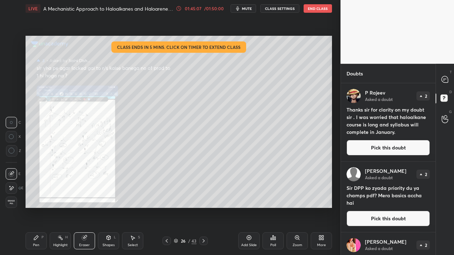
click at [33, 207] on div "Pen P Highlight H Eraser Shapes L Select S 26 / 43 Add Slide Poll Zoom More" at bounding box center [179, 241] width 306 height 28
drag, startPoint x: 38, startPoint y: 240, endPoint x: 64, endPoint y: 213, distance: 38.1
click at [38, 207] on icon at bounding box center [36, 238] width 6 height 6
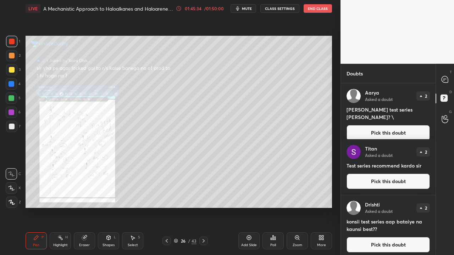
click at [400, 125] on button "Pick this doubt" at bounding box center [387, 133] width 83 height 16
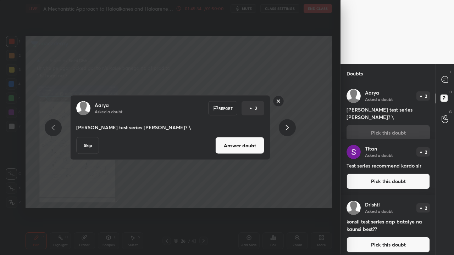
click at [237, 154] on div "[PERSON_NAME] Asked a doubt Report 2 sir konsi test series [PERSON_NAME]? \ Ski…" at bounding box center [170, 127] width 200 height 65
click at [247, 150] on button "Answer doubt" at bounding box center [239, 145] width 49 height 17
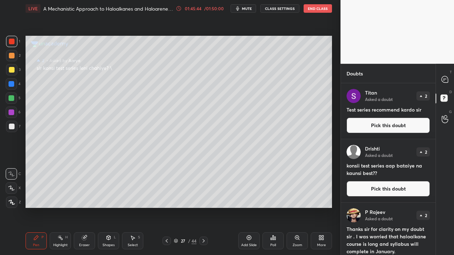
click at [397, 129] on button "Pick this doubt" at bounding box center [387, 126] width 83 height 16
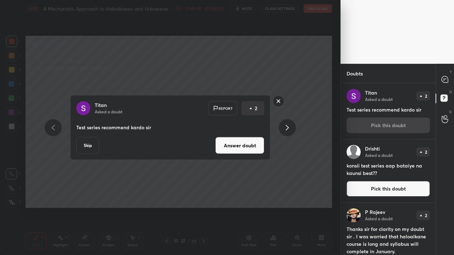
click at [252, 146] on button "Answer doubt" at bounding box center [239, 145] width 49 height 17
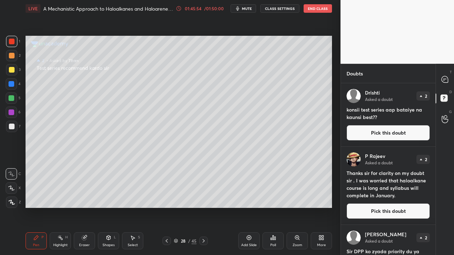
click at [371, 135] on button "Pick this doubt" at bounding box center [387, 133] width 83 height 16
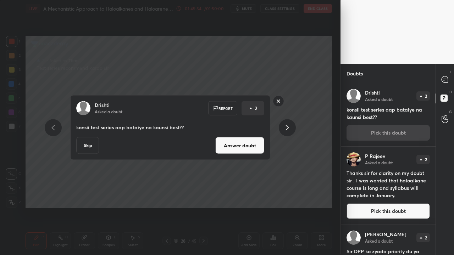
click at [240, 143] on button "Answer doubt" at bounding box center [239, 145] width 49 height 17
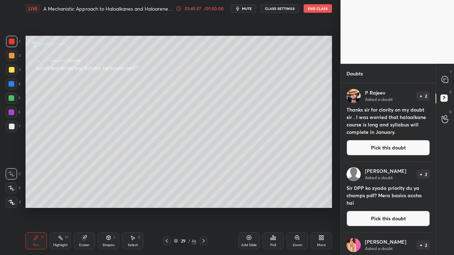
click at [379, 148] on button "Pick this doubt" at bounding box center [387, 148] width 83 height 16
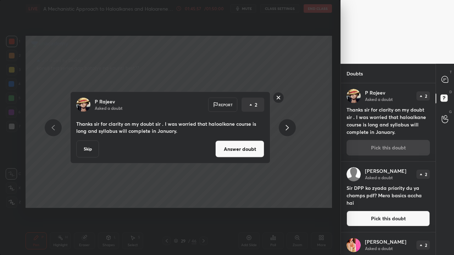
click at [236, 144] on button "Answer doubt" at bounding box center [239, 149] width 49 height 17
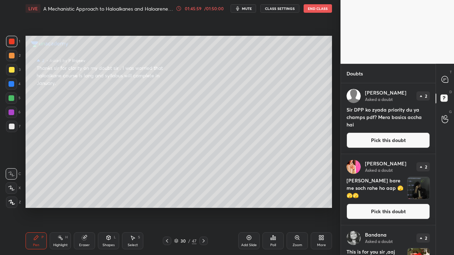
click at [390, 137] on button "Pick this doubt" at bounding box center [387, 141] width 83 height 16
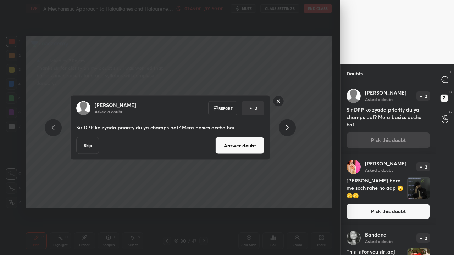
click at [251, 144] on button "Answer doubt" at bounding box center [239, 145] width 49 height 17
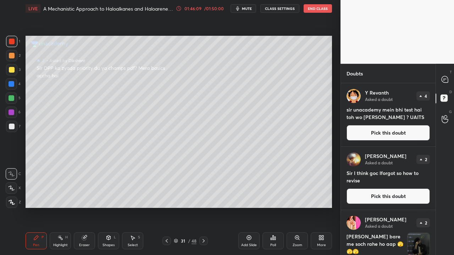
click at [381, 130] on button "Pick this doubt" at bounding box center [387, 133] width 83 height 16
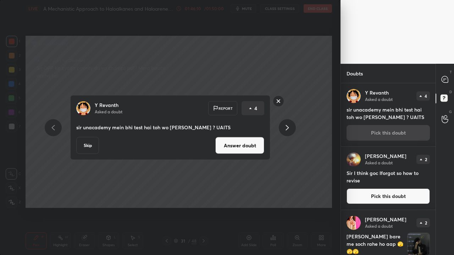
click at [240, 148] on button "Answer doubt" at bounding box center [239, 145] width 49 height 17
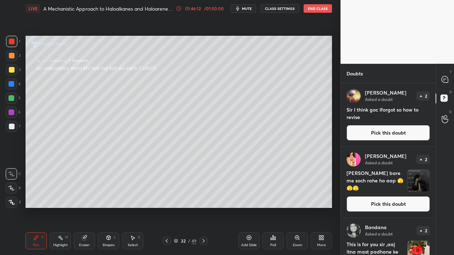
click at [388, 134] on button "Pick this doubt" at bounding box center [387, 133] width 83 height 16
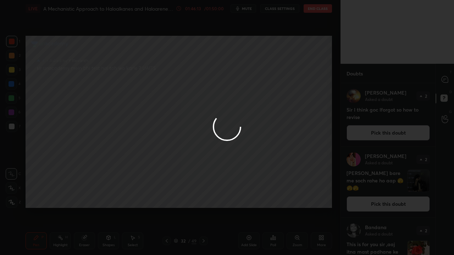
scroll to position [170, 92]
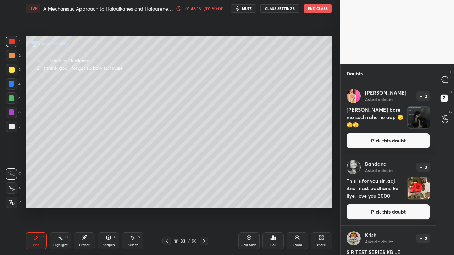
click at [397, 139] on button "Pick this doubt" at bounding box center [387, 141] width 83 height 16
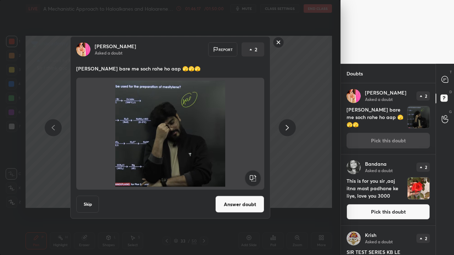
click at [240, 201] on button "Answer doubt" at bounding box center [239, 204] width 49 height 17
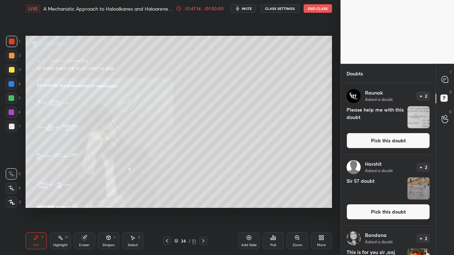
click at [380, 145] on button "Pick this doubt" at bounding box center [387, 141] width 83 height 16
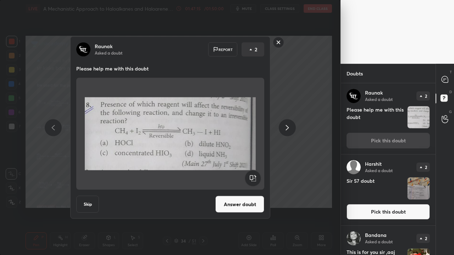
click at [236, 202] on button "Answer doubt" at bounding box center [239, 204] width 49 height 17
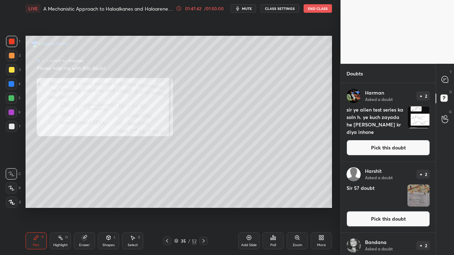
click at [401, 148] on button "Pick this doubt" at bounding box center [387, 148] width 83 height 16
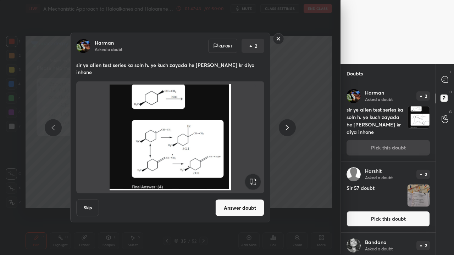
click at [242, 190] on div "[PERSON_NAME] Asked a doubt Report 2 sir ye alien test series ka soln h. ye kuc…" at bounding box center [170, 128] width 200 height 190
click at [240, 200] on button "Answer doubt" at bounding box center [239, 208] width 49 height 17
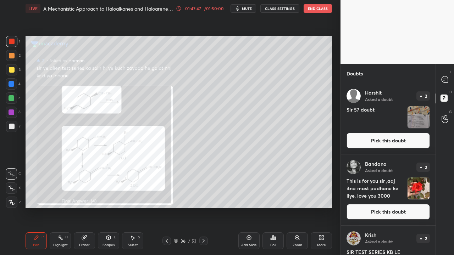
click at [300, 242] on div "Zoom" at bounding box center [296, 240] width 21 height 17
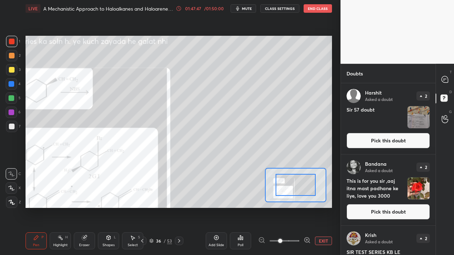
click at [300, 243] on div at bounding box center [284, 241] width 52 height 9
click at [306, 240] on icon at bounding box center [306, 240] width 7 height 7
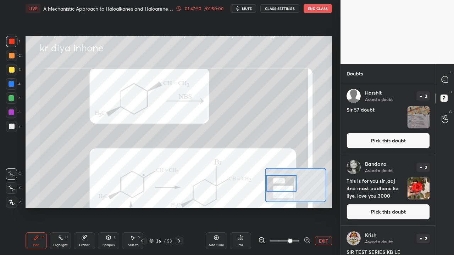
drag, startPoint x: 294, startPoint y: 188, endPoint x: 287, endPoint y: 185, distance: 7.8
click at [287, 186] on div at bounding box center [281, 183] width 30 height 17
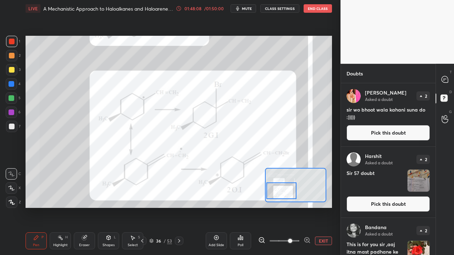
click at [286, 193] on div at bounding box center [281, 190] width 30 height 17
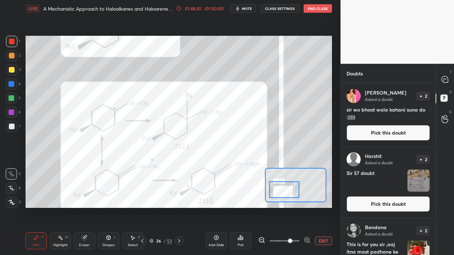
click at [285, 191] on div at bounding box center [284, 189] width 30 height 17
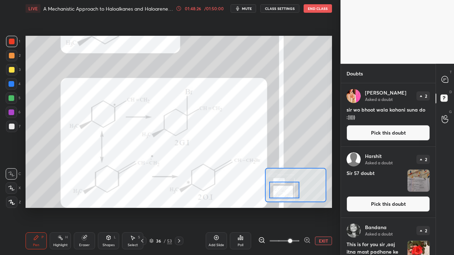
click at [395, 133] on button "Pick this doubt" at bounding box center [387, 133] width 83 height 16
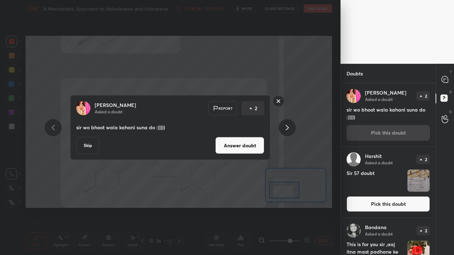
click at [250, 148] on button "Answer doubt" at bounding box center [239, 145] width 49 height 17
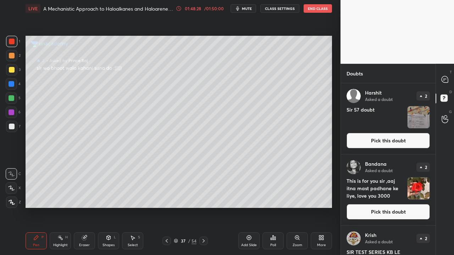
click at [392, 141] on button "Pick this doubt" at bounding box center [387, 141] width 83 height 16
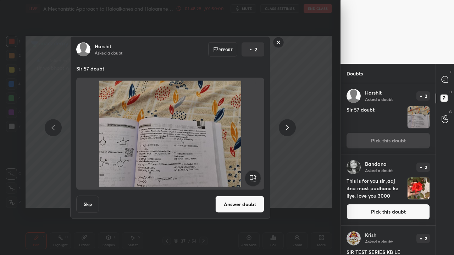
click at [243, 196] on div "Answer doubt" at bounding box center [239, 204] width 49 height 17
click at [236, 206] on button "Answer doubt" at bounding box center [239, 204] width 49 height 17
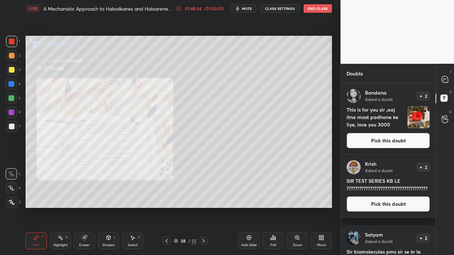
click at [295, 242] on div "Zoom" at bounding box center [296, 240] width 21 height 17
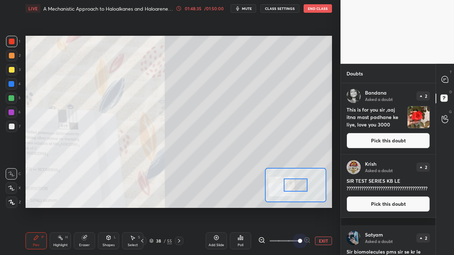
click at [296, 243] on span at bounding box center [284, 241] width 30 height 11
click at [298, 243] on span at bounding box center [300, 241] width 4 height 4
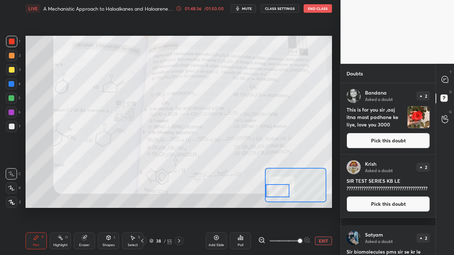
drag, startPoint x: 282, startPoint y: 191, endPoint x: 287, endPoint y: 191, distance: 4.6
click at [279, 192] on div at bounding box center [277, 190] width 24 height 13
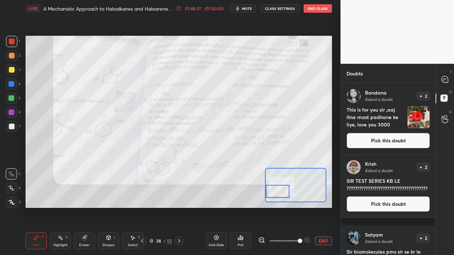
click at [286, 192] on div at bounding box center [277, 191] width 24 height 13
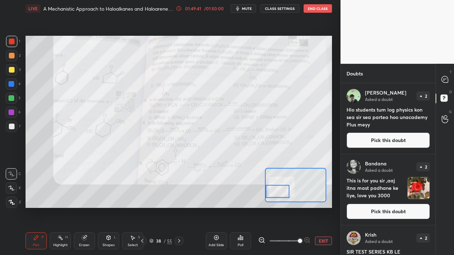
click at [393, 143] on button "Pick this doubt" at bounding box center [387, 141] width 83 height 16
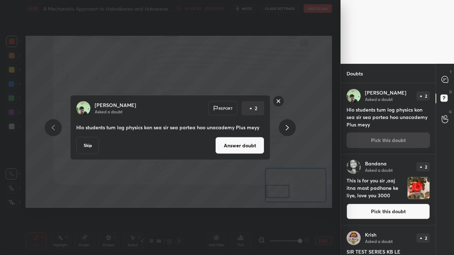
click at [262, 139] on button "Answer doubt" at bounding box center [239, 145] width 49 height 17
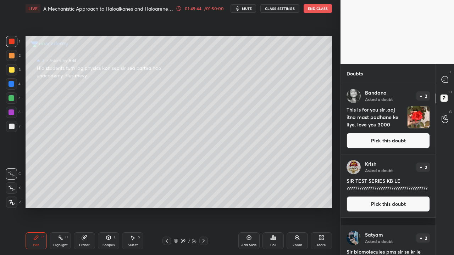
click at [381, 143] on button "Pick this doubt" at bounding box center [387, 141] width 83 height 16
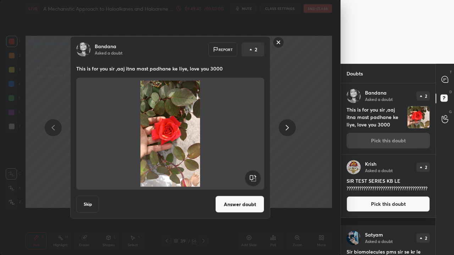
drag, startPoint x: 231, startPoint y: 203, endPoint x: 222, endPoint y: 195, distance: 12.1
click at [231, 203] on button "Answer doubt" at bounding box center [239, 204] width 49 height 17
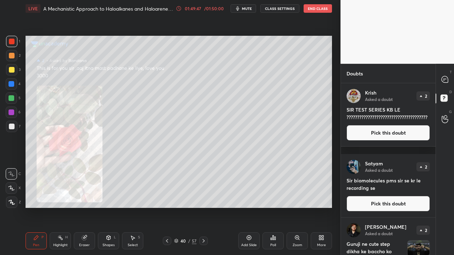
click at [382, 207] on button "Pick this doubt" at bounding box center [387, 204] width 83 height 16
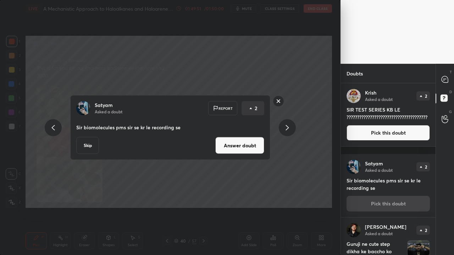
click at [247, 149] on button "Answer doubt" at bounding box center [239, 145] width 49 height 17
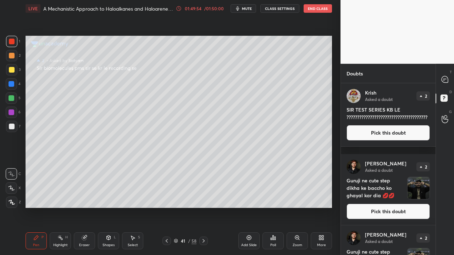
click at [385, 214] on button "Pick this doubt" at bounding box center [387, 212] width 83 height 16
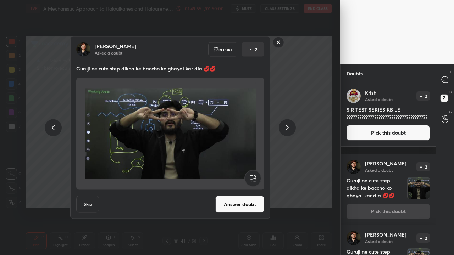
click at [240, 201] on button "Answer doubt" at bounding box center [239, 204] width 49 height 17
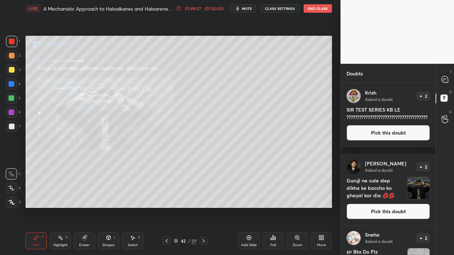
click at [390, 209] on button "Pick this doubt" at bounding box center [387, 212] width 83 height 16
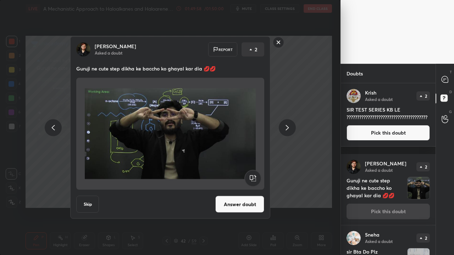
click at [239, 209] on button "Answer doubt" at bounding box center [239, 204] width 49 height 17
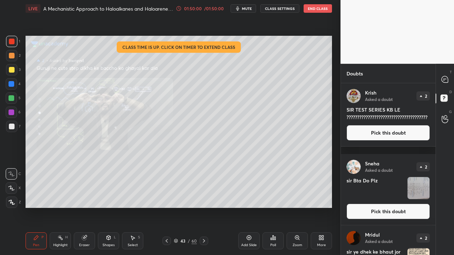
click at [388, 211] on button "Pick this doubt" at bounding box center [387, 212] width 83 height 16
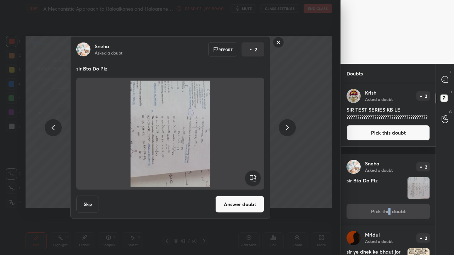
drag, startPoint x: 265, startPoint y: 179, endPoint x: 262, endPoint y: 180, distance: 3.8
click at [264, 180] on div "Sneha Asked a doubt Report 2 sir Bta Do Plz Skip Answer doubt" at bounding box center [170, 127] width 200 height 182
click at [260, 180] on rect at bounding box center [253, 178] width 16 height 16
click at [258, 180] on rect at bounding box center [253, 178] width 16 height 16
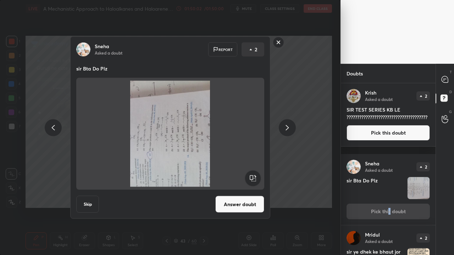
click at [259, 179] on rect at bounding box center [253, 178] width 16 height 16
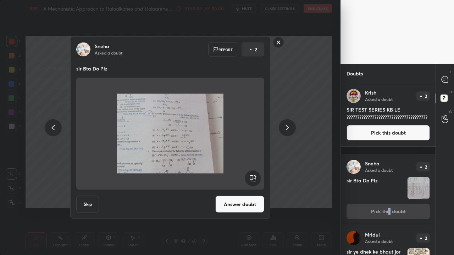
click at [247, 204] on button "Answer doubt" at bounding box center [239, 204] width 49 height 17
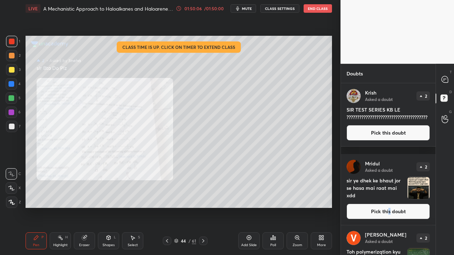
click at [297, 242] on div "Zoom" at bounding box center [296, 240] width 21 height 17
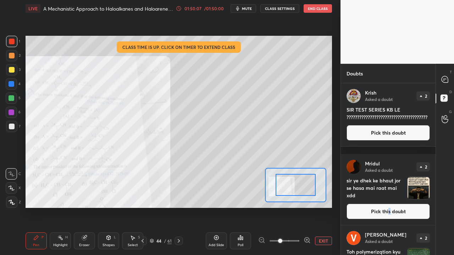
click at [298, 242] on span at bounding box center [284, 241] width 30 height 11
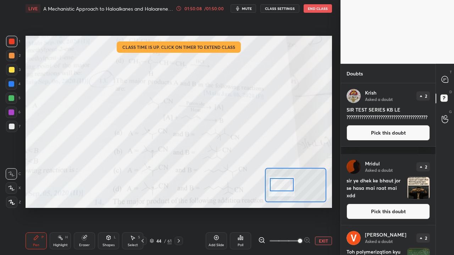
drag, startPoint x: 287, startPoint y: 187, endPoint x: 282, endPoint y: 187, distance: 5.0
click at [283, 187] on div at bounding box center [282, 184] width 24 height 13
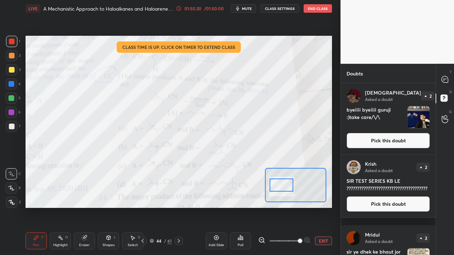
click at [10, 42] on div at bounding box center [12, 42] width 6 height 6
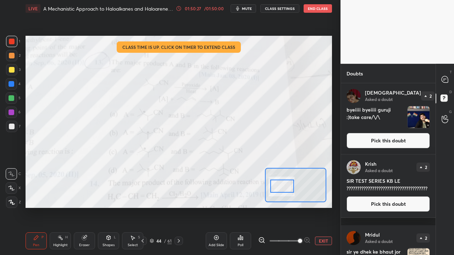
click at [288, 189] on div at bounding box center [282, 186] width 24 height 13
click at [376, 139] on button "Pick this doubt" at bounding box center [387, 141] width 83 height 16
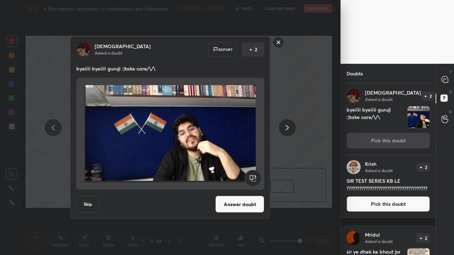
click at [237, 199] on button "Answer doubt" at bounding box center [239, 204] width 49 height 17
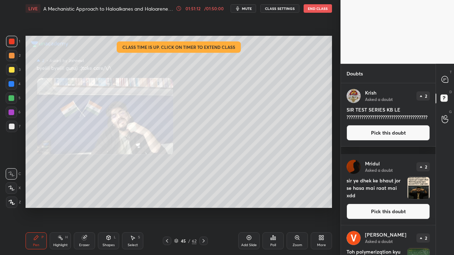
click at [379, 141] on button "Pick this doubt" at bounding box center [387, 133] width 83 height 16
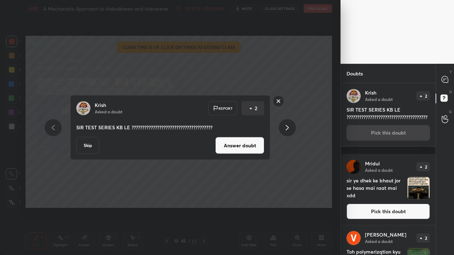
click at [252, 148] on button "Answer doubt" at bounding box center [239, 145] width 49 height 17
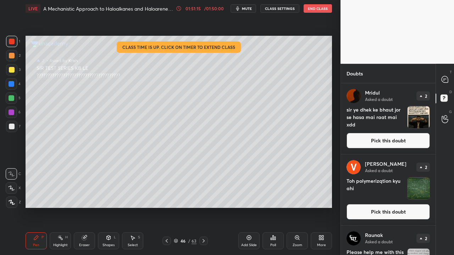
click at [372, 211] on button "Pick this doubt" at bounding box center [387, 212] width 83 height 16
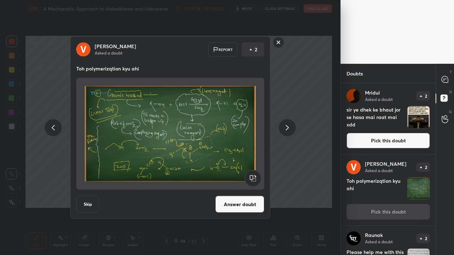
click at [248, 209] on button "Answer doubt" at bounding box center [239, 204] width 49 height 17
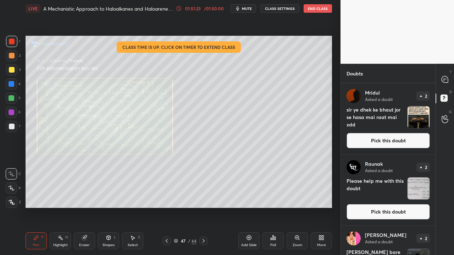
click at [410, 151] on div "Mridul Asked a doubt 2 sir ye dhek ke bhaut jor se hasa mai raat mai xdd Pick t…" at bounding box center [388, 118] width 95 height 71
click at [366, 142] on button "Pick this doubt" at bounding box center [387, 141] width 83 height 16
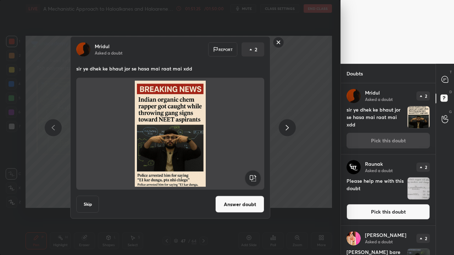
click at [244, 204] on button "Answer doubt" at bounding box center [239, 204] width 49 height 17
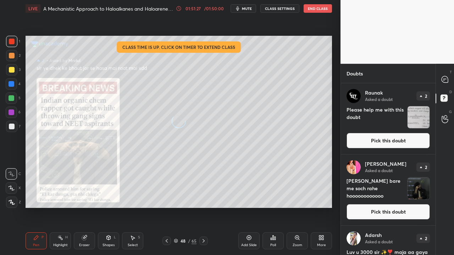
click at [390, 144] on button "Pick this doubt" at bounding box center [387, 141] width 83 height 16
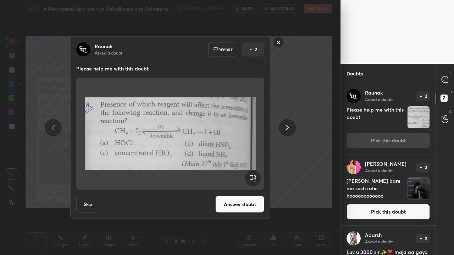
click at [243, 194] on div "Raunak Asked a doubt Report 2 Please help me with this doubt Skip Answer doubt" at bounding box center [170, 127] width 200 height 182
drag, startPoint x: 248, startPoint y: 200, endPoint x: 252, endPoint y: 202, distance: 4.8
click at [249, 200] on button "Answer doubt" at bounding box center [239, 204] width 49 height 17
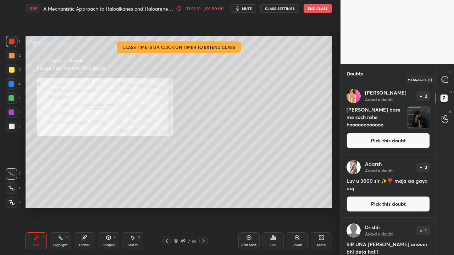
click at [448, 84] on div at bounding box center [445, 79] width 14 height 13
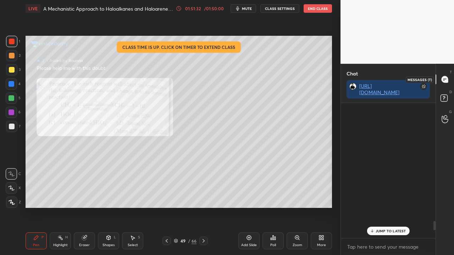
scroll to position [133, 92]
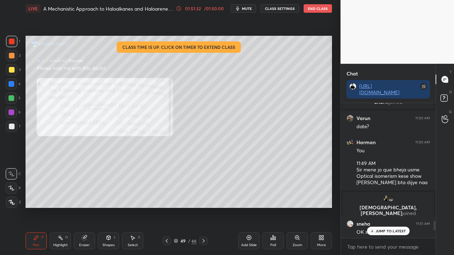
click at [379, 232] on p "JUMP TO LATEST" at bounding box center [390, 231] width 30 height 4
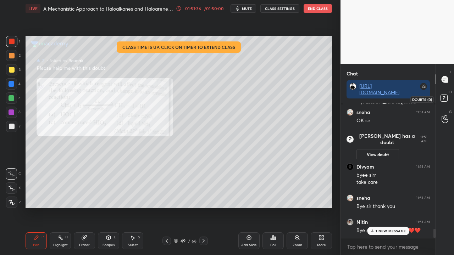
scroll to position [1901, 0]
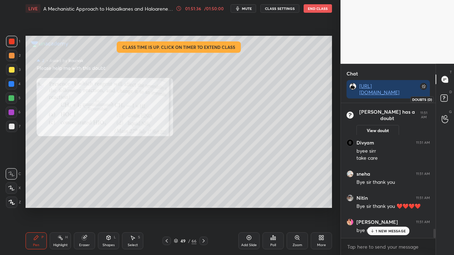
click at [445, 99] on rect at bounding box center [443, 98] width 7 height 7
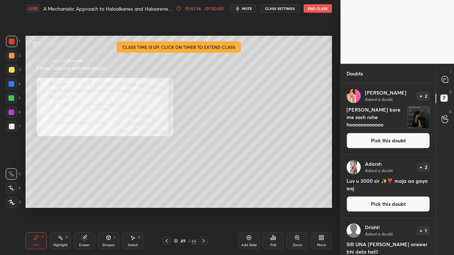
scroll to position [170, 92]
click at [444, 78] on icon at bounding box center [444, 79] width 6 height 6
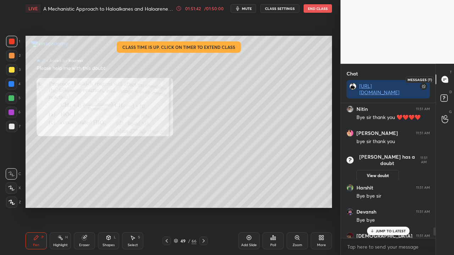
scroll to position [133, 92]
click at [381, 231] on p "1 NEW MESSAGE" at bounding box center [390, 231] width 30 height 4
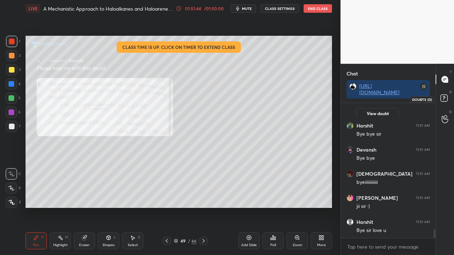
scroll to position [2077, 0]
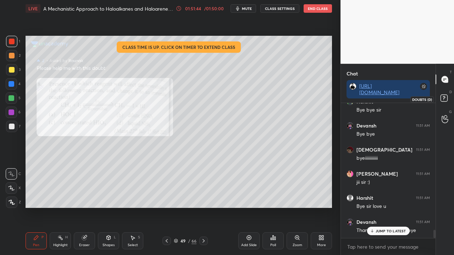
click at [444, 97] on icon at bounding box center [443, 97] width 2 height 3
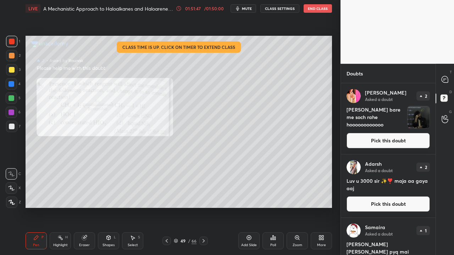
click at [316, 10] on button "End Class" at bounding box center [317, 8] width 28 height 9
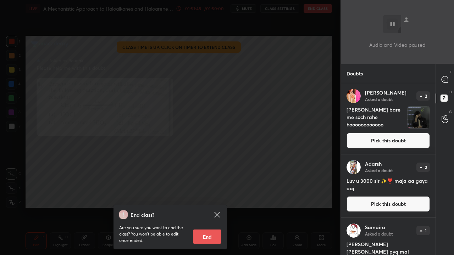
click at [209, 237] on button "End" at bounding box center [207, 237] width 28 height 14
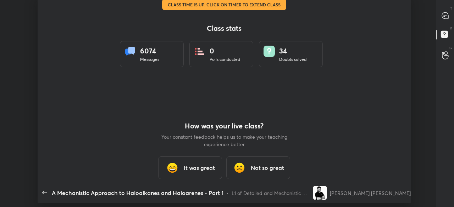
scroll to position [35274, 34988]
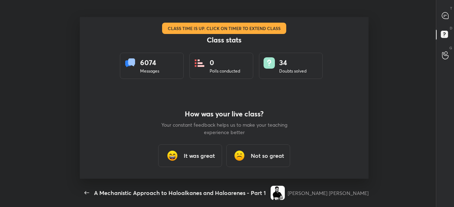
click at [201, 155] on h3 "It was great" at bounding box center [199, 156] width 31 height 9
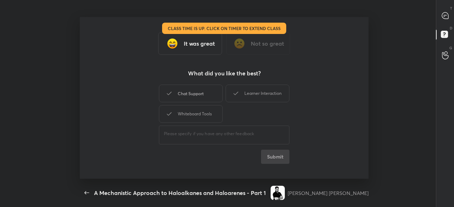
click at [190, 97] on div "Chat Support" at bounding box center [191, 94] width 64 height 18
drag, startPoint x: 243, startPoint y: 95, endPoint x: 204, endPoint y: 112, distance: 42.3
click at [240, 97] on div "Learner Interaction" at bounding box center [257, 94] width 64 height 18
click at [196, 114] on div "Whiteboard Tools" at bounding box center [191, 114] width 64 height 18
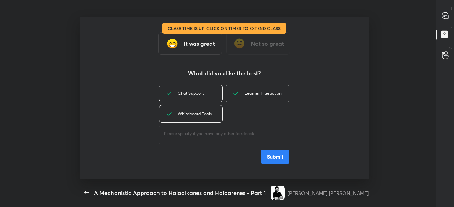
drag, startPoint x: 269, startPoint y: 159, endPoint x: 261, endPoint y: 157, distance: 8.1
click at [269, 159] on button "Submit" at bounding box center [275, 157] width 28 height 14
